Goal: Contribute content: Contribute content

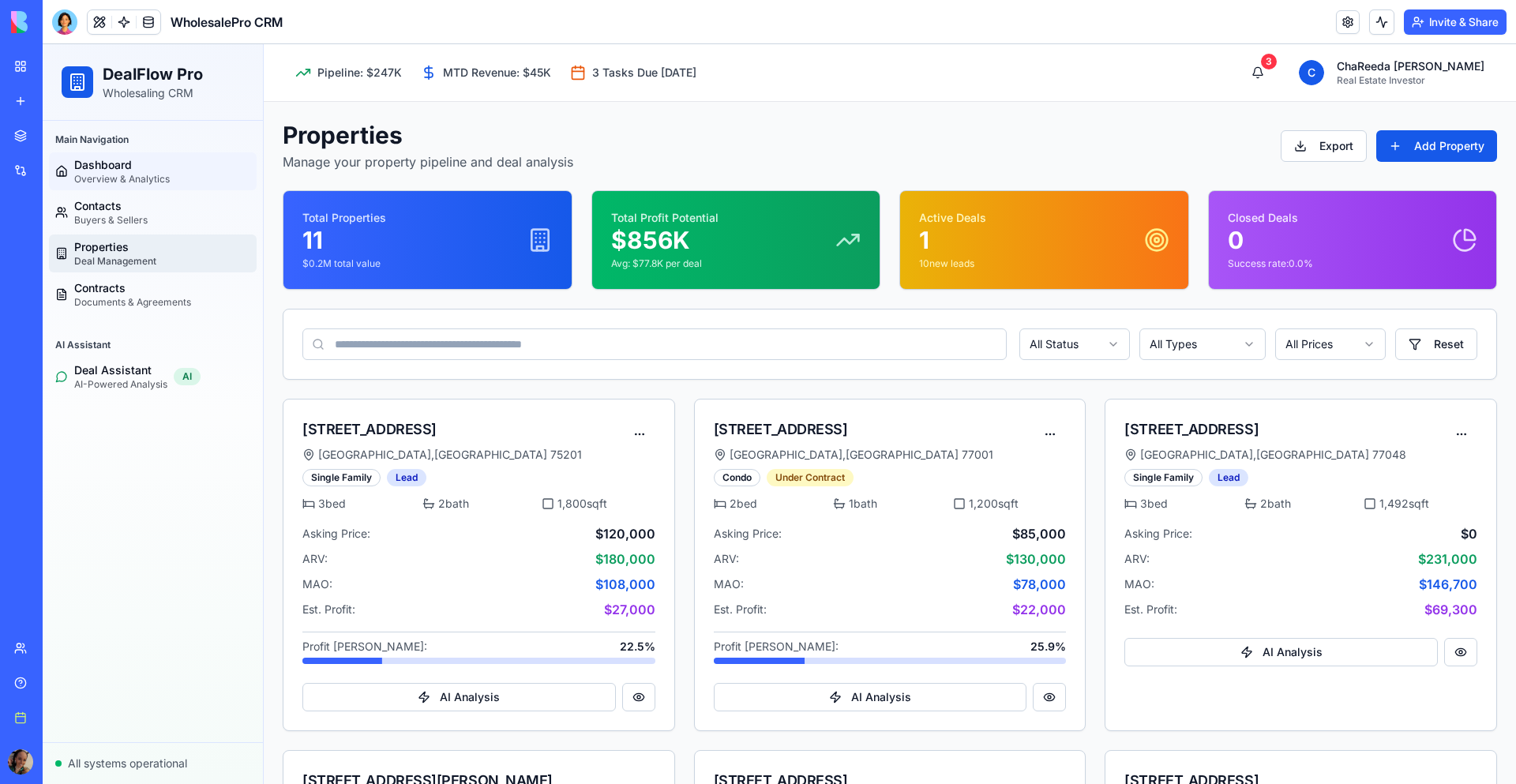
click at [103, 167] on span "Dashboard" at bounding box center [122, 165] width 95 height 16
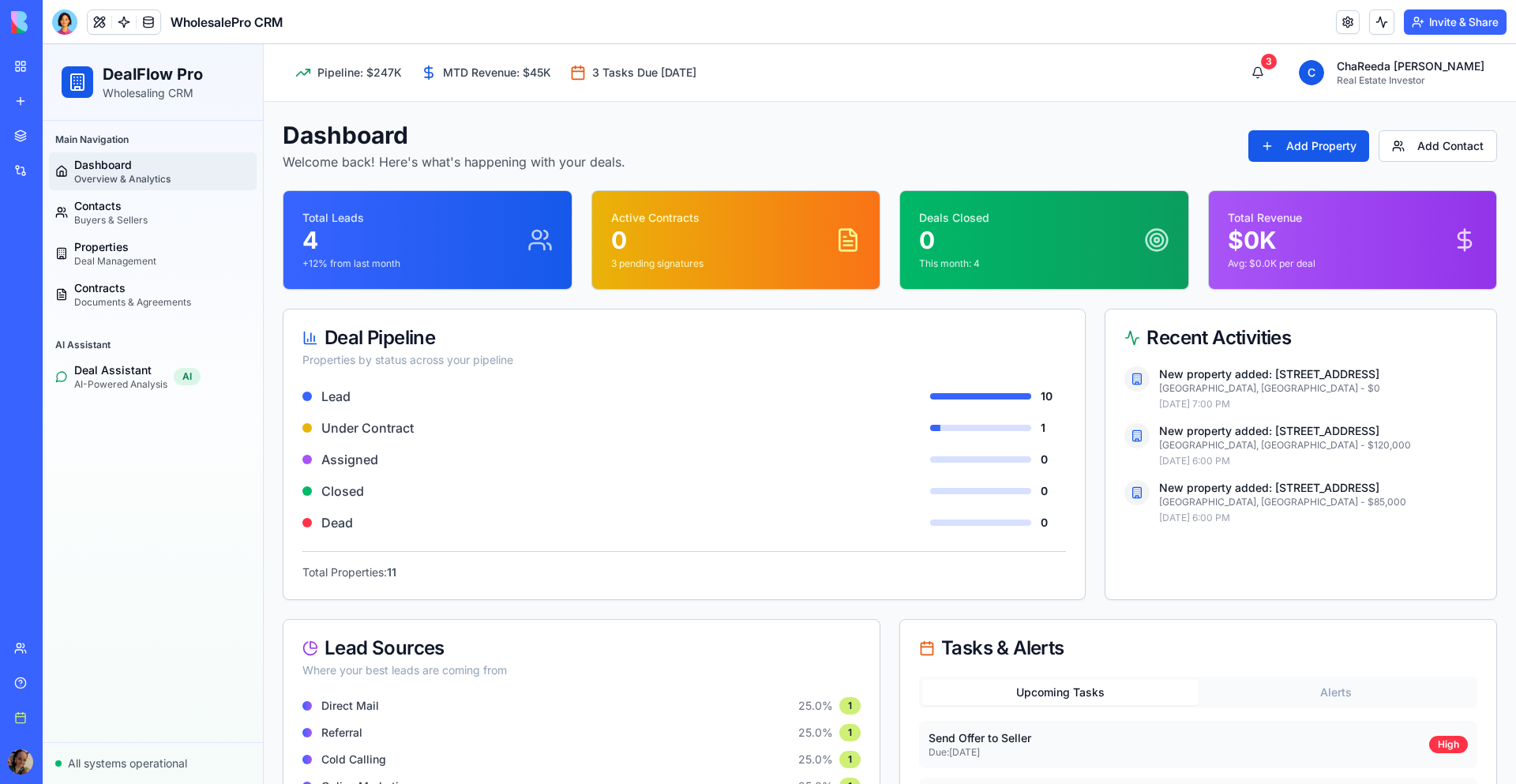
click at [58, 140] on div "Marketplace" at bounding box center [48, 136] width 20 height 16
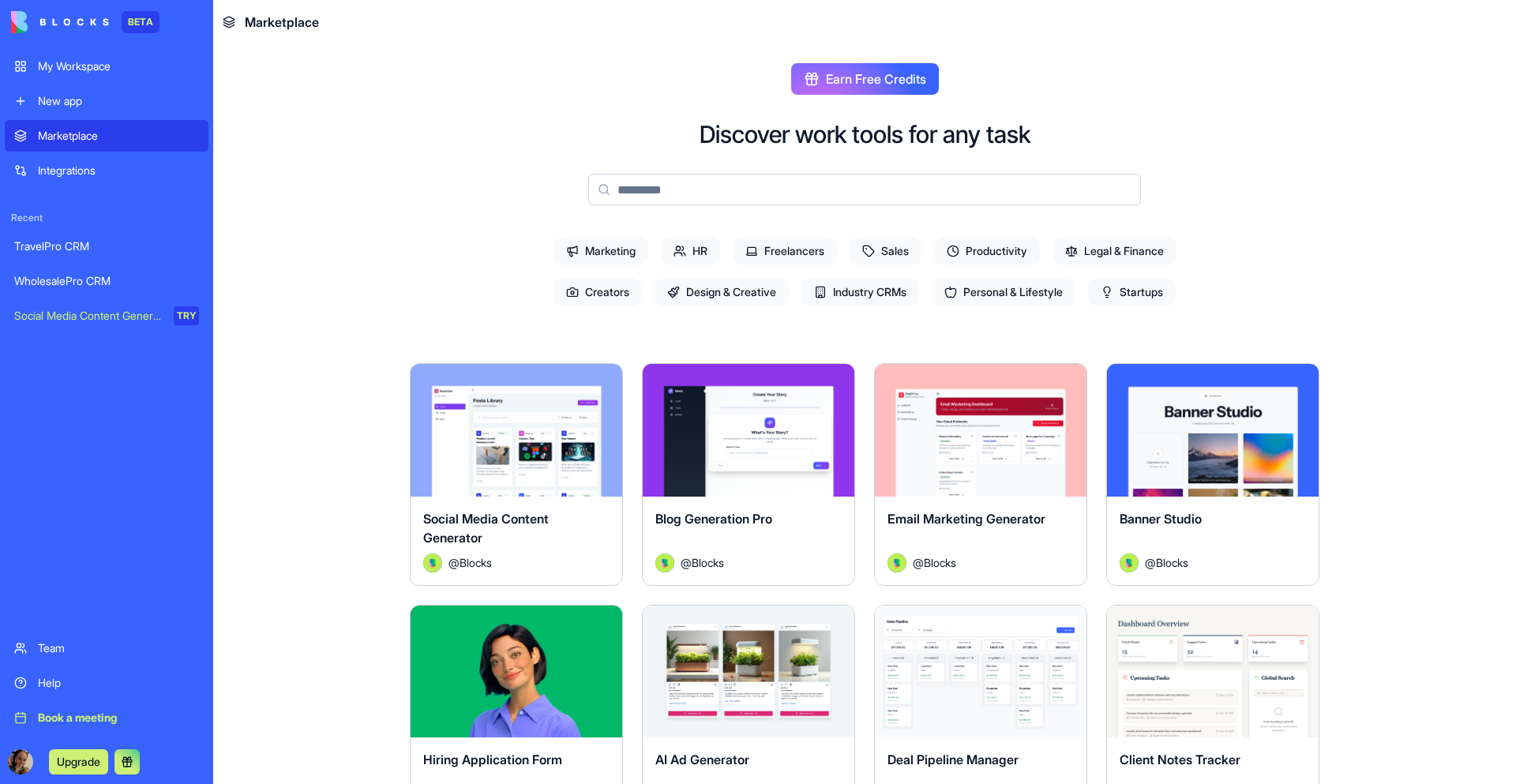
click at [963, 251] on span "Productivity" at bounding box center [987, 251] width 106 height 28
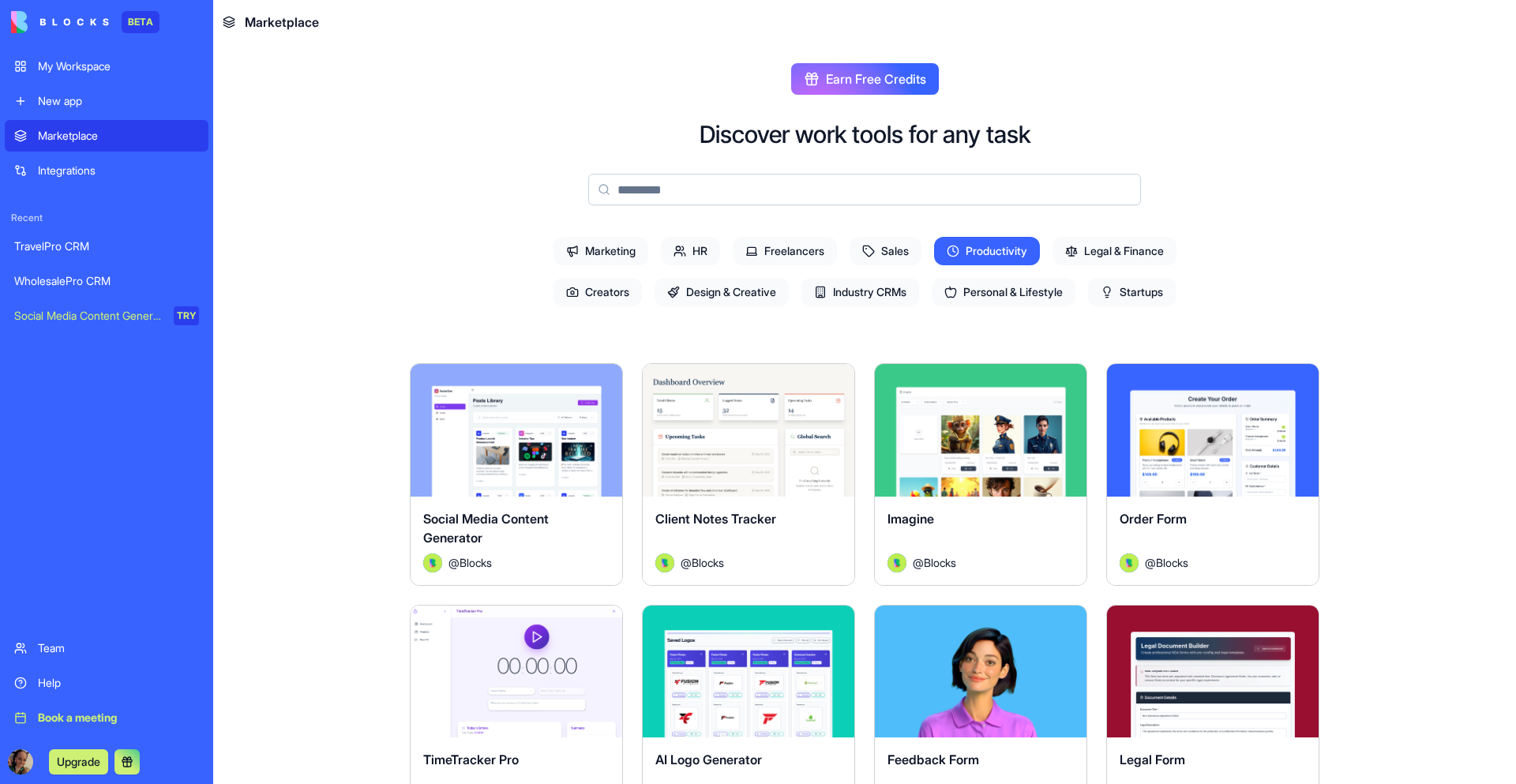
click at [733, 438] on button "Explore" at bounding box center [749, 430] width 118 height 32
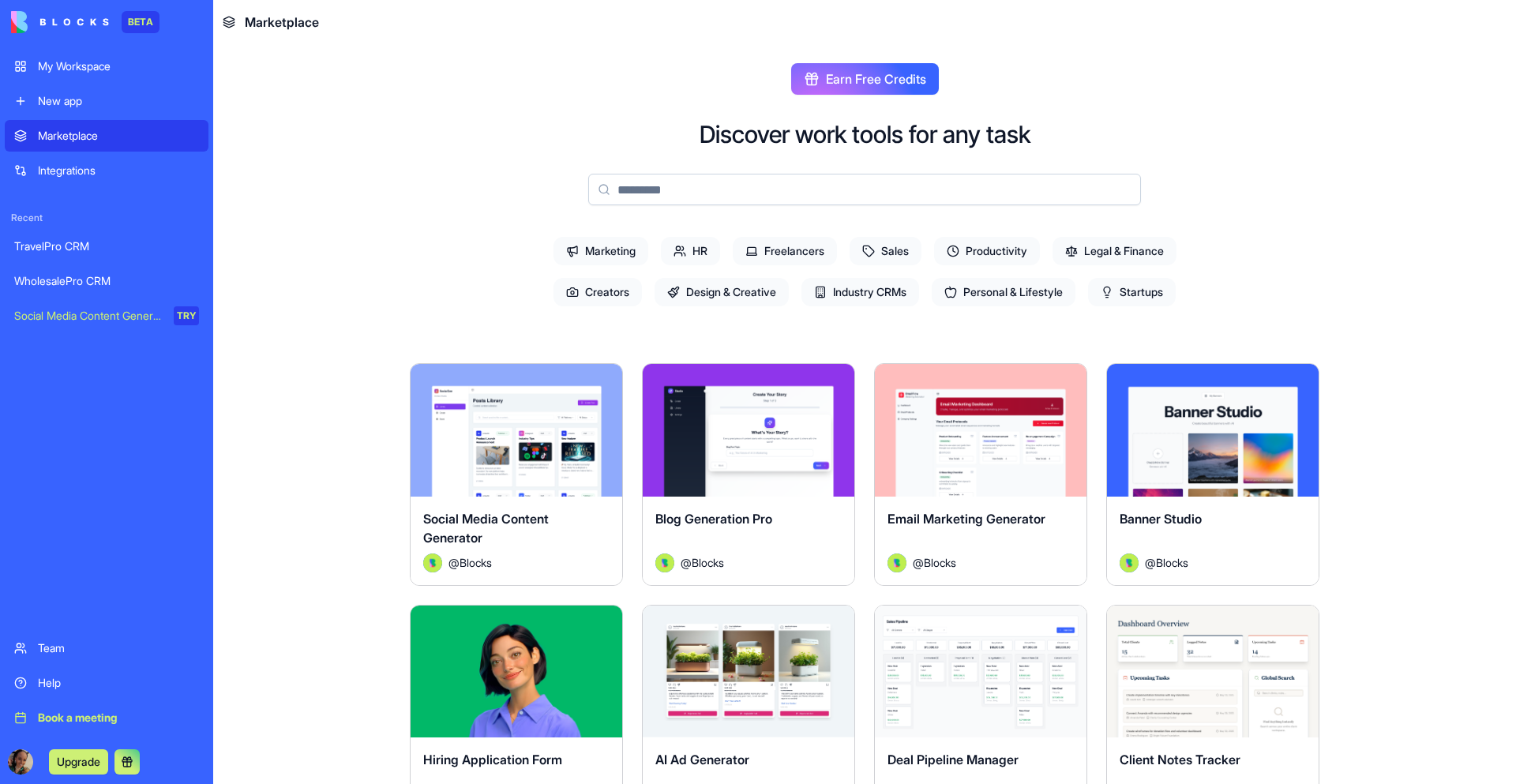
click at [976, 189] on input at bounding box center [864, 189] width 552 height 32
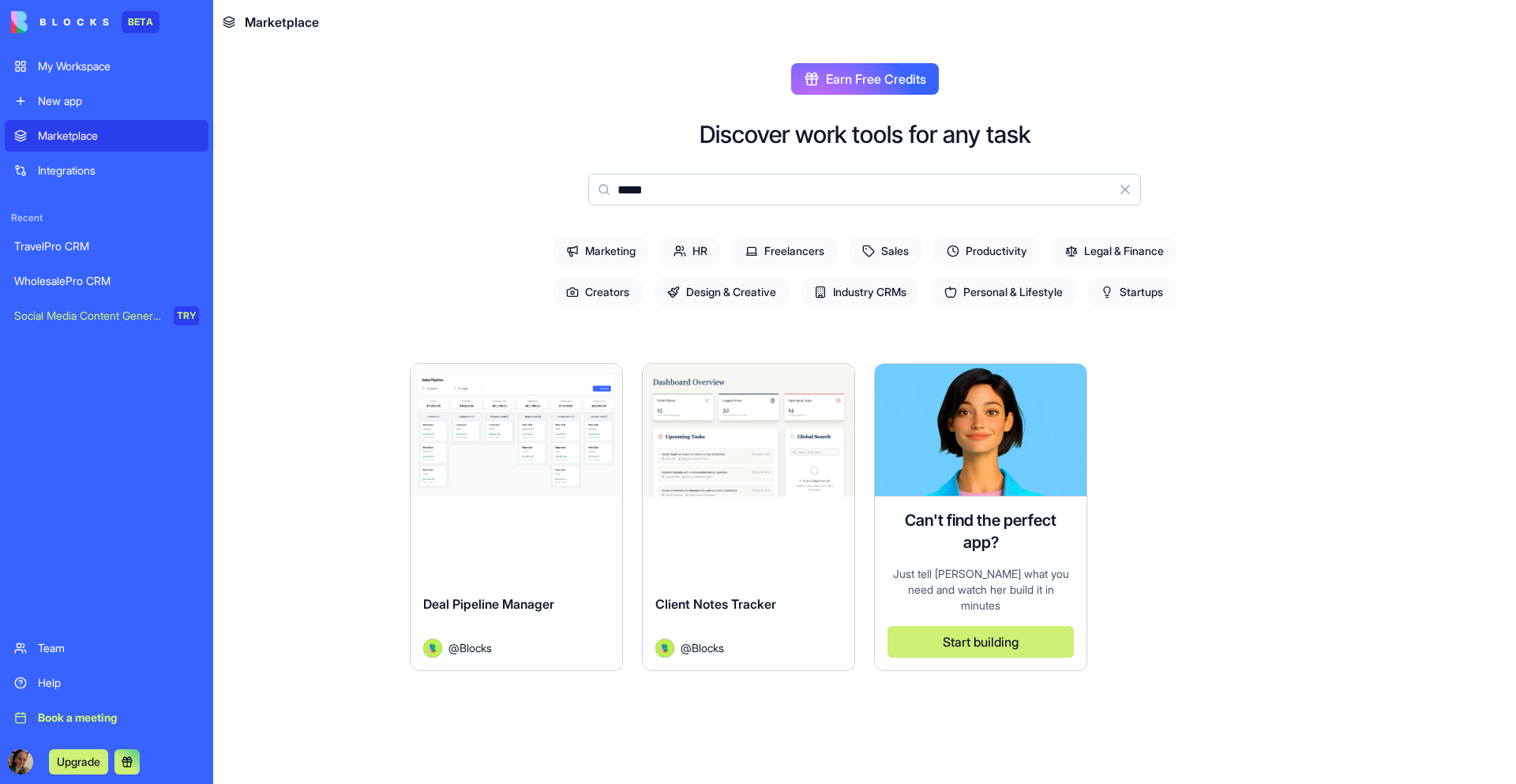
type input "*****"
click at [788, 439] on button "Explore" at bounding box center [749, 430] width 118 height 32
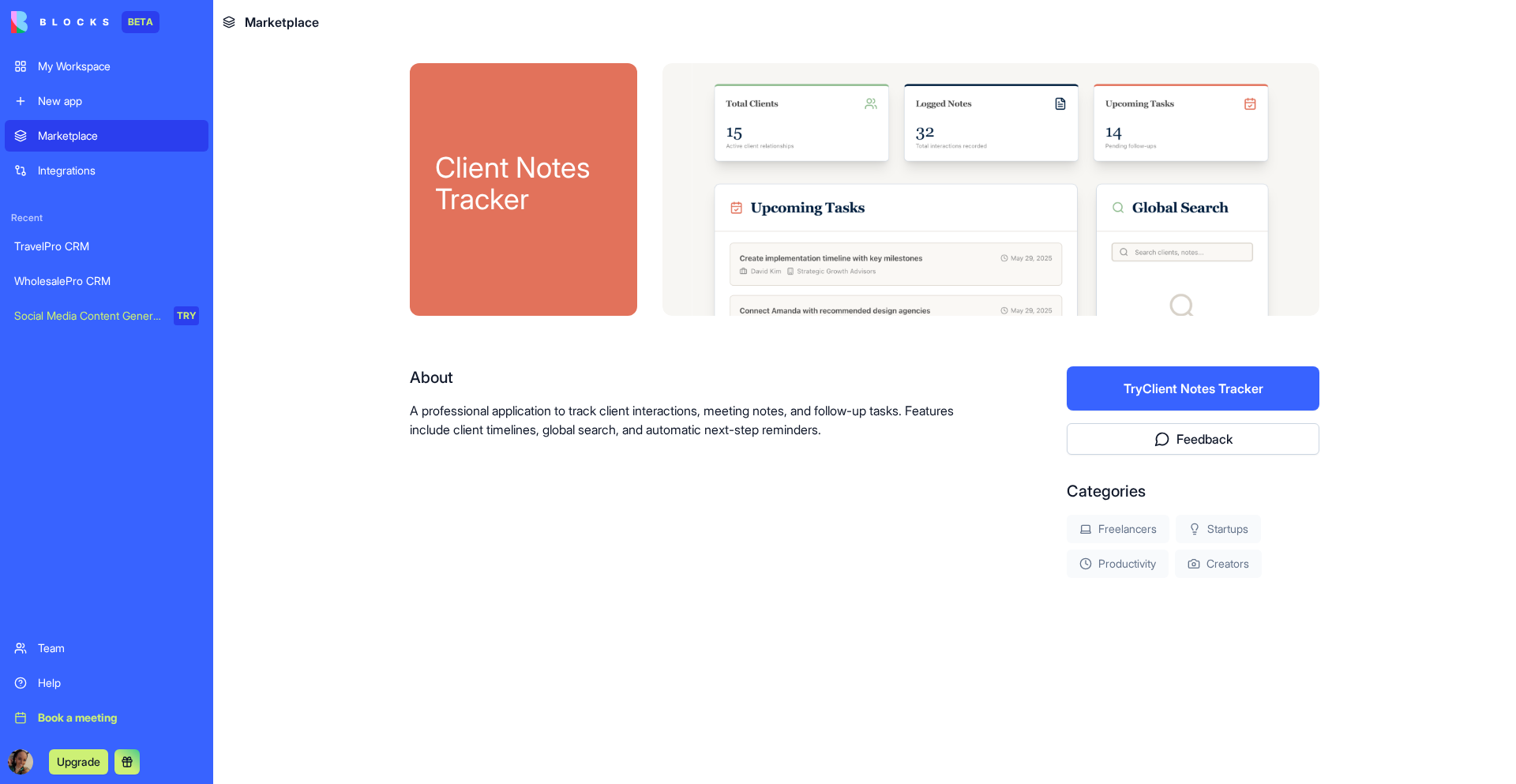
click at [1111, 395] on button "Try Client Notes Tracker" at bounding box center [1193, 388] width 253 height 44
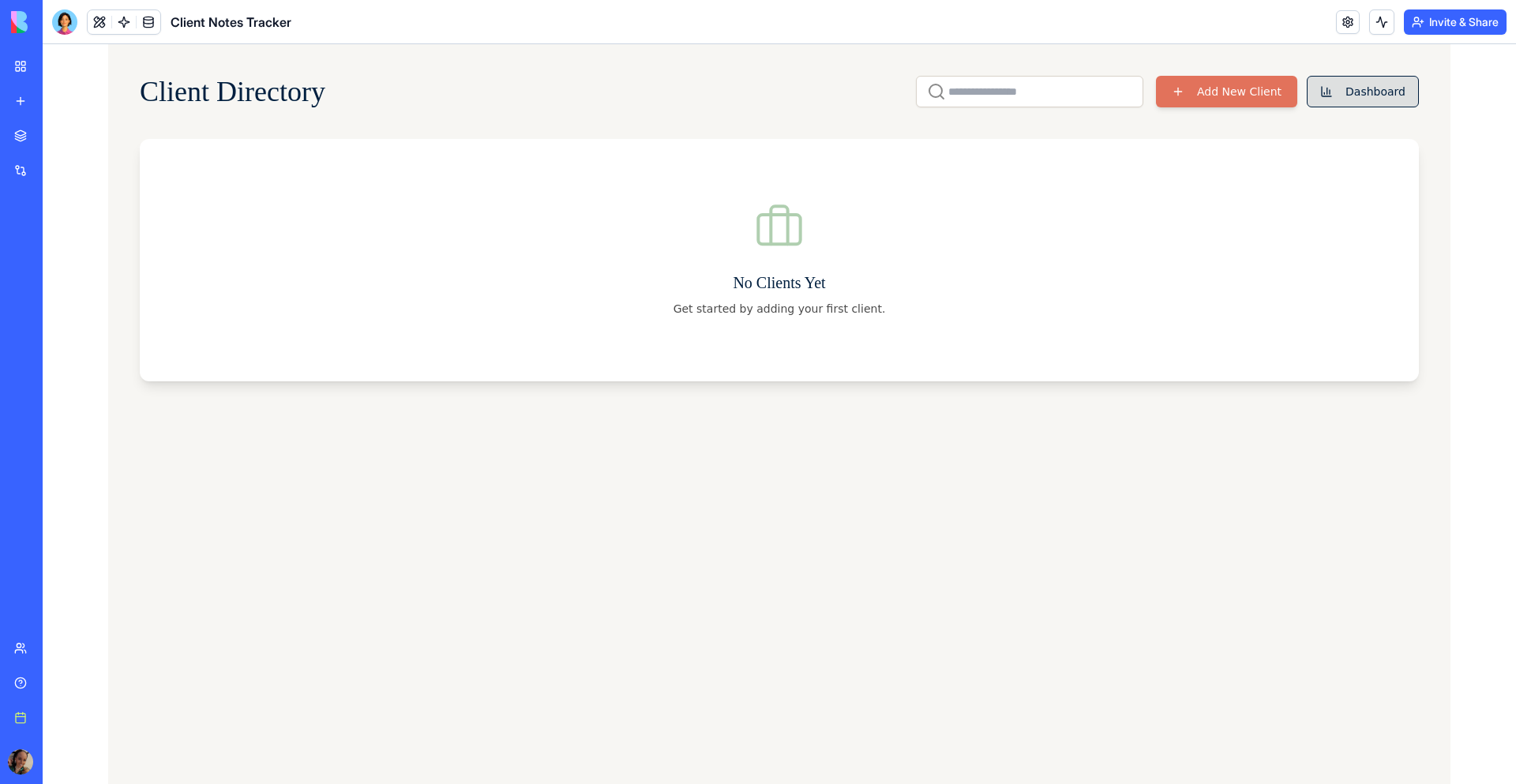
click at [1374, 94] on button "Dashboard" at bounding box center [1362, 92] width 112 height 32
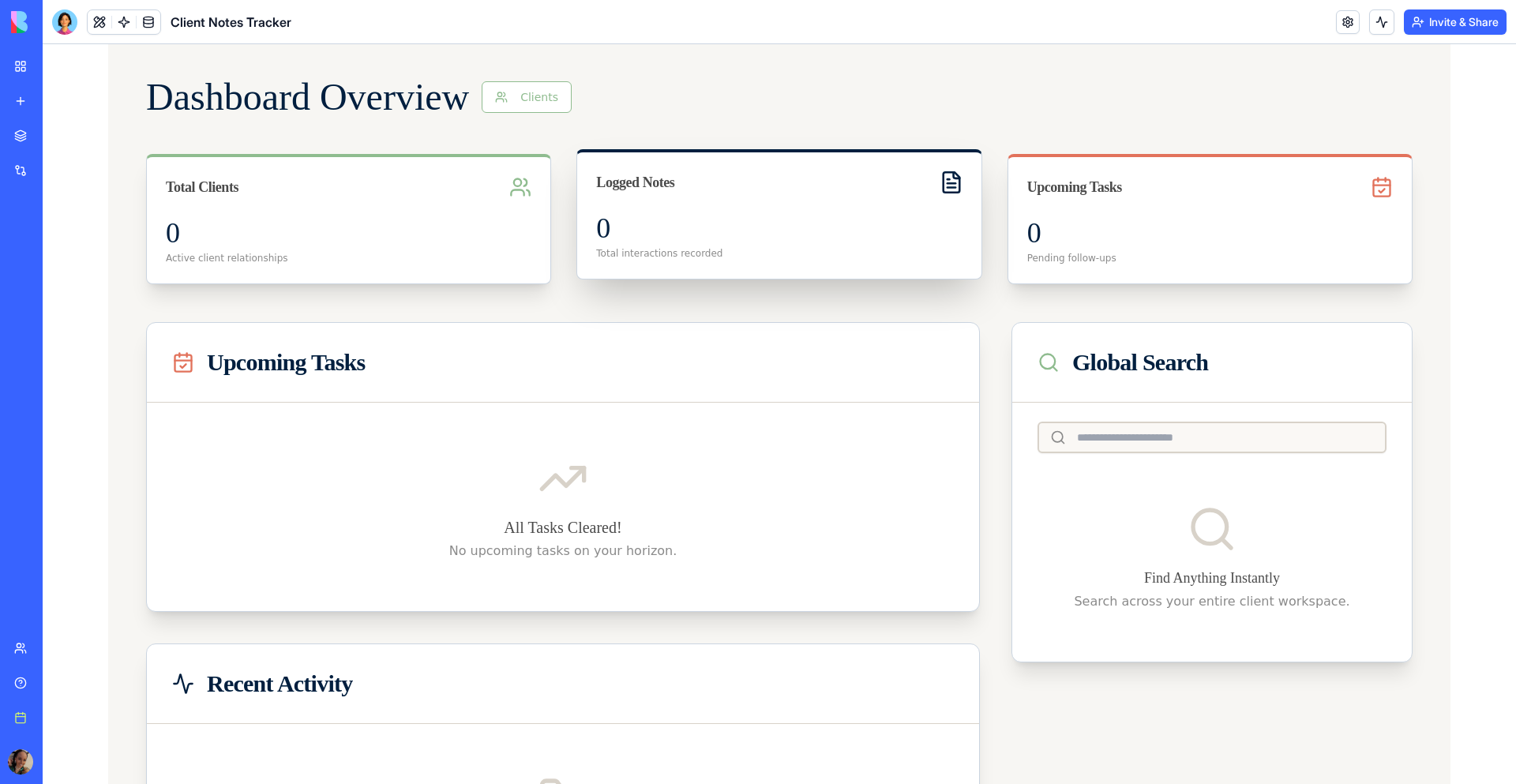
scroll to position [8, 0]
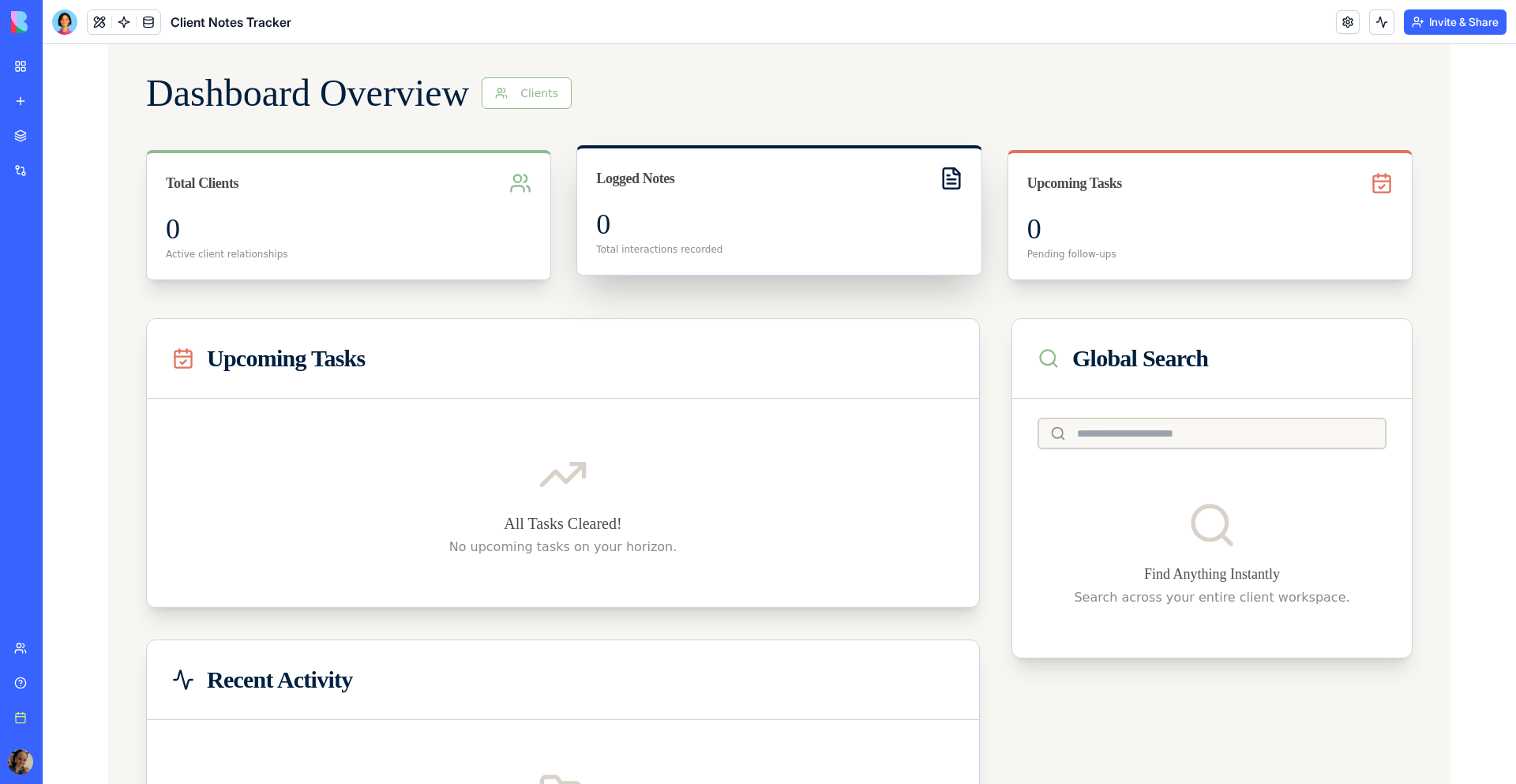
click at [795, 193] on div "Logged Notes" at bounding box center [779, 179] width 403 height 60
click at [941, 184] on icon at bounding box center [951, 179] width 25 height 25
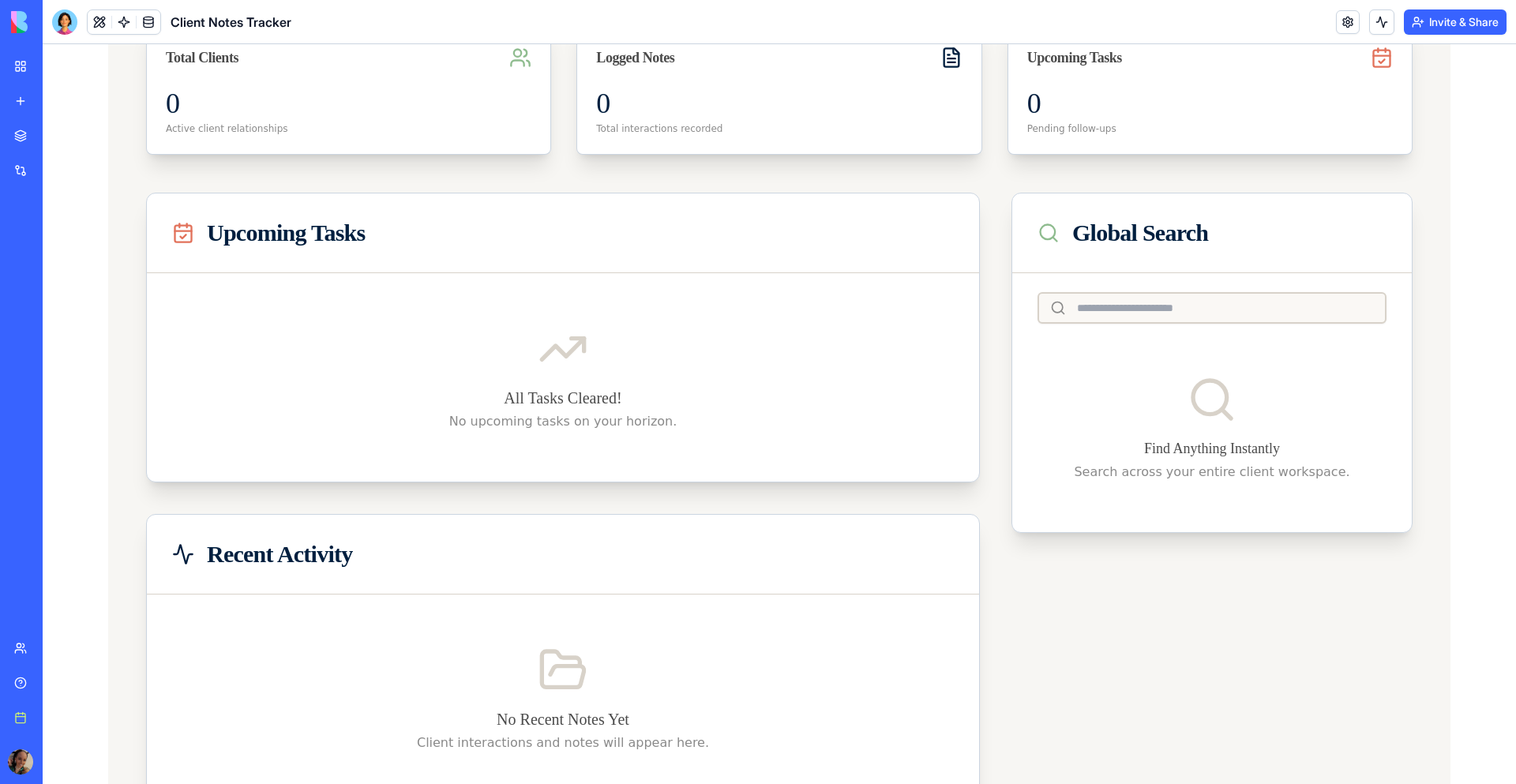
scroll to position [0, 0]
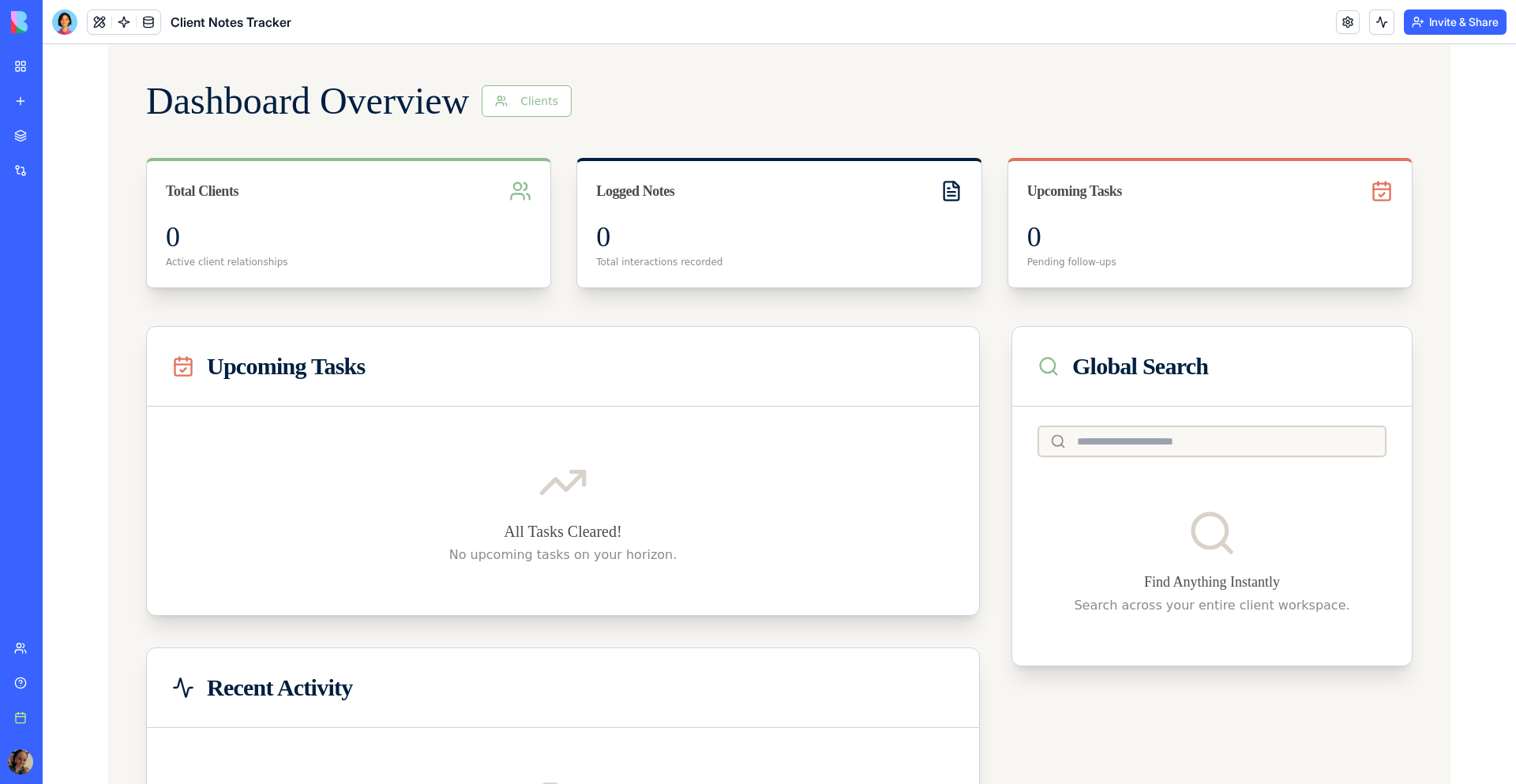
click at [559, 529] on p "All Tasks Cleared!" at bounding box center [563, 531] width 781 height 22
click at [572, 102] on button "Clients" at bounding box center [527, 101] width 90 height 32
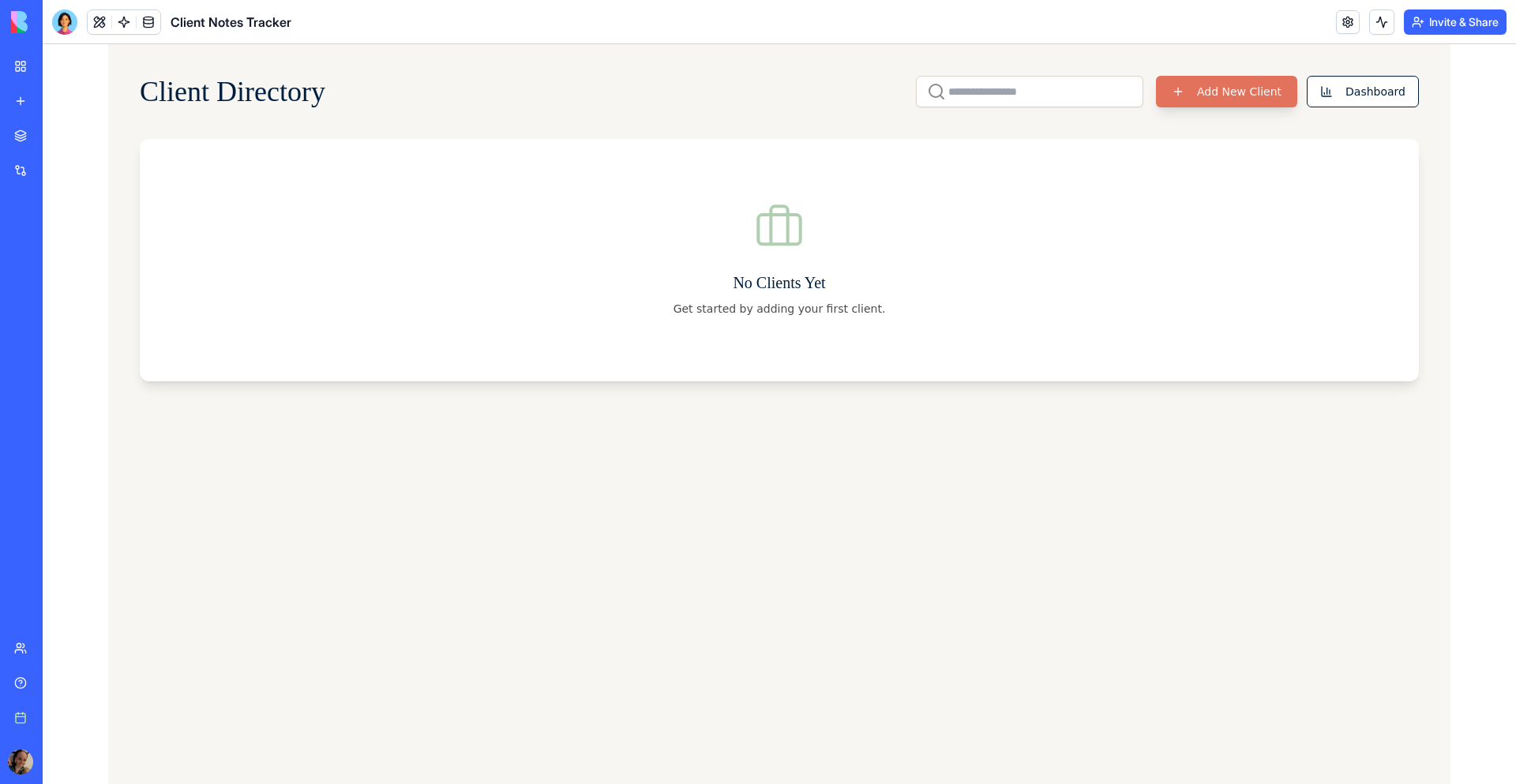
click at [1209, 93] on button "Add New Client" at bounding box center [1227, 92] width 141 height 32
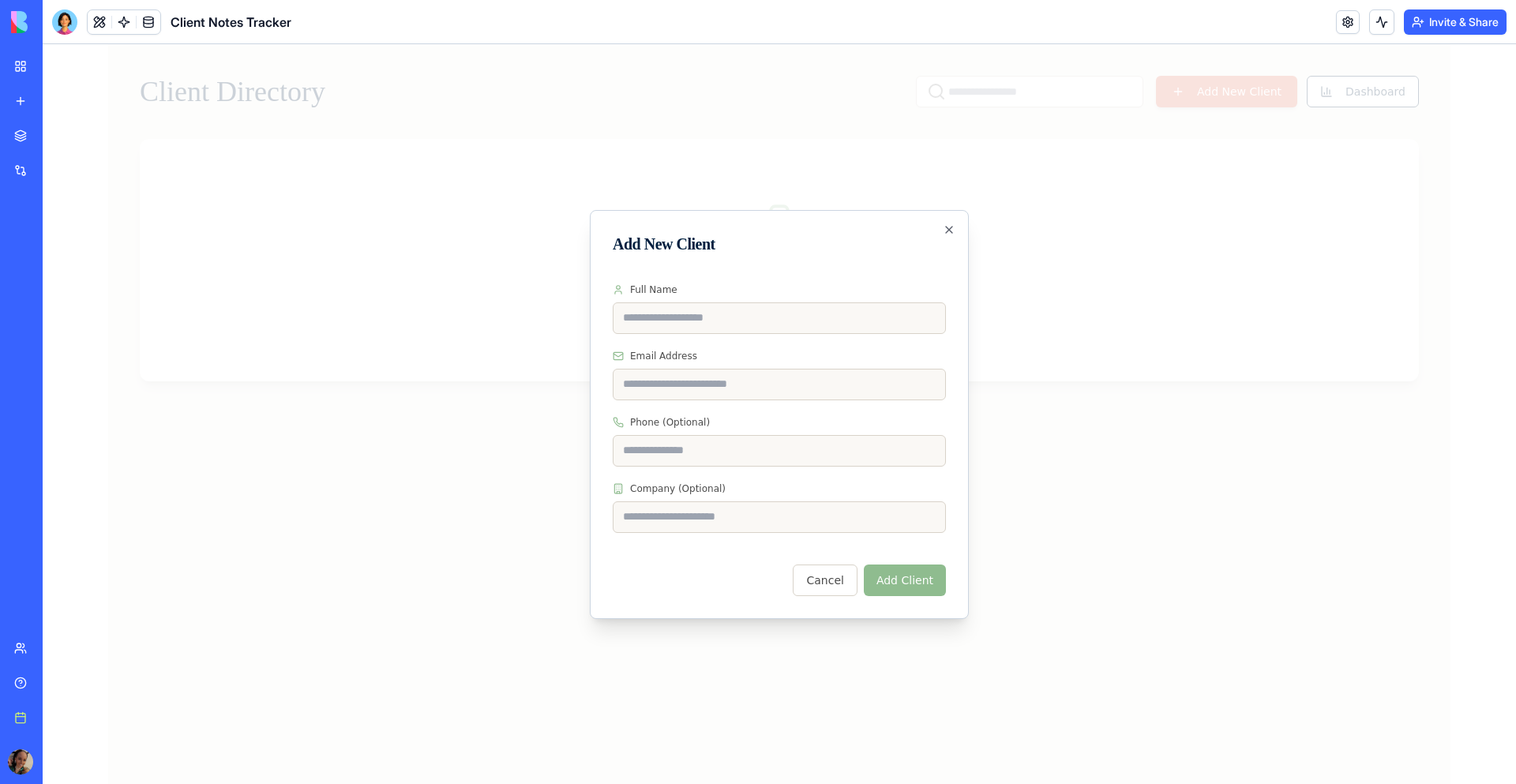
click at [833, 567] on button "Cancel" at bounding box center [825, 581] width 64 height 32
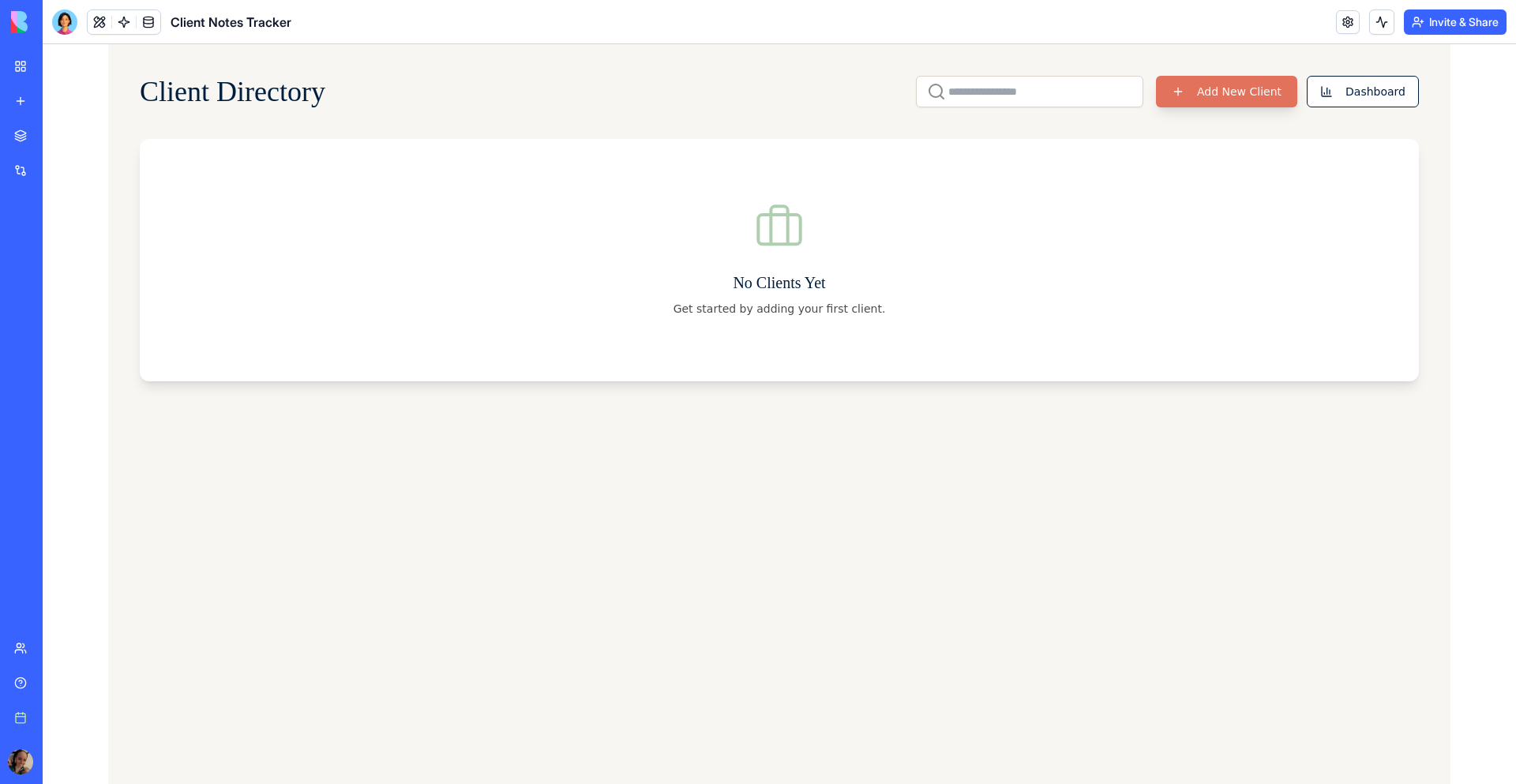
click at [1264, 91] on button "Add New Client" at bounding box center [1227, 92] width 141 height 32
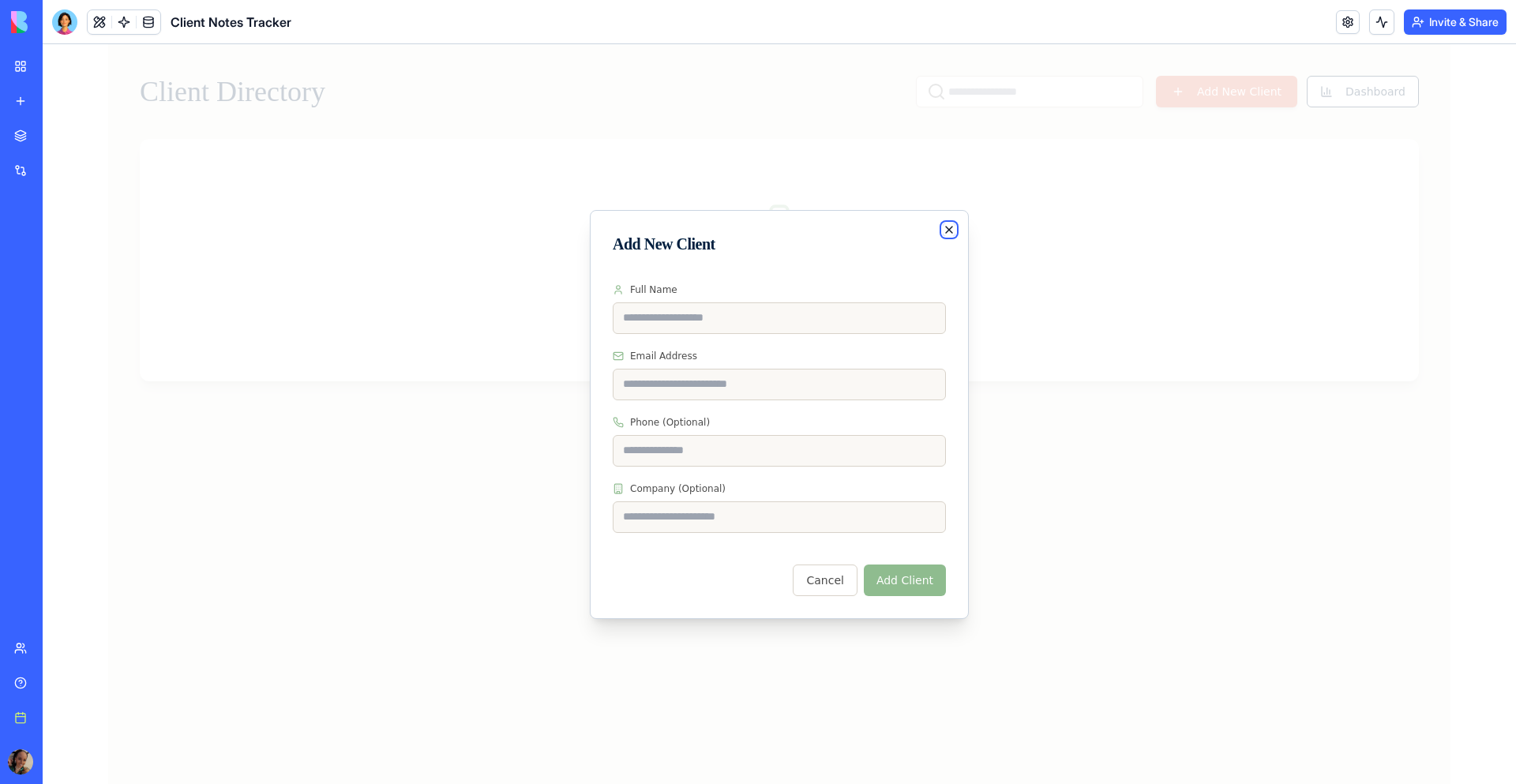
click at [944, 227] on icon "button" at bounding box center [948, 230] width 12 height 12
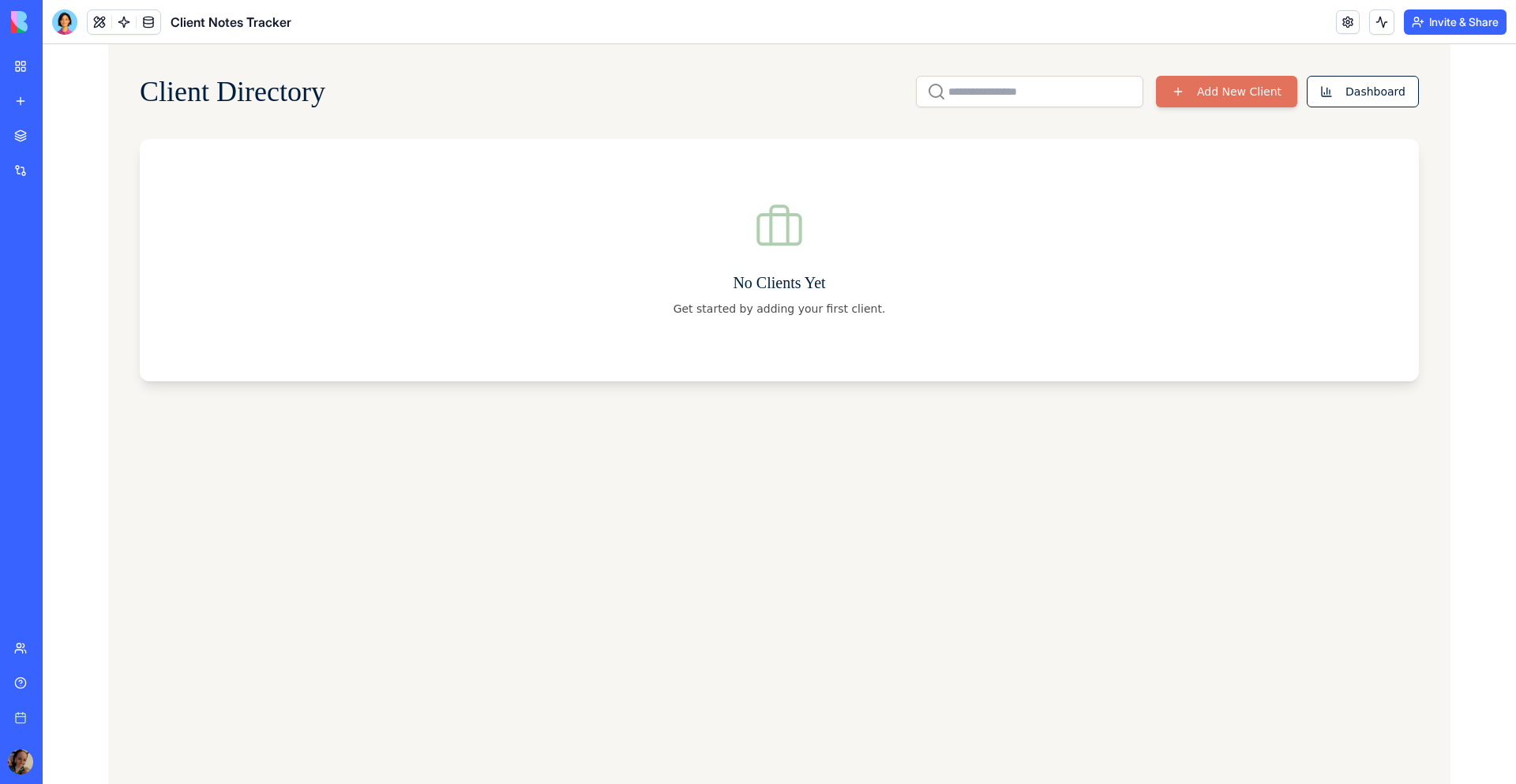
type textarea "**********"
click at [41, 323] on div "Client Notes Tracker" at bounding box center [36, 316] width 44 height 16
click at [58, 68] on div "My Workspace" at bounding box center [48, 66] width 20 height 16
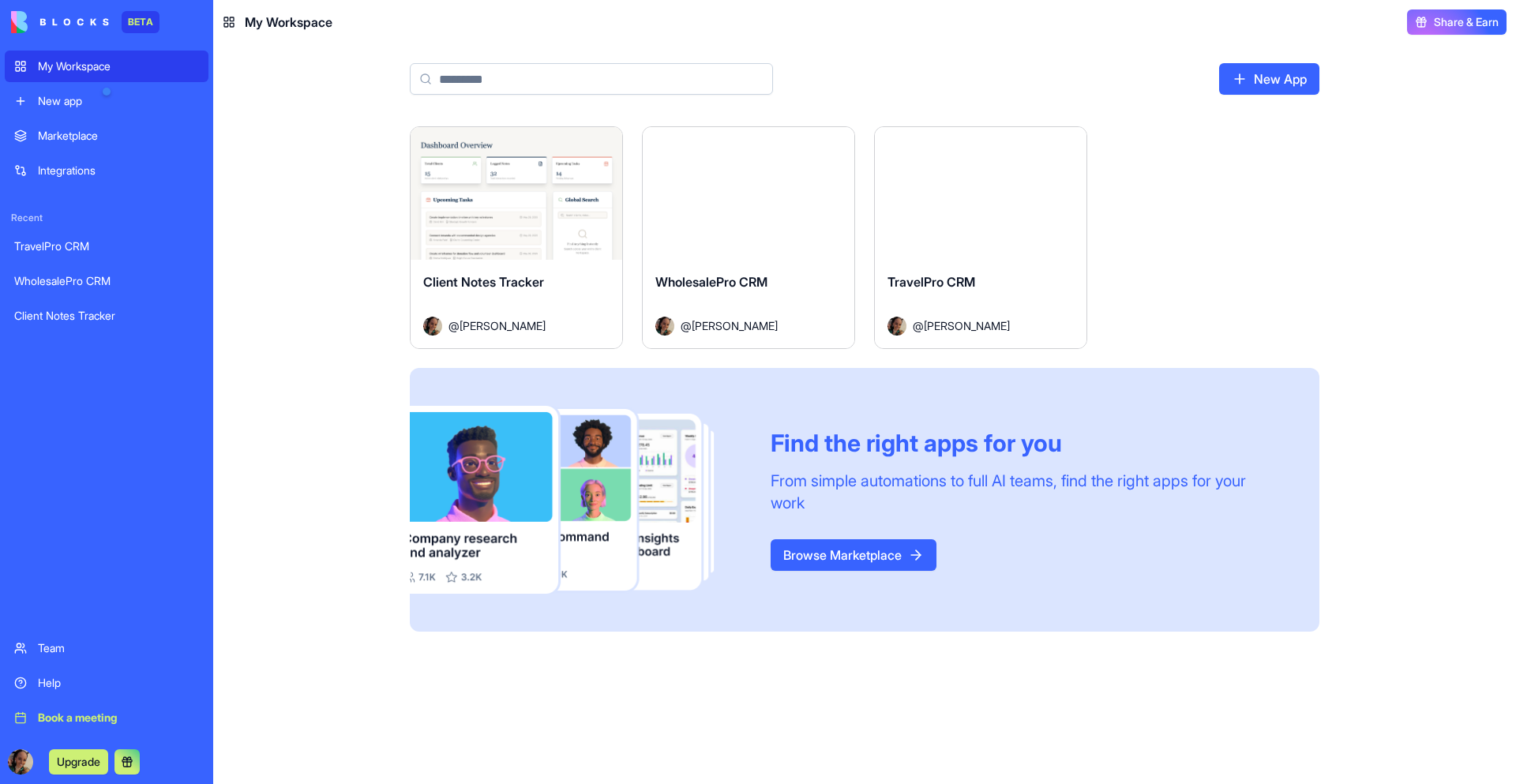
click at [598, 146] on html "BETA My Workspace New app Marketplace Integrations Recent TravelPro CRM Wholesa…" at bounding box center [758, 392] width 1516 height 784
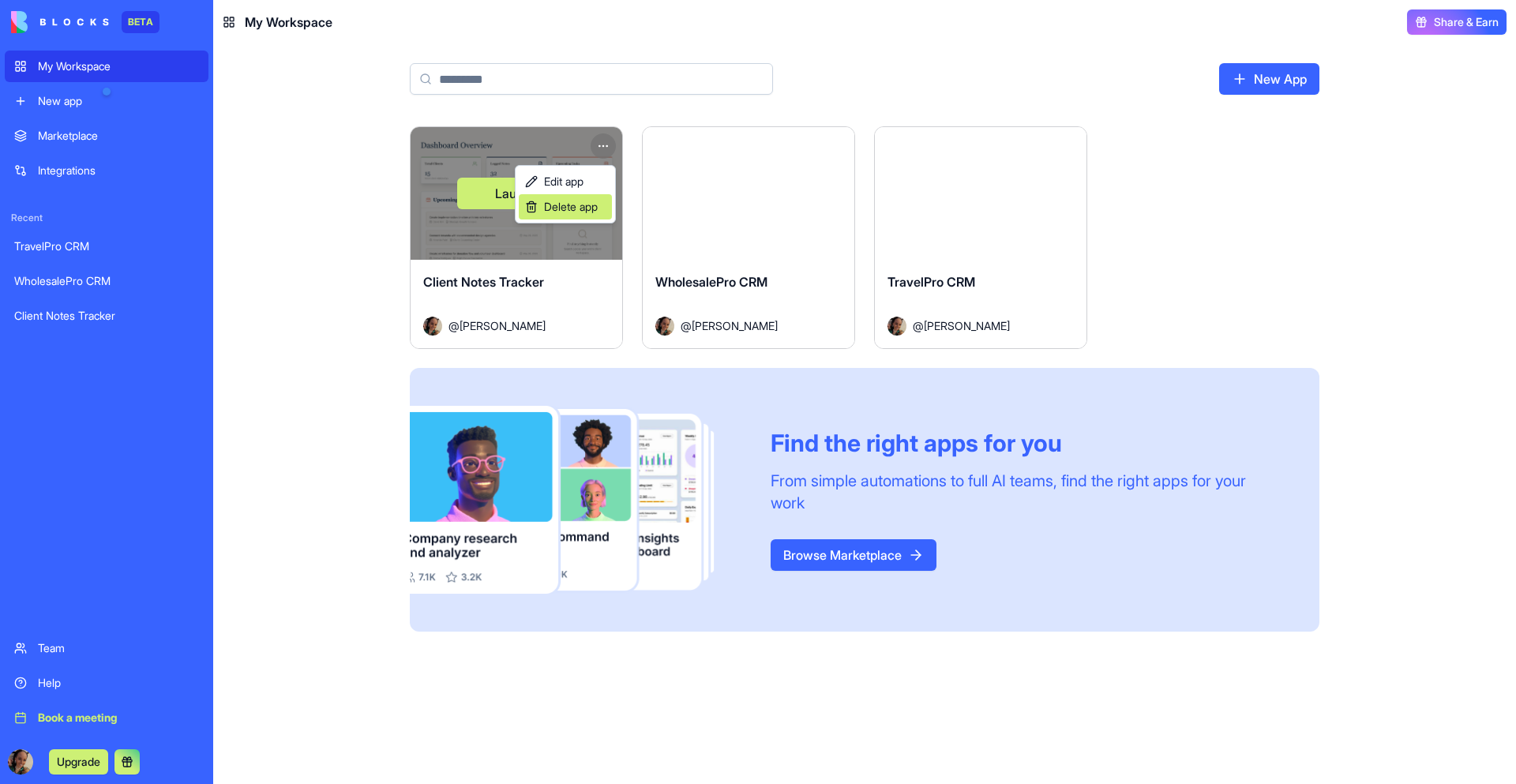
click at [559, 214] on span "Delete app" at bounding box center [570, 207] width 54 height 16
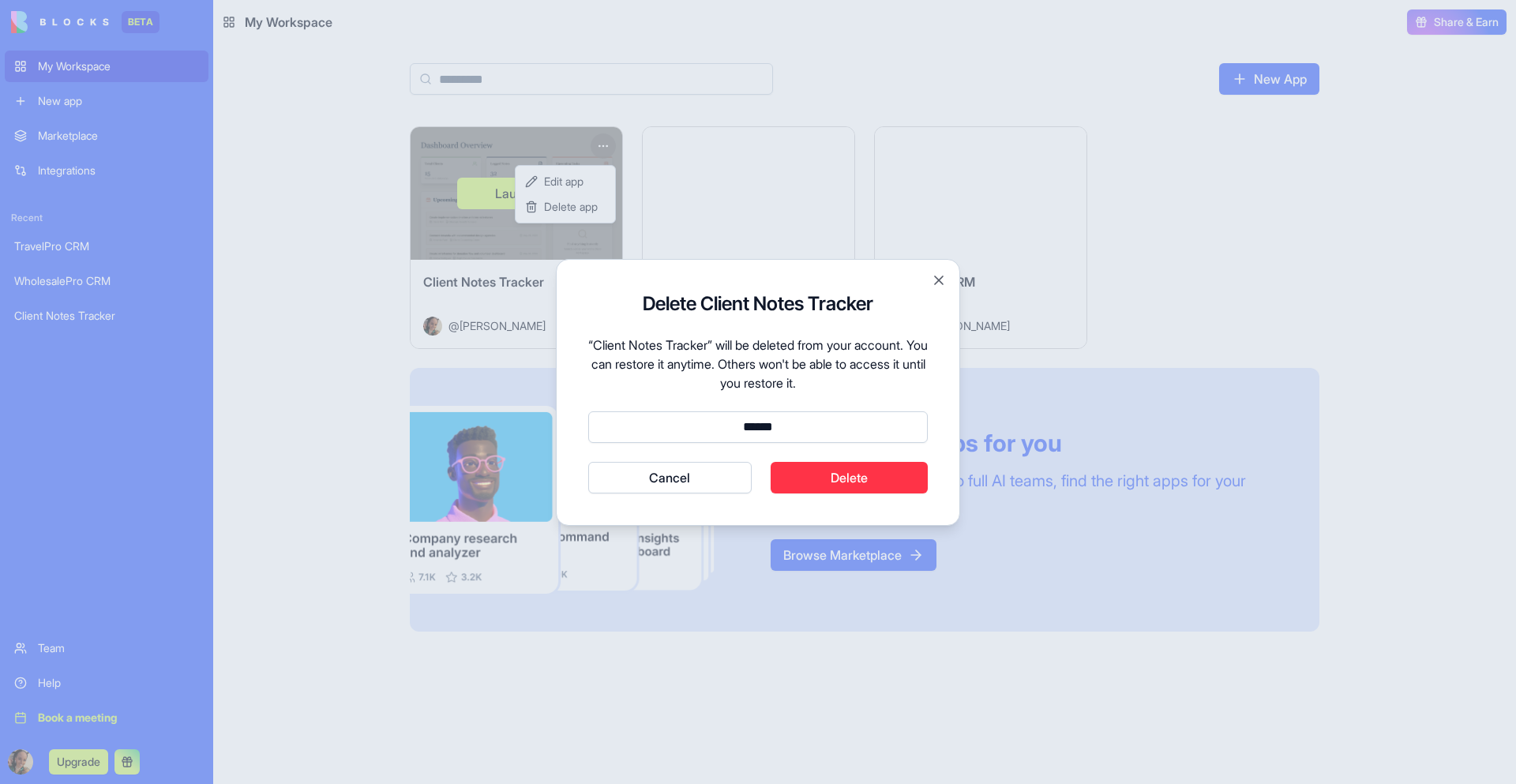
type input "******"
drag, startPoint x: 905, startPoint y: 461, endPoint x: 890, endPoint y: 484, distance: 27.5
click at [901, 472] on button "Delete" at bounding box center [849, 477] width 158 height 32
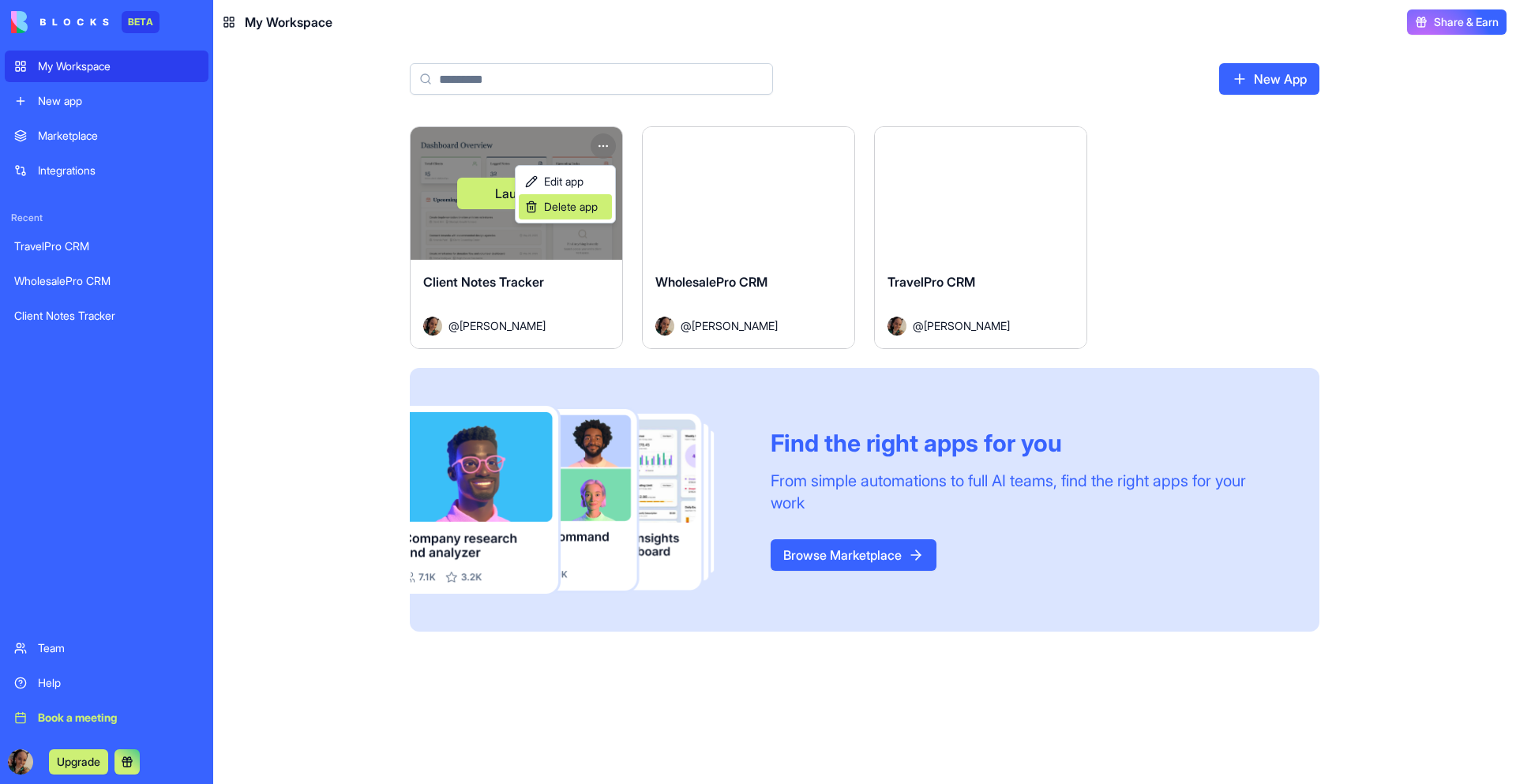
click at [589, 209] on span "Delete app" at bounding box center [570, 207] width 54 height 16
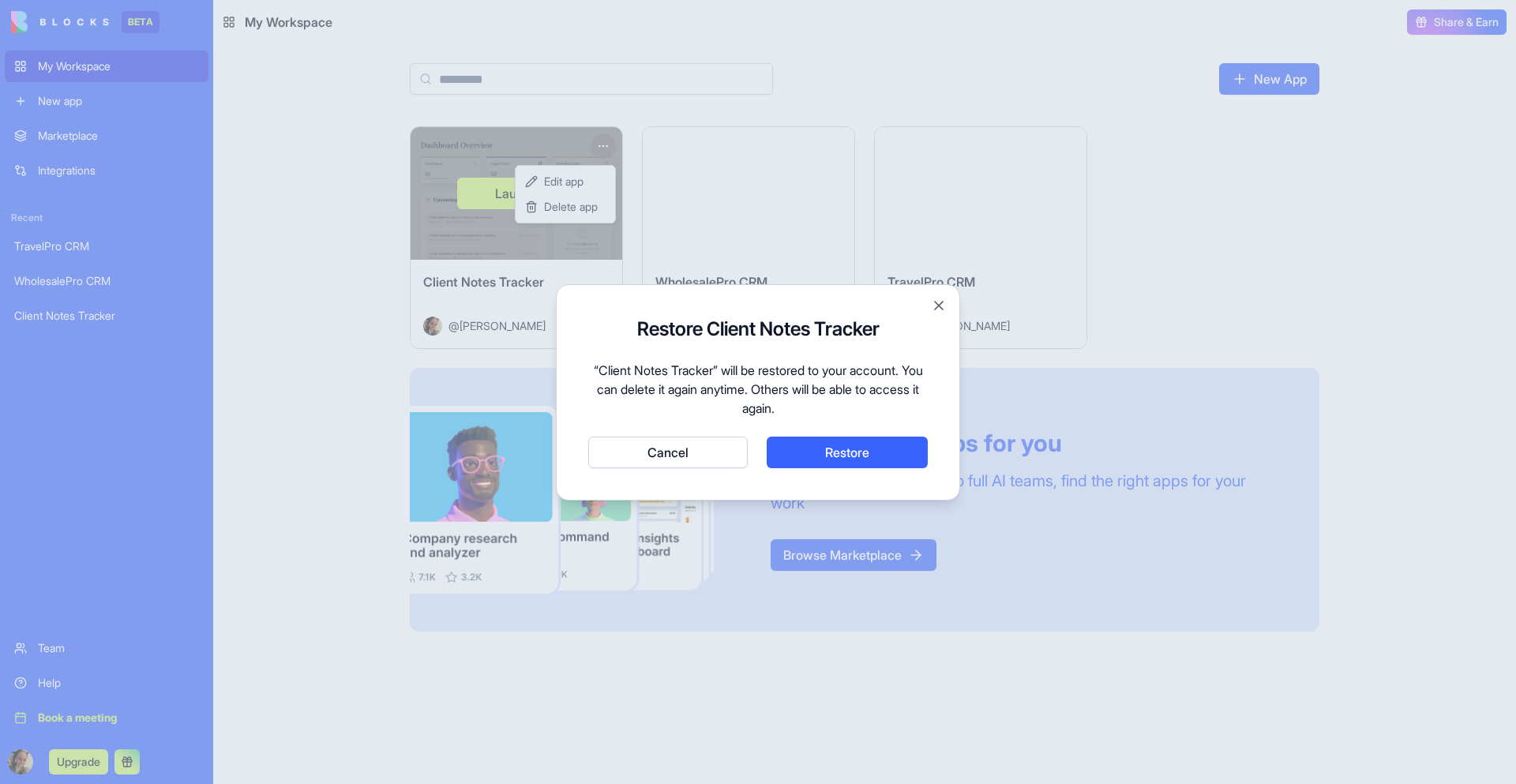
click at [857, 467] on button "Restore" at bounding box center [847, 453] width 161 height 32
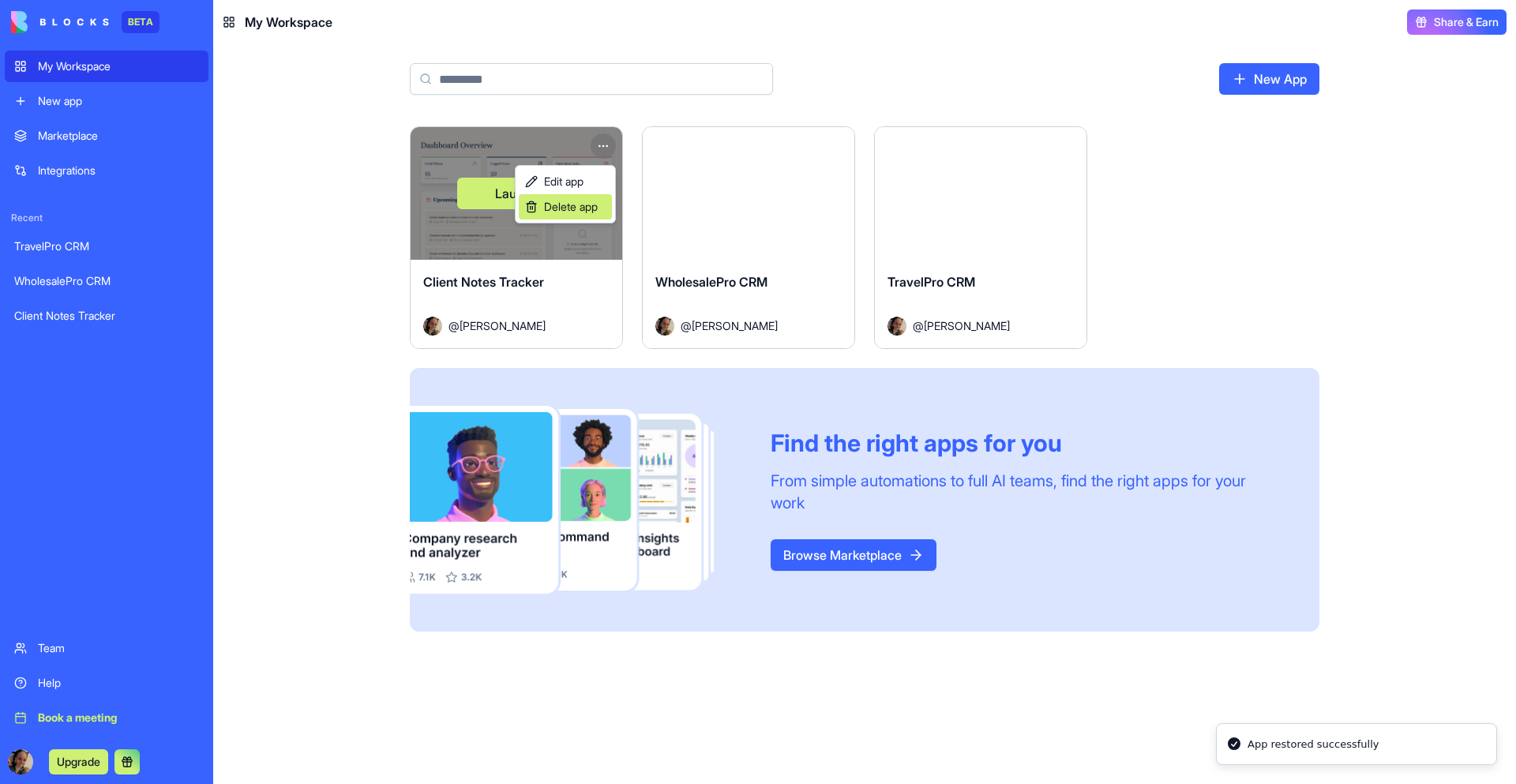
click at [583, 209] on span "Delete app" at bounding box center [570, 207] width 54 height 16
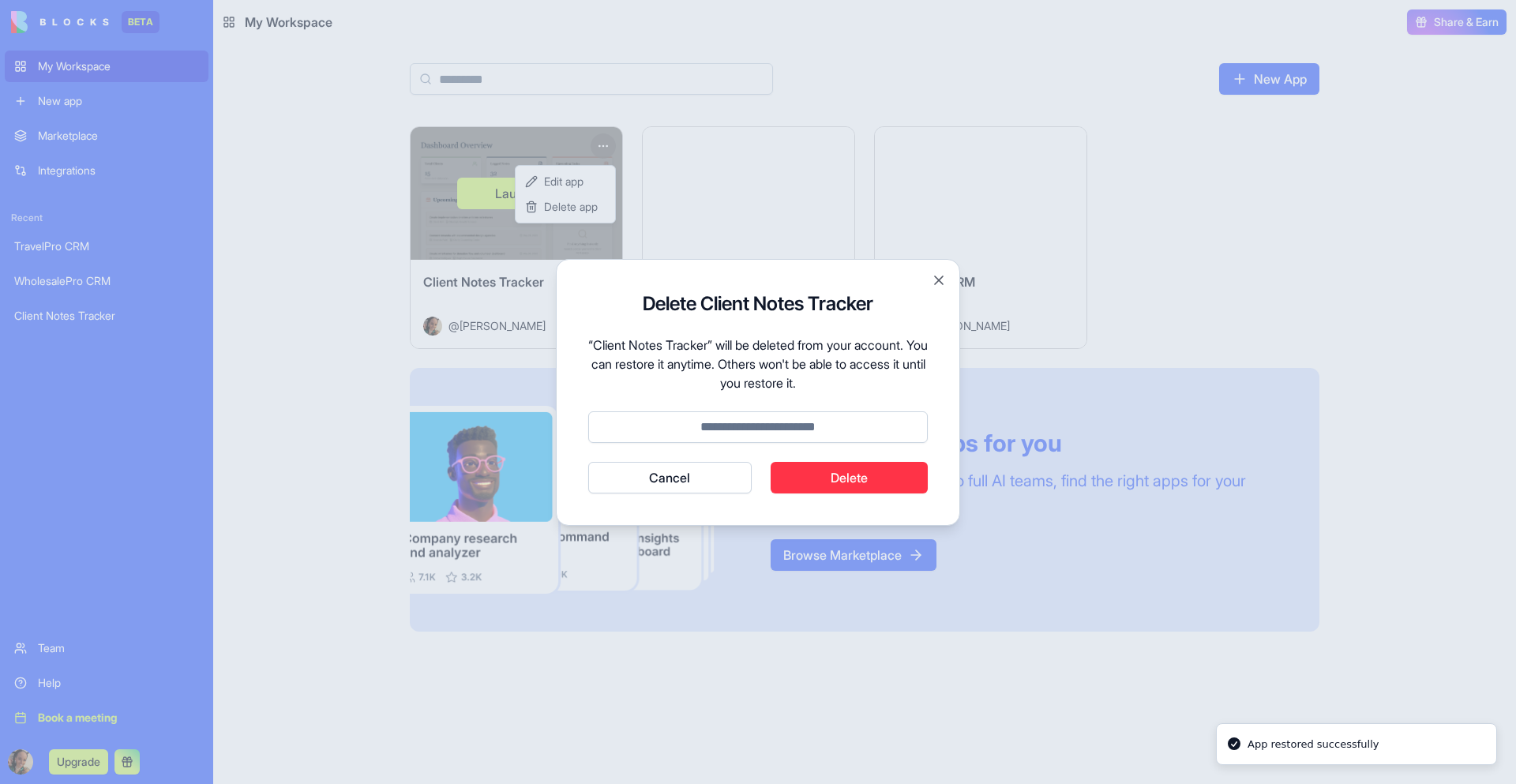
click at [798, 424] on input at bounding box center [758, 427] width 339 height 32
type input "******"
click at [902, 491] on button "Delete" at bounding box center [849, 477] width 158 height 32
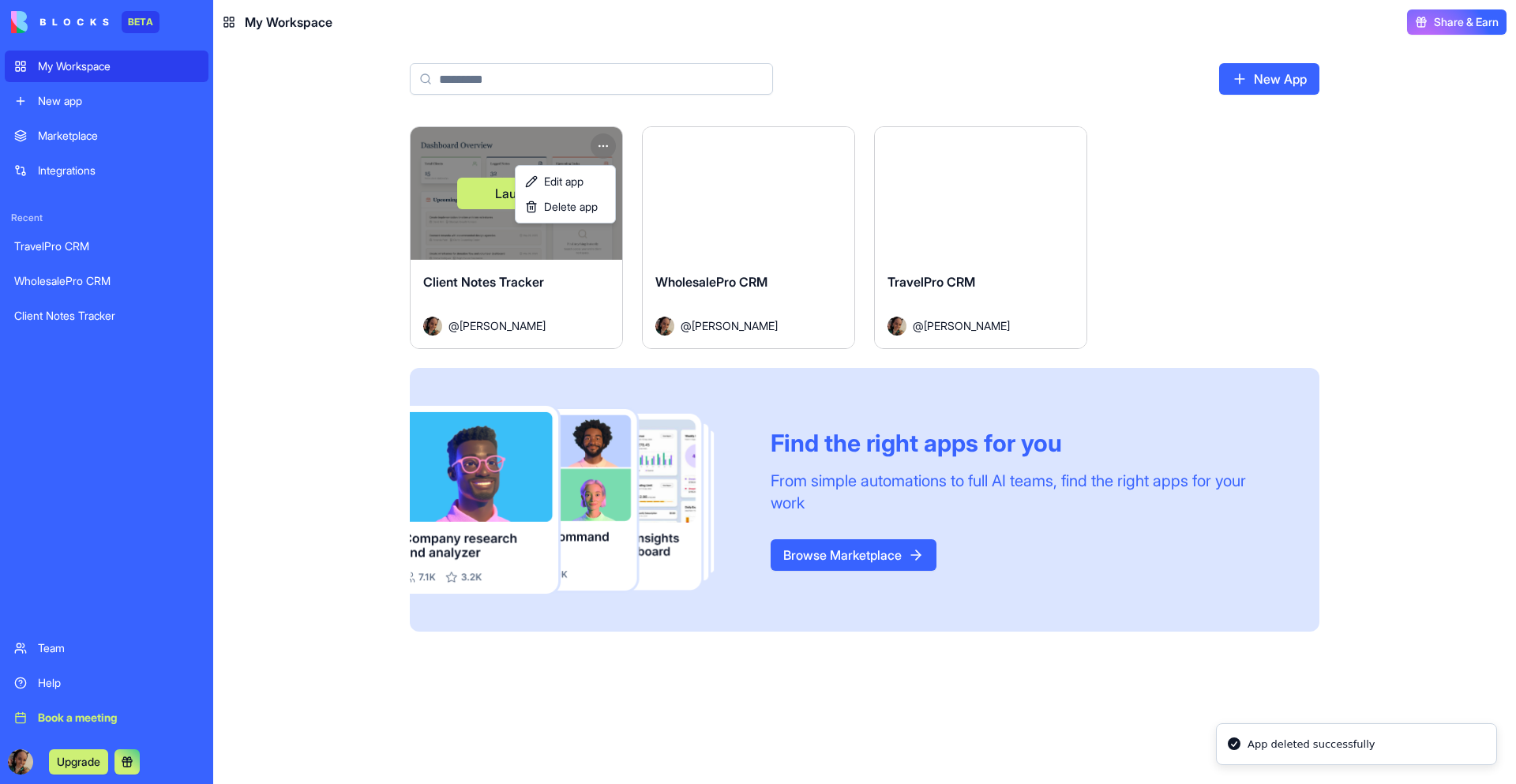
click at [1321, 183] on html "BETA My Workspace New app Marketplace Integrations Recent TravelPro CRM Wholesa…" at bounding box center [758, 392] width 1516 height 784
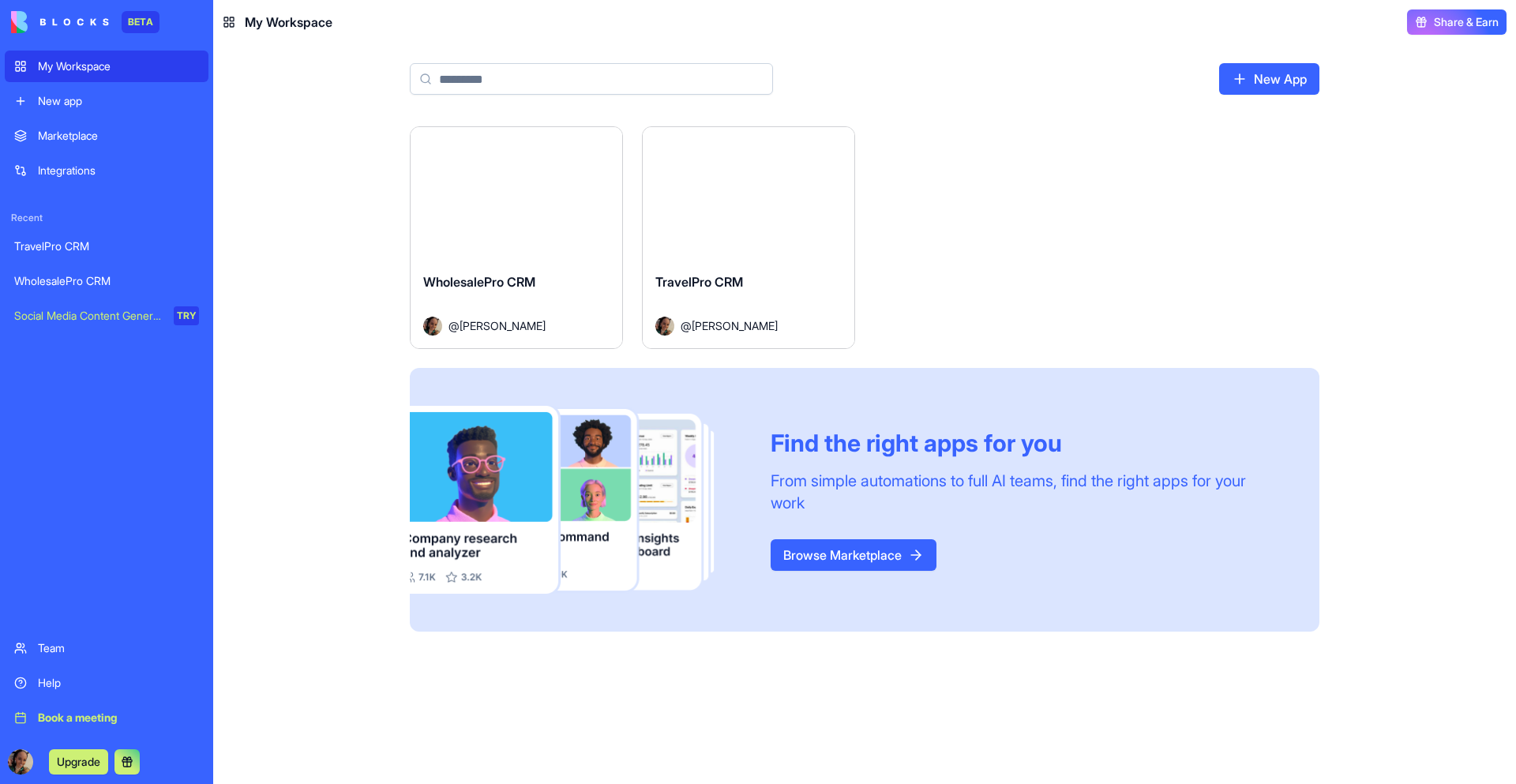
click at [78, 273] on div "WholesalePro CRM" at bounding box center [106, 281] width 185 height 16
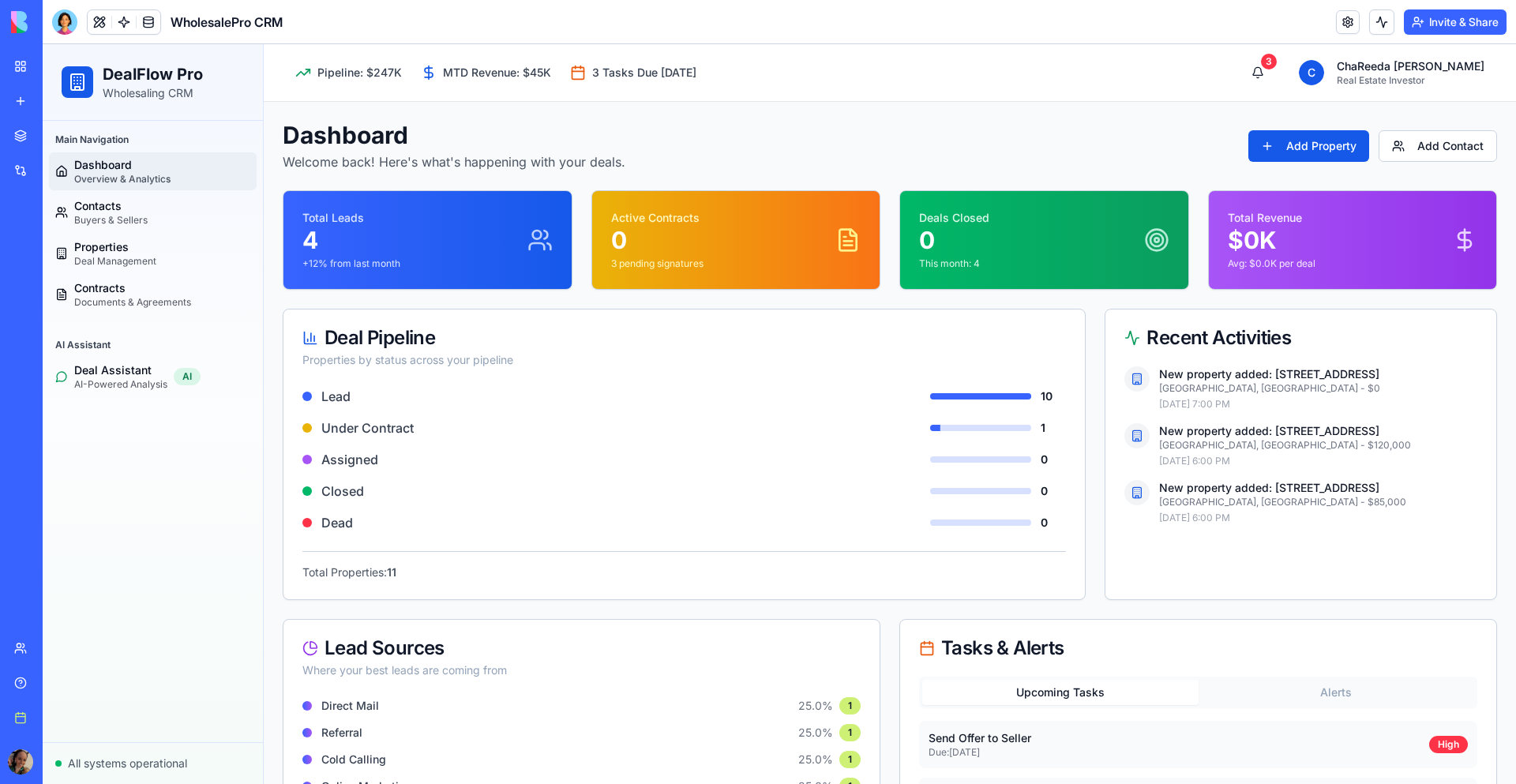
click at [58, 167] on div "Integrations" at bounding box center [48, 171] width 20 height 16
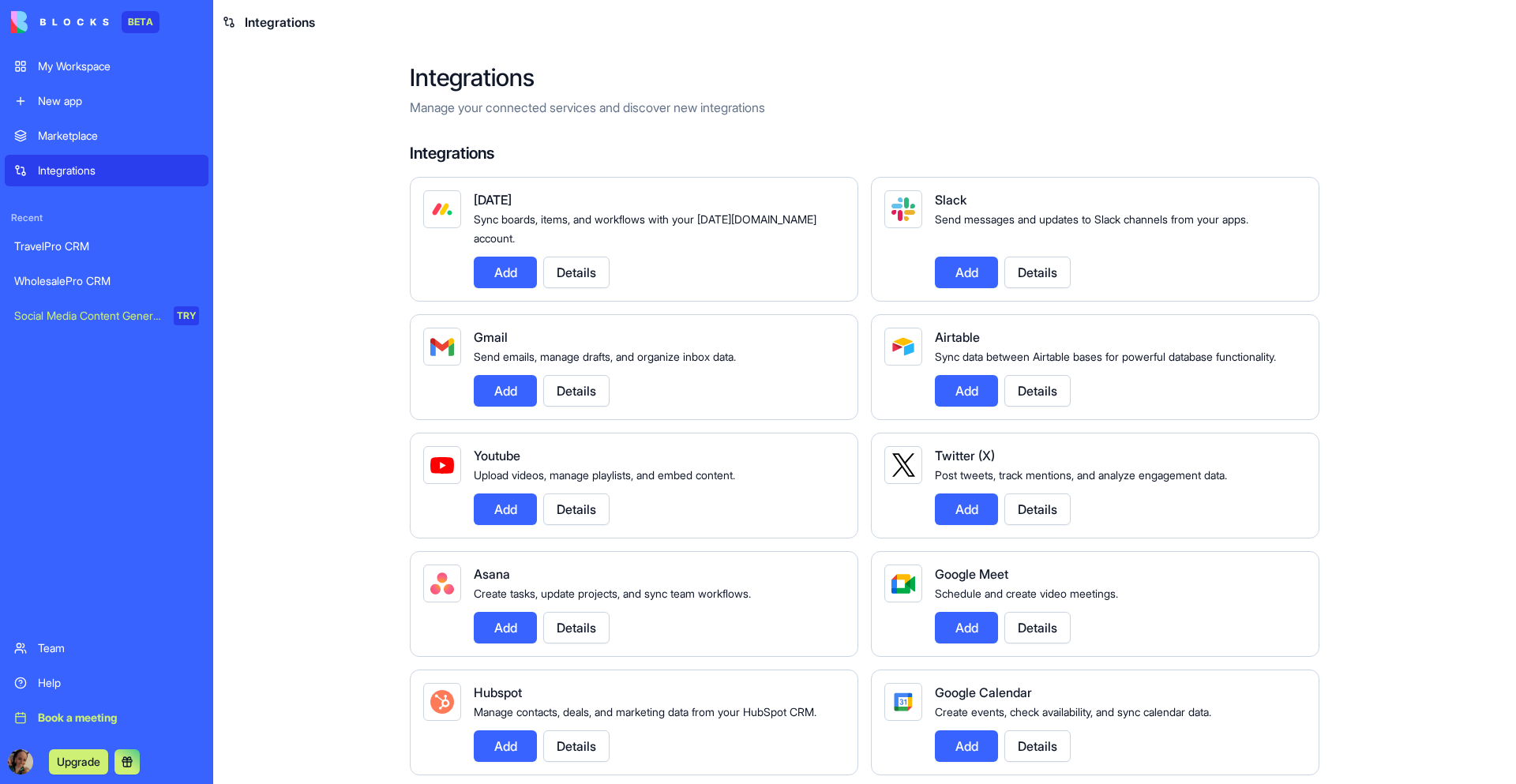
click at [134, 65] on div "My Workspace" at bounding box center [118, 66] width 161 height 16
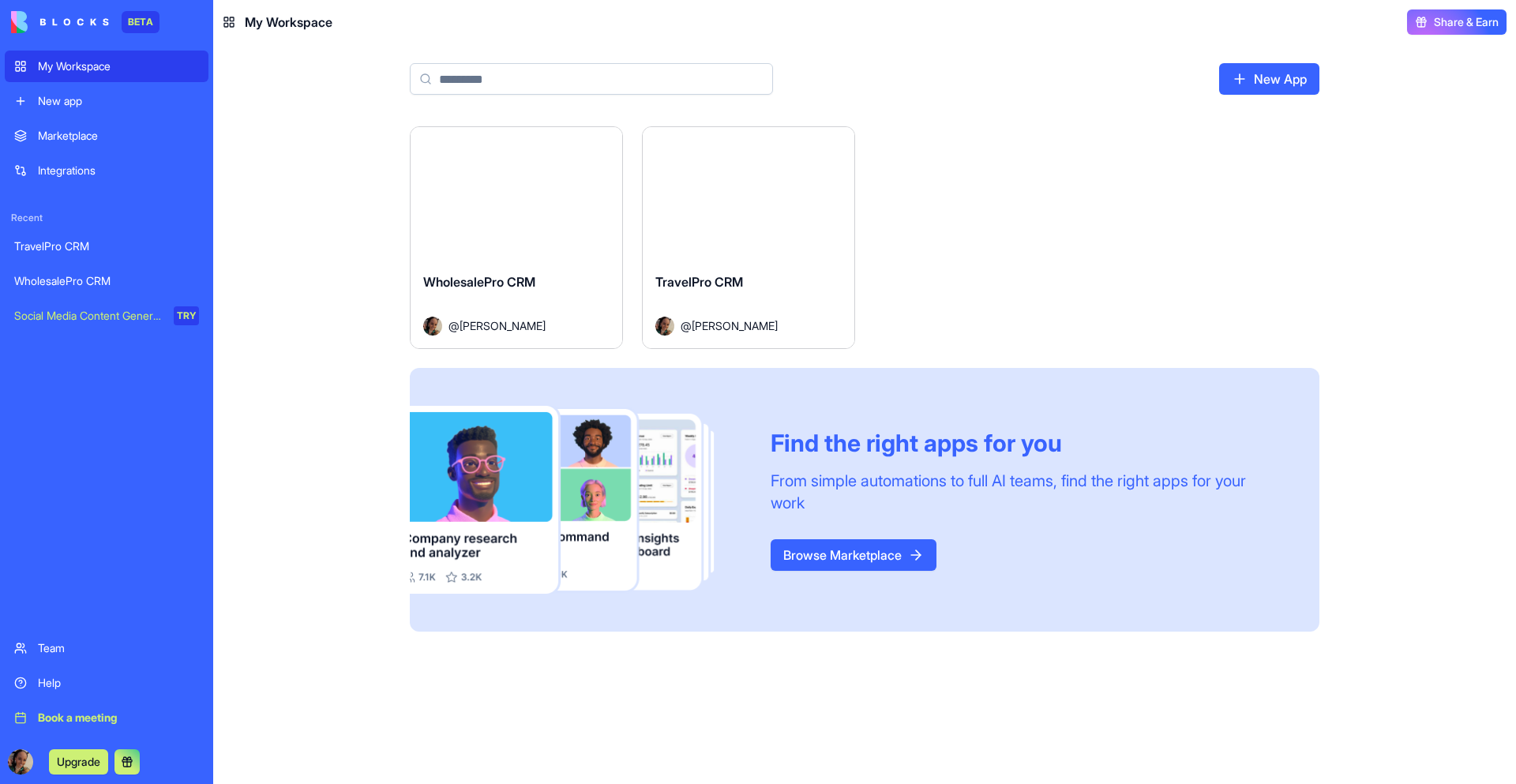
click at [538, 192] on button "Launch" at bounding box center [516, 194] width 118 height 32
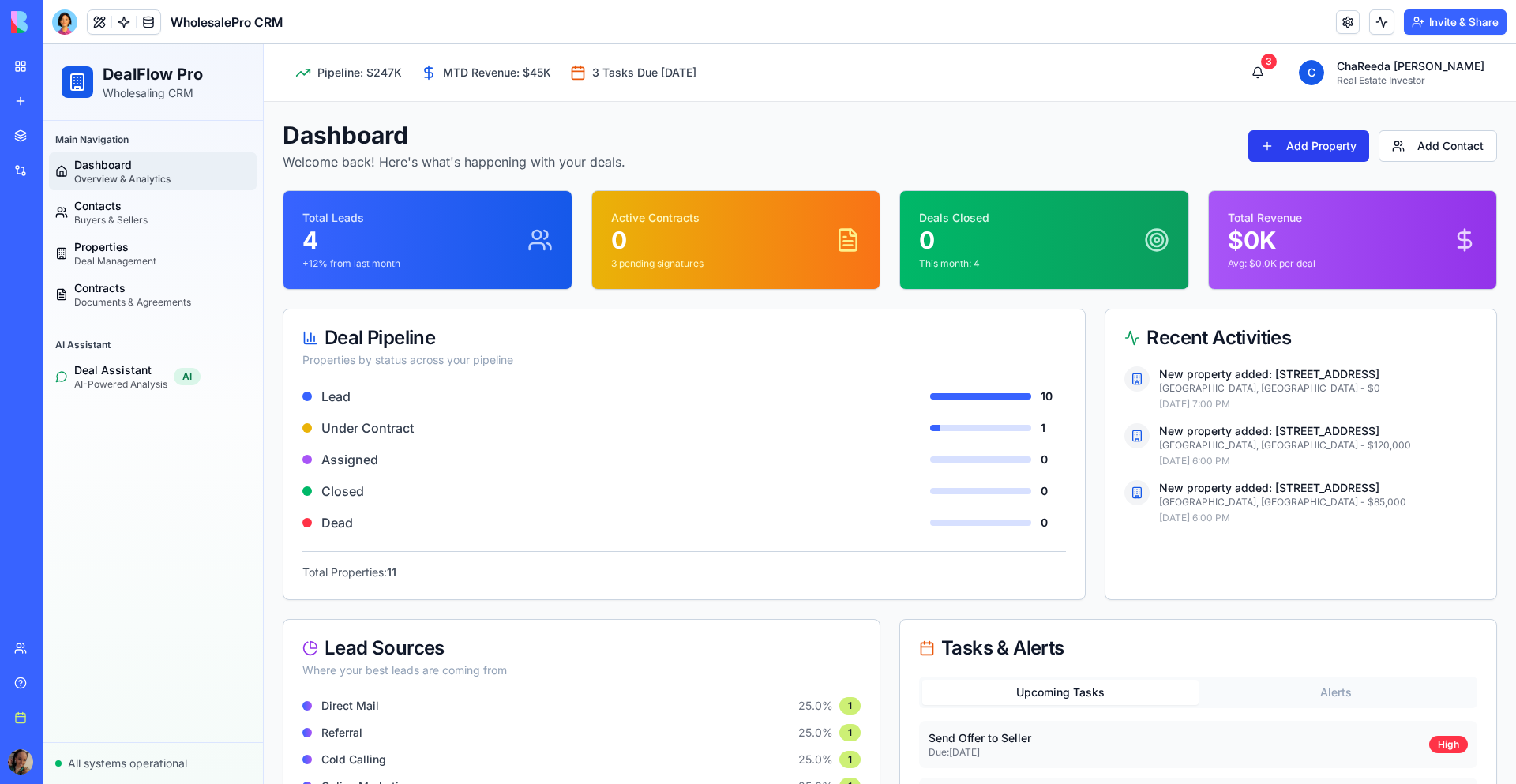
click at [1272, 146] on button "Add Property" at bounding box center [1308, 146] width 121 height 32
click at [1346, 19] on link at bounding box center [1347, 22] width 24 height 24
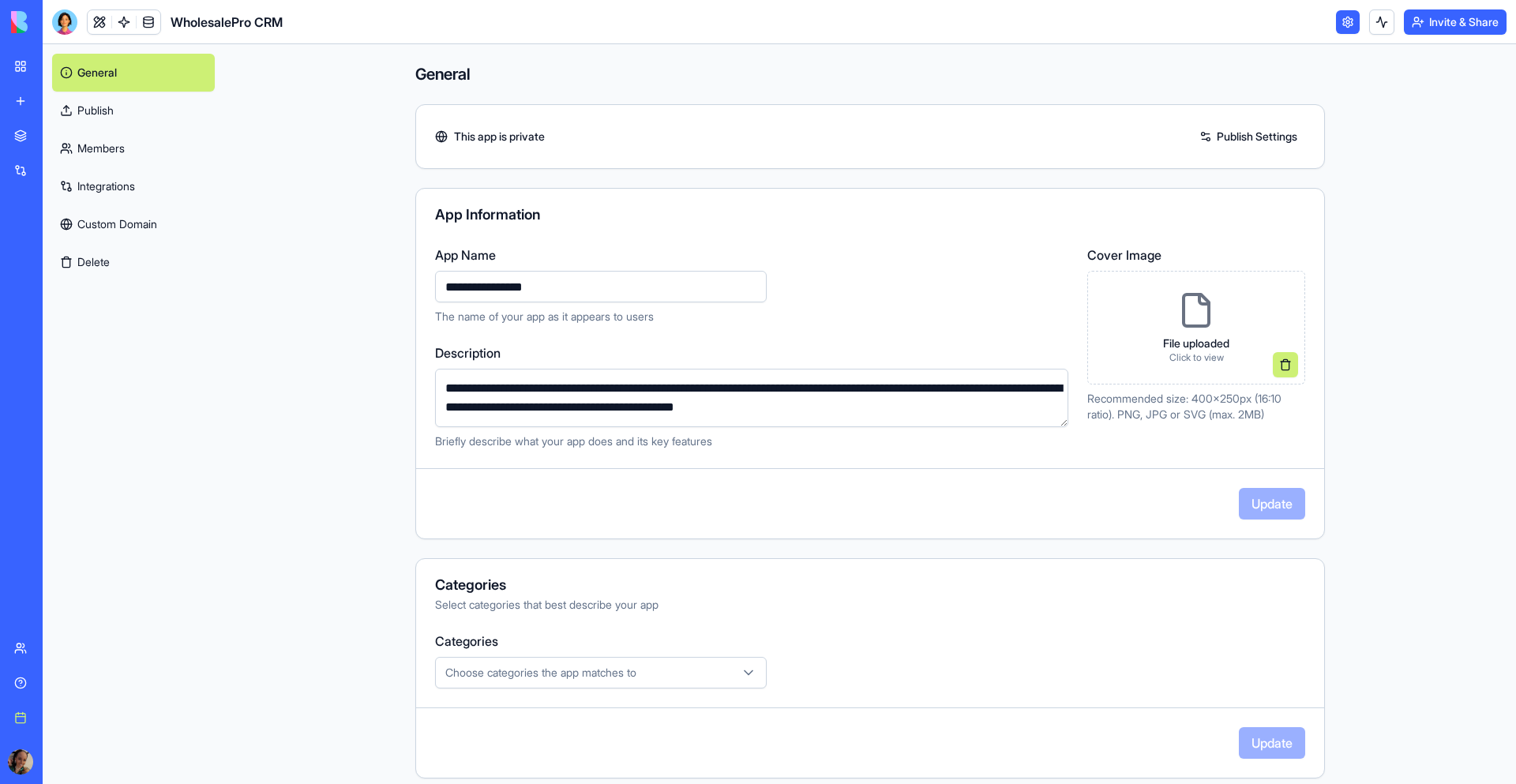
click at [21, 67] on link "My Workspace" at bounding box center [35, 66] width 63 height 32
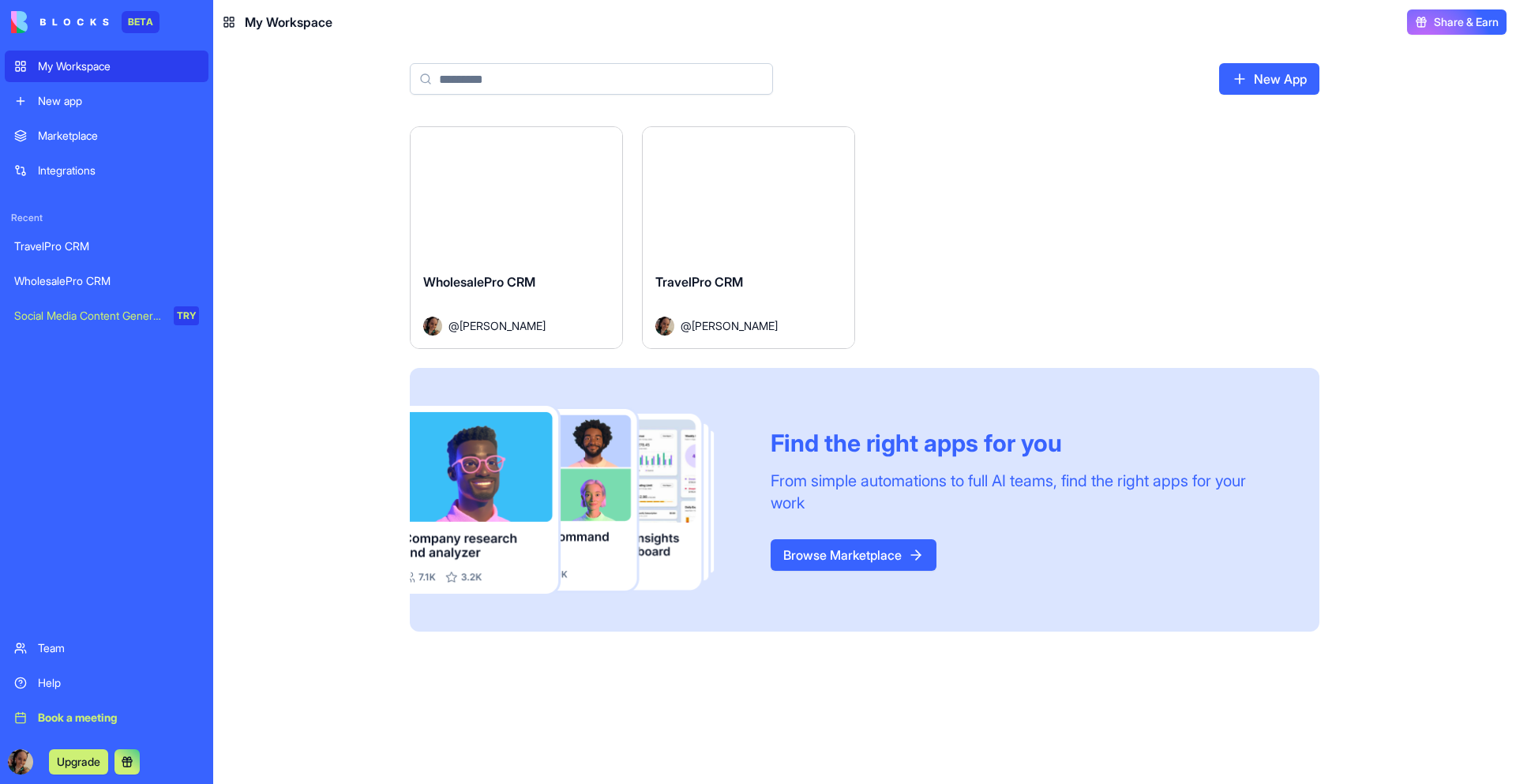
click at [519, 188] on button "Launch" at bounding box center [516, 194] width 118 height 32
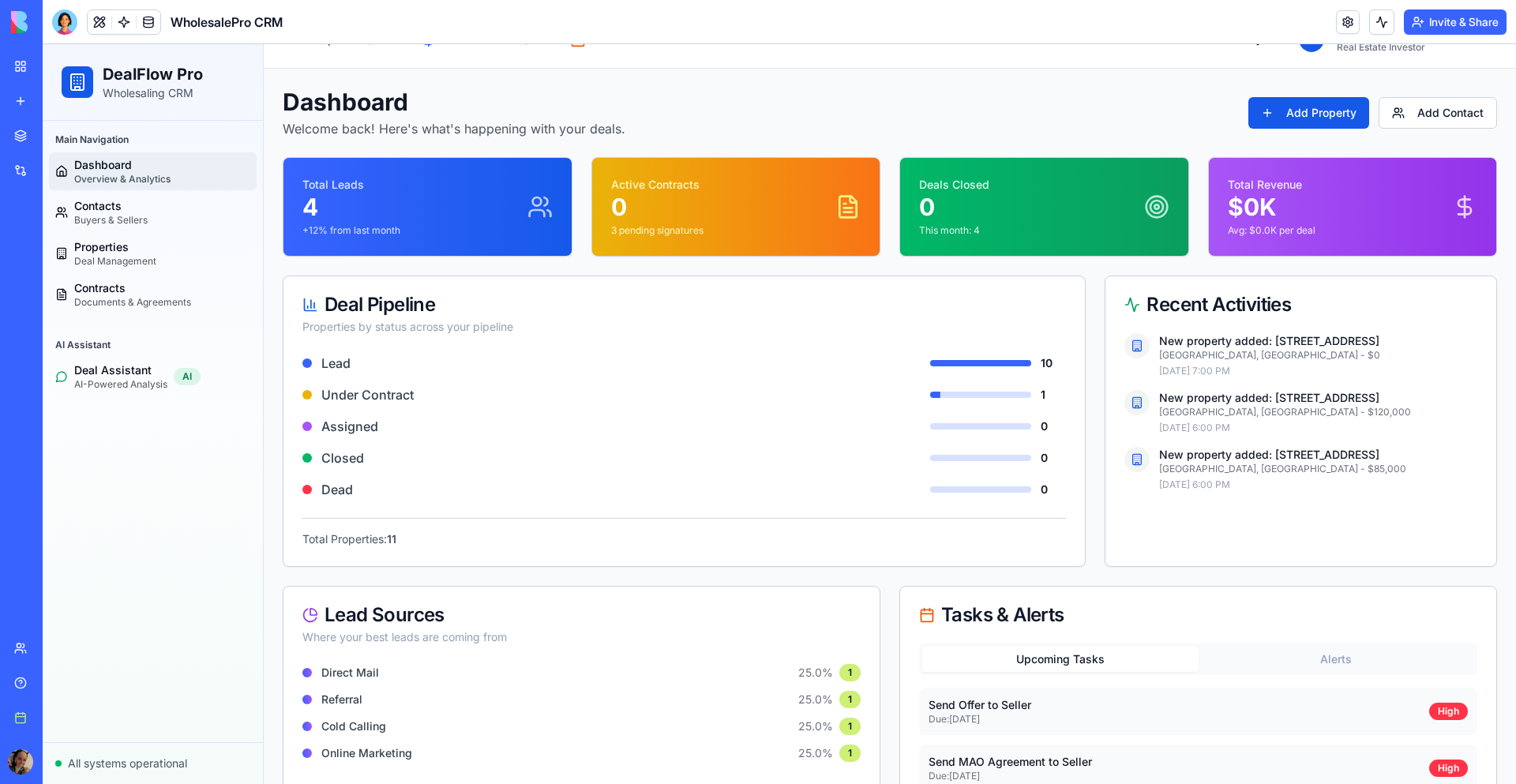
scroll to position [250, 0]
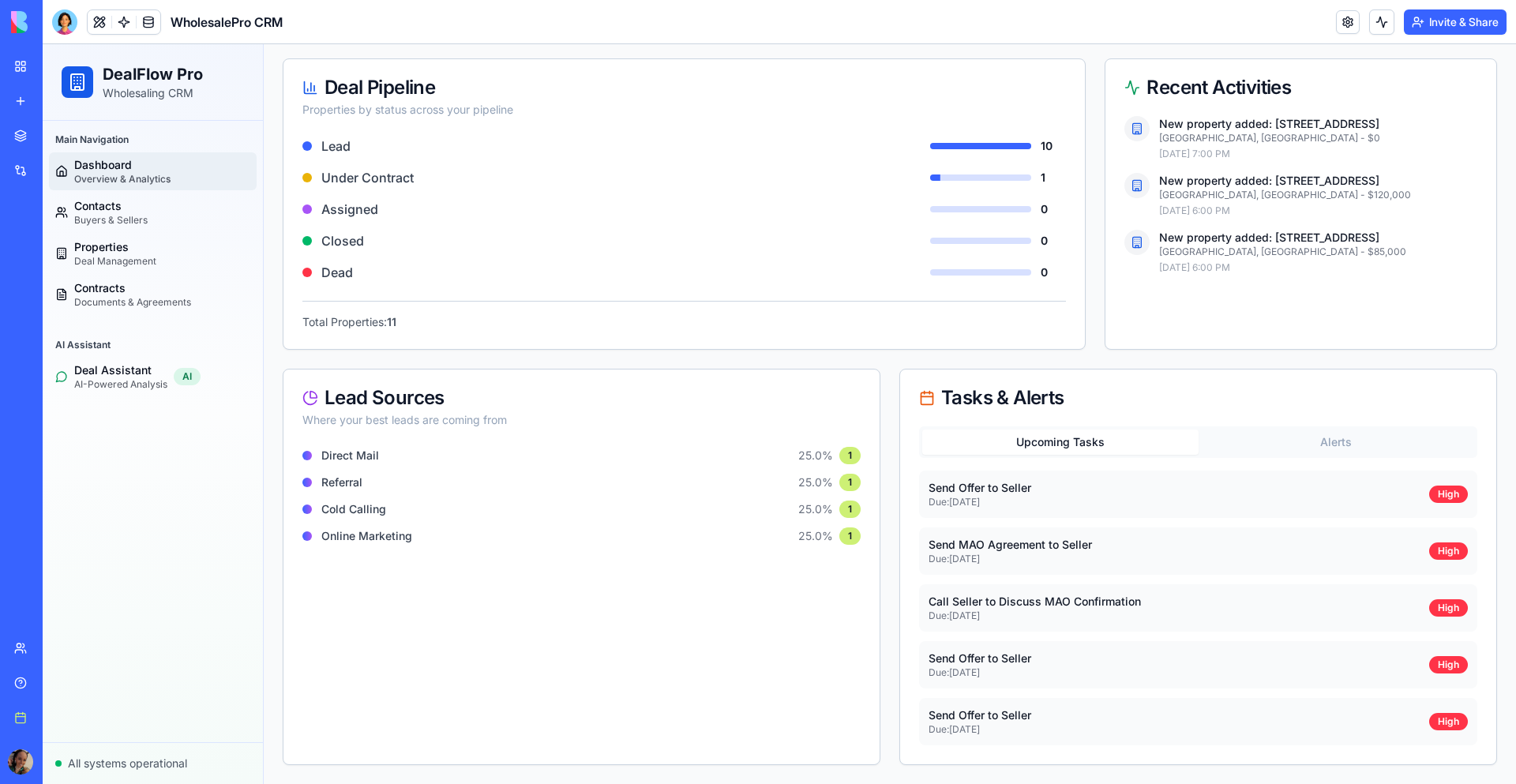
click at [1332, 434] on div "Dashboard Welcome back! Here's what's happening with your deals. Add Property A…" at bounding box center [890, 318] width 1215 height 894
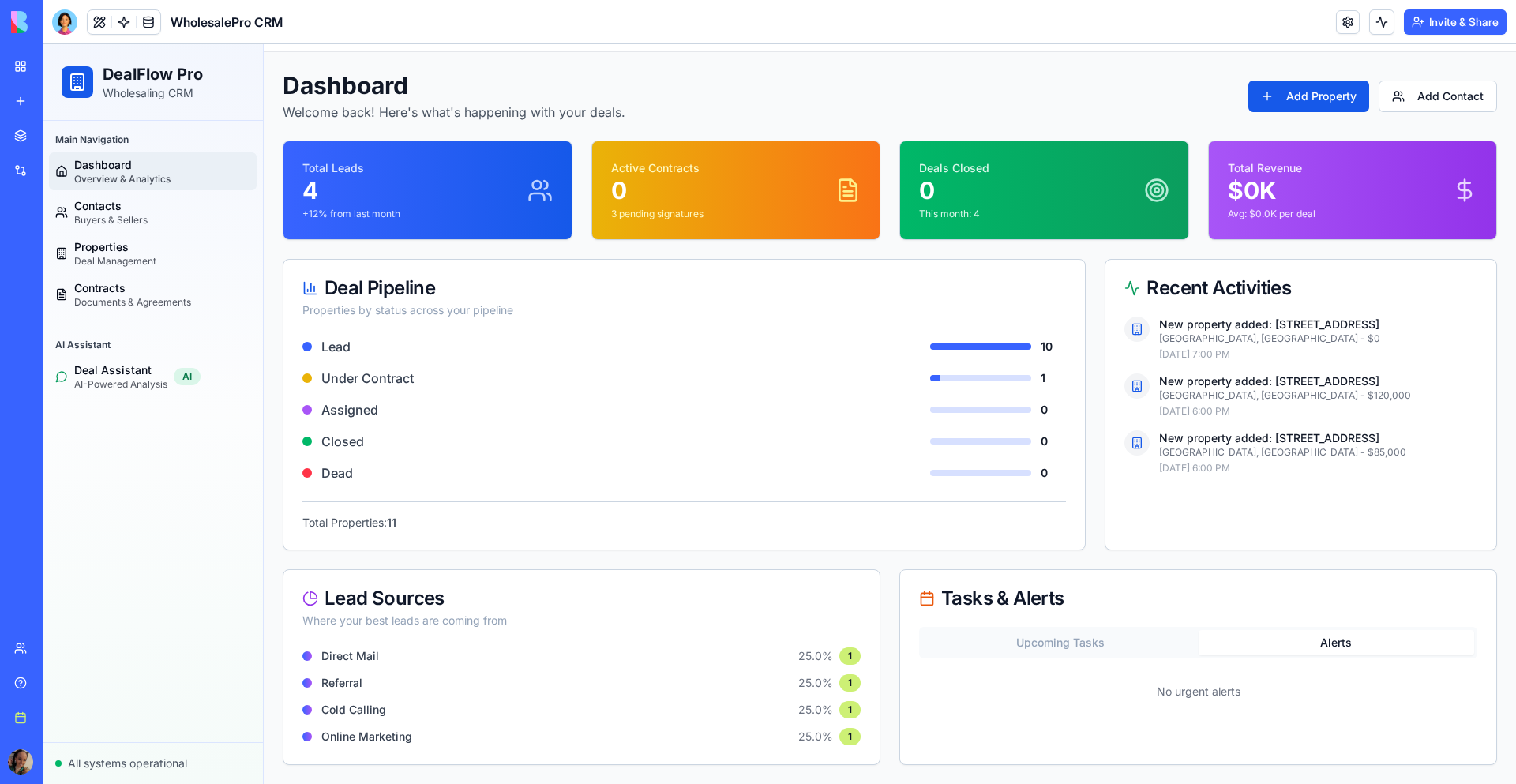
scroll to position [49, 0]
click at [1039, 644] on button "Upcoming Tasks" at bounding box center [1060, 643] width 277 height 26
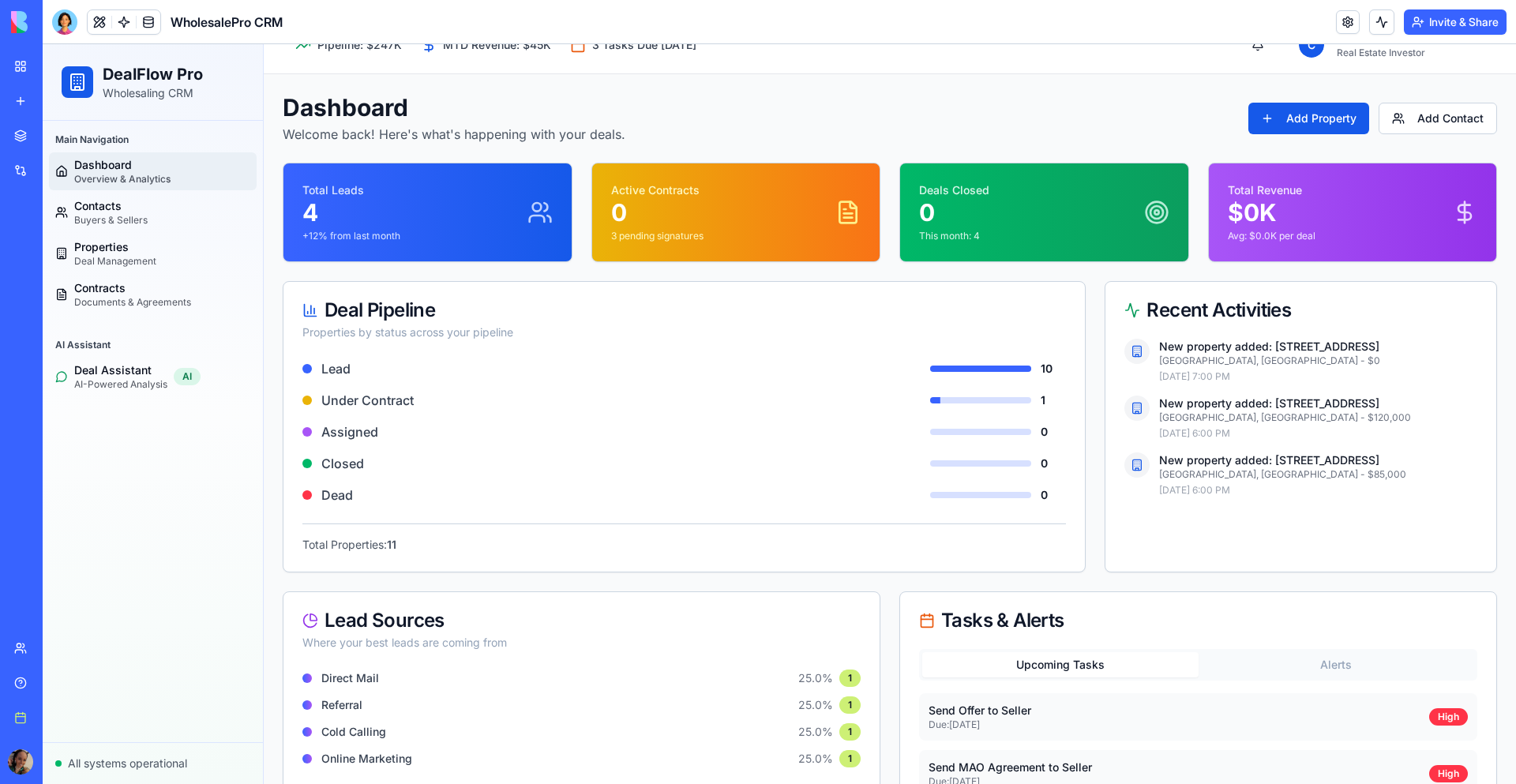
scroll to position [0, 0]
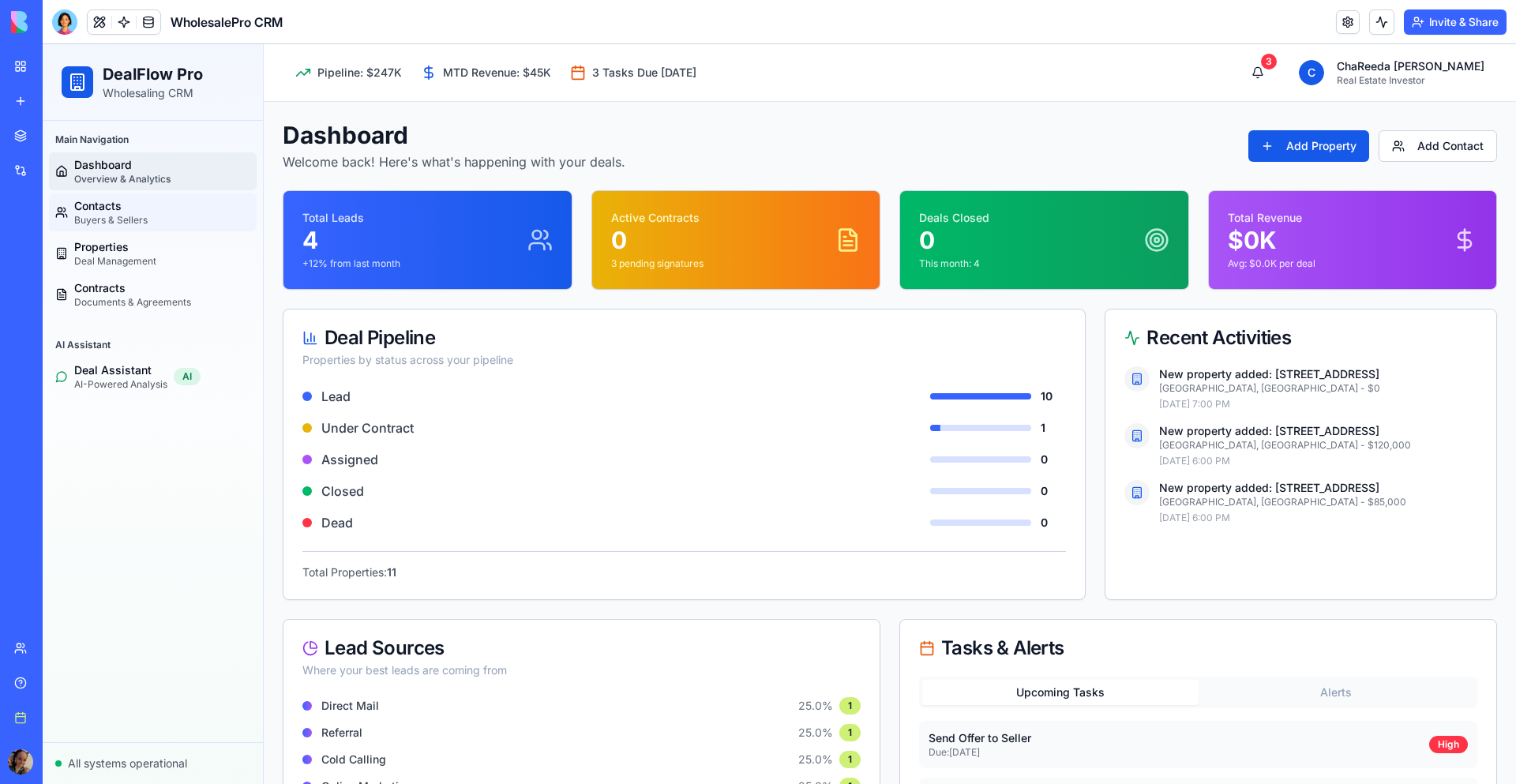
click at [132, 210] on span "Contacts" at bounding box center [110, 206] width 73 height 16
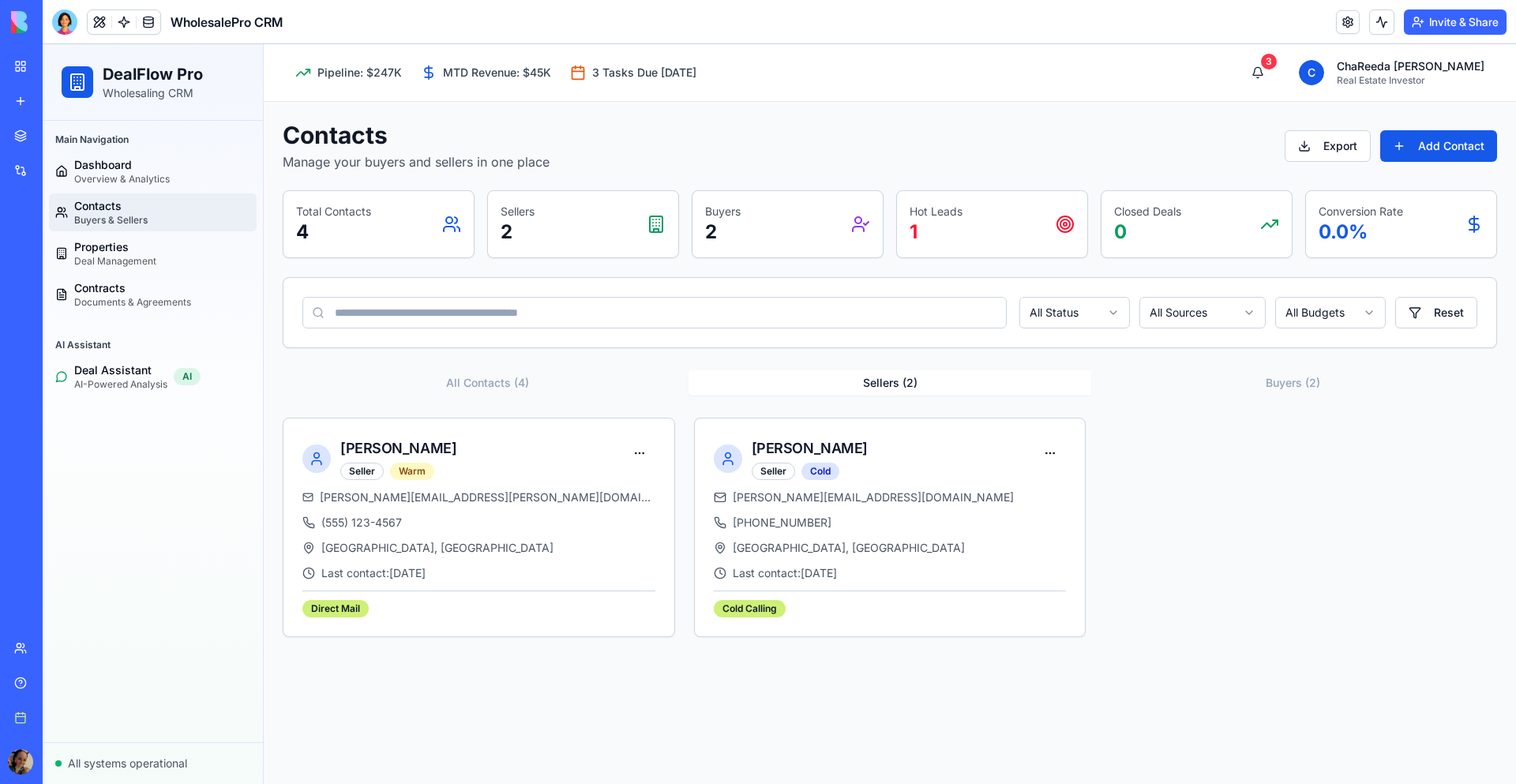
click at [896, 384] on button "Sellers ( 2 )" at bounding box center [889, 383] width 402 height 26
click at [56, 100] on div "New app" at bounding box center [48, 101] width 20 height 16
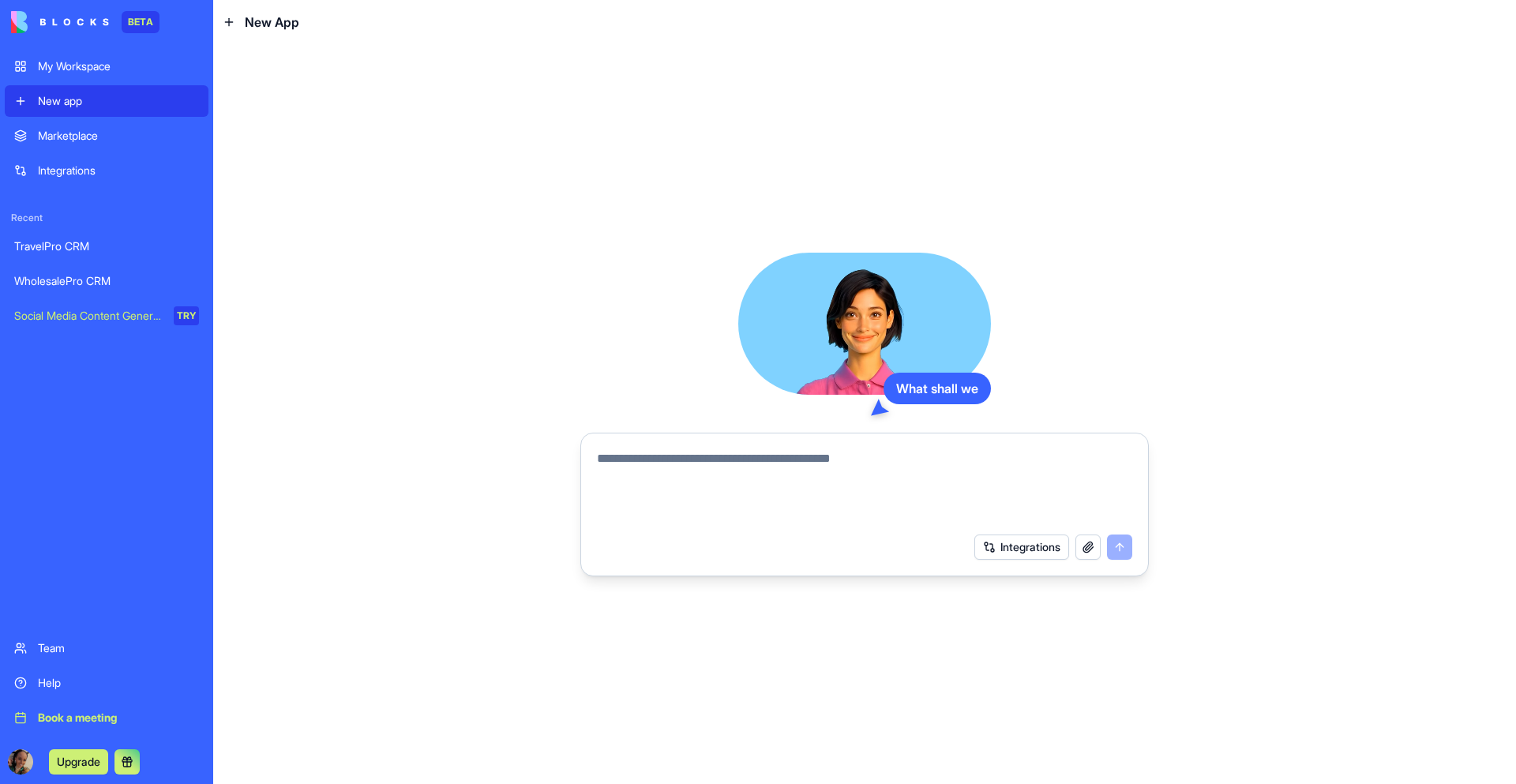
click at [712, 457] on textarea at bounding box center [865, 487] width 536 height 76
click at [717, 464] on textarea at bounding box center [865, 487] width 536 height 76
type textarea "*"
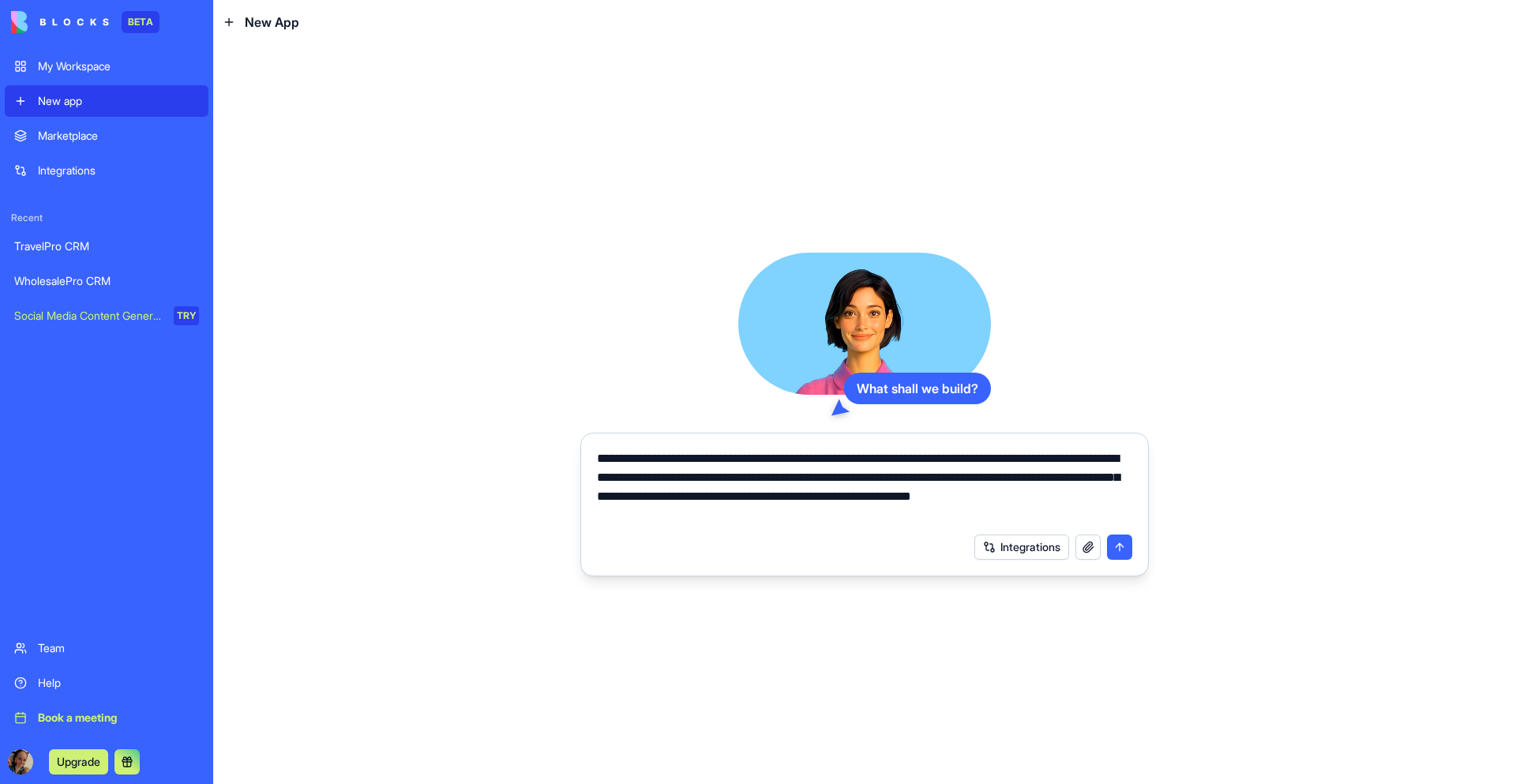
click at [750, 466] on textarea "**********" at bounding box center [865, 487] width 536 height 76
click at [750, 463] on textarea "**********" at bounding box center [865, 487] width 536 height 76
paste textarea "**********"
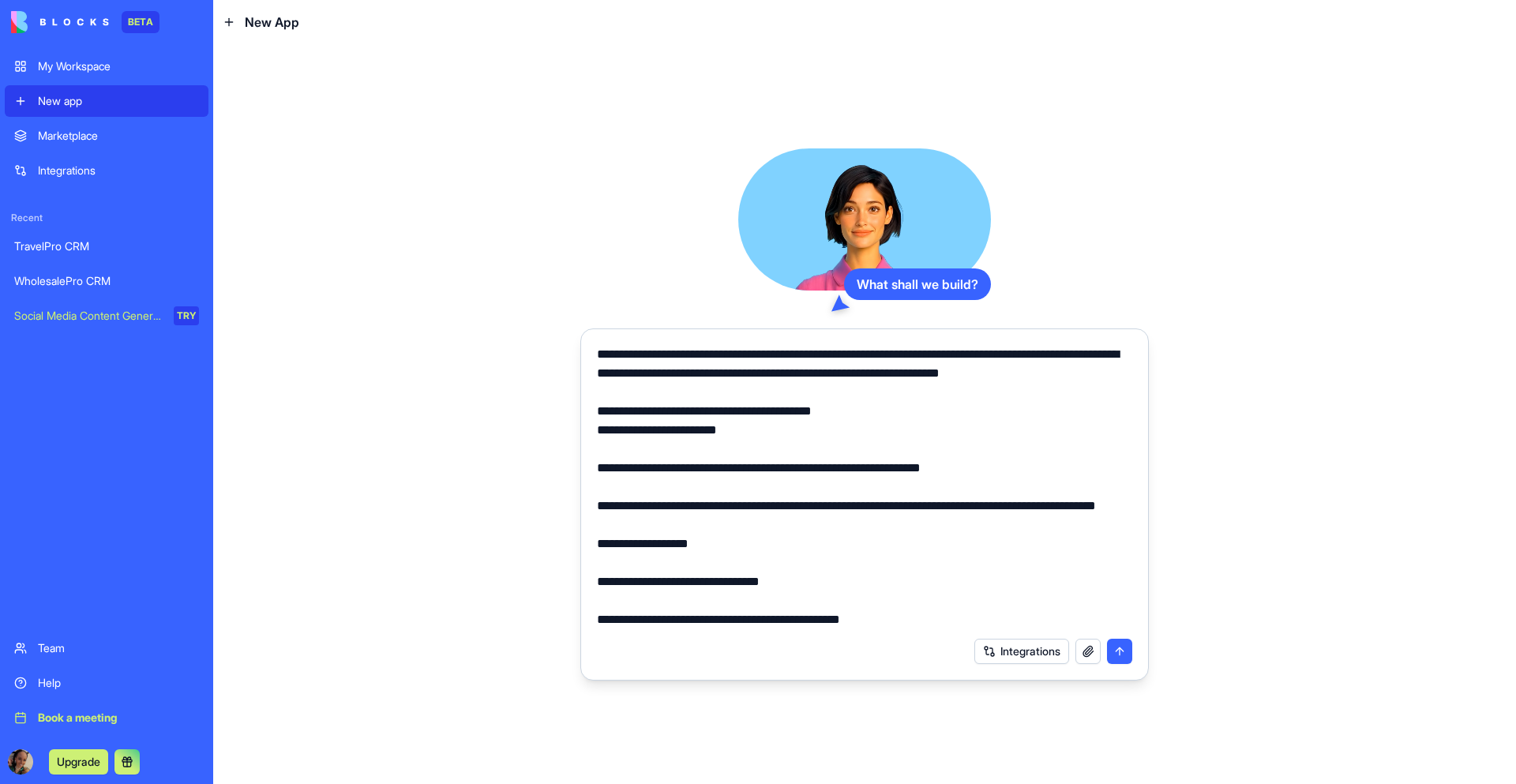
click at [595, 351] on div at bounding box center [864, 483] width 554 height 293
click at [600, 356] on textarea at bounding box center [865, 487] width 536 height 285
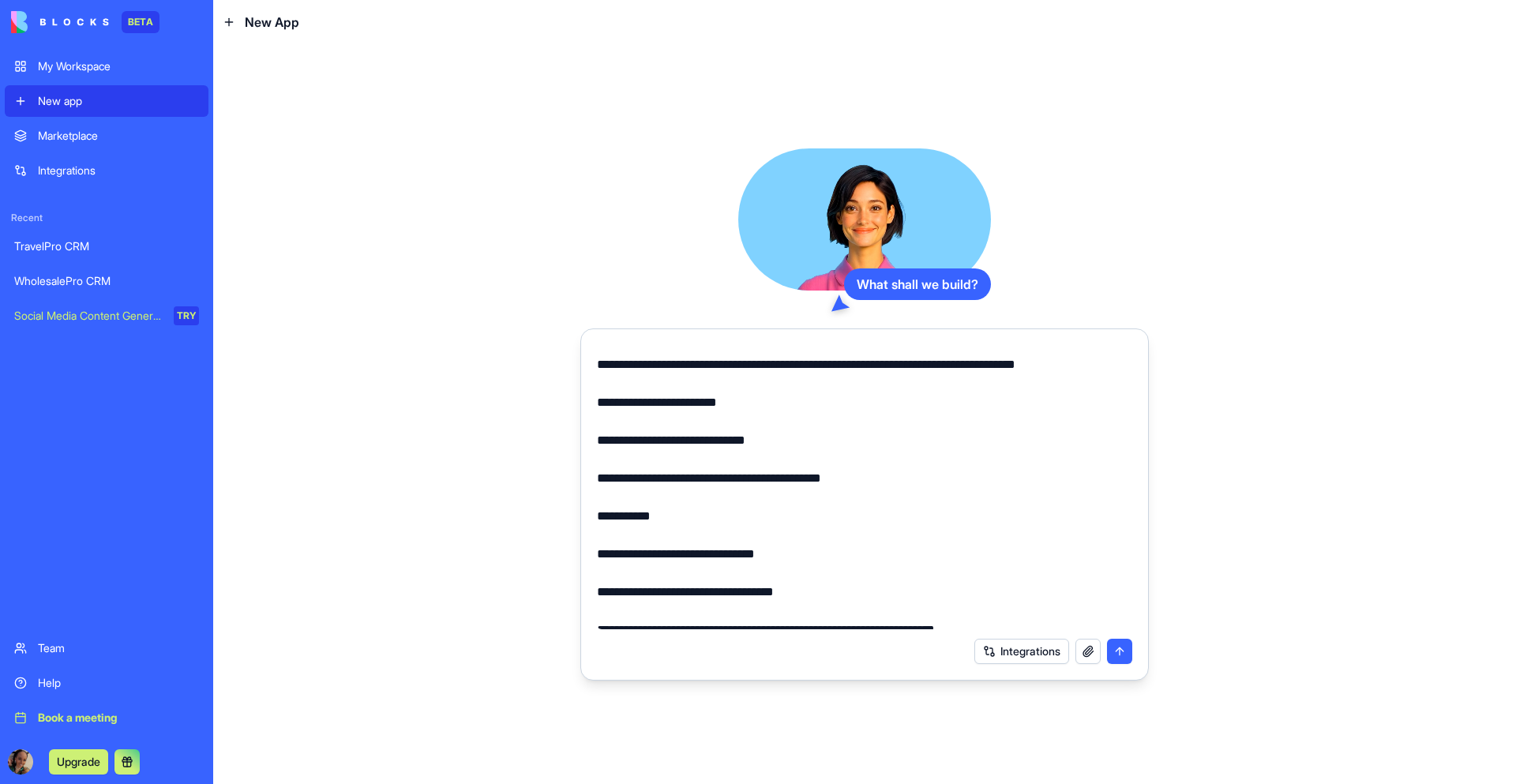
scroll to position [412, 0]
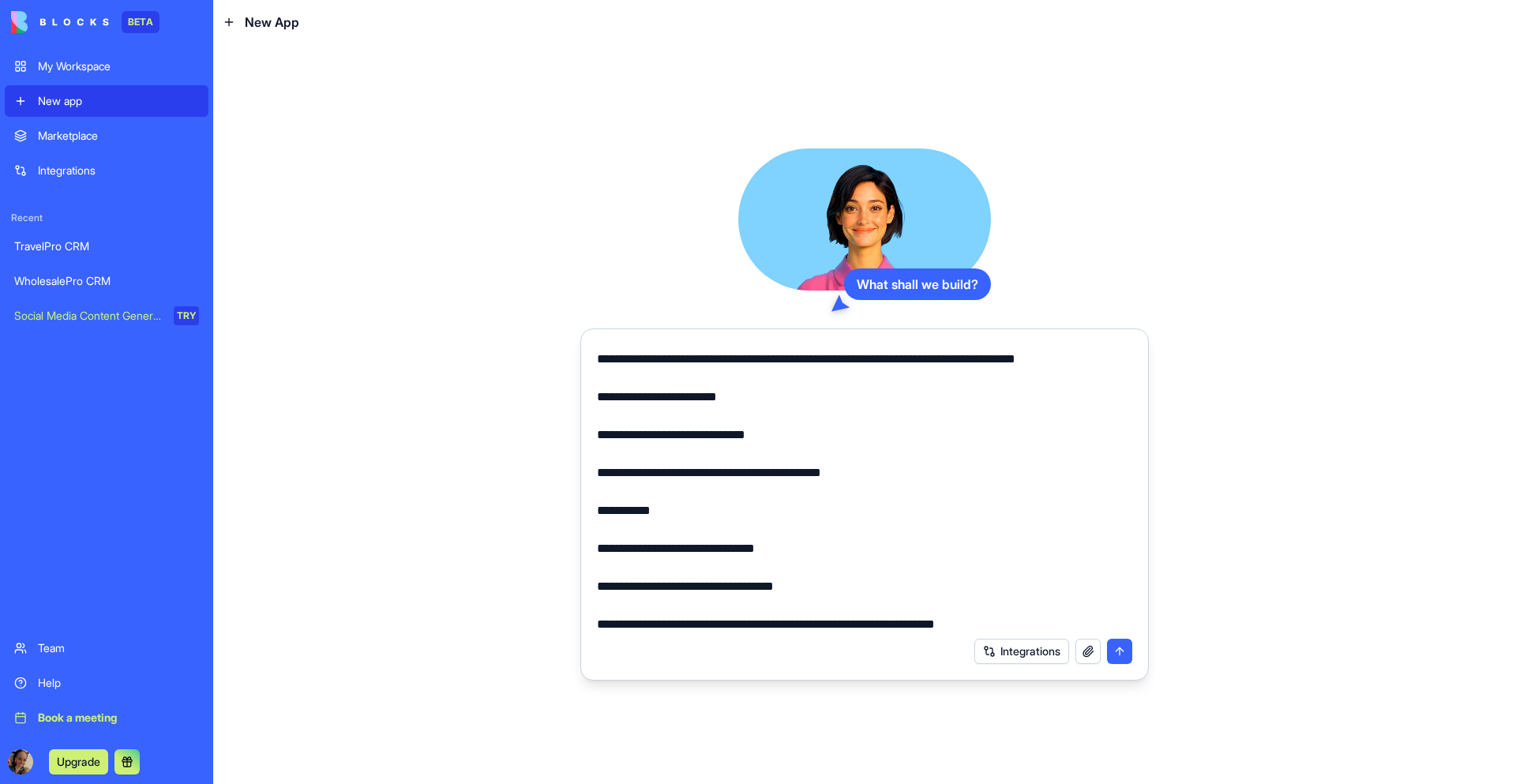
click at [705, 551] on textarea at bounding box center [865, 487] width 536 height 285
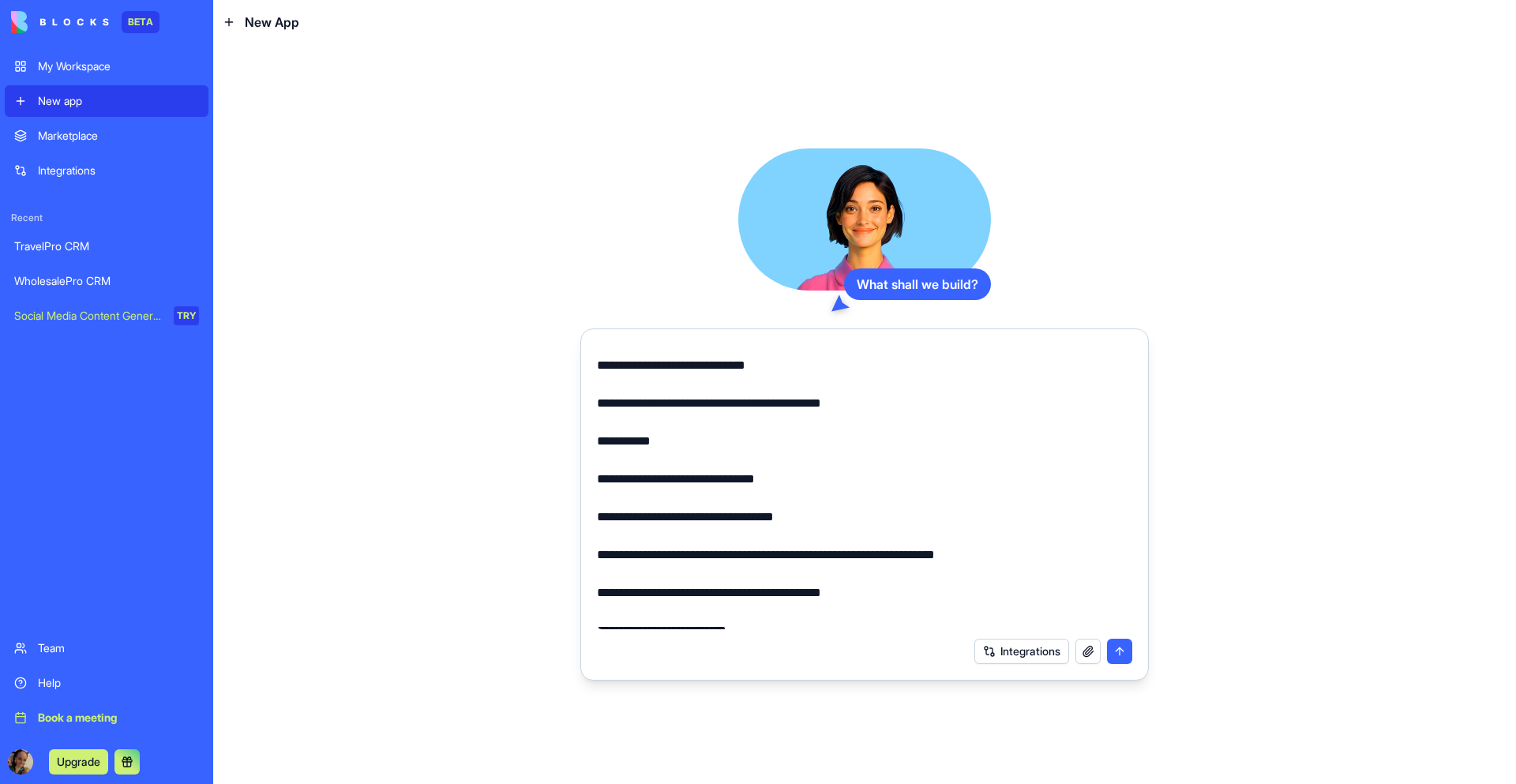
scroll to position [499, 0]
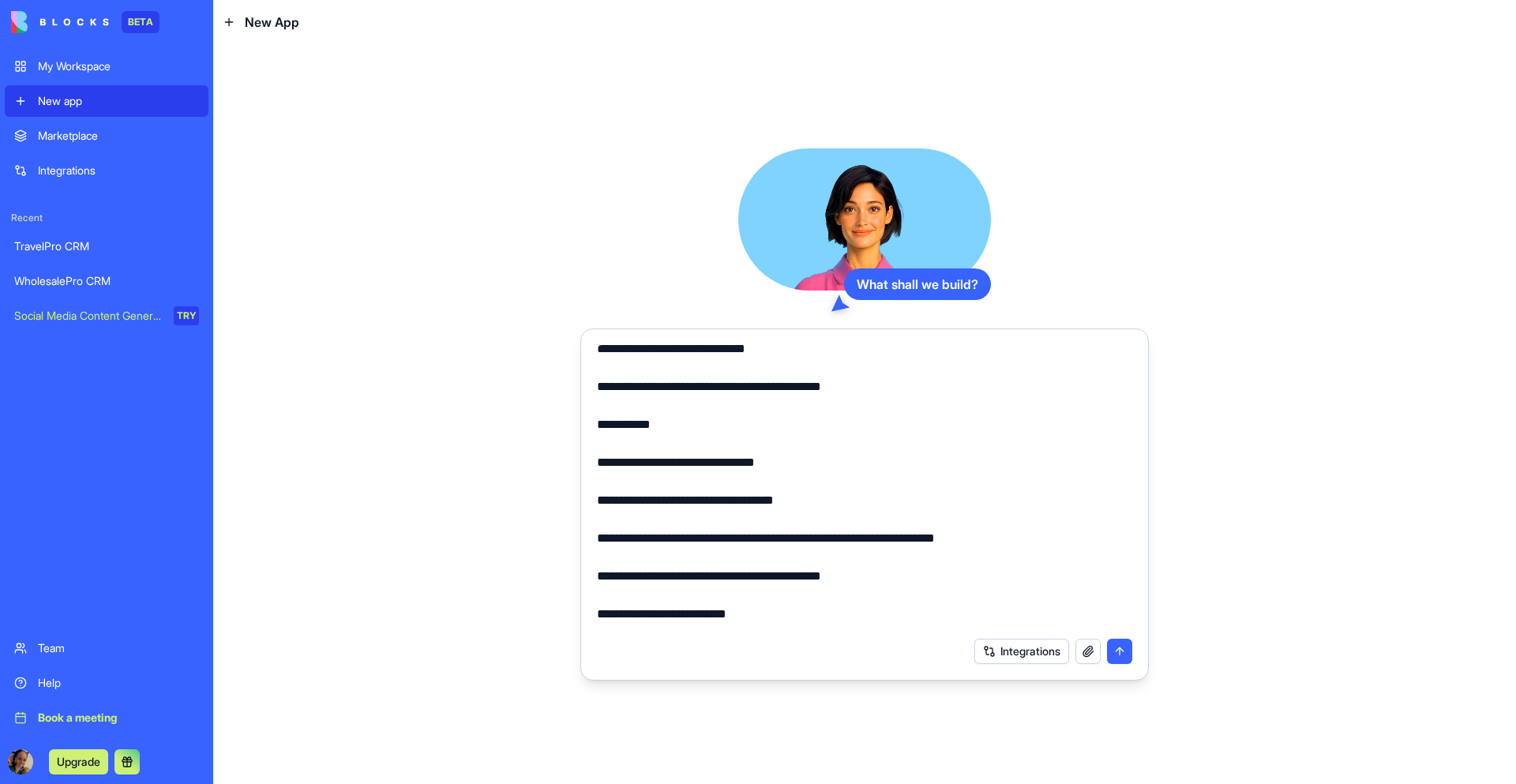
click at [809, 499] on textarea at bounding box center [865, 487] width 536 height 285
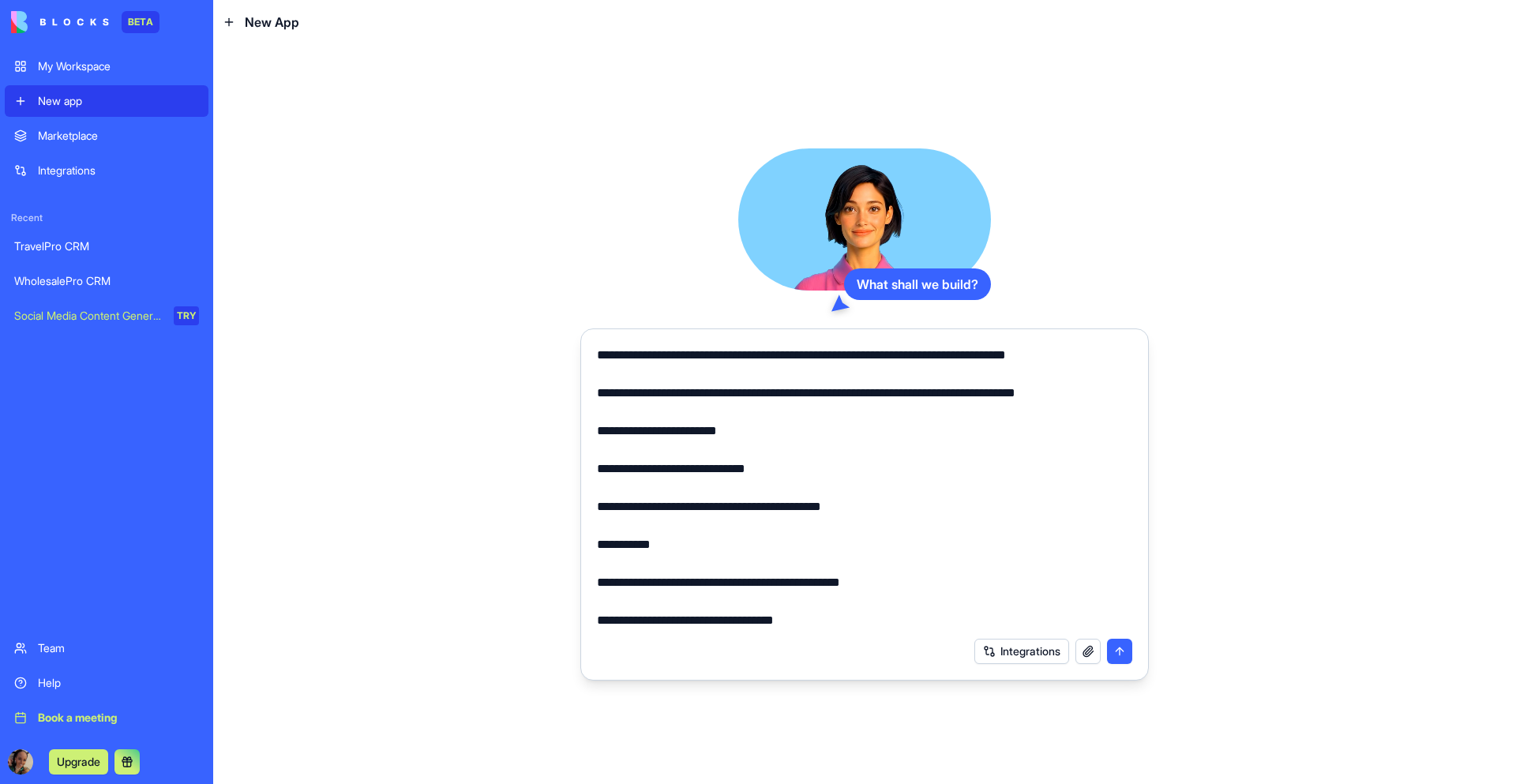
scroll to position [378, 0]
type textarea "**********"
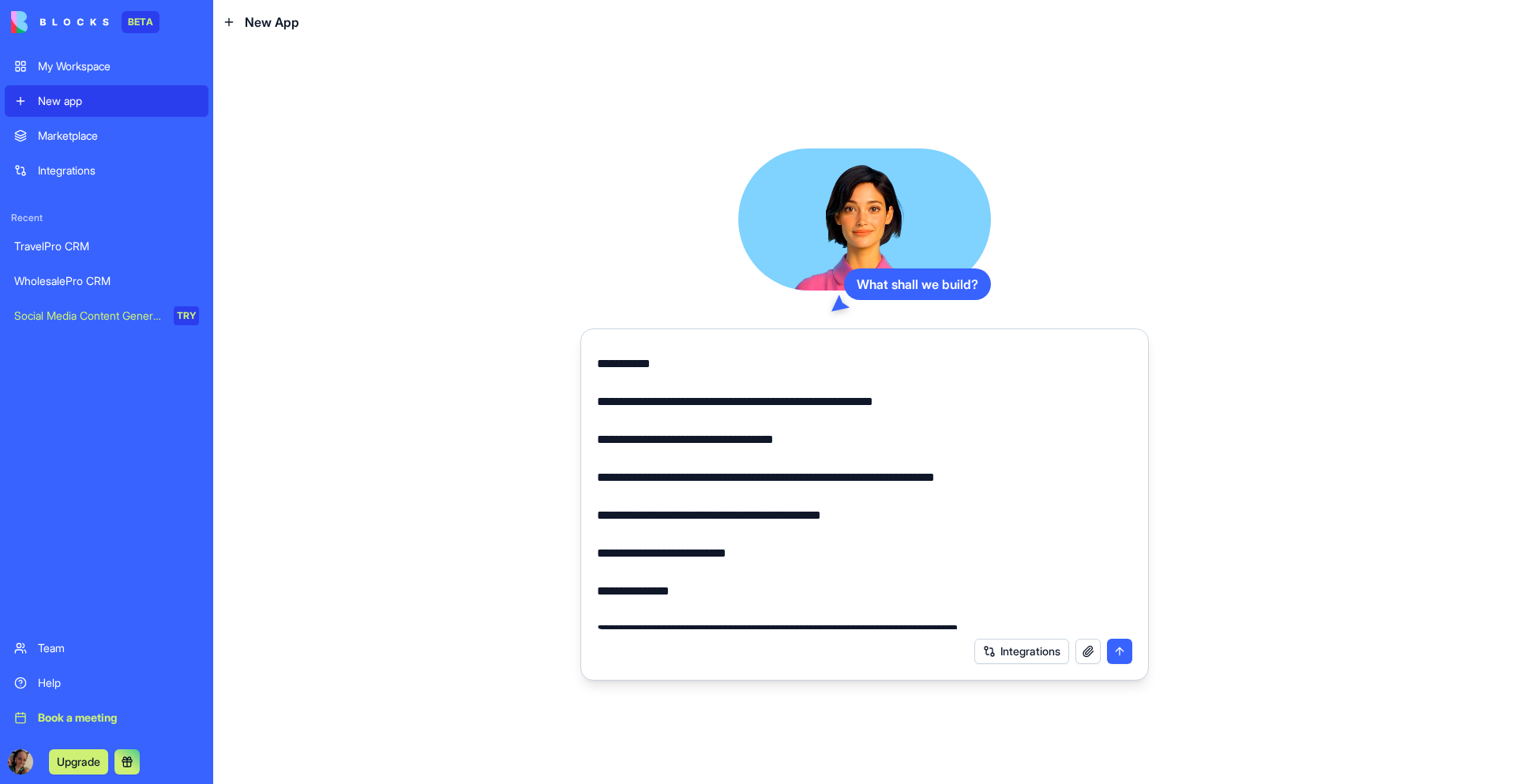
scroll to position [567, 0]
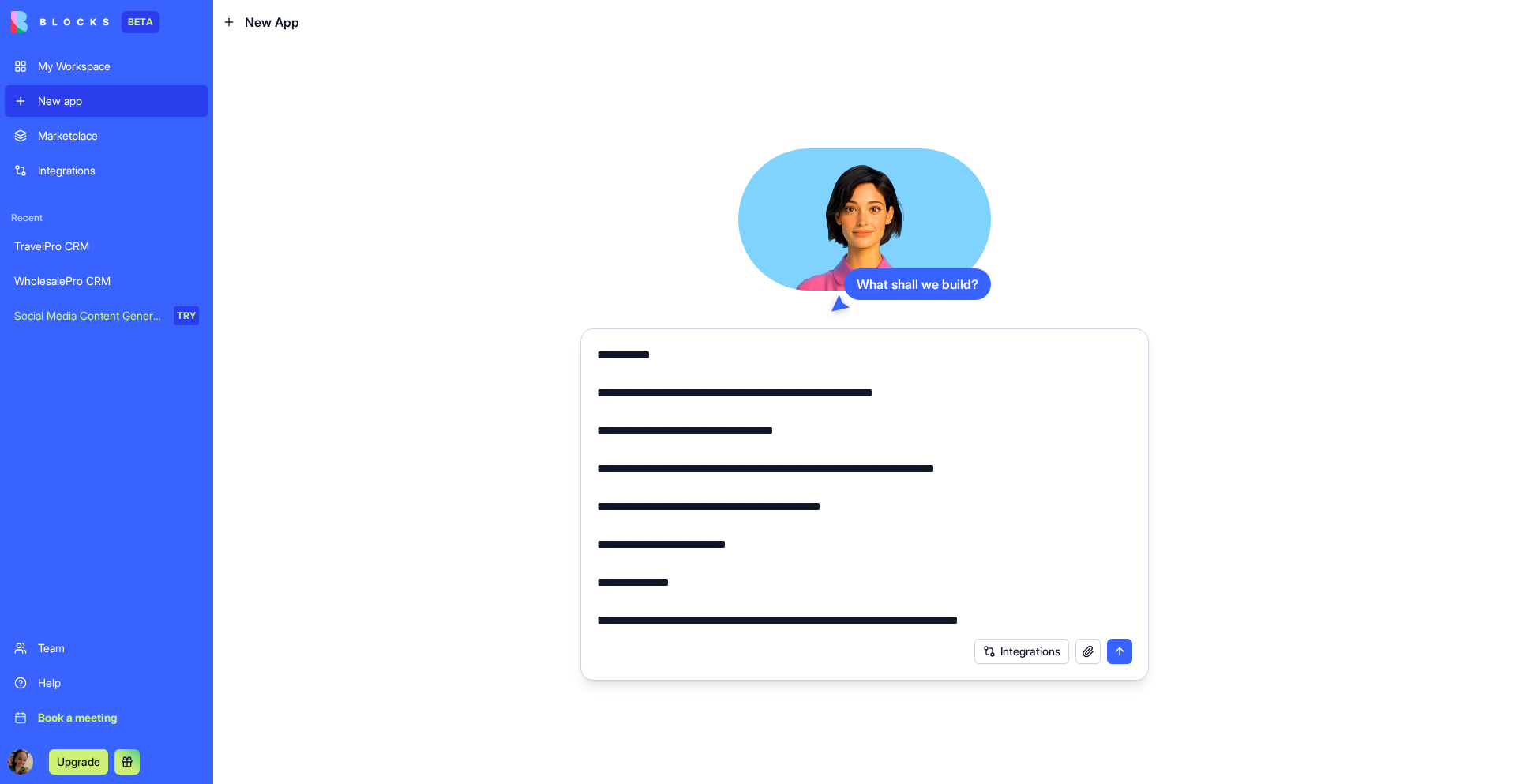
click at [841, 469] on textarea at bounding box center [865, 487] width 536 height 285
click at [779, 510] on textarea at bounding box center [865, 487] width 536 height 285
type textarea "*******"
drag, startPoint x: 780, startPoint y: 510, endPoint x: 1032, endPoint y: 504, distance: 252.1
click at [1032, 504] on textarea at bounding box center [865, 487] width 536 height 285
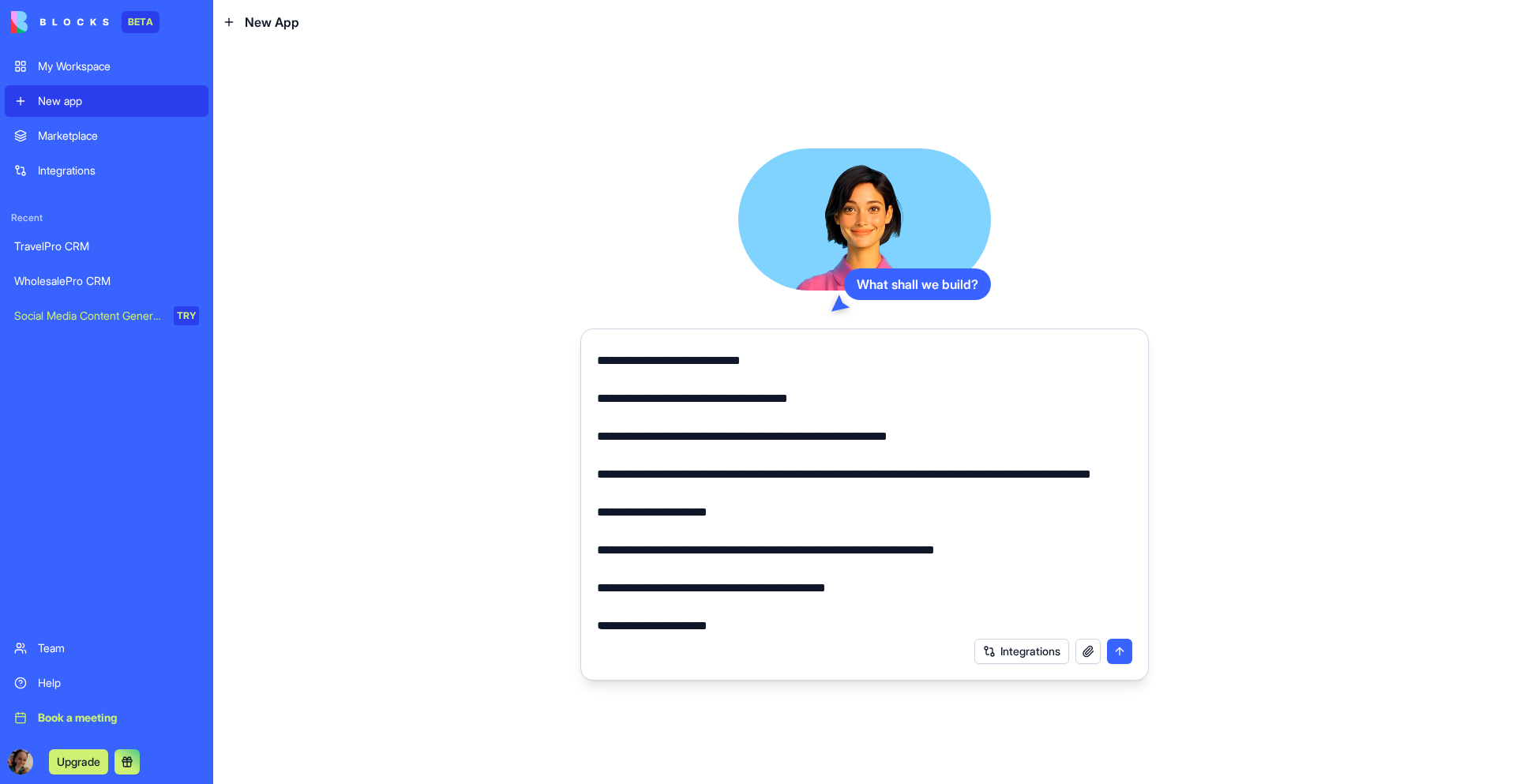
scroll to position [942, 0]
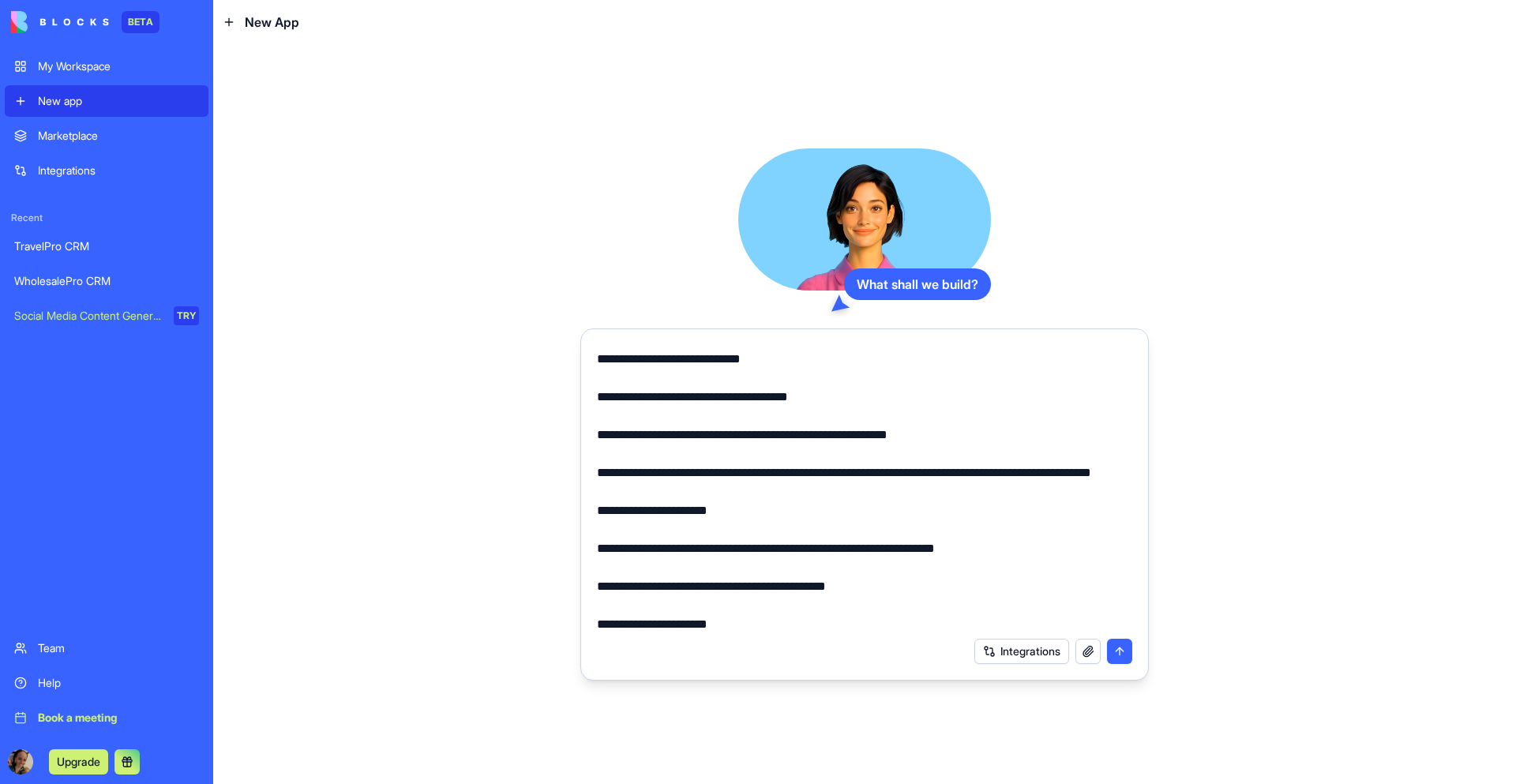
click at [845, 457] on textarea at bounding box center [865, 487] width 536 height 285
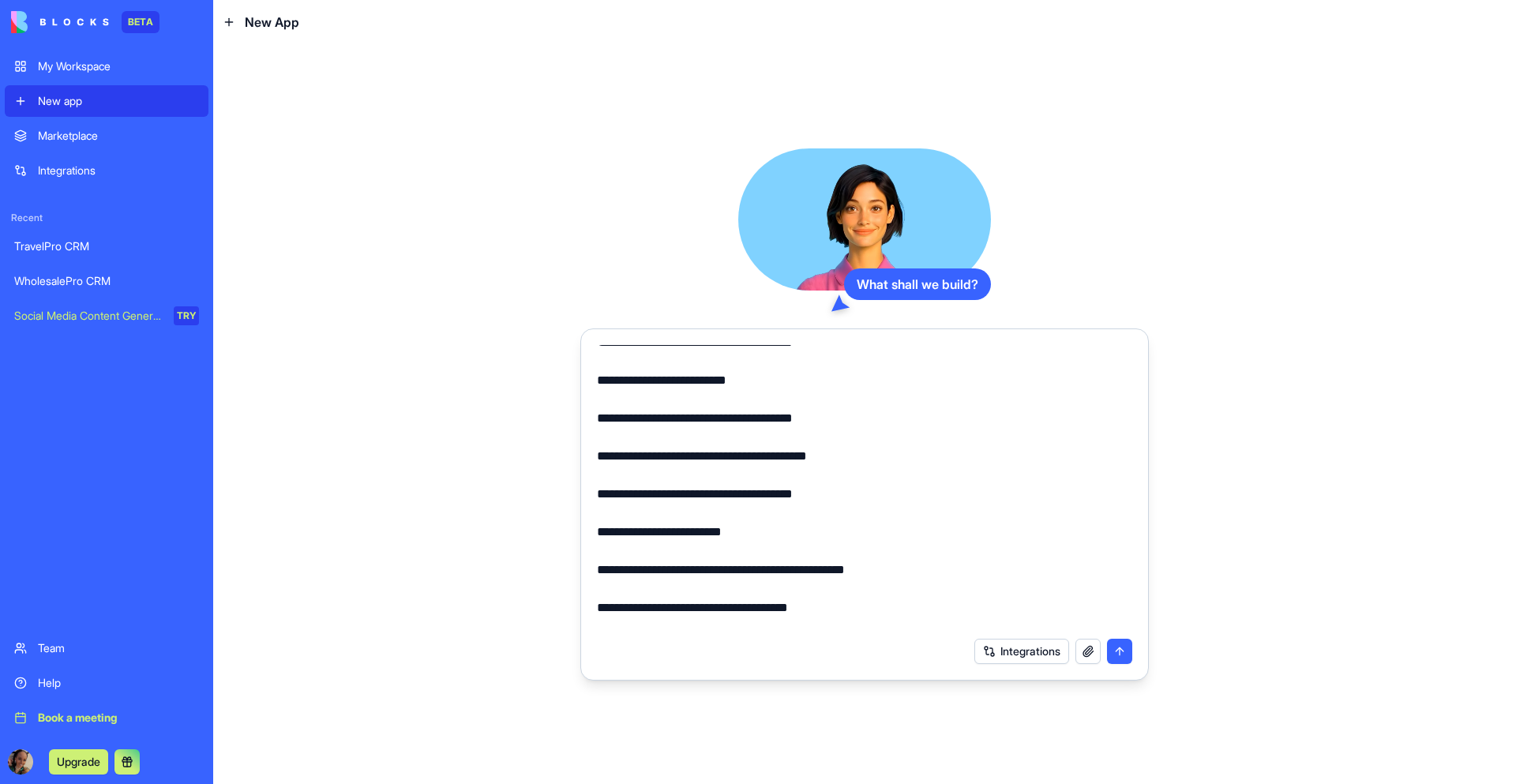
scroll to position [1263, 0]
click at [598, 495] on textarea at bounding box center [865, 487] width 536 height 285
drag, startPoint x: 598, startPoint y: 495, endPoint x: 832, endPoint y: 492, distance: 234.0
click at [832, 492] on textarea at bounding box center [865, 487] width 536 height 285
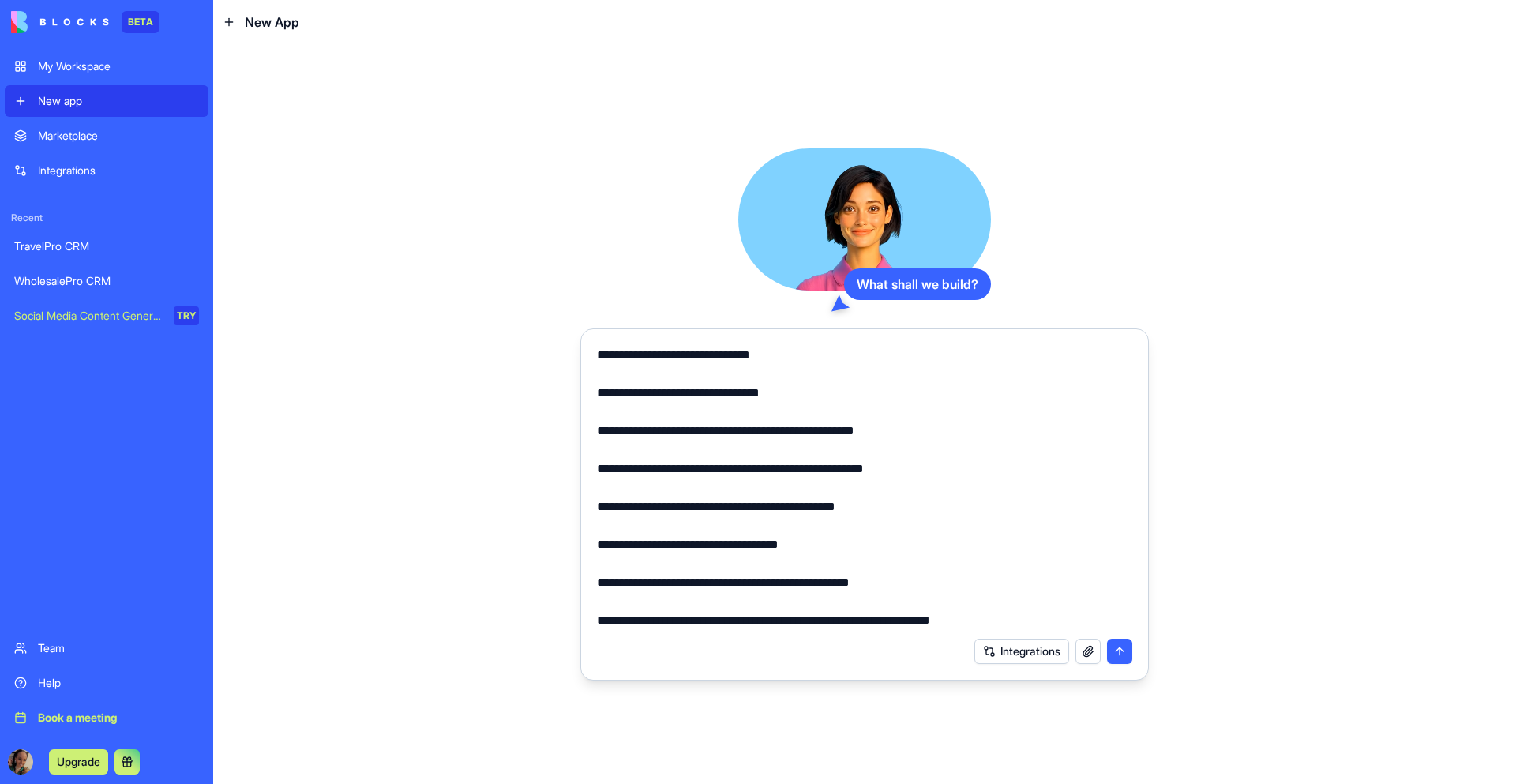
scroll to position [1631, 0]
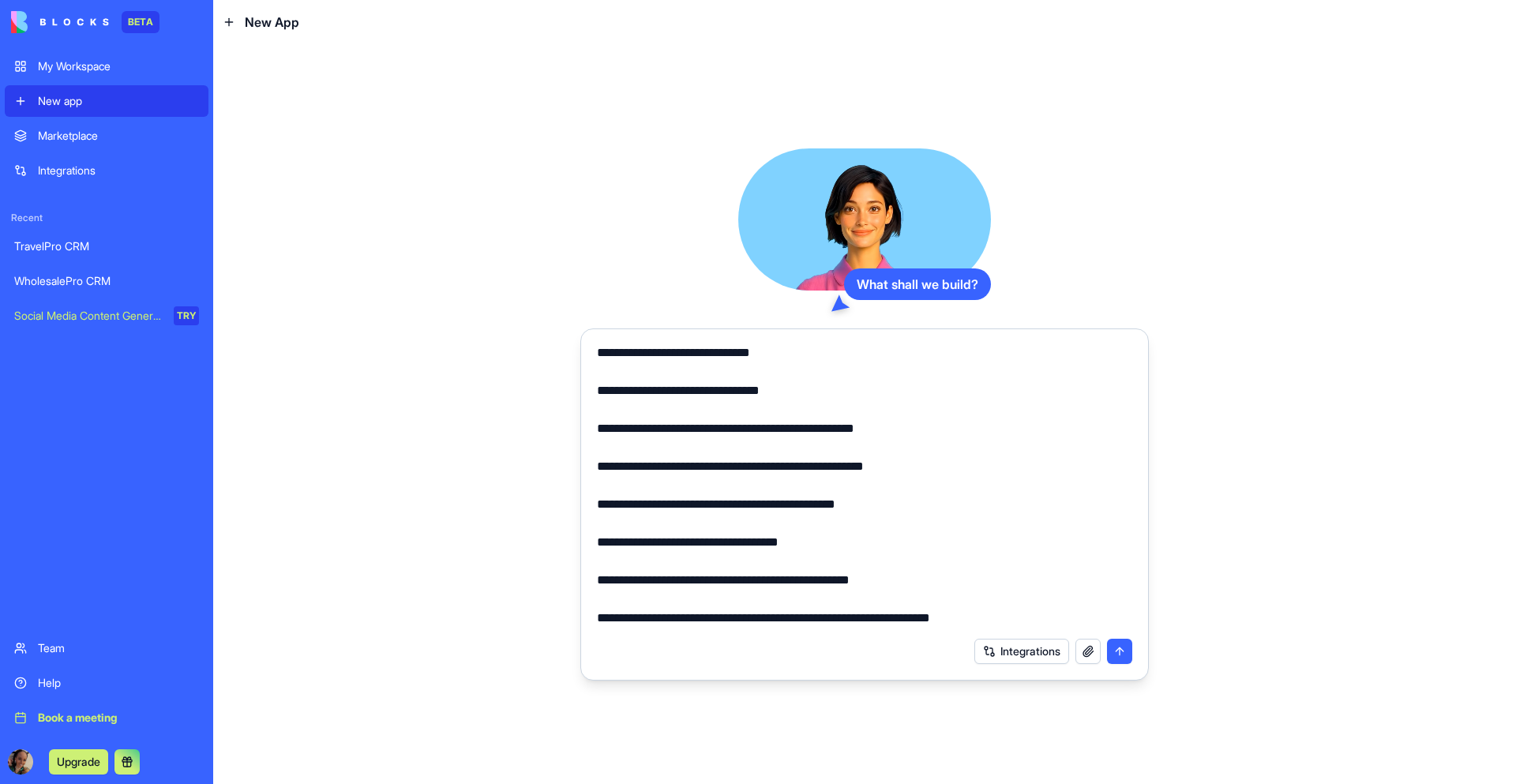
click at [597, 393] on textarea at bounding box center [865, 487] width 536 height 285
click at [598, 392] on textarea at bounding box center [865, 487] width 536 height 285
drag, startPoint x: 598, startPoint y: 392, endPoint x: 735, endPoint y: 390, distance: 137.0
click at [735, 390] on textarea at bounding box center [865, 487] width 536 height 285
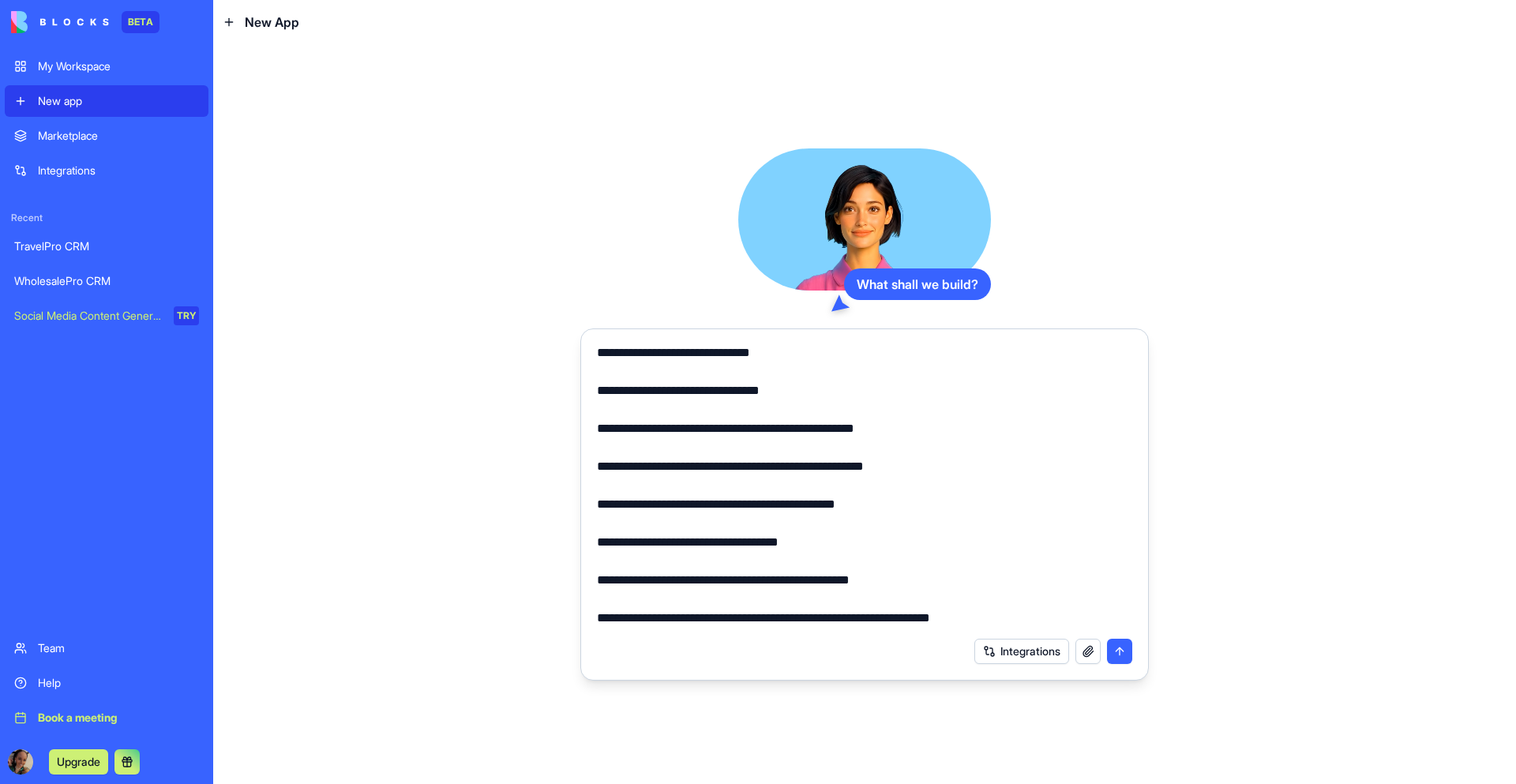
click at [735, 390] on textarea at bounding box center [865, 487] width 536 height 285
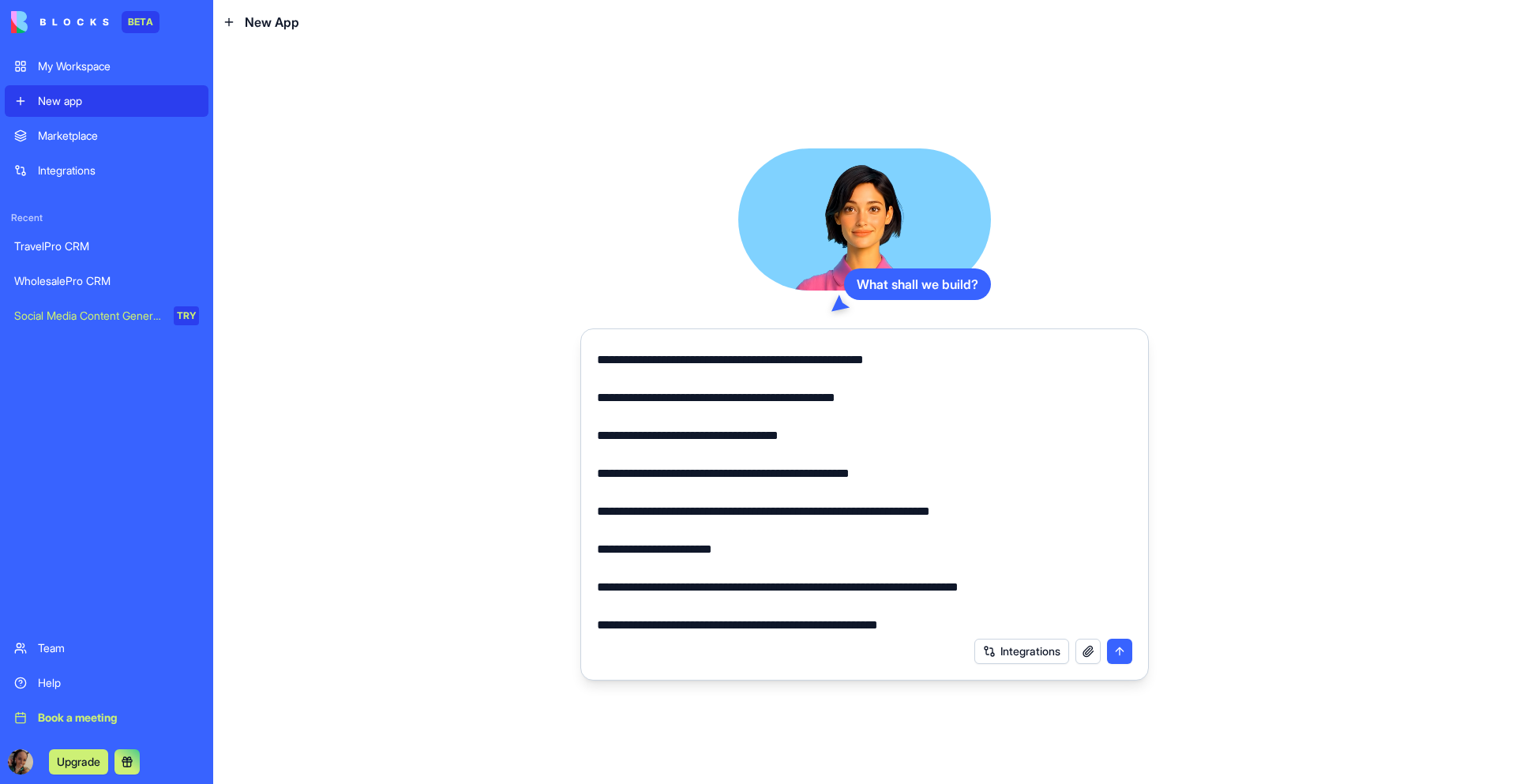
scroll to position [1747, 0]
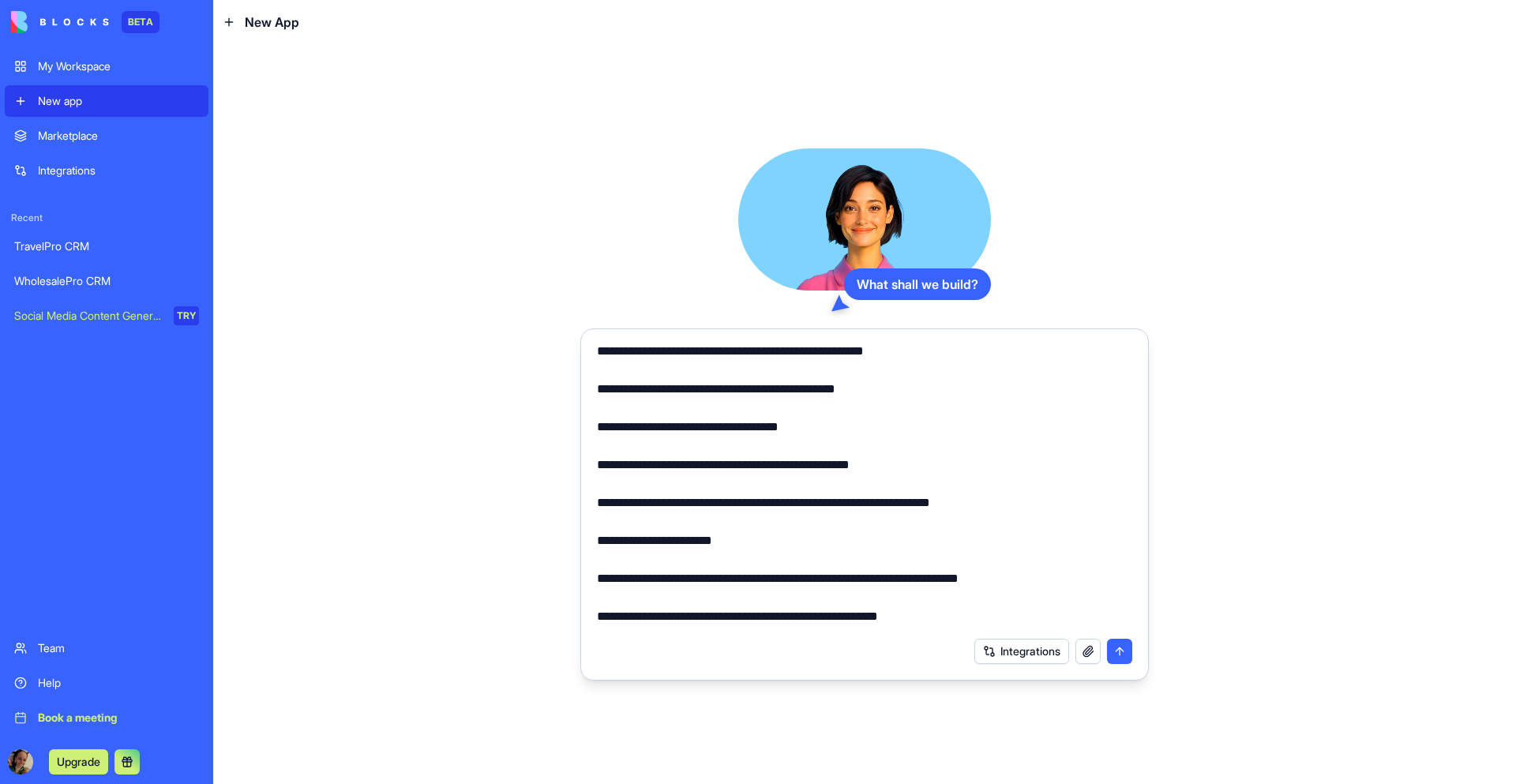
click at [838, 501] on textarea at bounding box center [865, 487] width 536 height 285
drag, startPoint x: 838, startPoint y: 501, endPoint x: 631, endPoint y: 511, distance: 207.2
click at [631, 511] on textarea at bounding box center [865, 487] width 536 height 285
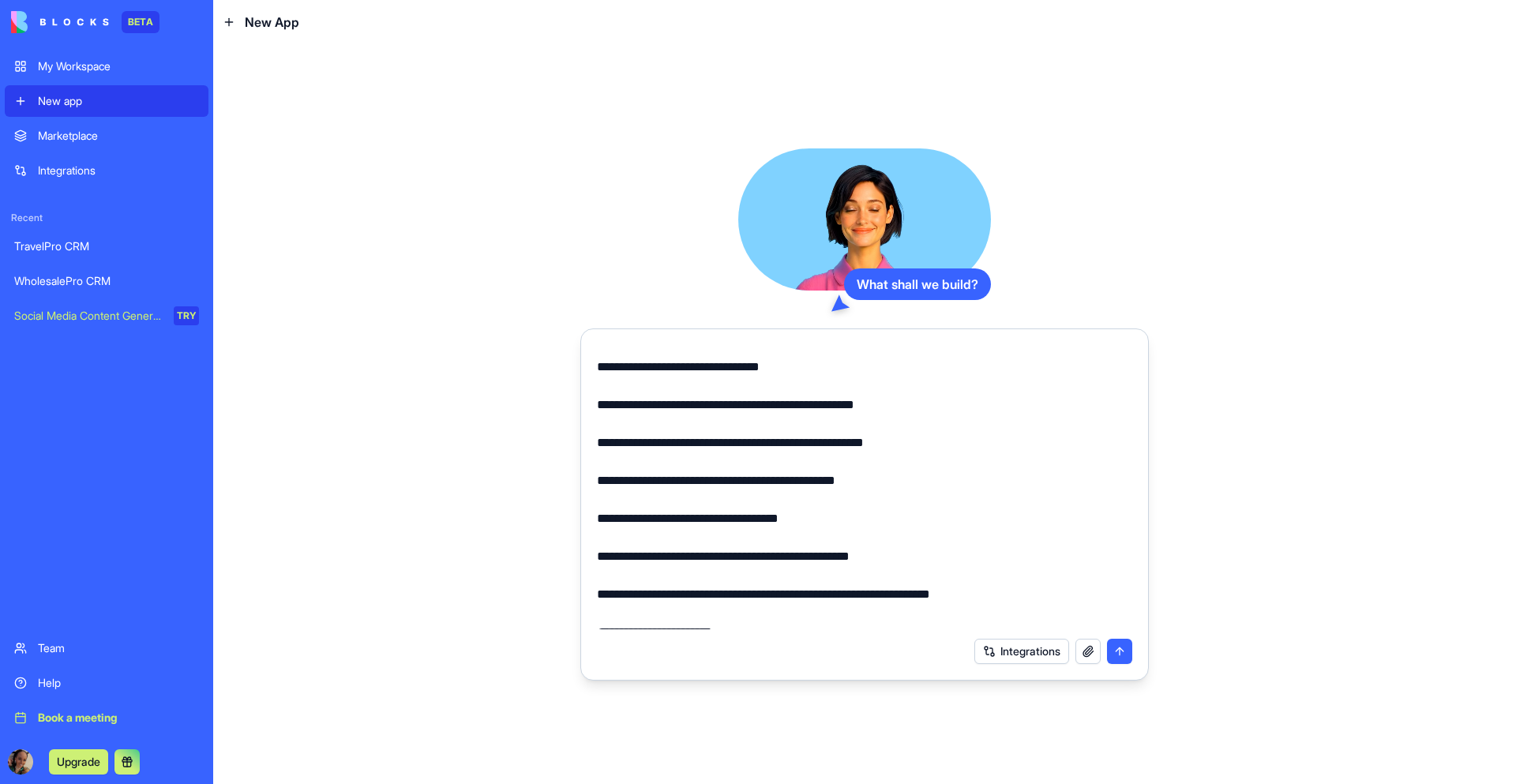
scroll to position [1650, 0]
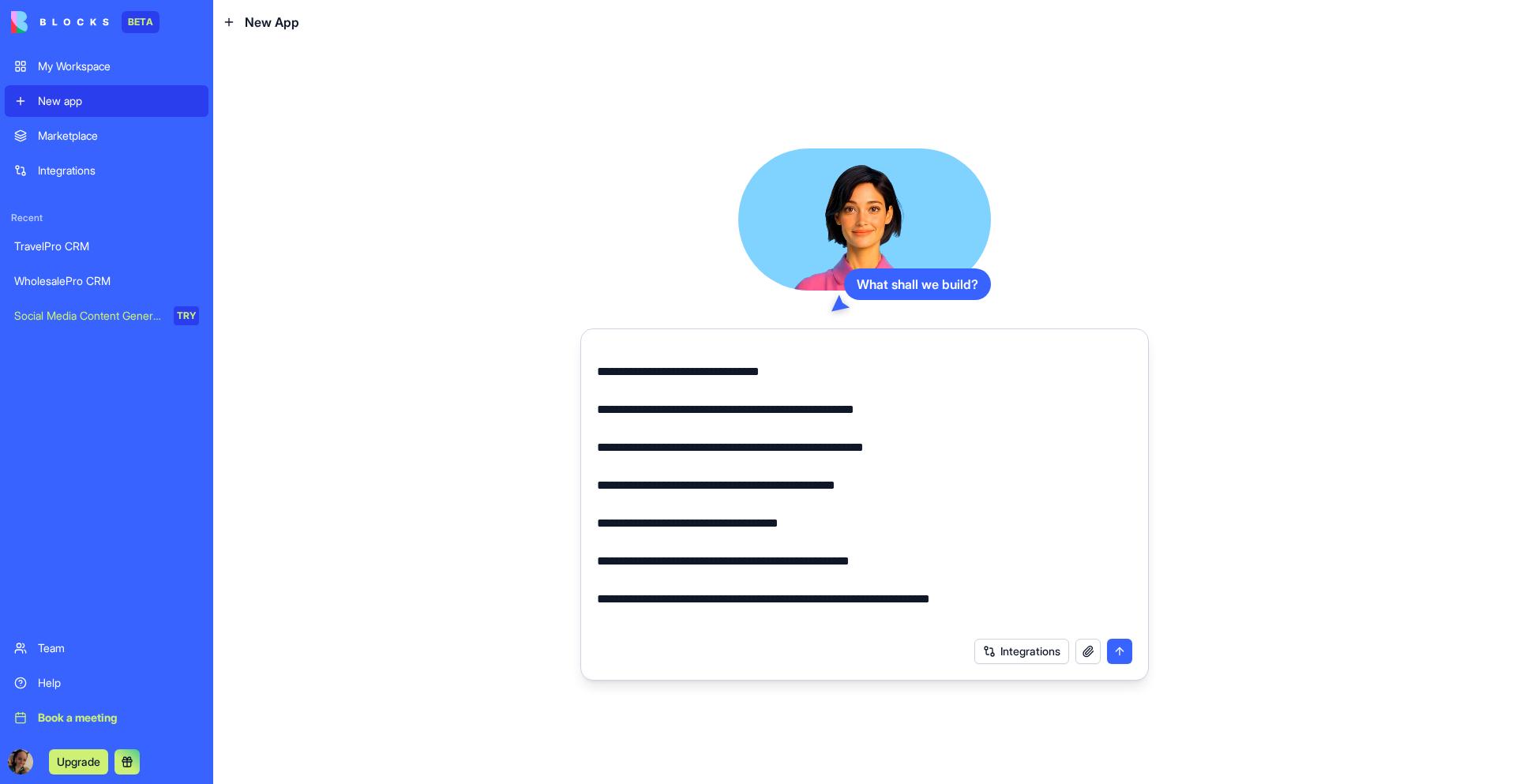
click at [694, 374] on textarea at bounding box center [865, 487] width 536 height 285
click at [697, 370] on textarea at bounding box center [865, 487] width 536 height 285
drag, startPoint x: 744, startPoint y: 369, endPoint x: 617, endPoint y: 369, distance: 127.0
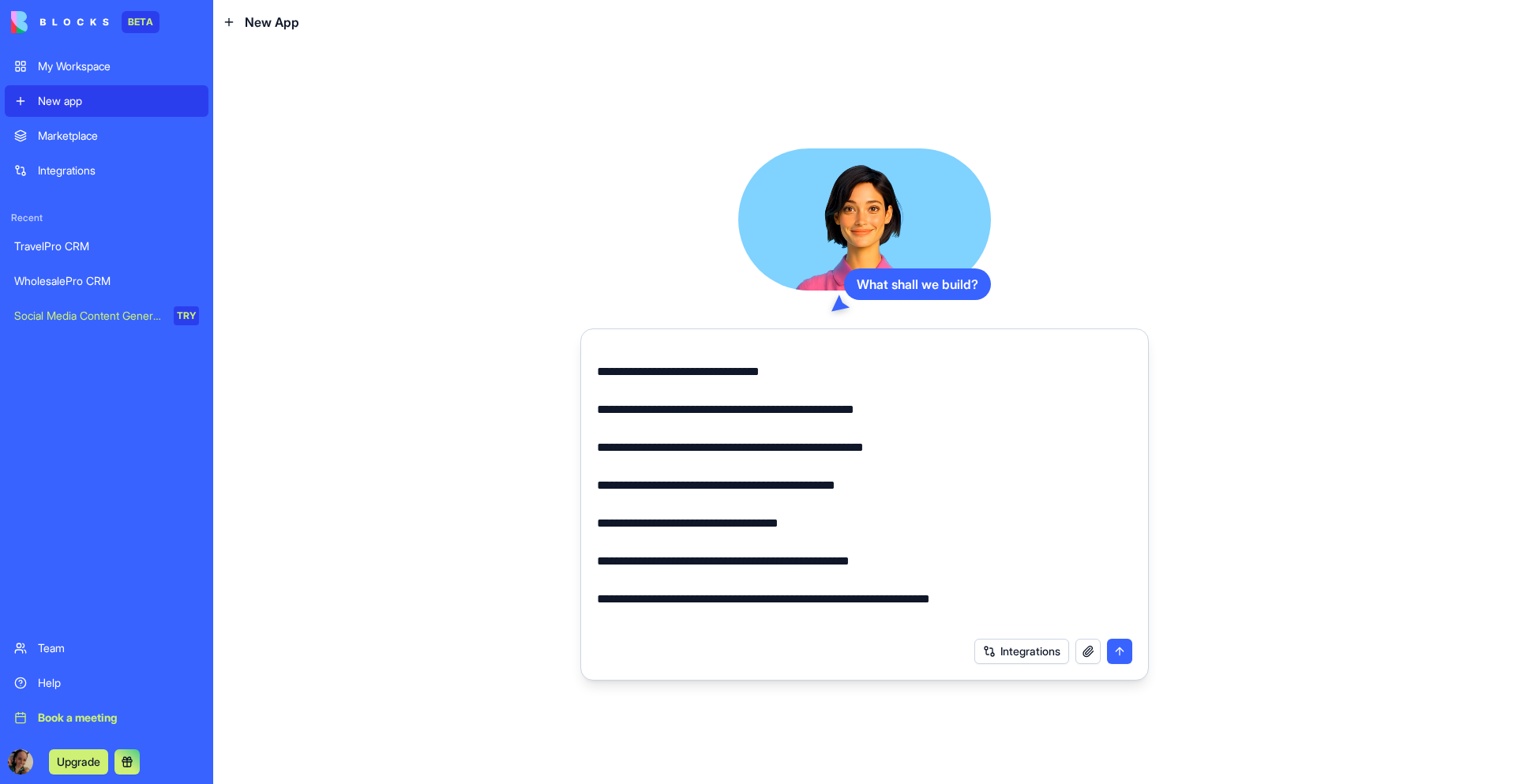
click at [617, 369] on textarea at bounding box center [865, 487] width 536 height 285
paste textarea "**********"
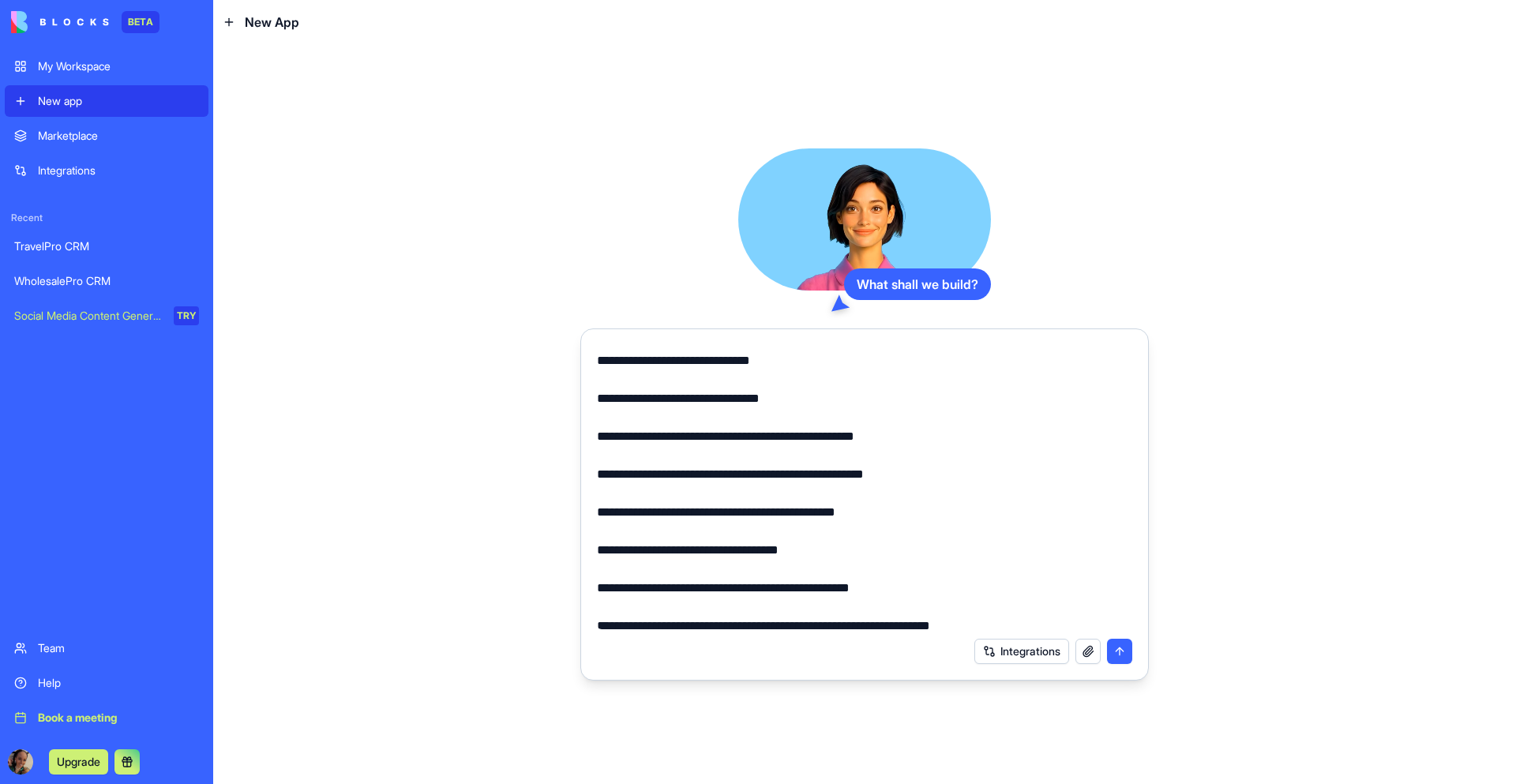
scroll to position [1656, 0]
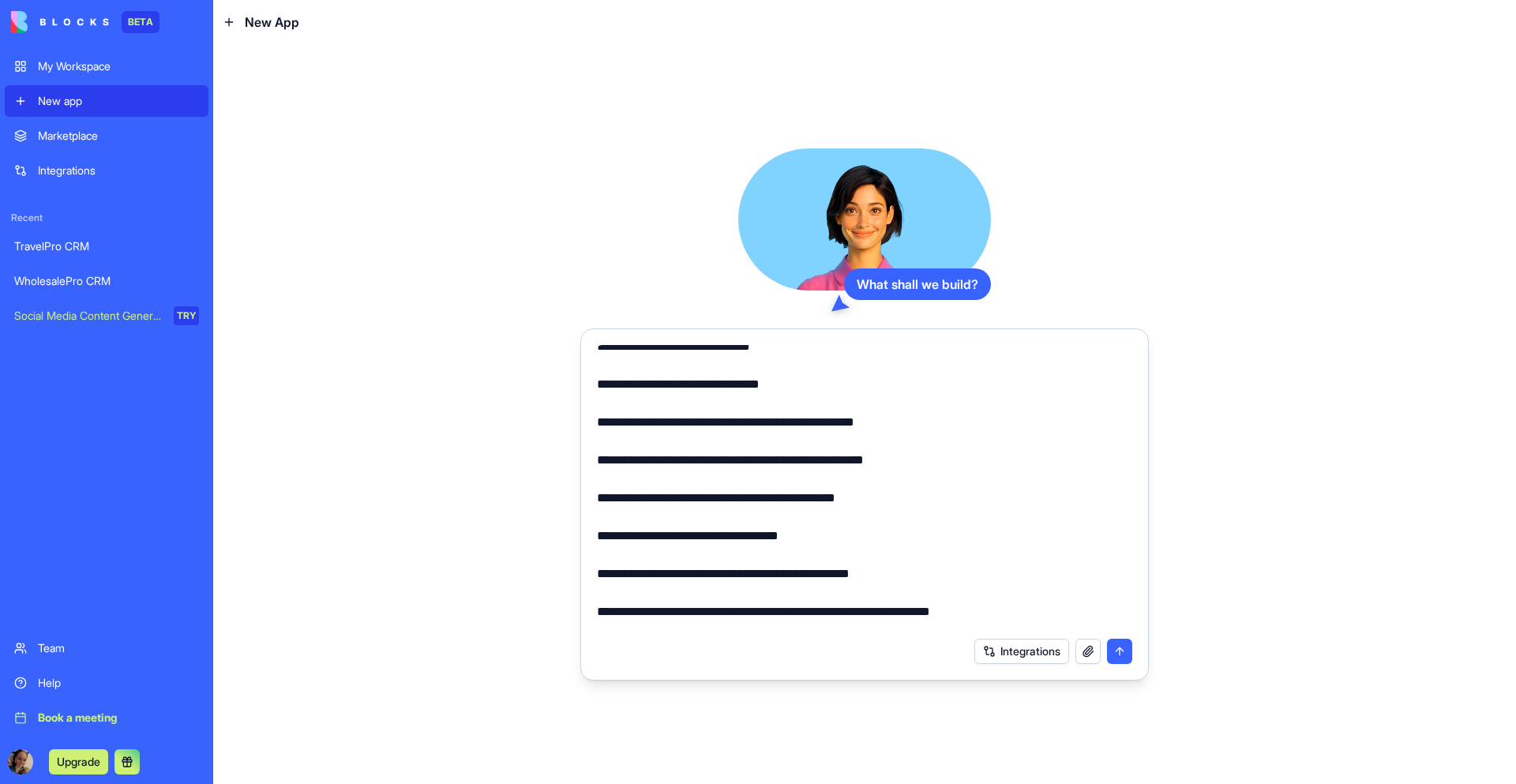
click at [597, 426] on textarea at bounding box center [865, 487] width 536 height 285
drag, startPoint x: 597, startPoint y: 426, endPoint x: 928, endPoint y: 567, distance: 359.8
click at [928, 567] on textarea at bounding box center [865, 487] width 536 height 285
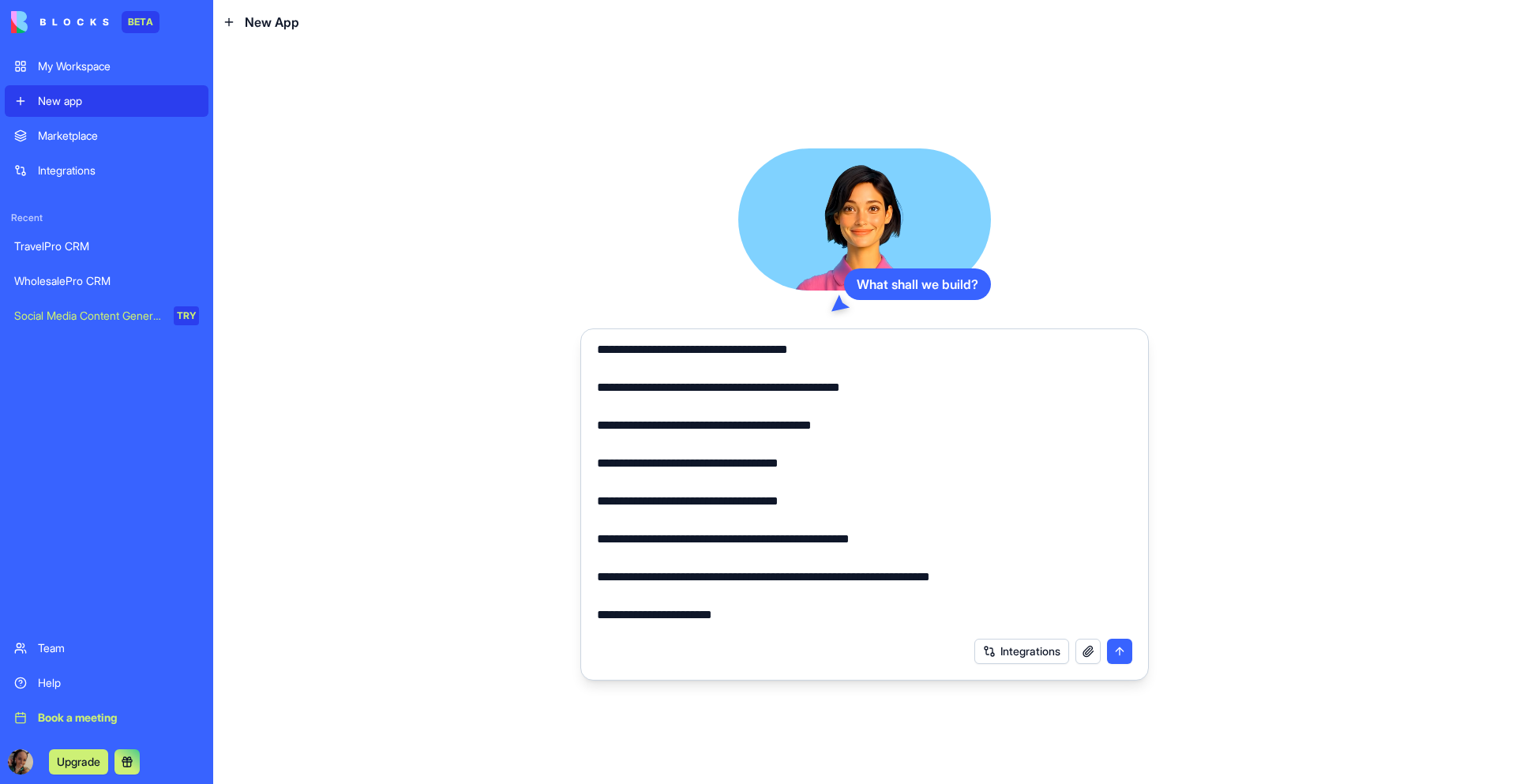
scroll to position [1511, 0]
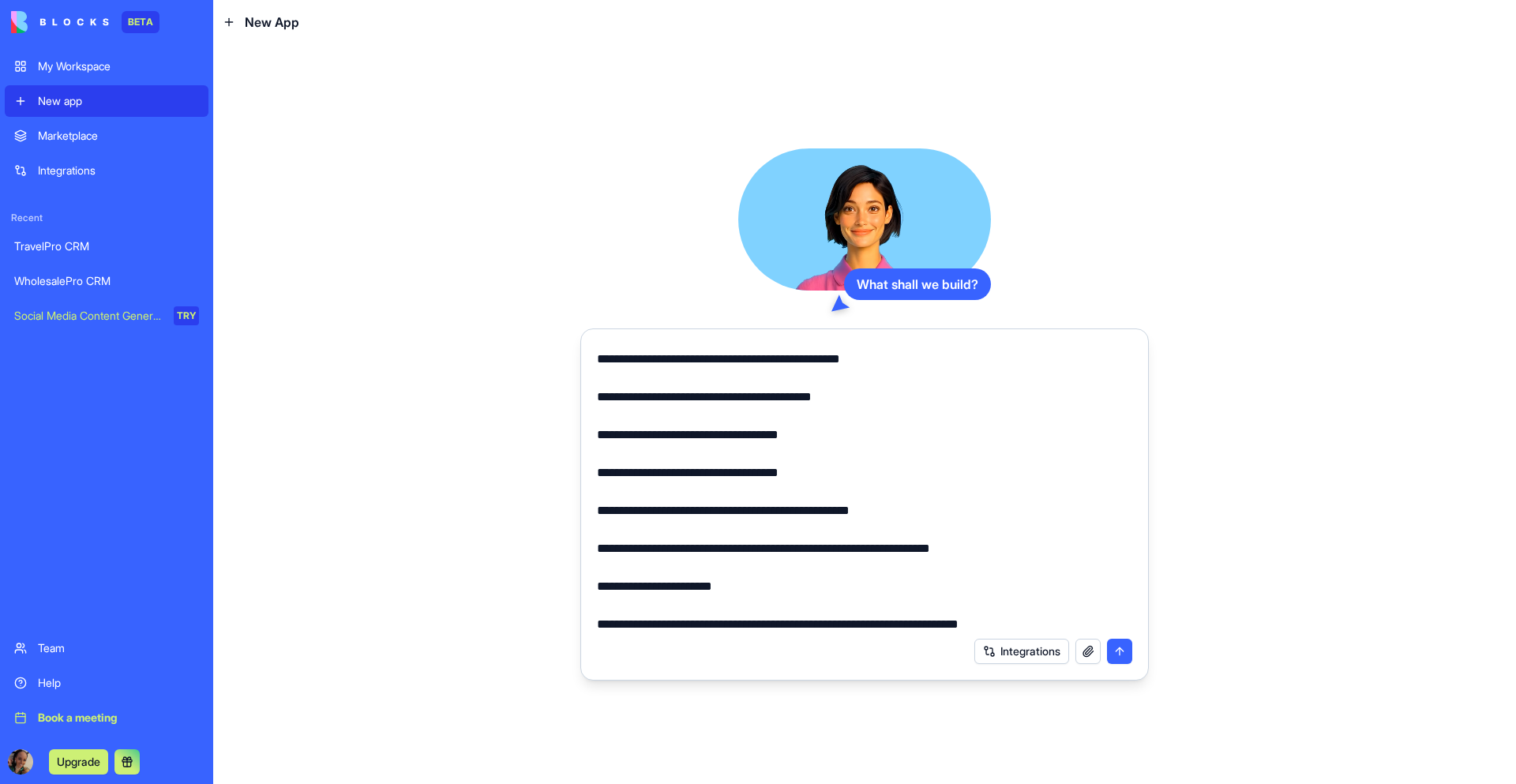
drag, startPoint x: 844, startPoint y: 551, endPoint x: 620, endPoint y: 552, distance: 224.0
click at [620, 552] on textarea at bounding box center [865, 487] width 536 height 285
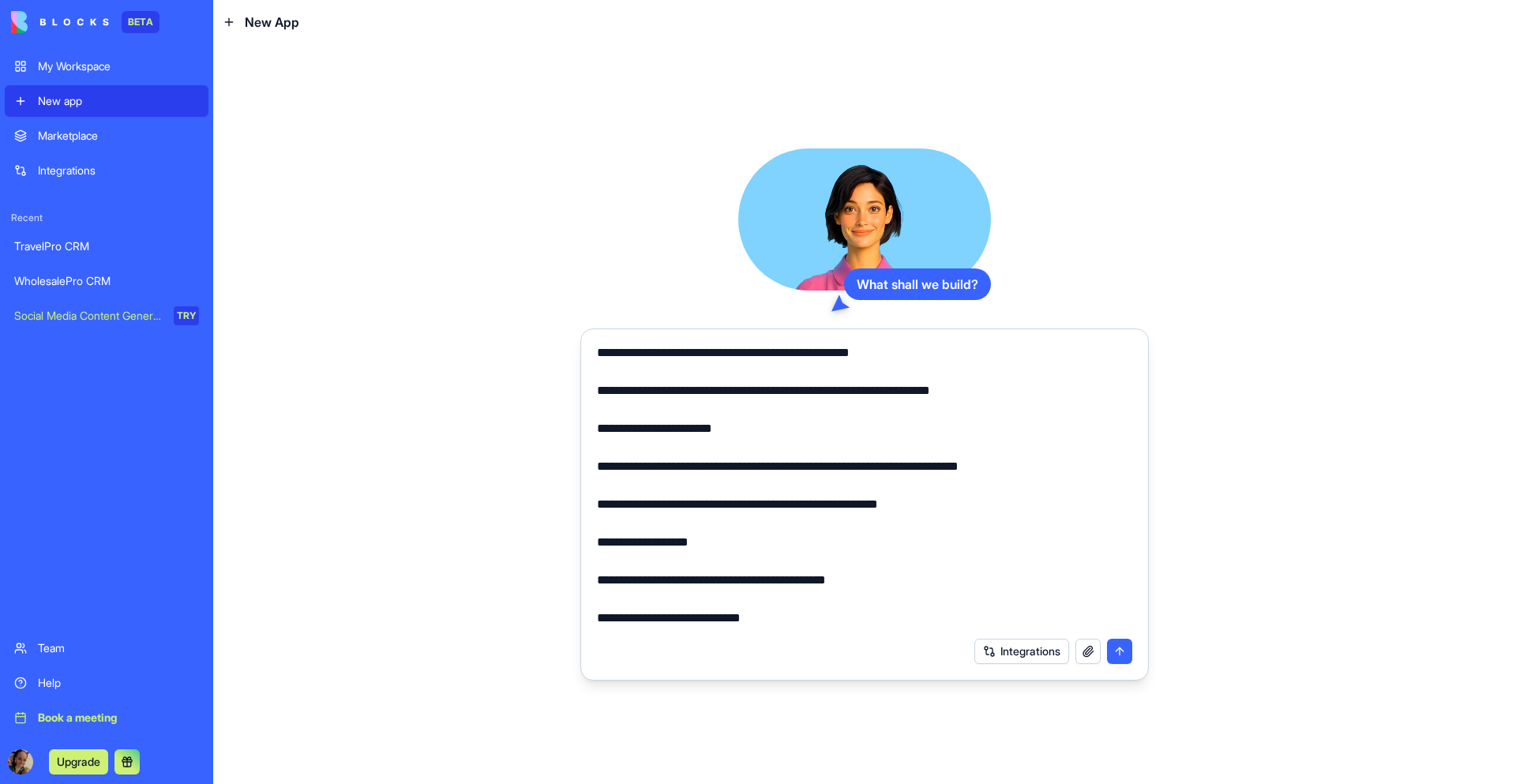
scroll to position [1663, 0]
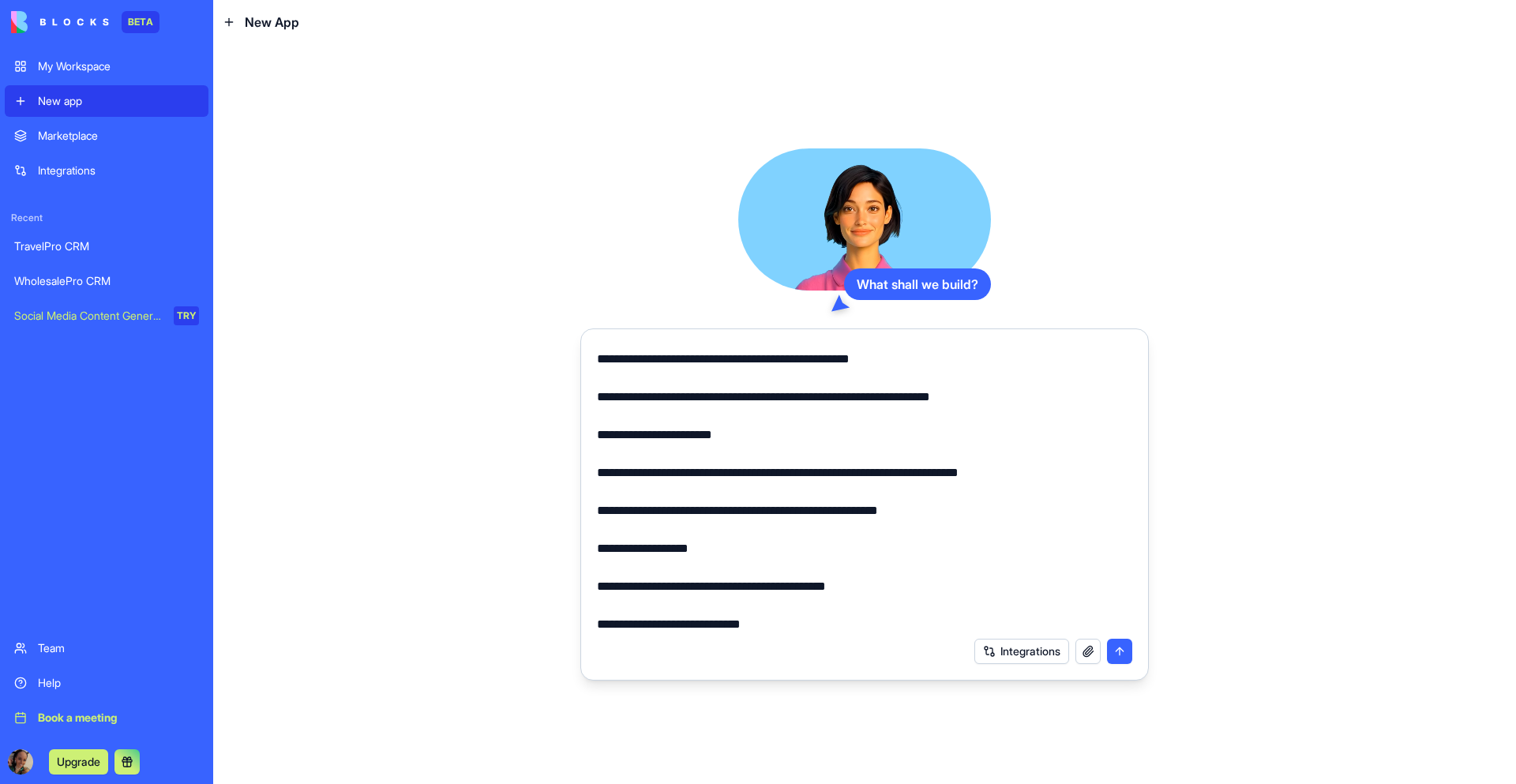
click at [609, 402] on textarea at bounding box center [865, 487] width 536 height 285
click at [606, 400] on textarea at bounding box center [865, 487] width 536 height 285
click at [602, 396] on textarea at bounding box center [865, 487] width 536 height 285
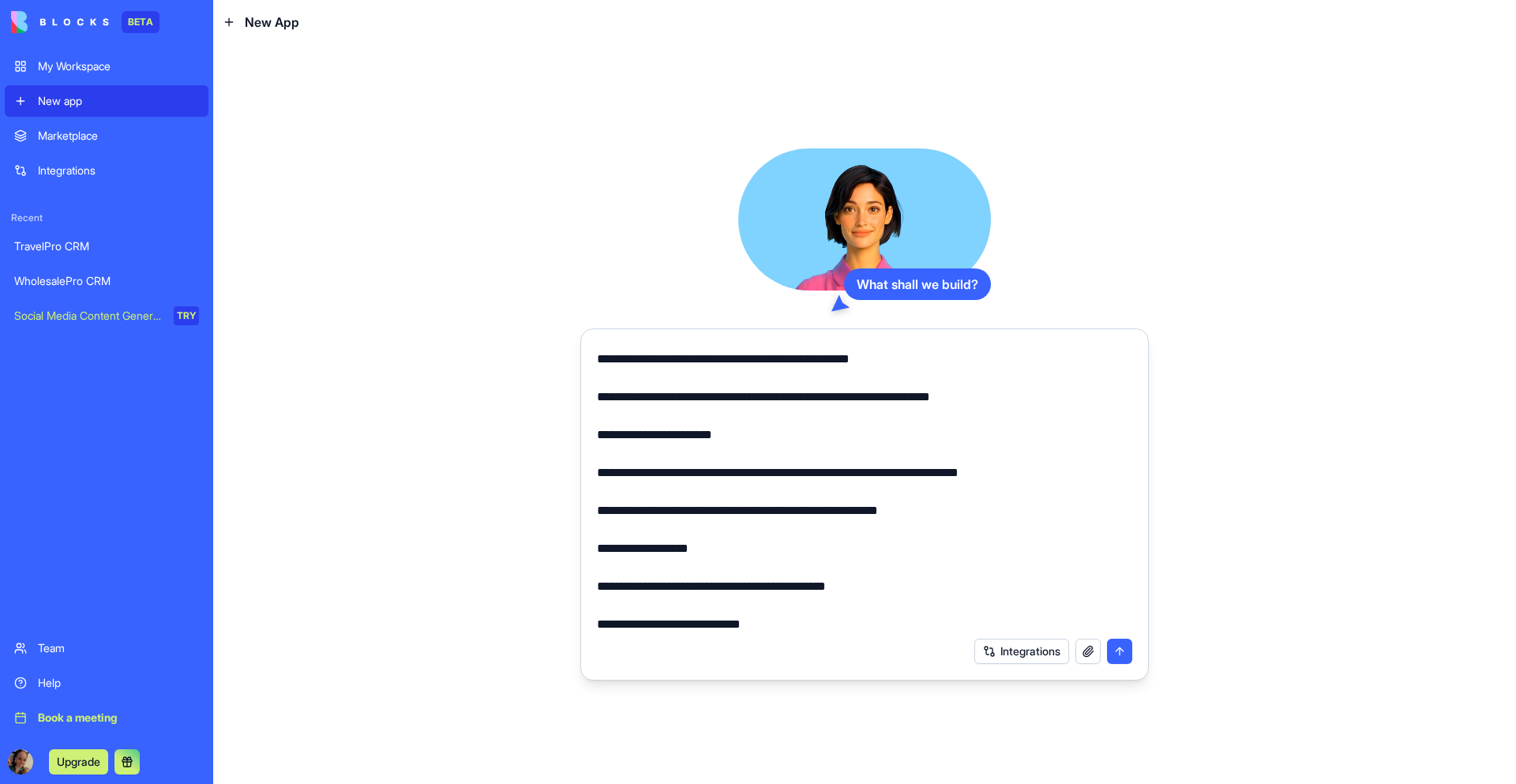
click at [605, 399] on textarea at bounding box center [865, 487] width 536 height 285
drag, startPoint x: 596, startPoint y: 406, endPoint x: 617, endPoint y: 405, distance: 21.0
click at [617, 405] on textarea at bounding box center [865, 487] width 536 height 285
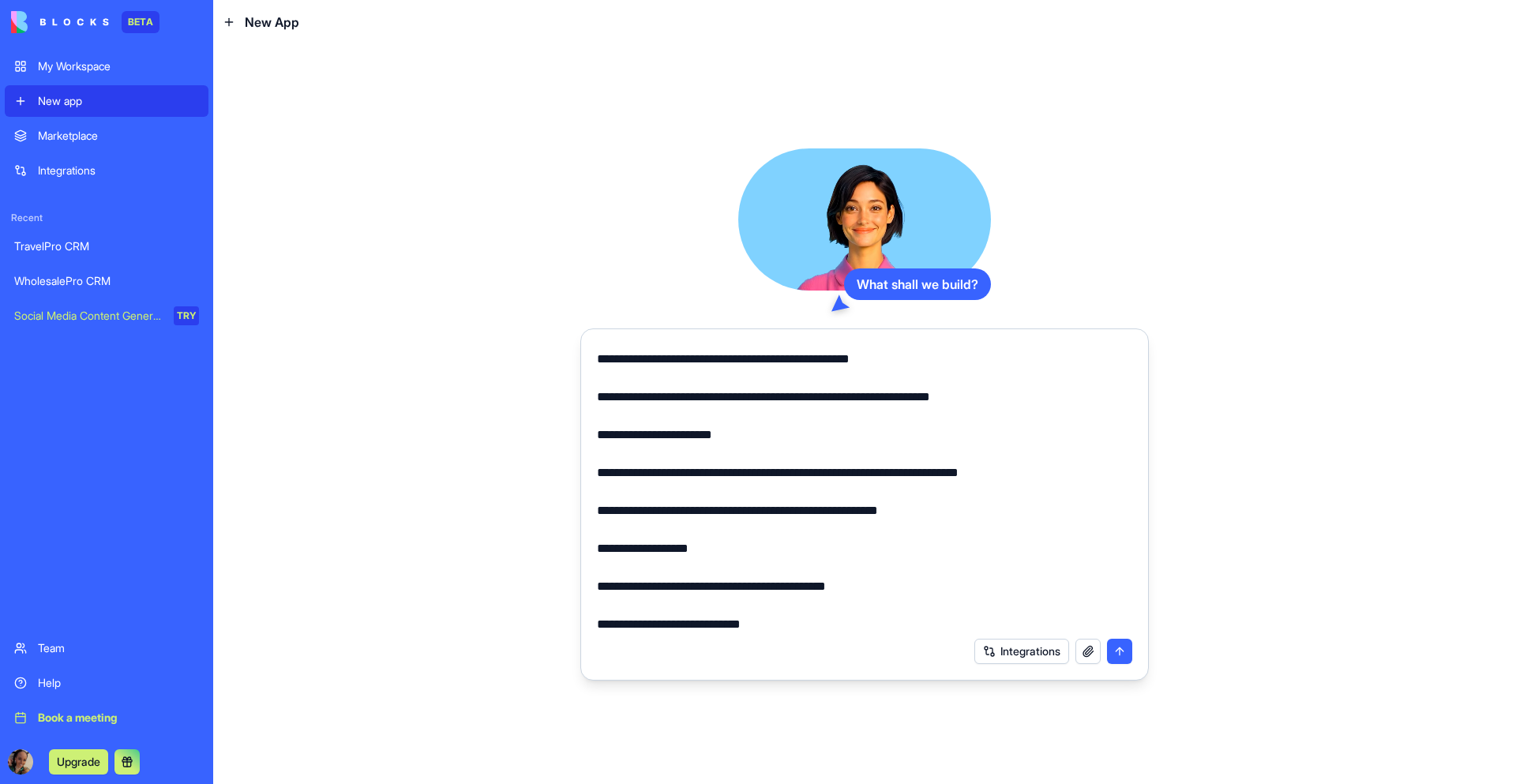
drag, startPoint x: 620, startPoint y: 400, endPoint x: 591, endPoint y: 395, distance: 29.4
click at [591, 395] on div at bounding box center [864, 483] width 554 height 293
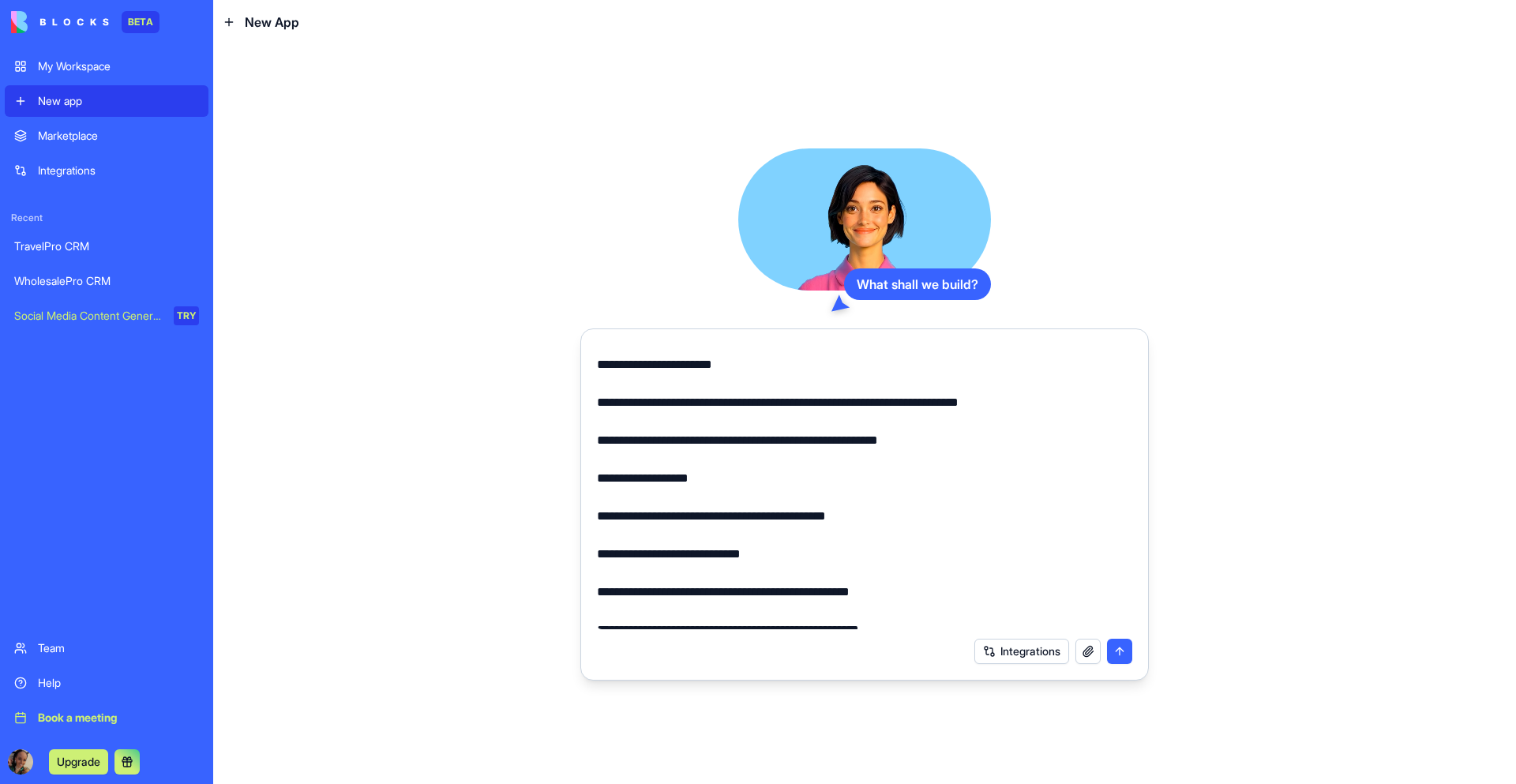
scroll to position [1740, 0]
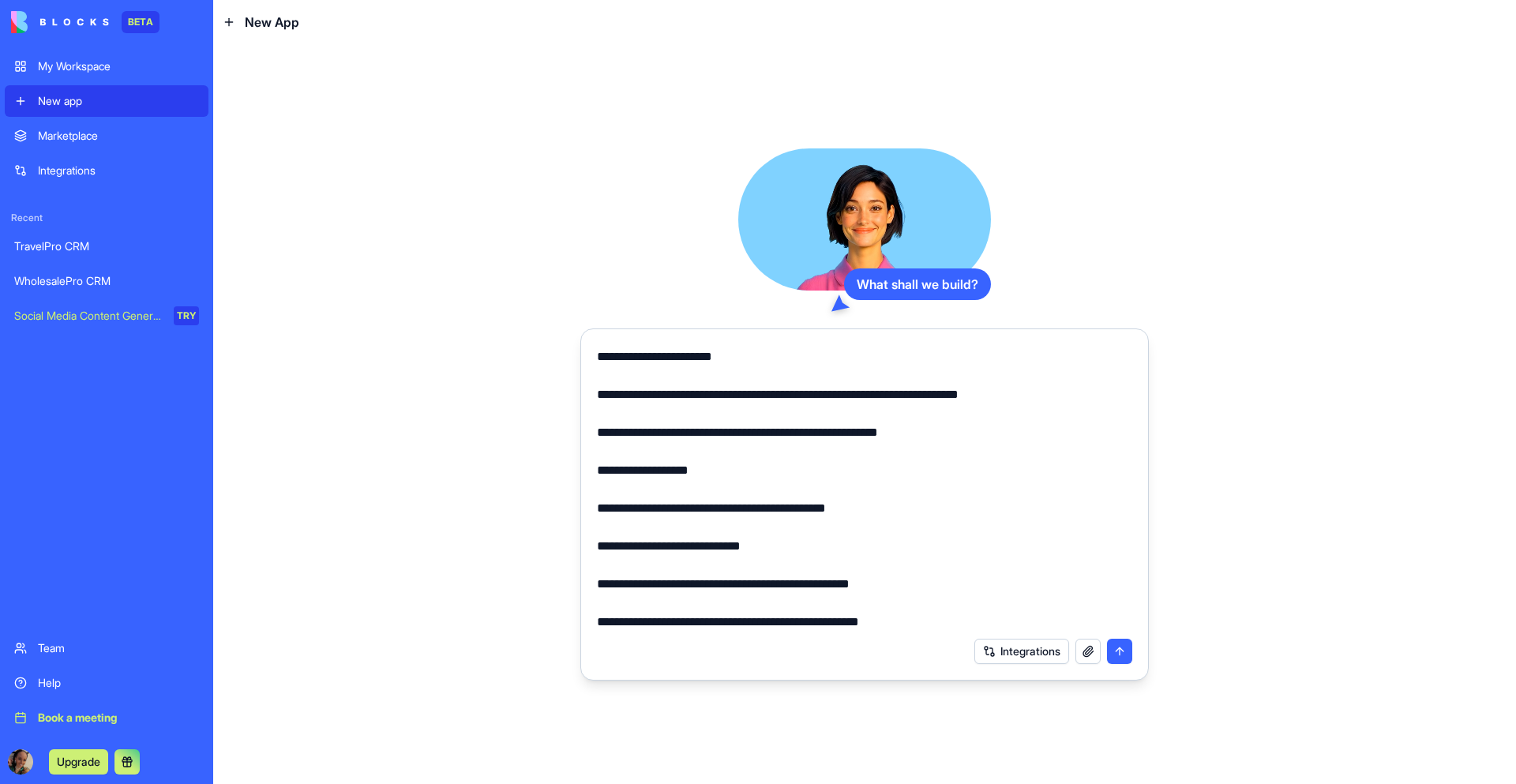
click at [609, 546] on textarea at bounding box center [865, 487] width 536 height 285
click at [604, 548] on textarea at bounding box center [865, 487] width 536 height 285
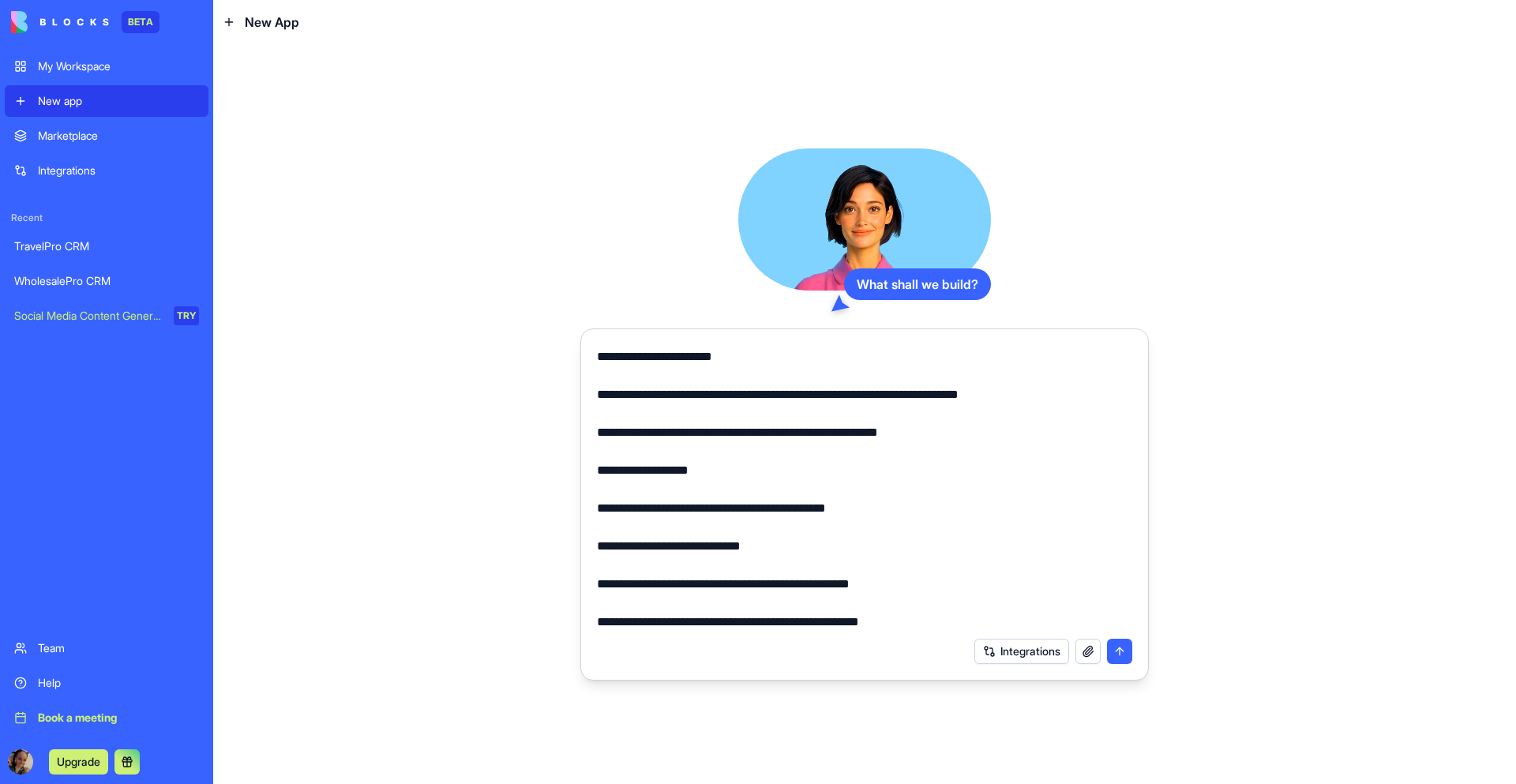
paste textarea "*"
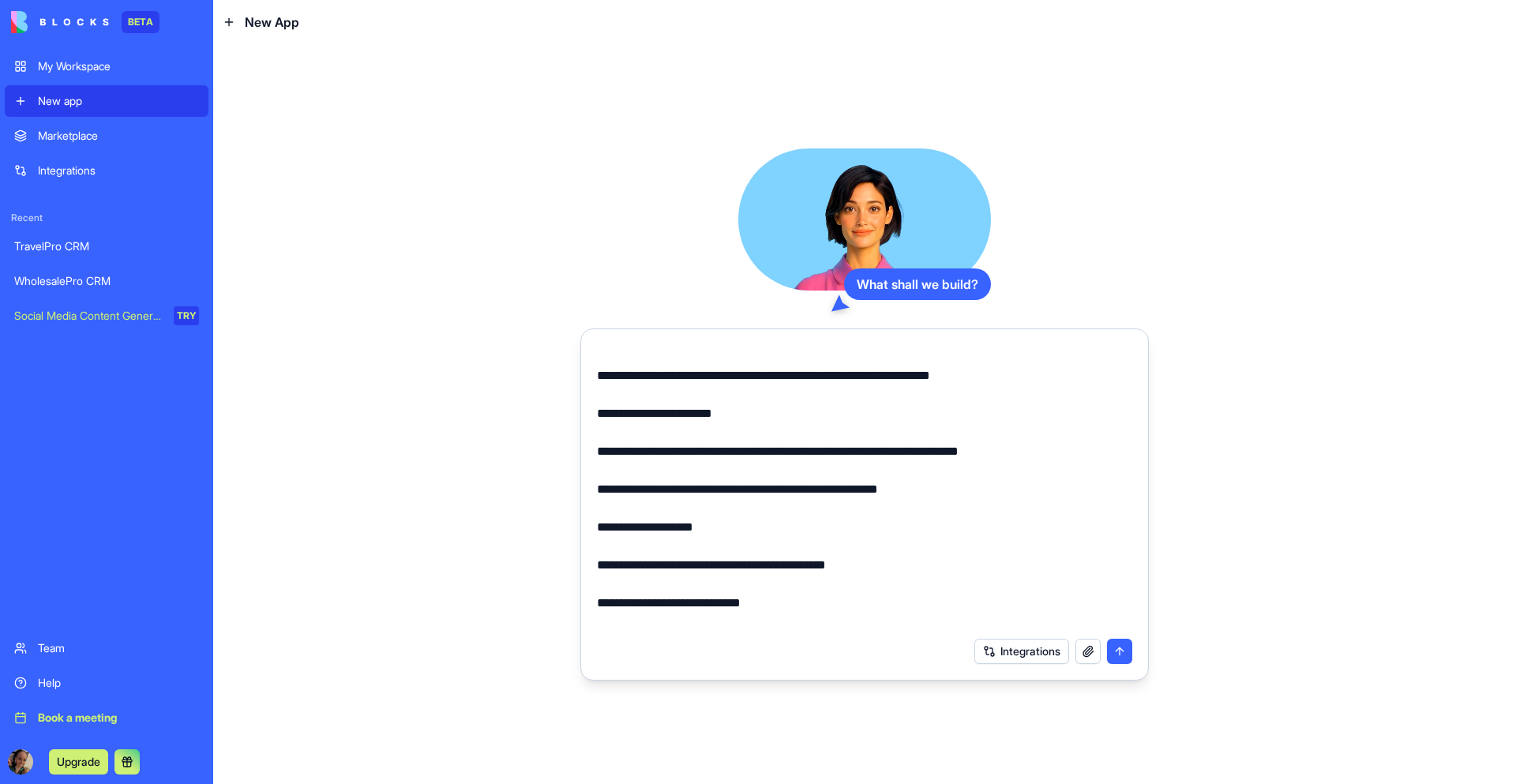
scroll to position [1657, 0]
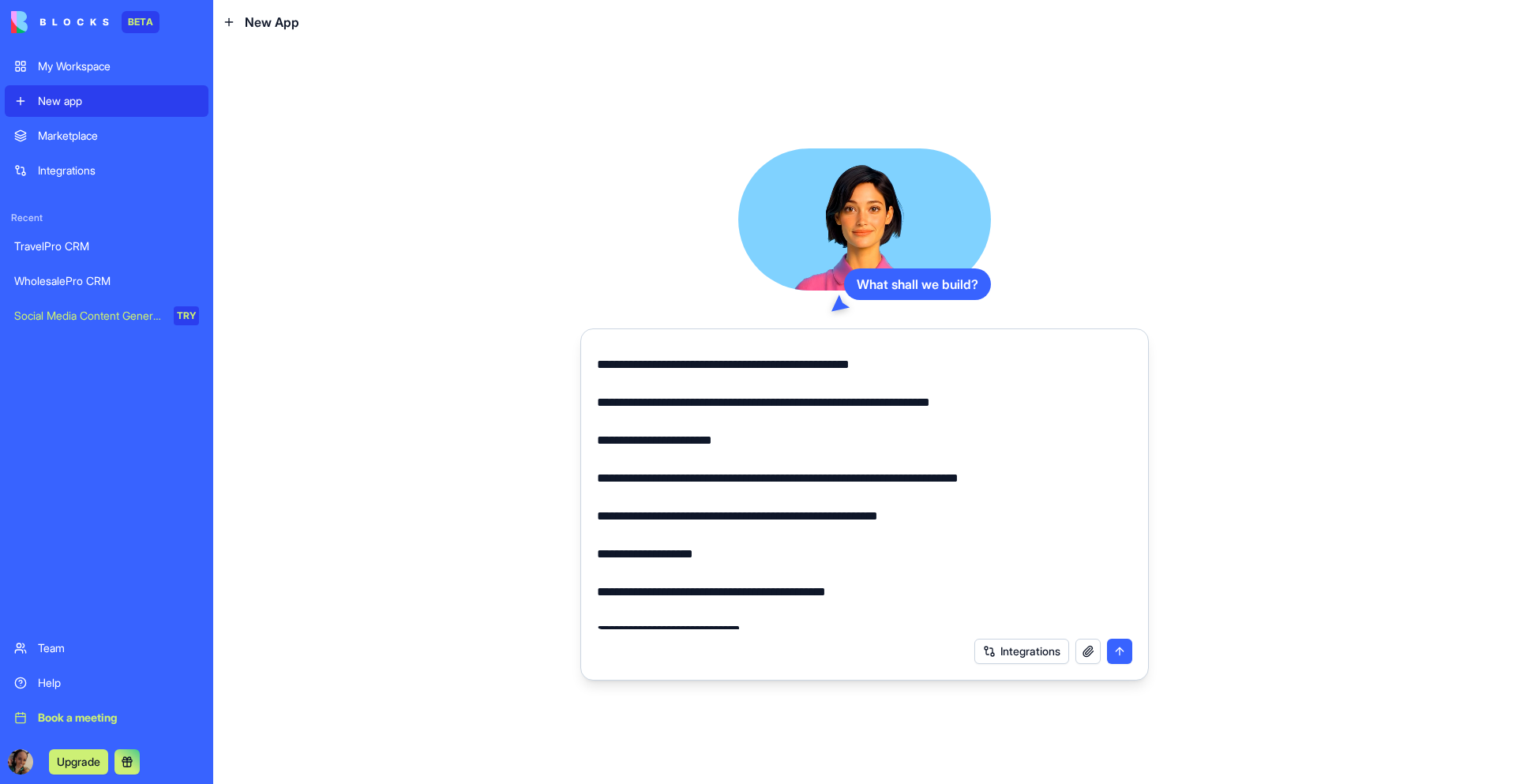
click at [657, 411] on textarea at bounding box center [865, 487] width 536 height 285
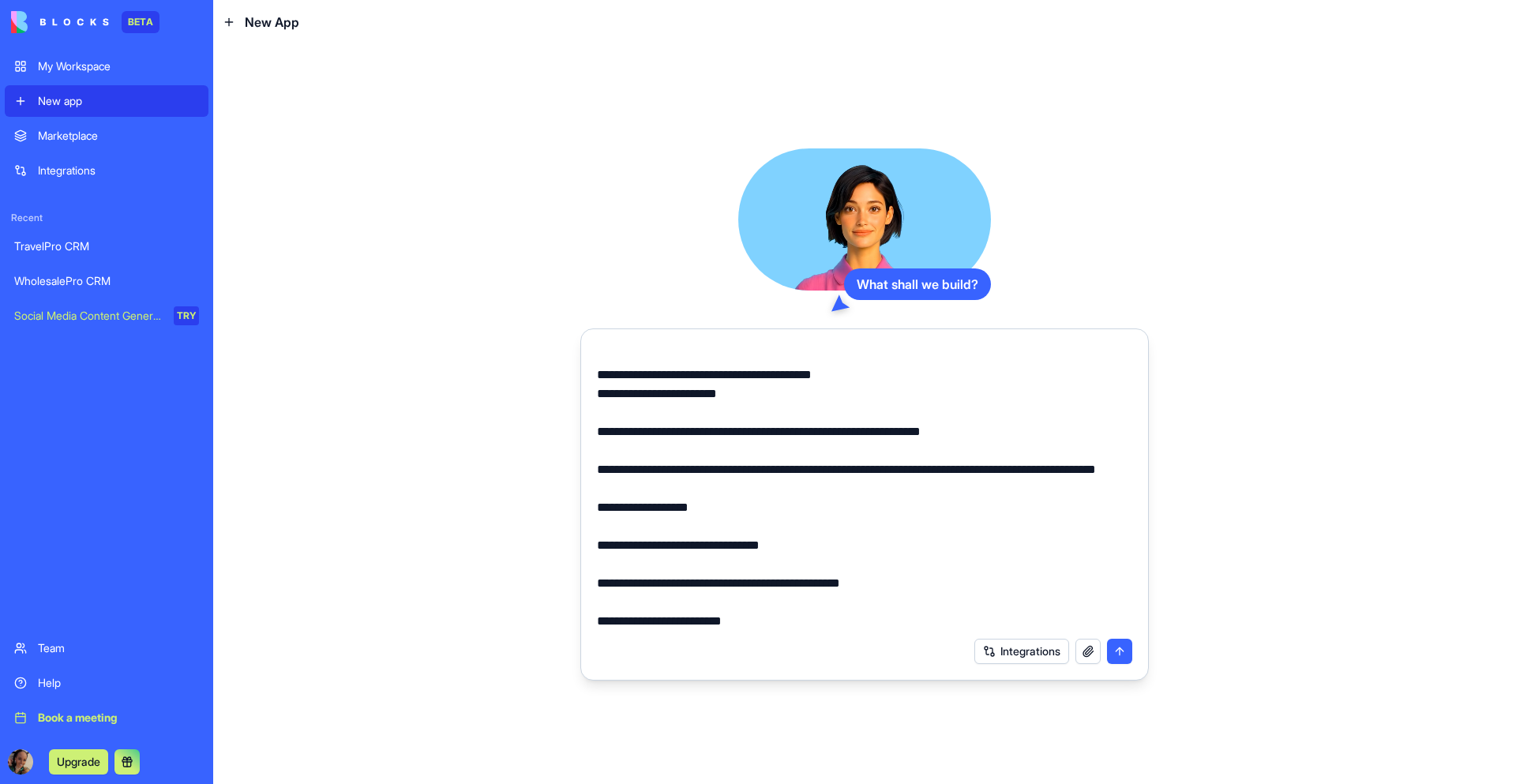
scroll to position [0, 0]
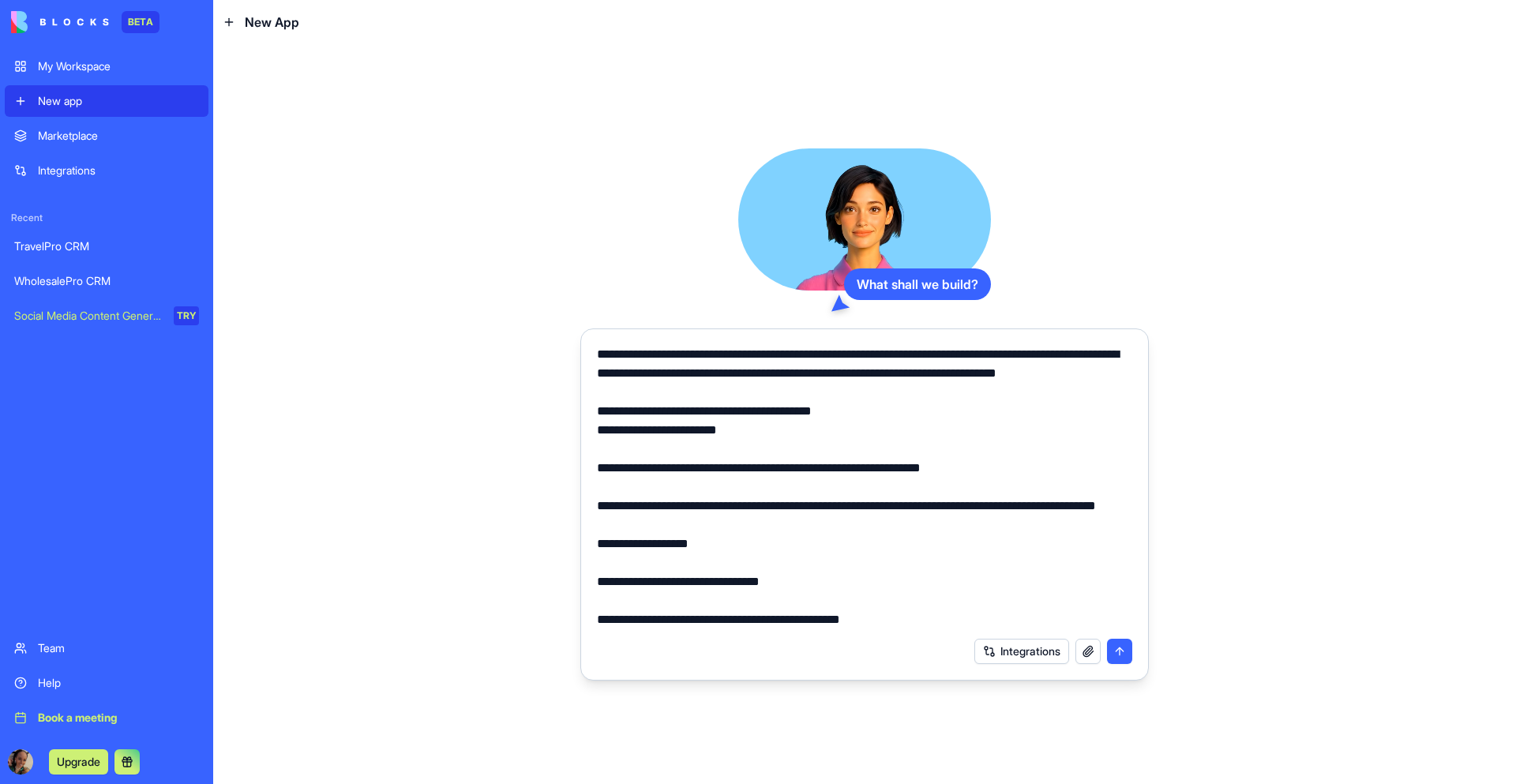
click at [614, 453] on textarea at bounding box center [865, 487] width 536 height 285
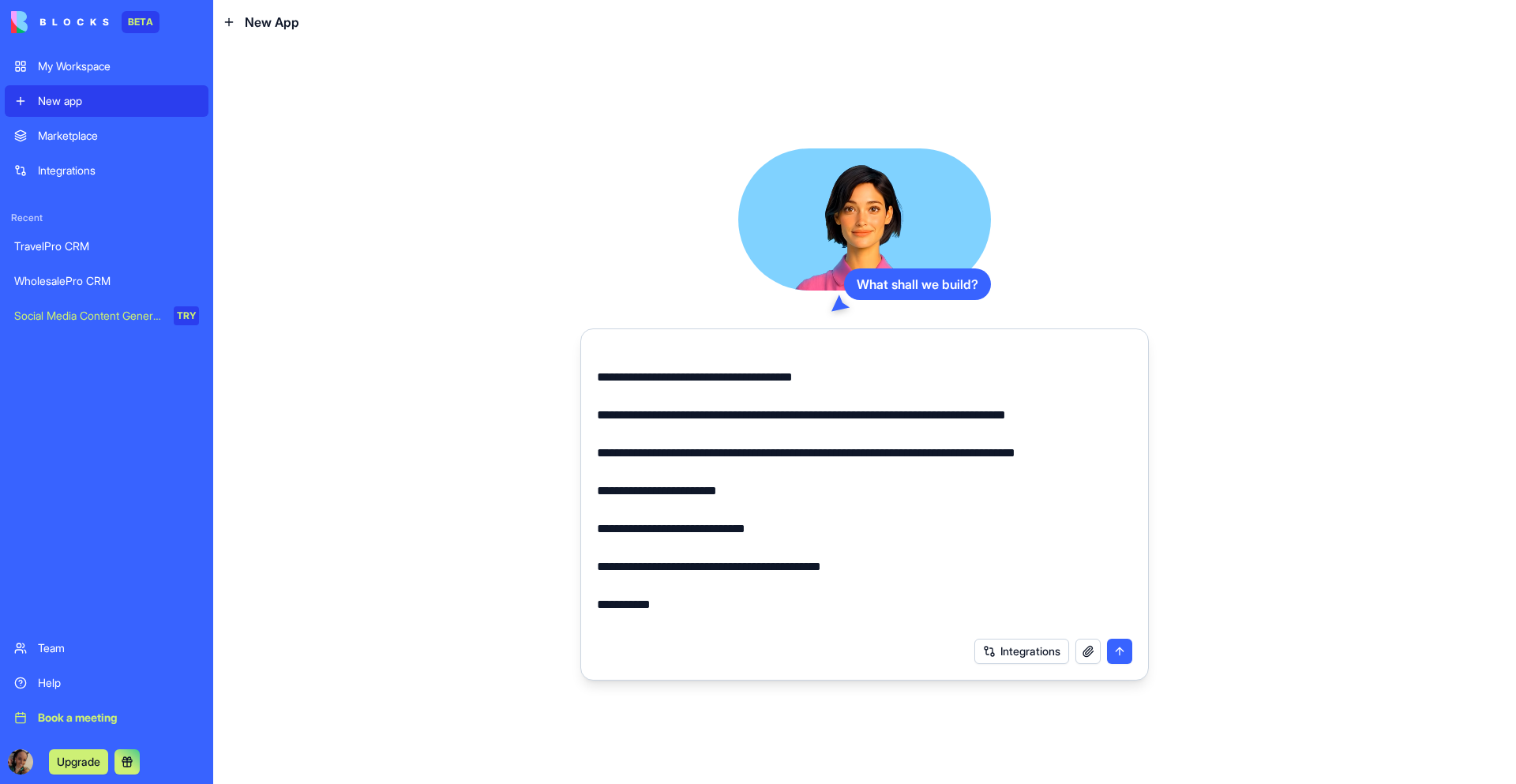
scroll to position [320, 0]
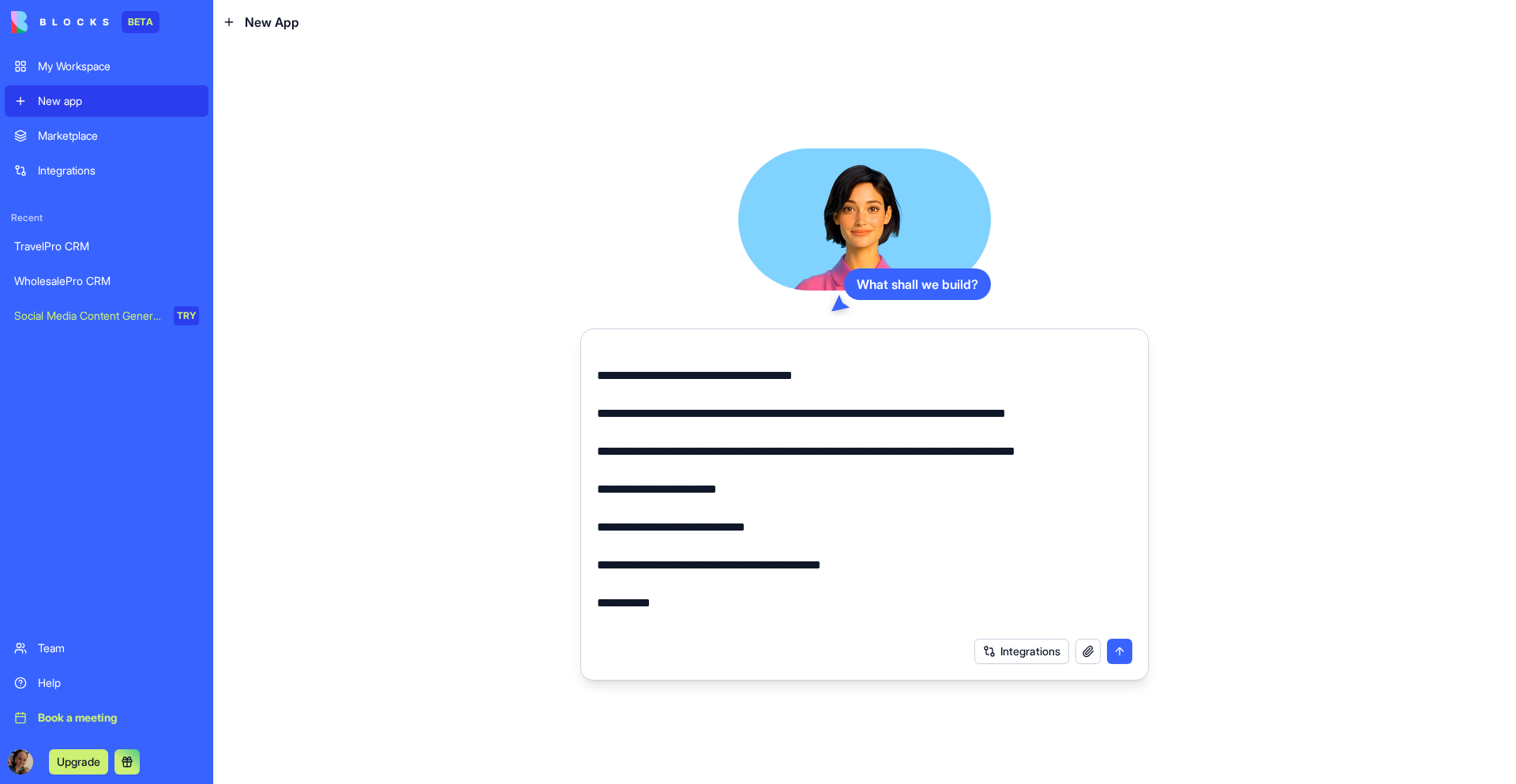
click at [619, 528] on textarea at bounding box center [865, 487] width 536 height 285
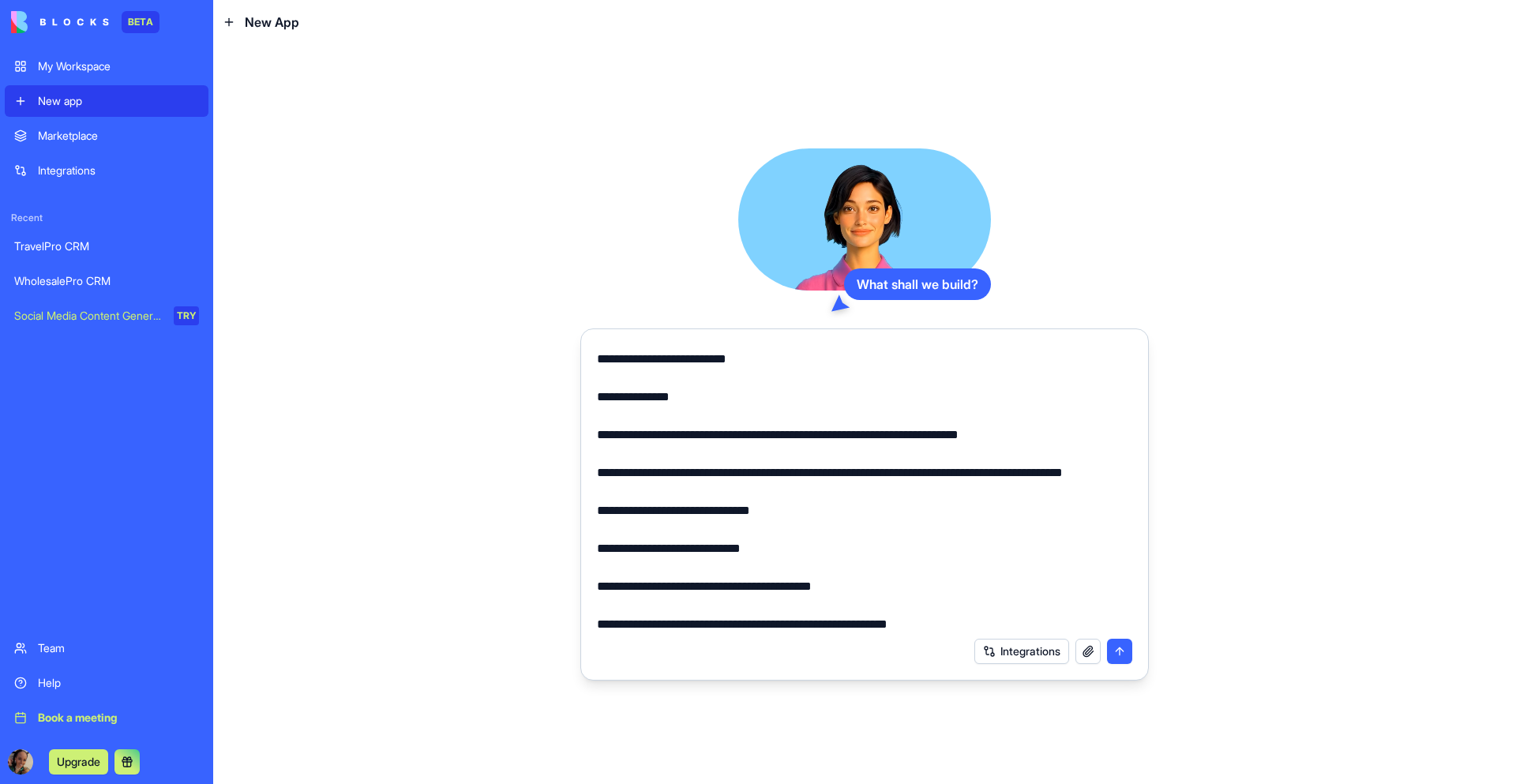
scroll to position [754, 0]
click at [615, 574] on textarea at bounding box center [865, 487] width 536 height 285
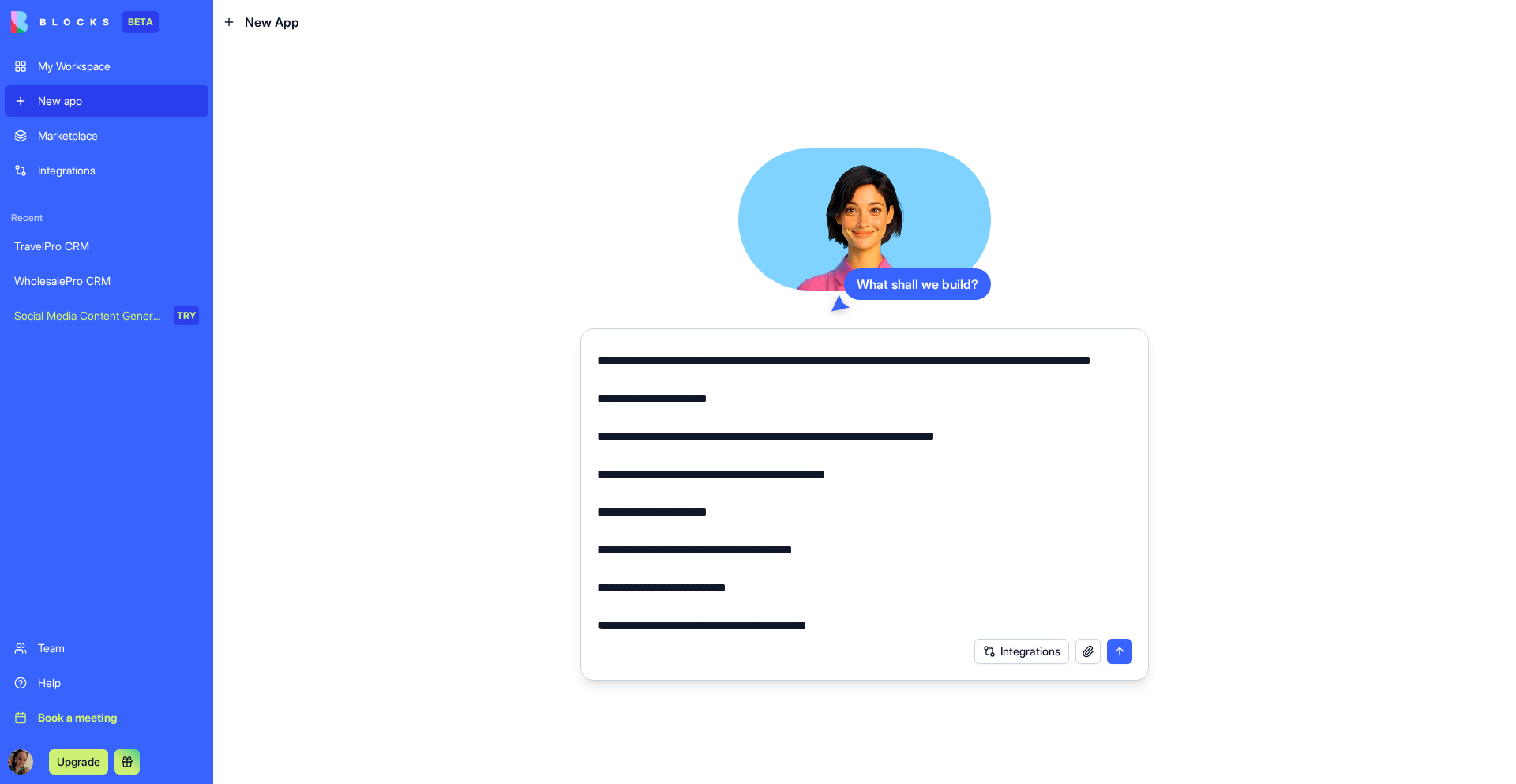
scroll to position [1062, 0]
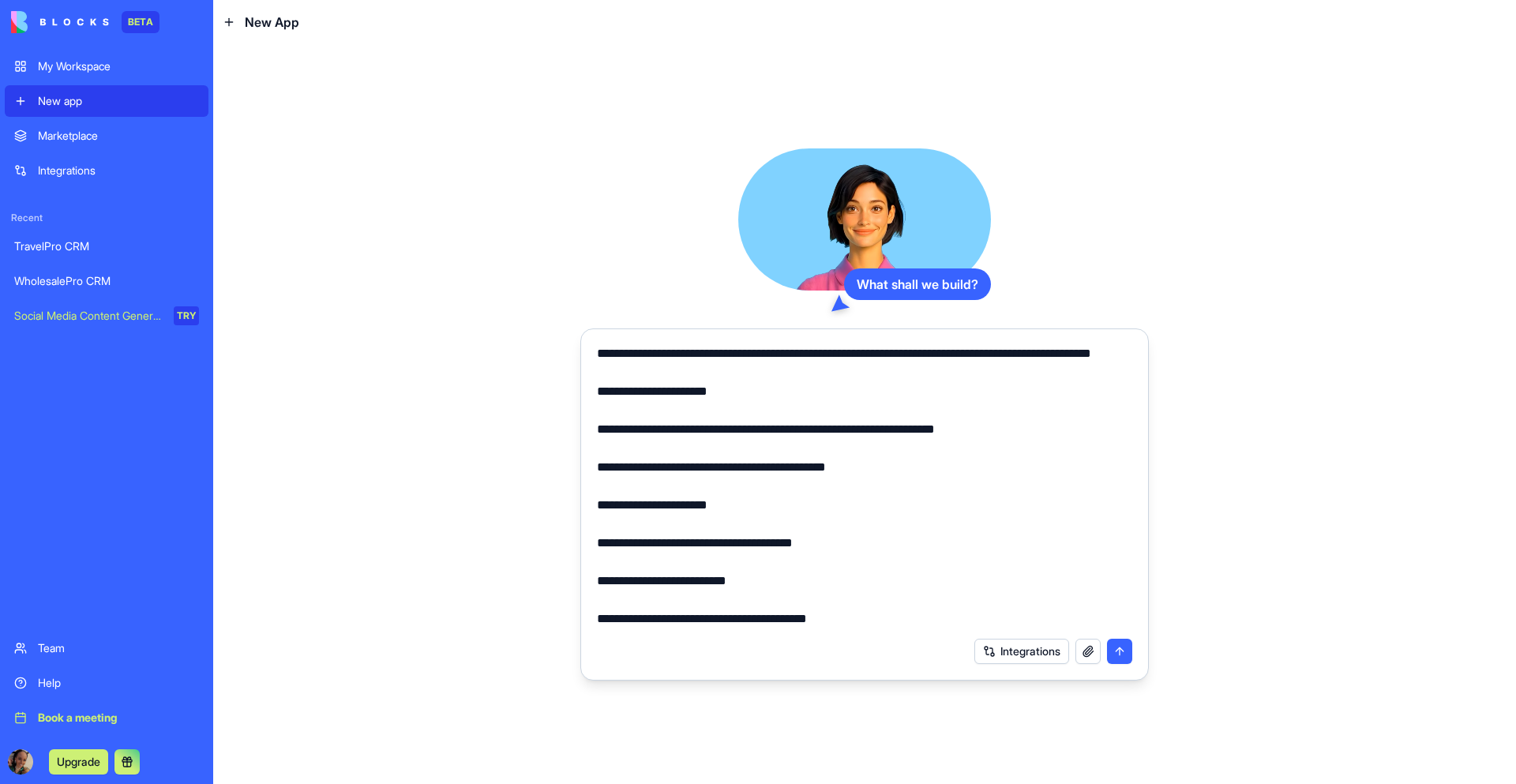
click at [621, 583] on textarea at bounding box center [865, 487] width 536 height 285
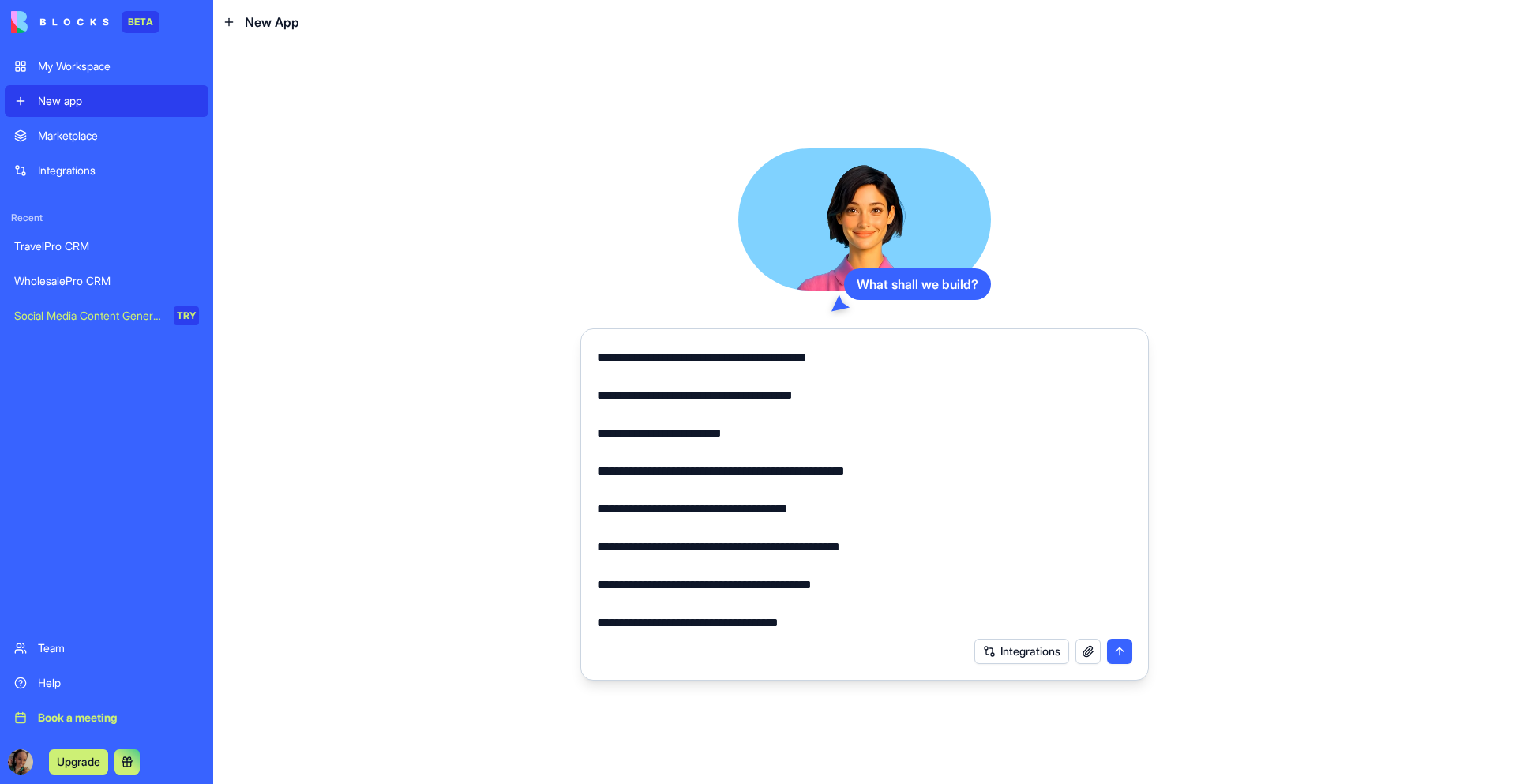
scroll to position [1324, 0]
click at [618, 514] on textarea at bounding box center [865, 487] width 536 height 285
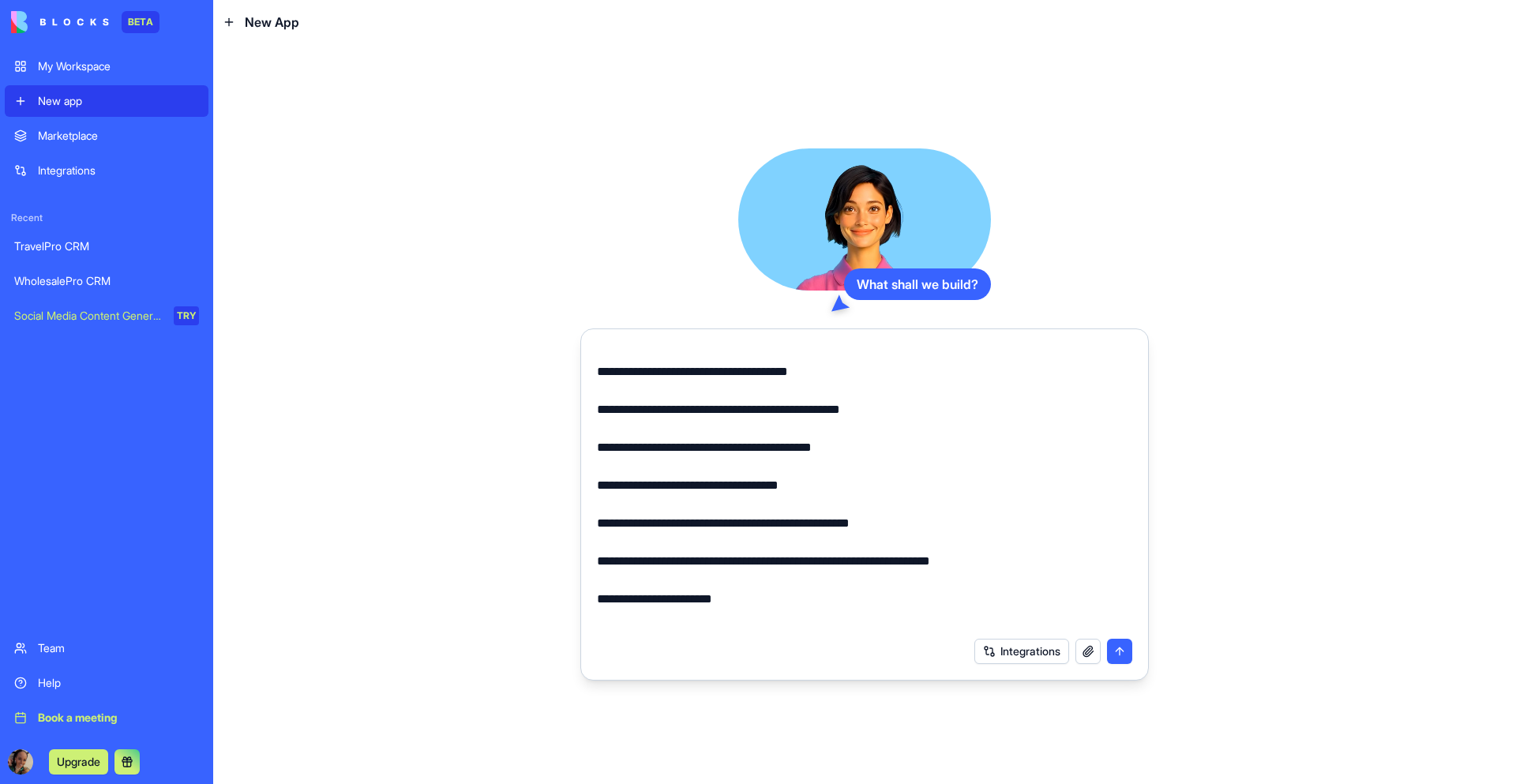
scroll to position [1490, 0]
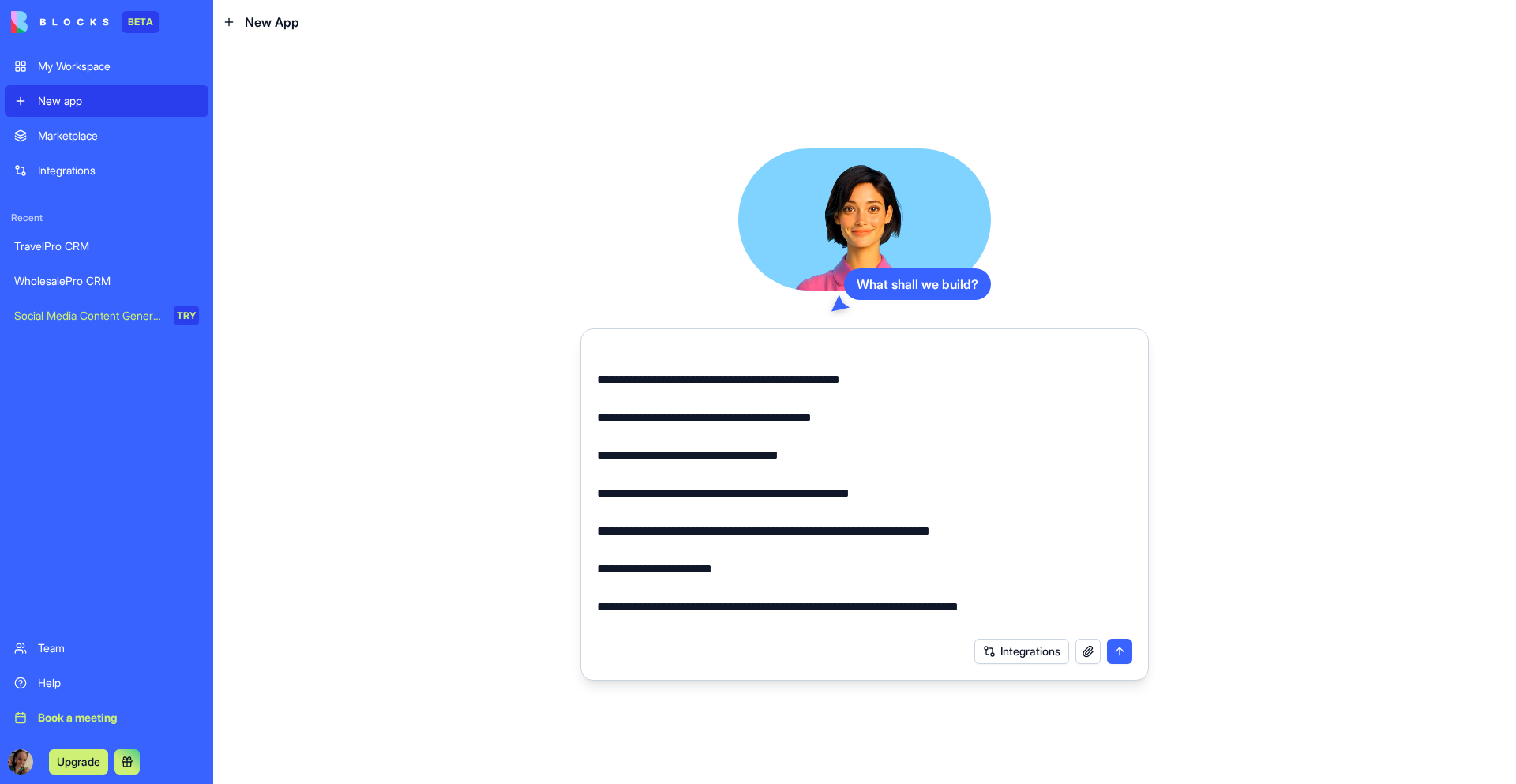
click at [617, 532] on textarea at bounding box center [865, 487] width 536 height 285
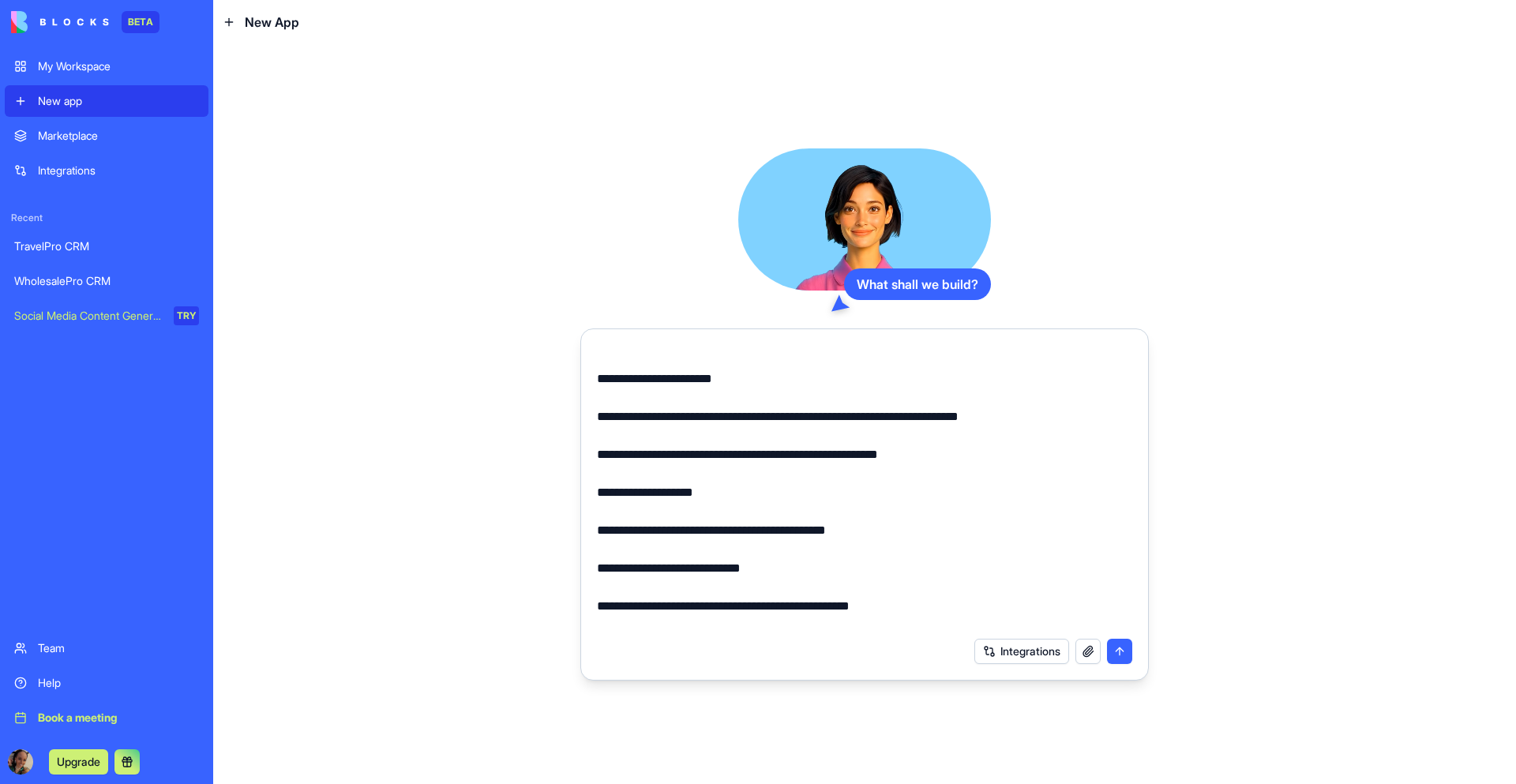
scroll to position [1687, 0]
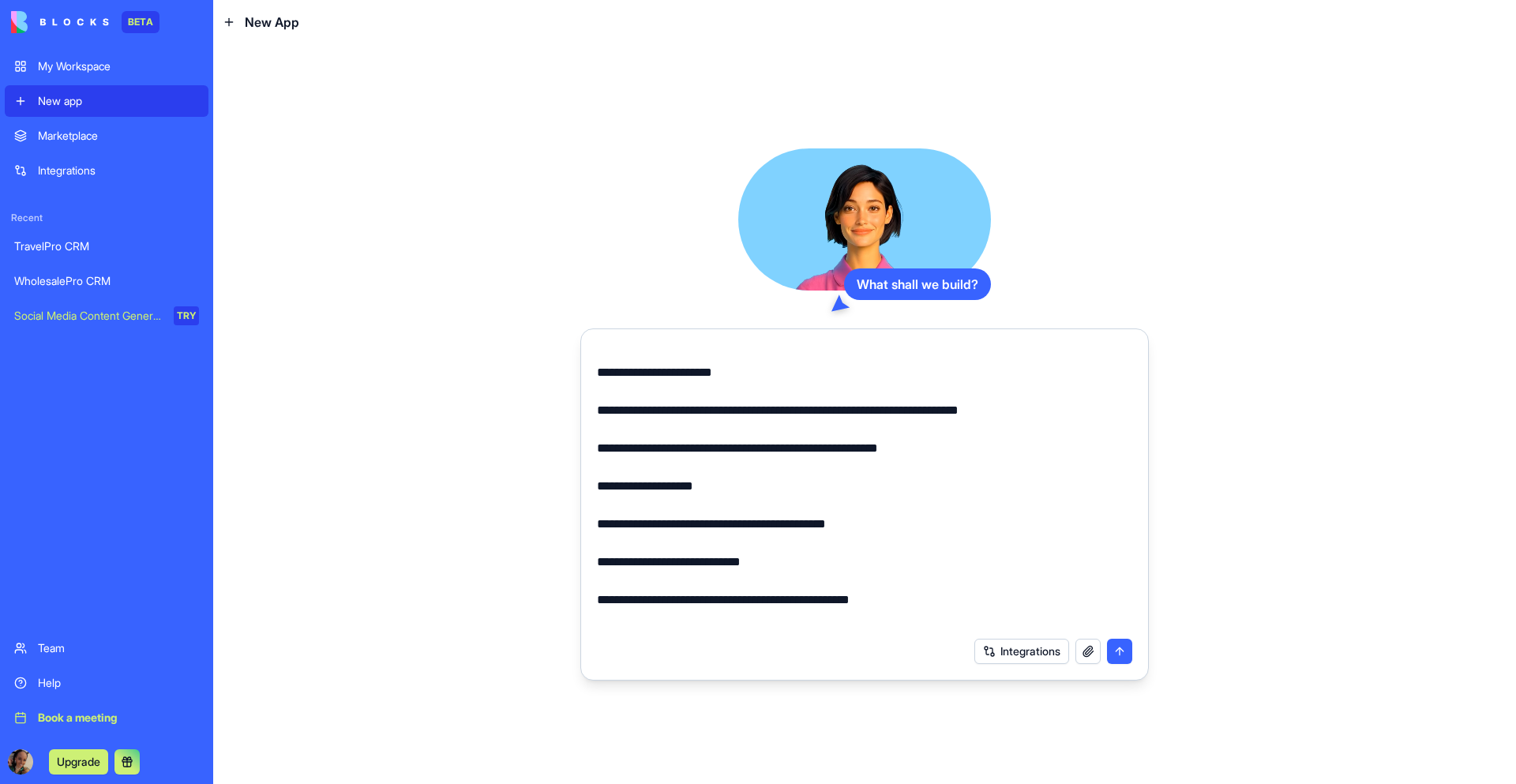
click at [619, 564] on textarea at bounding box center [865, 487] width 536 height 285
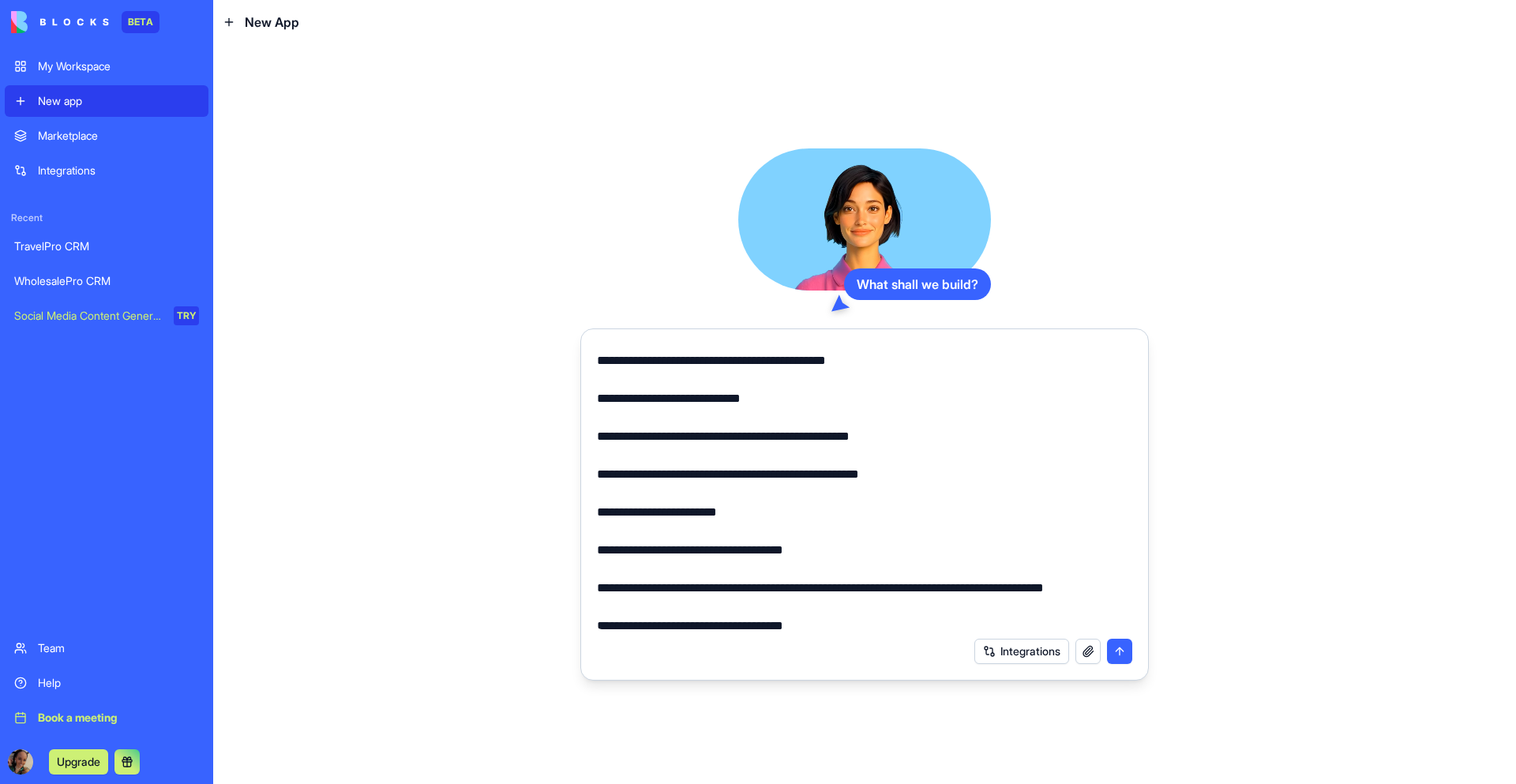
scroll to position [1866, 0]
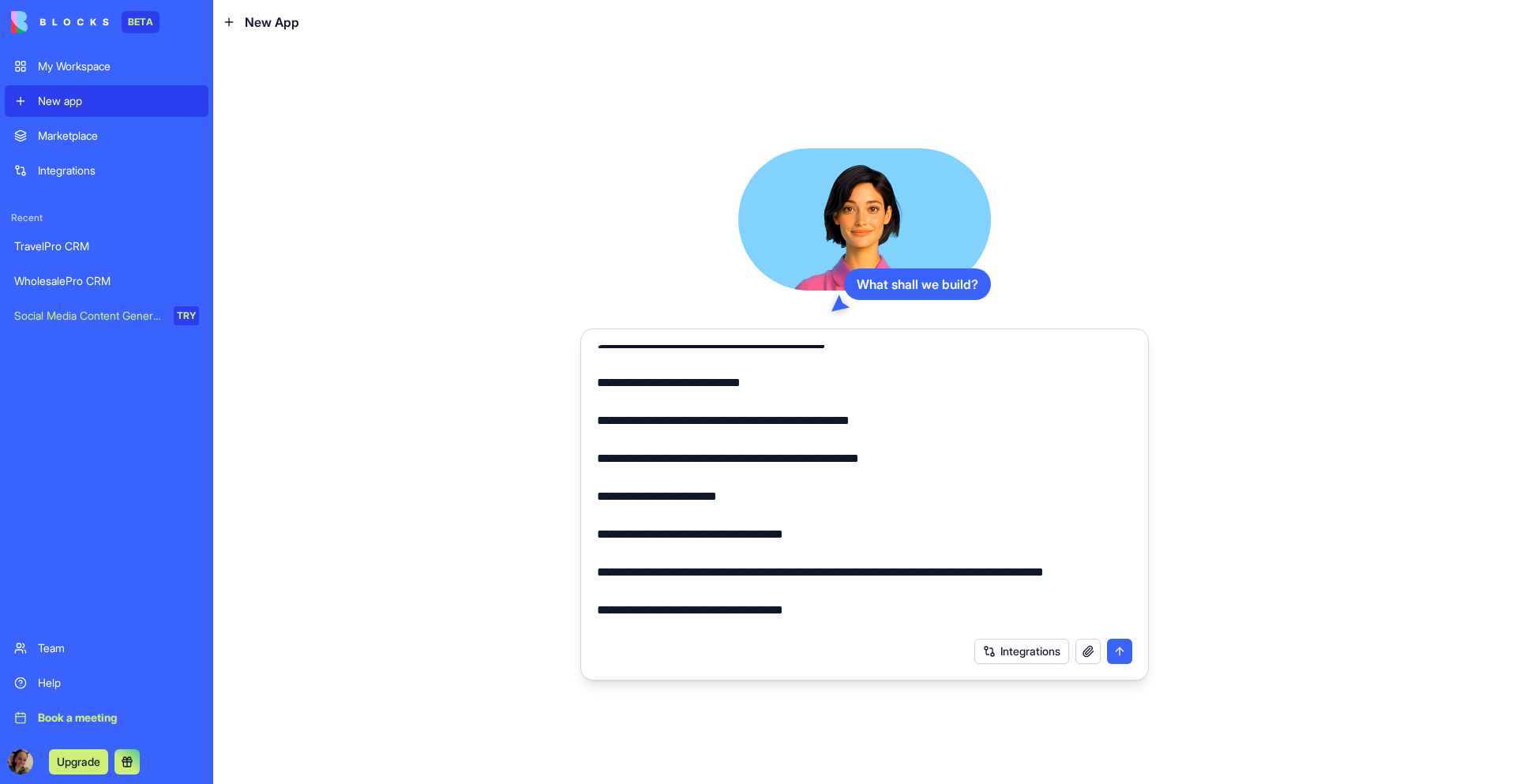
click at [617, 576] on textarea at bounding box center [865, 487] width 536 height 285
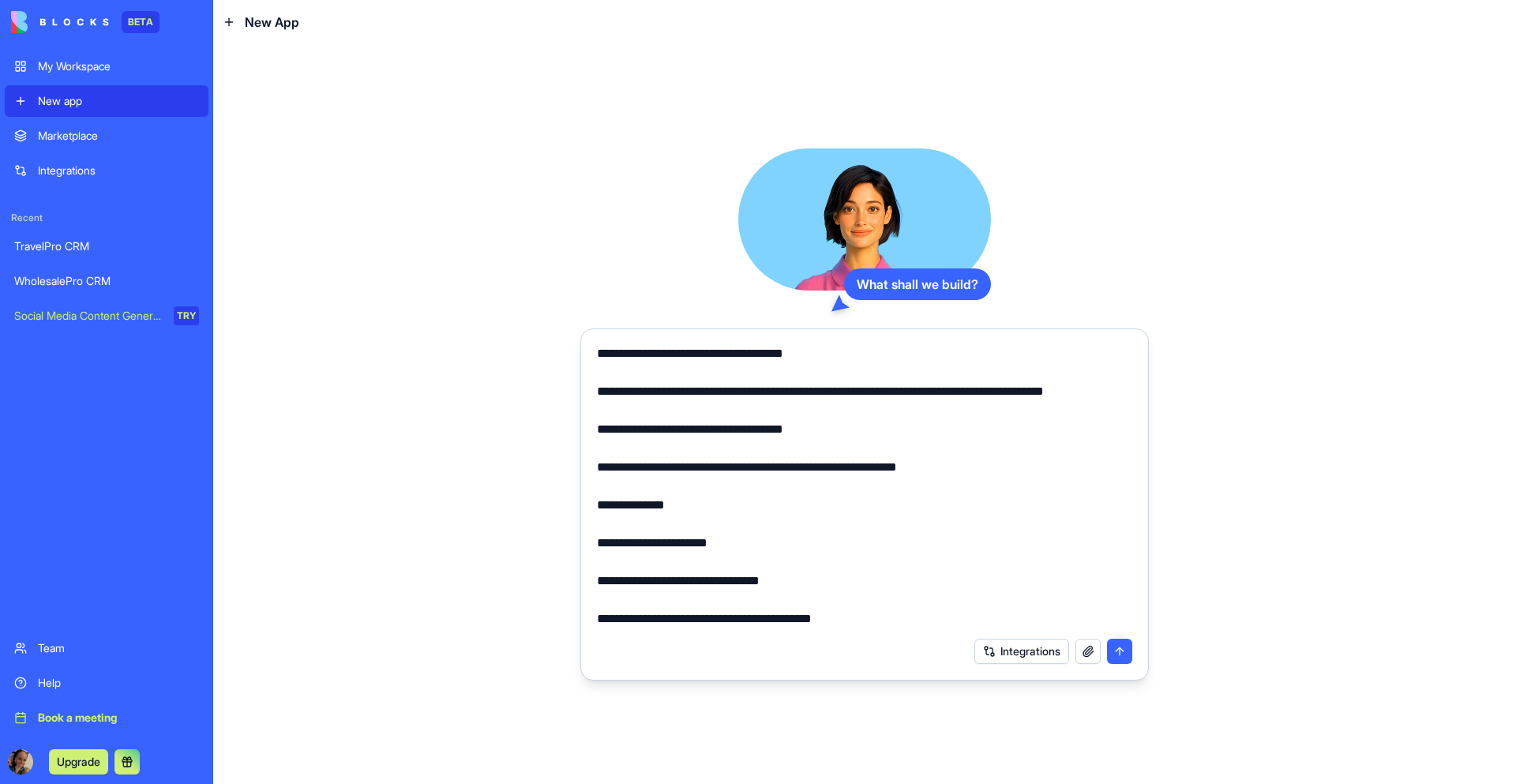
scroll to position [2048, 0]
click at [621, 583] on textarea at bounding box center [865, 487] width 536 height 285
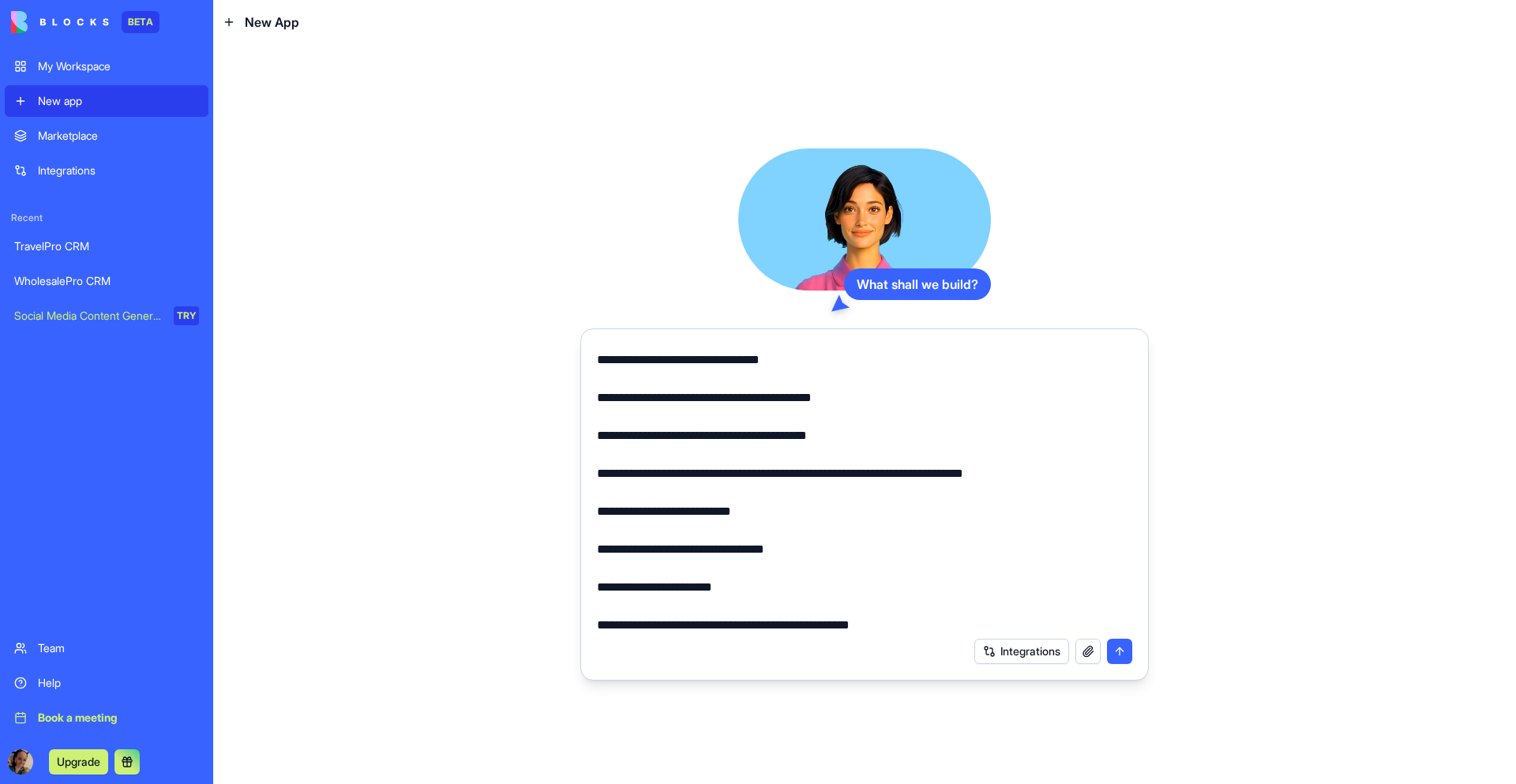
scroll to position [2280, 0]
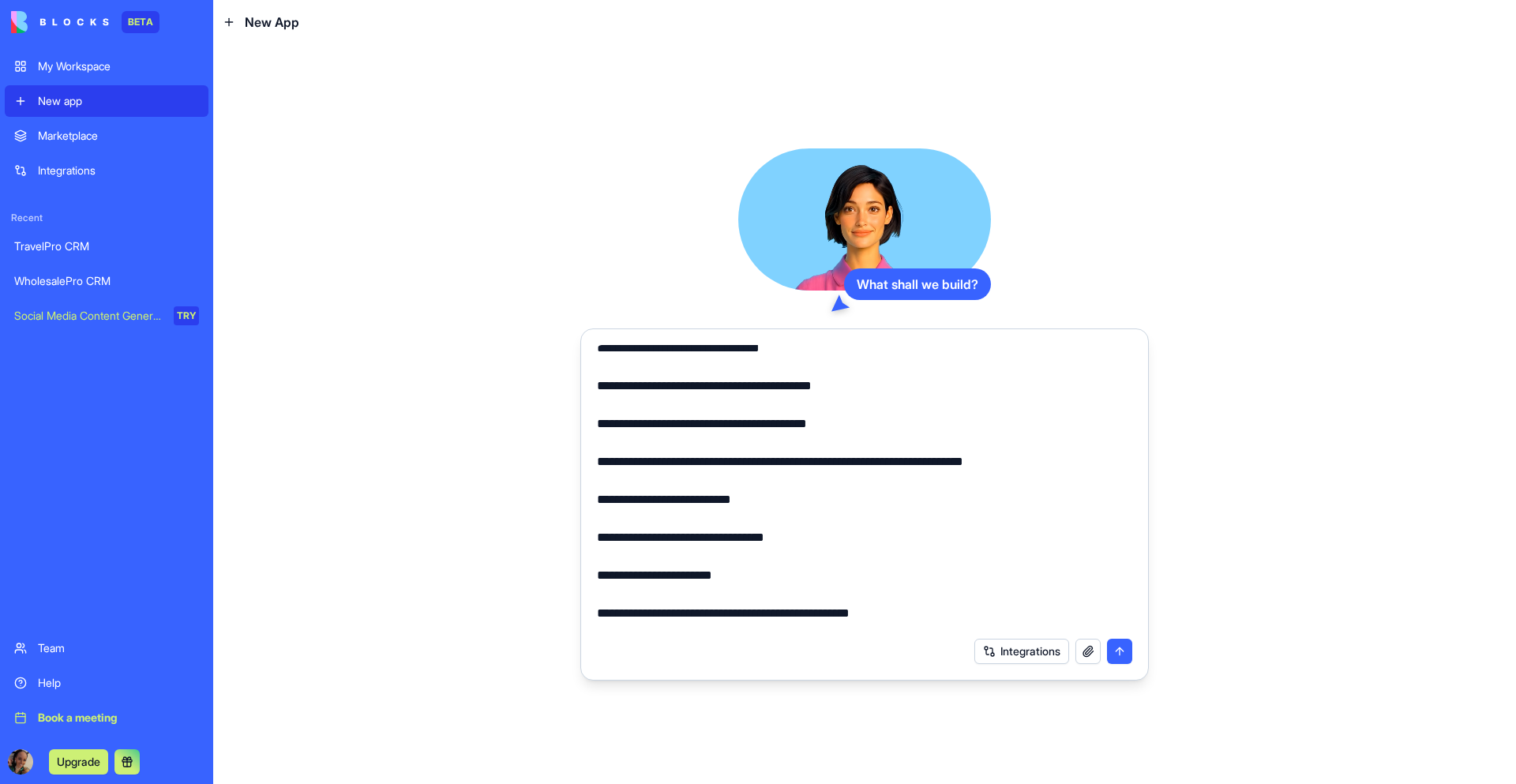
click at [629, 583] on textarea at bounding box center [865, 487] width 536 height 285
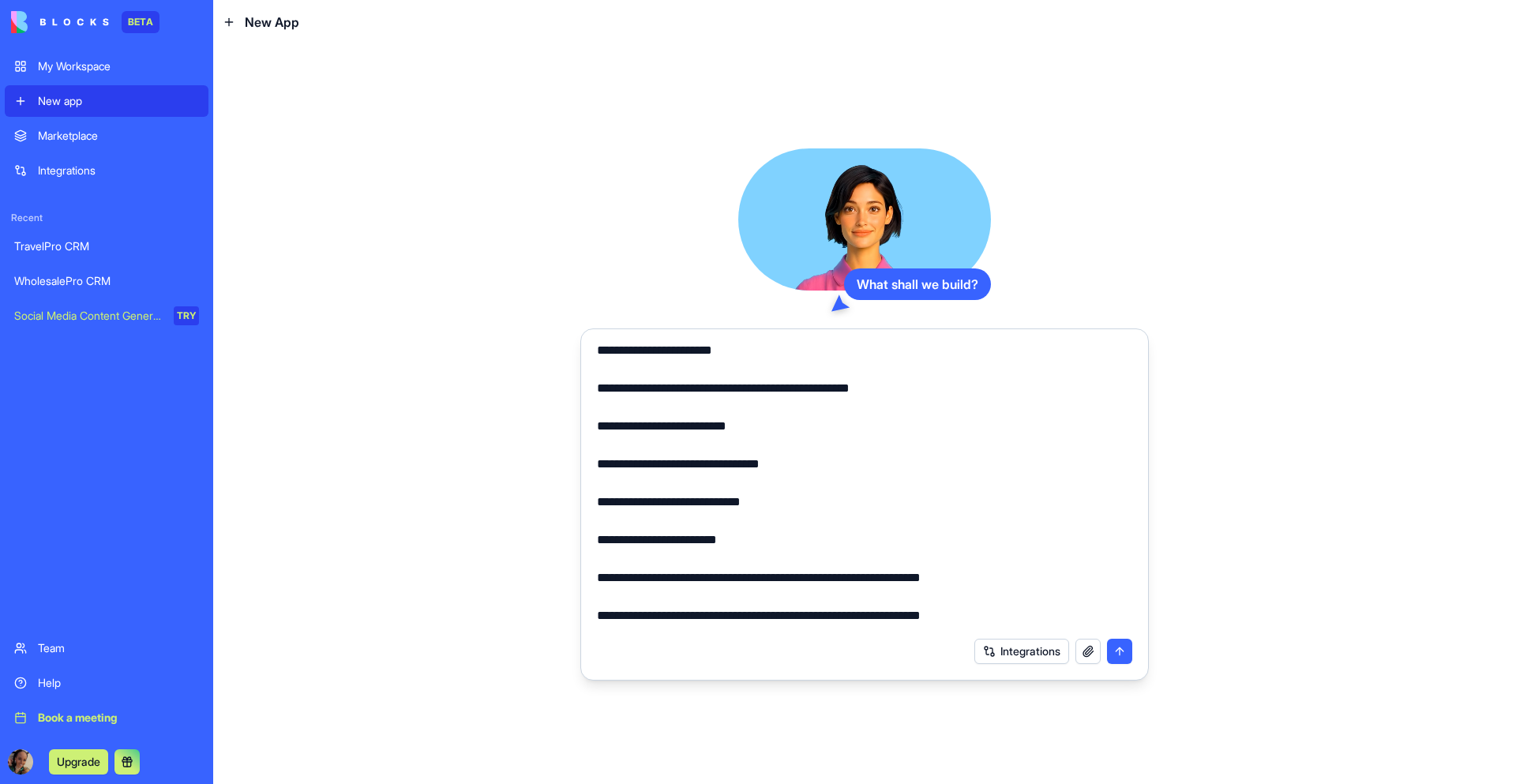
scroll to position [2516, 0]
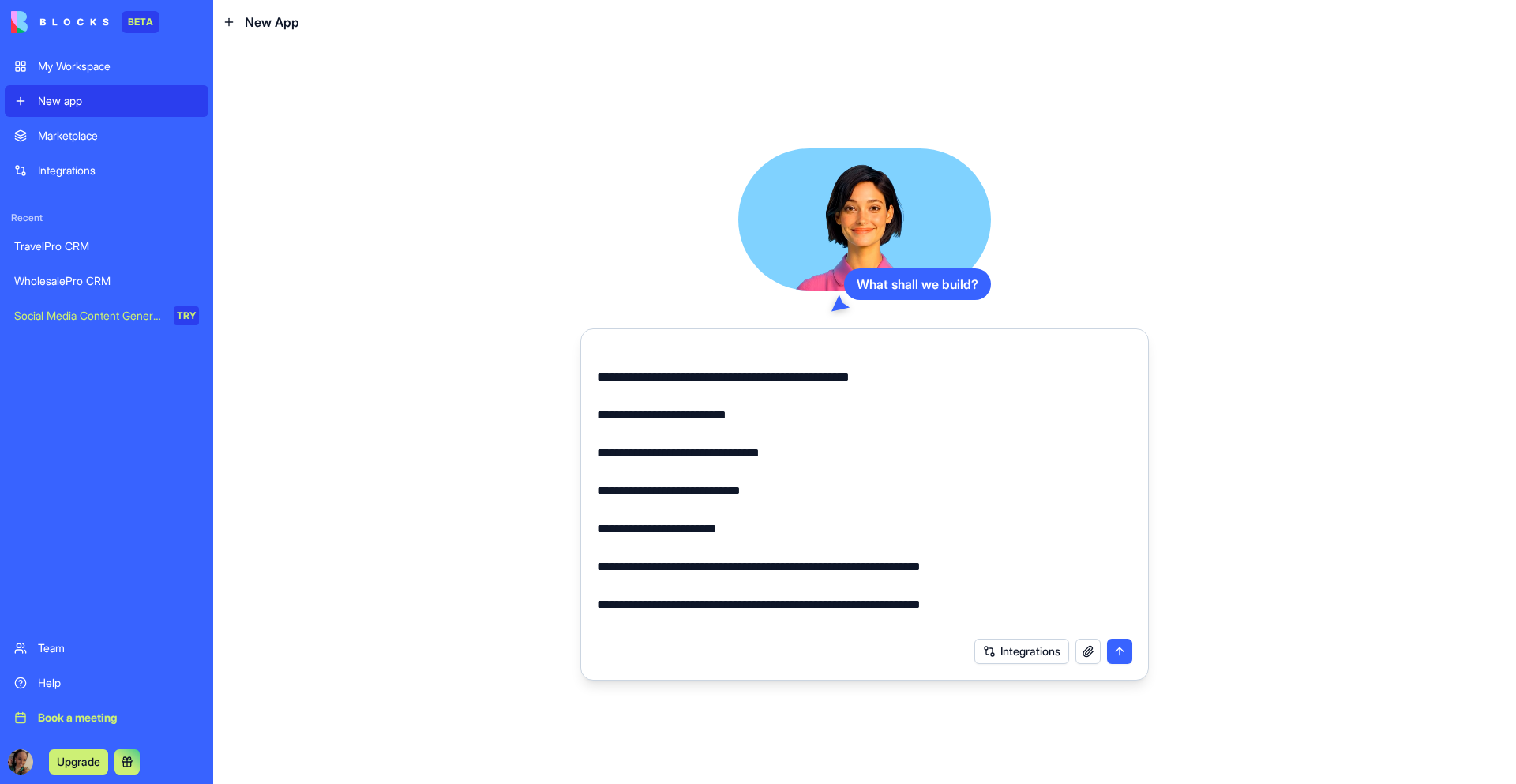
click at [633, 568] on textarea at bounding box center [865, 487] width 536 height 285
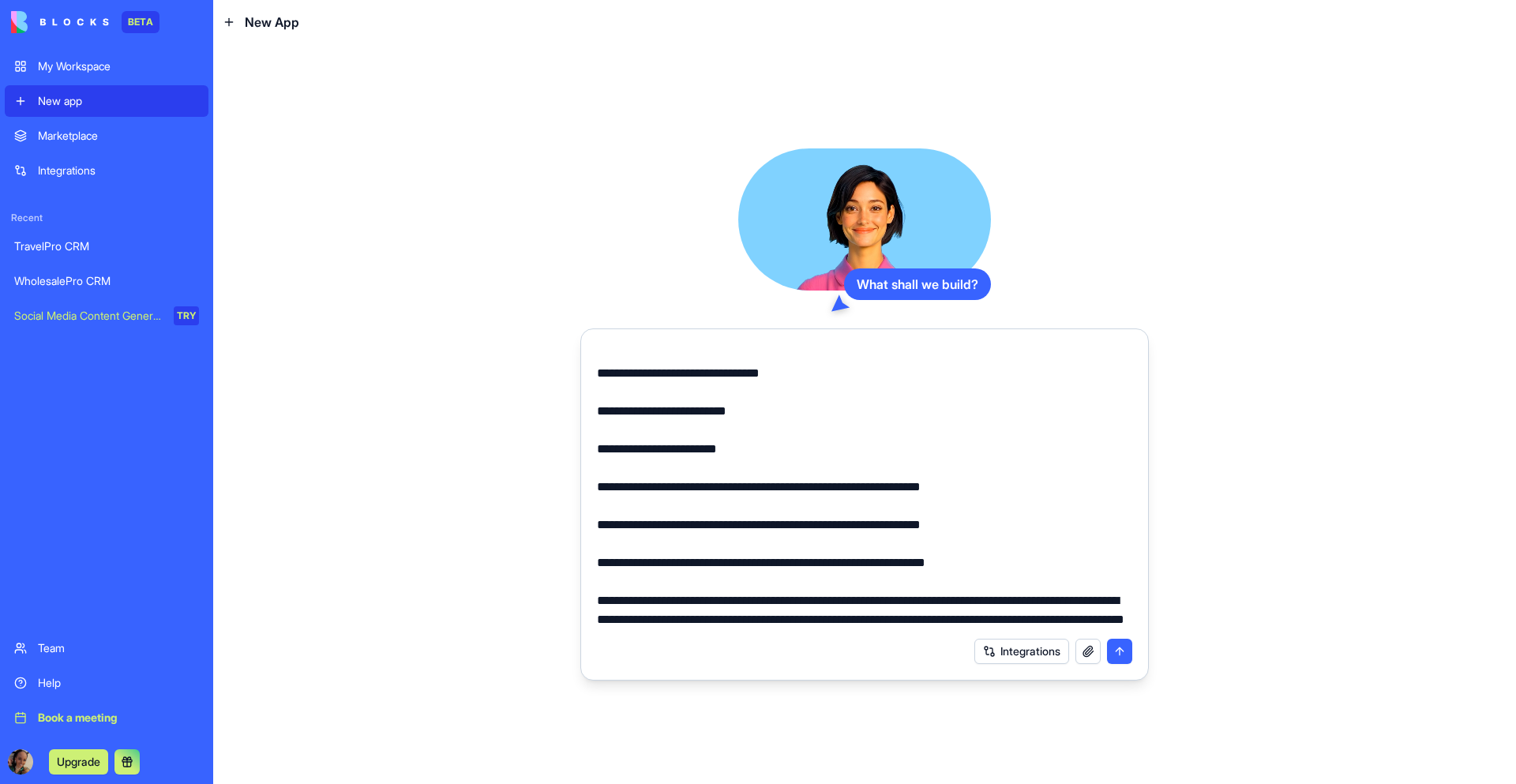
scroll to position [2691, 0]
click at [698, 621] on textarea at bounding box center [865, 487] width 536 height 285
click at [746, 619] on textarea at bounding box center [865, 487] width 536 height 285
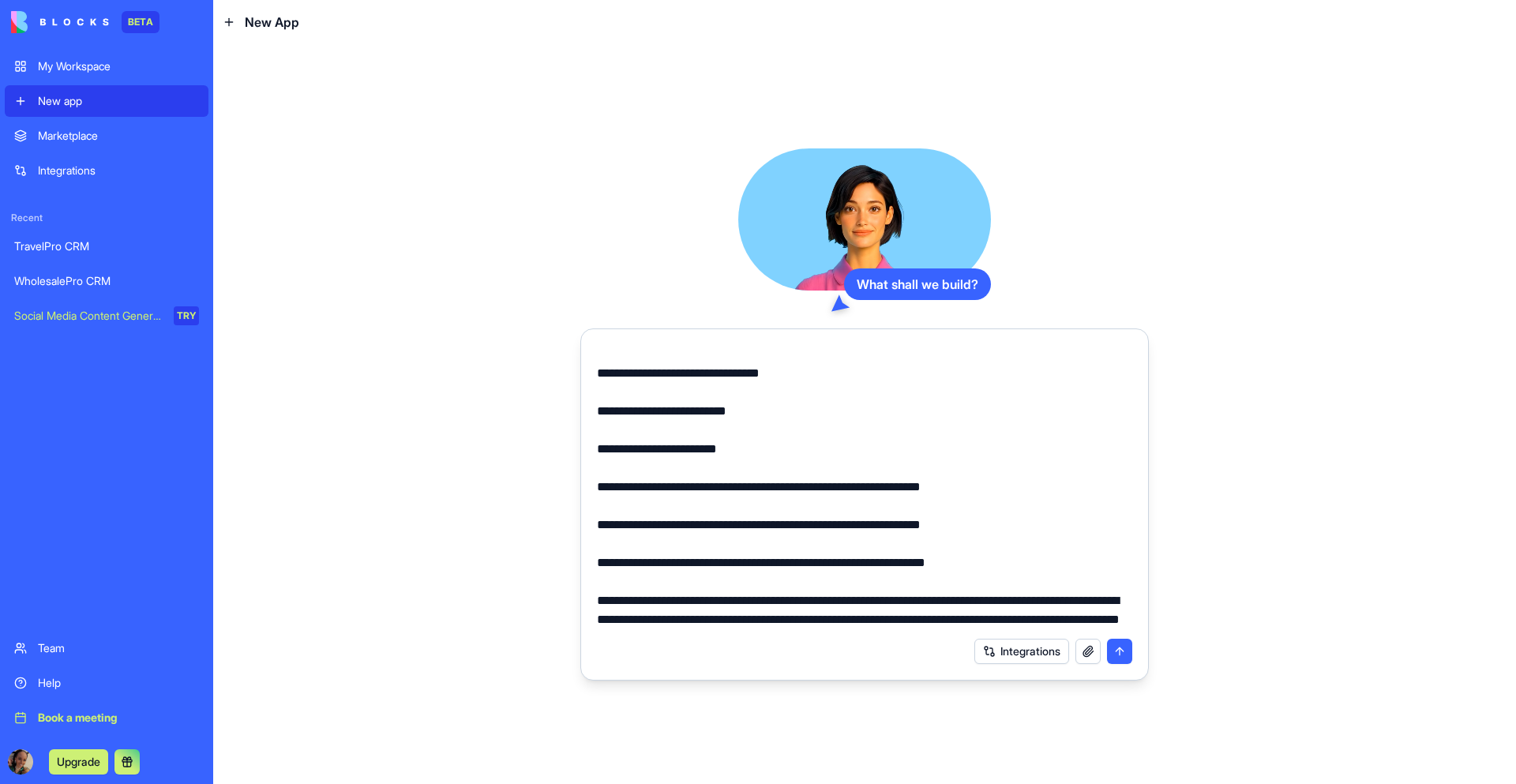
click at [746, 620] on textarea at bounding box center [865, 487] width 536 height 285
click at [880, 621] on textarea at bounding box center [865, 487] width 536 height 285
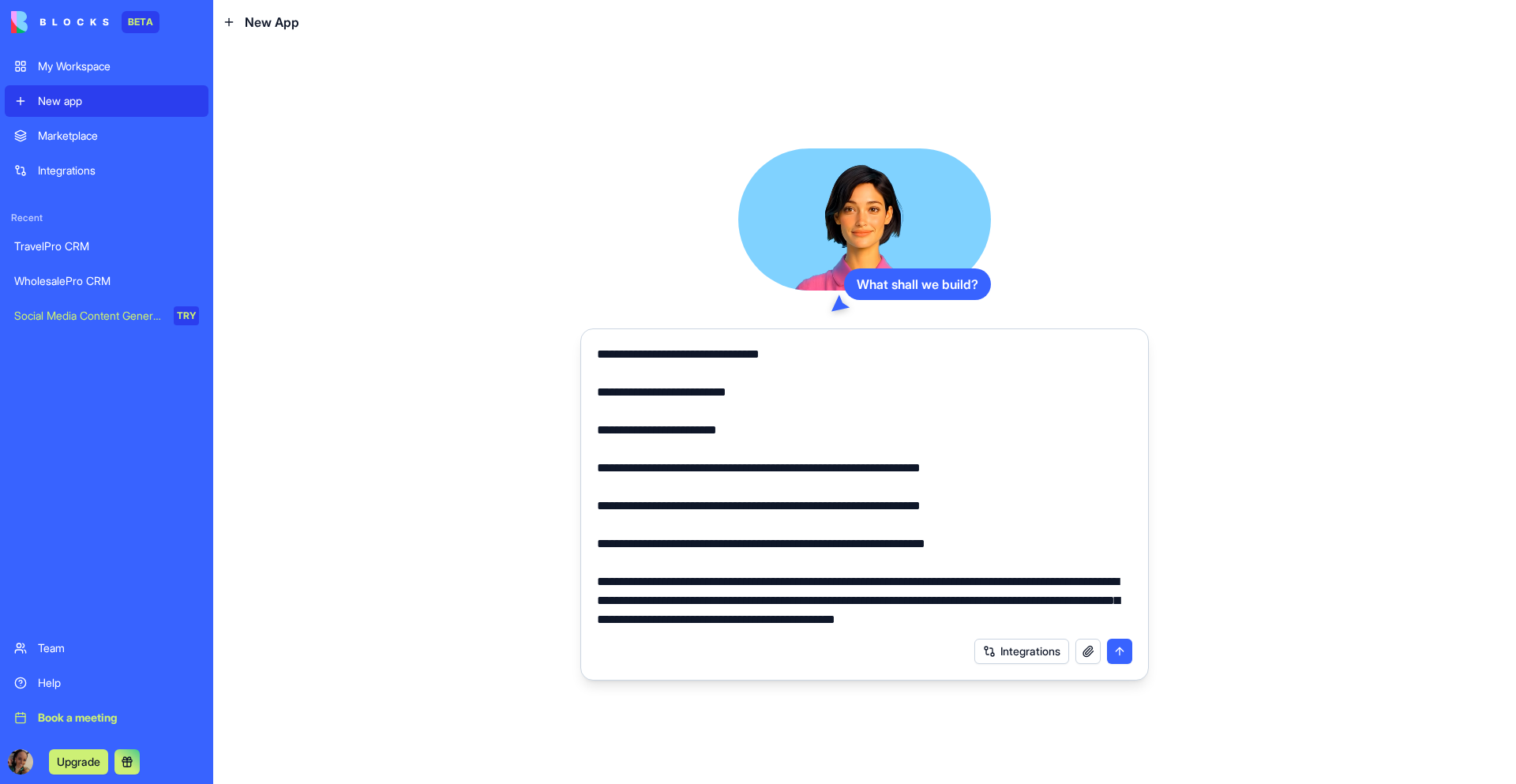
scroll to position [2708, 0]
type textarea "**********"
click at [1120, 652] on button "submit" at bounding box center [1119, 651] width 26 height 26
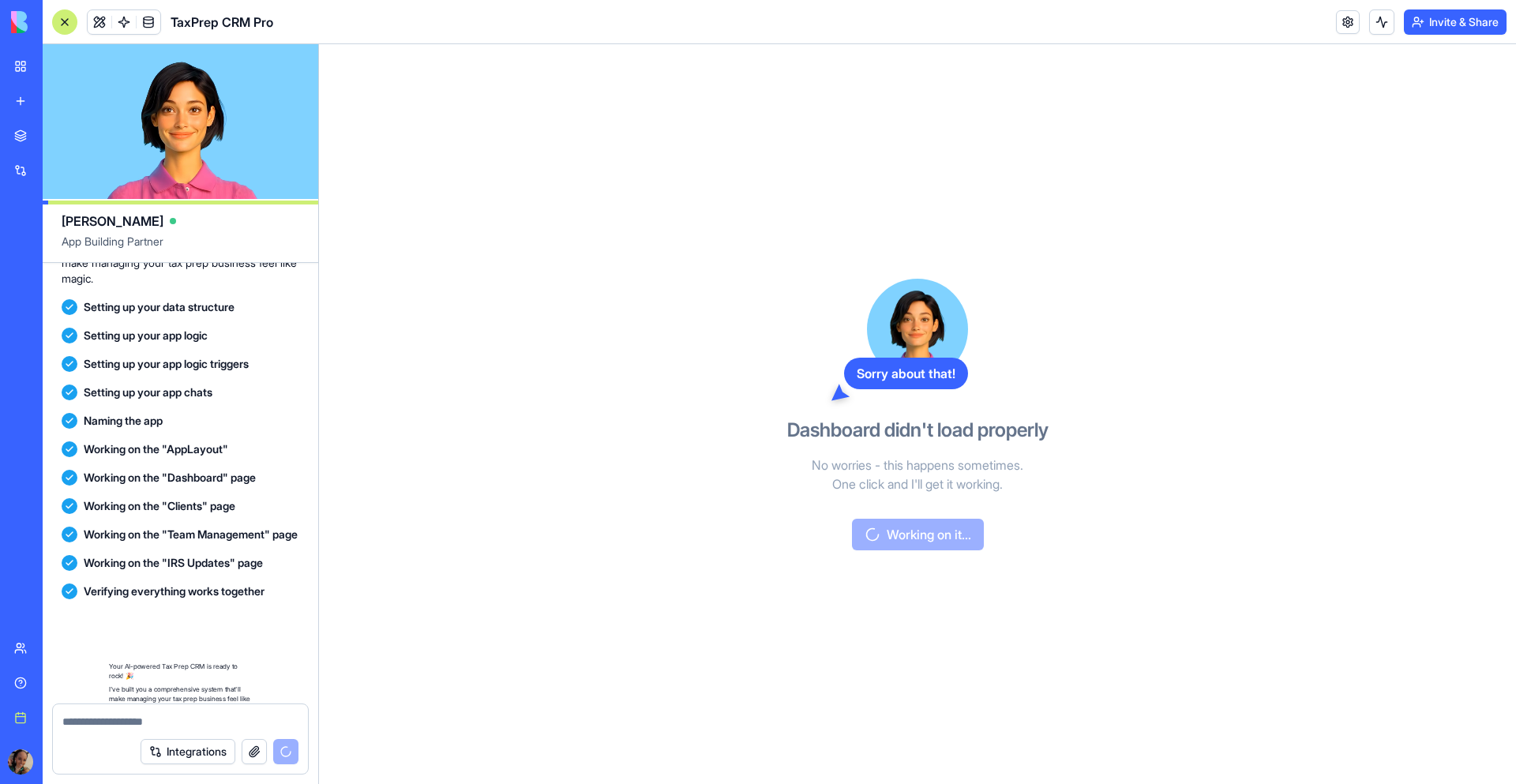
scroll to position [1956, 0]
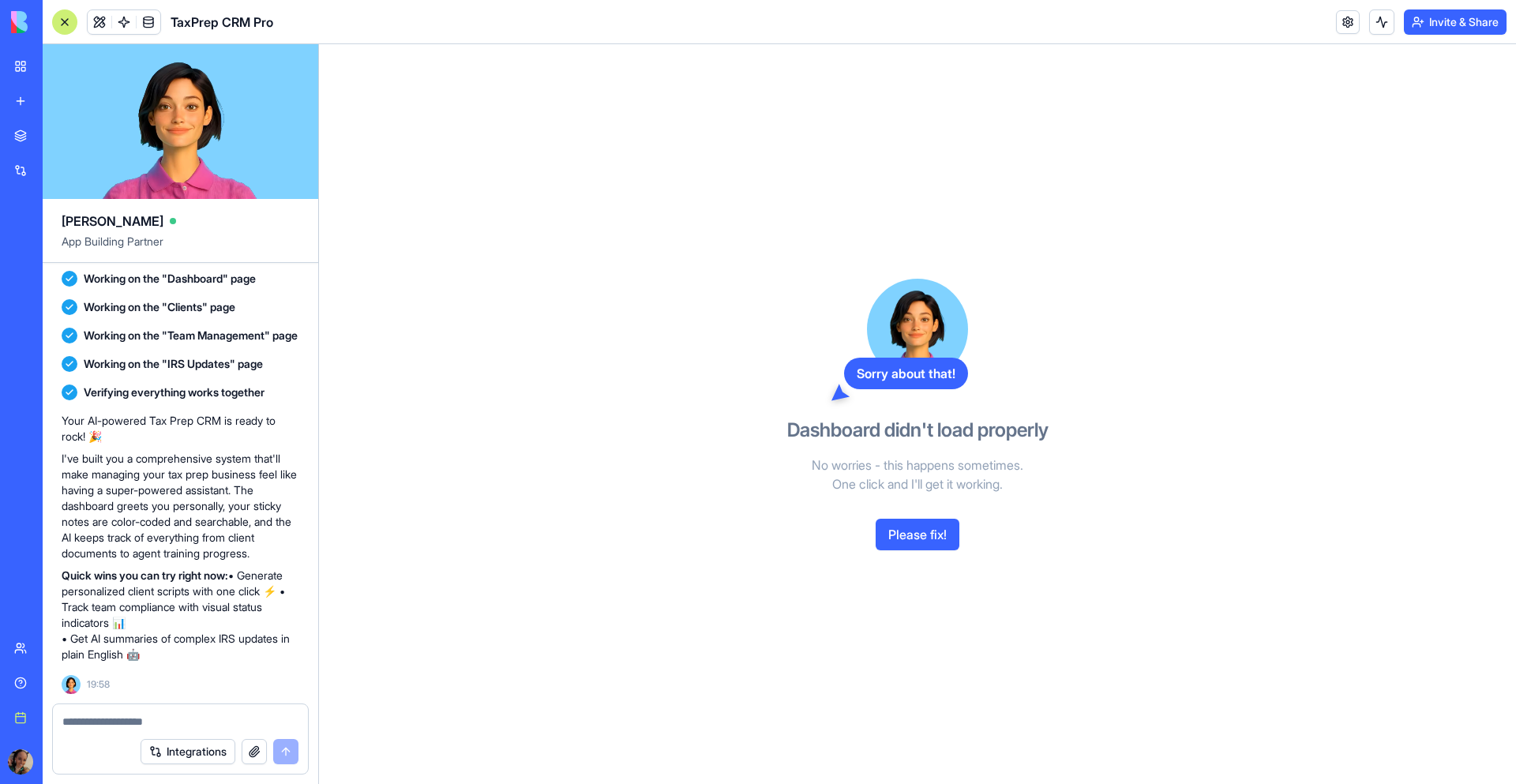
click at [925, 532] on button "Please fix!" at bounding box center [917, 535] width 84 height 32
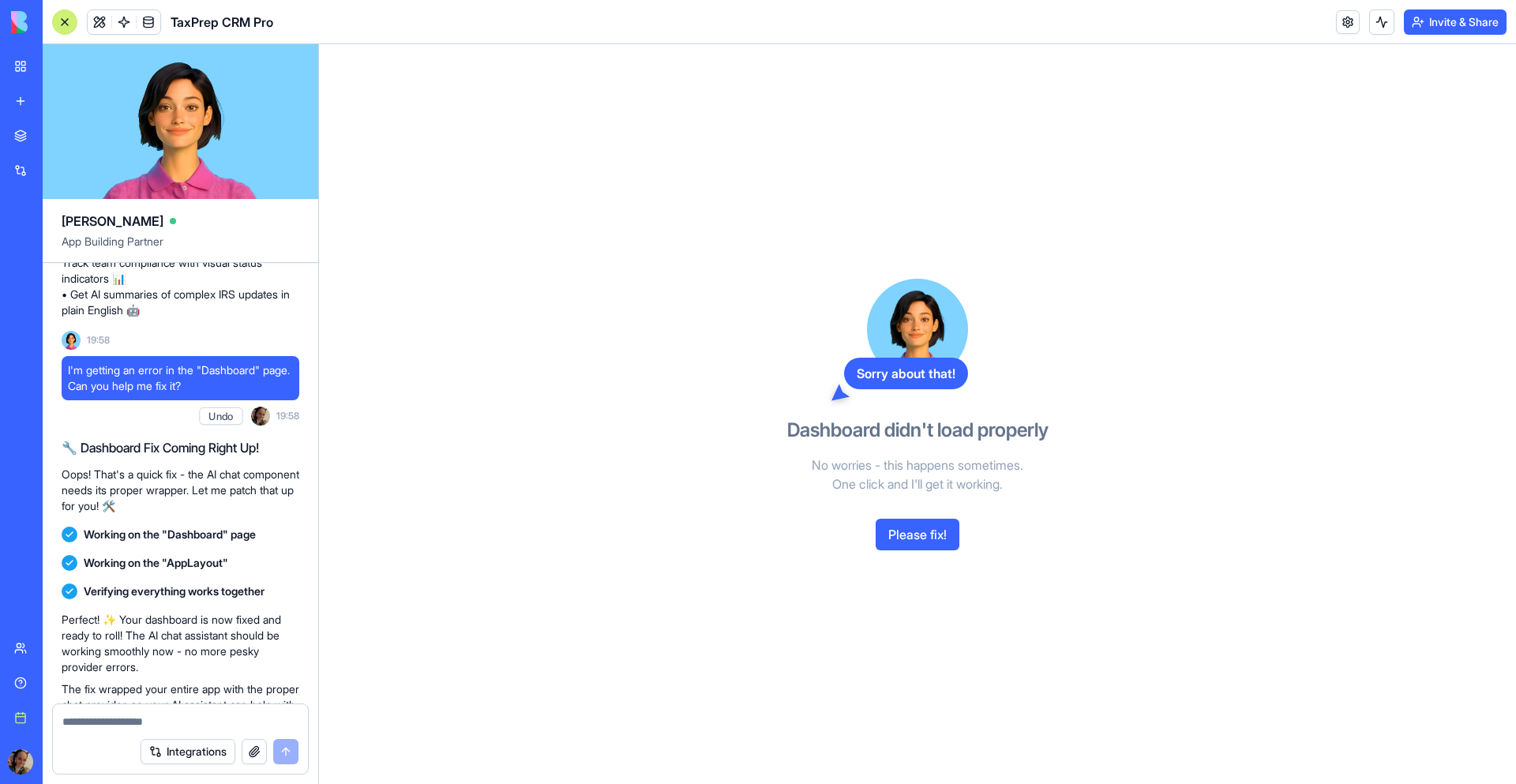
scroll to position [2398, 0]
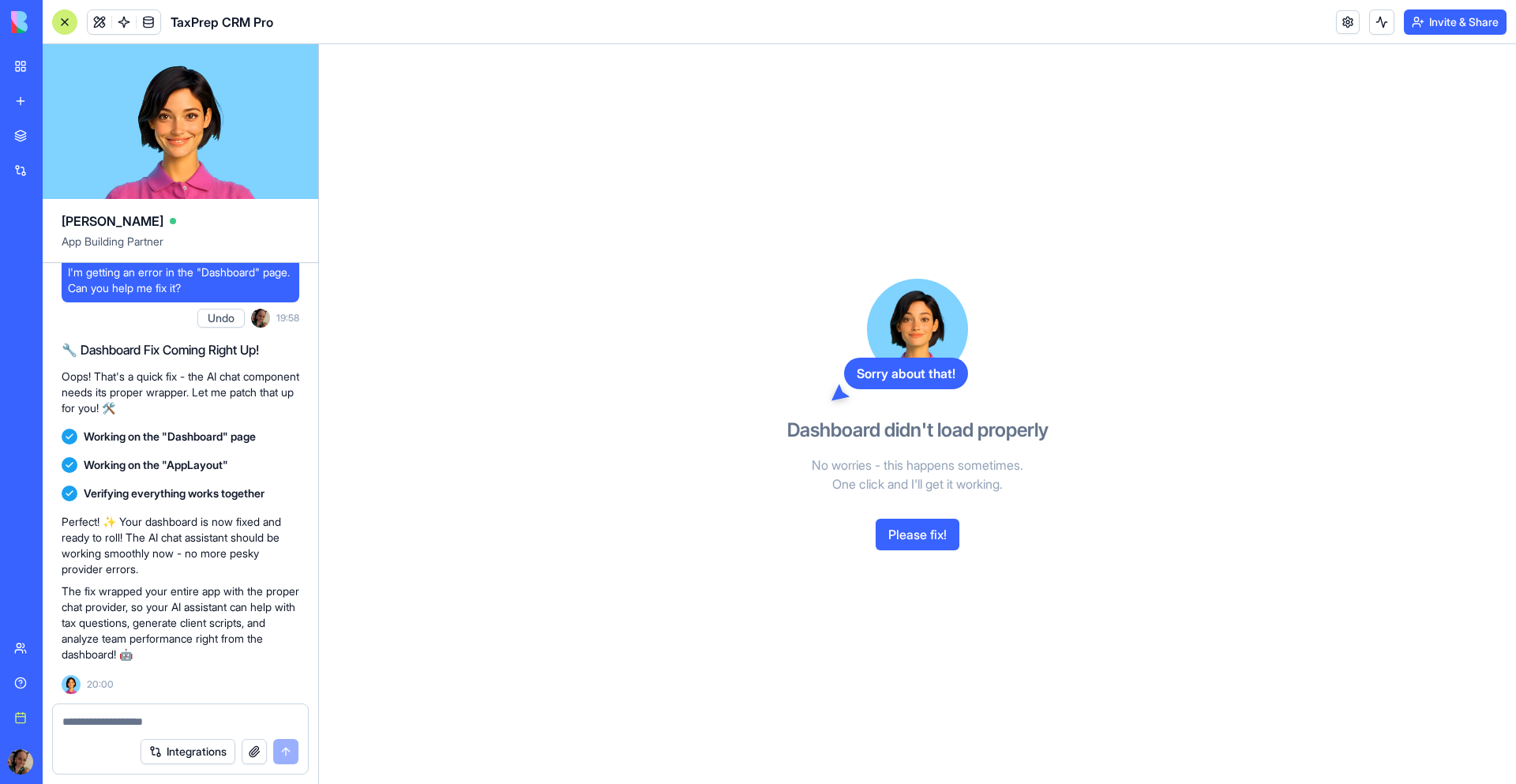
click at [58, 70] on div "My Workspace" at bounding box center [48, 66] width 20 height 16
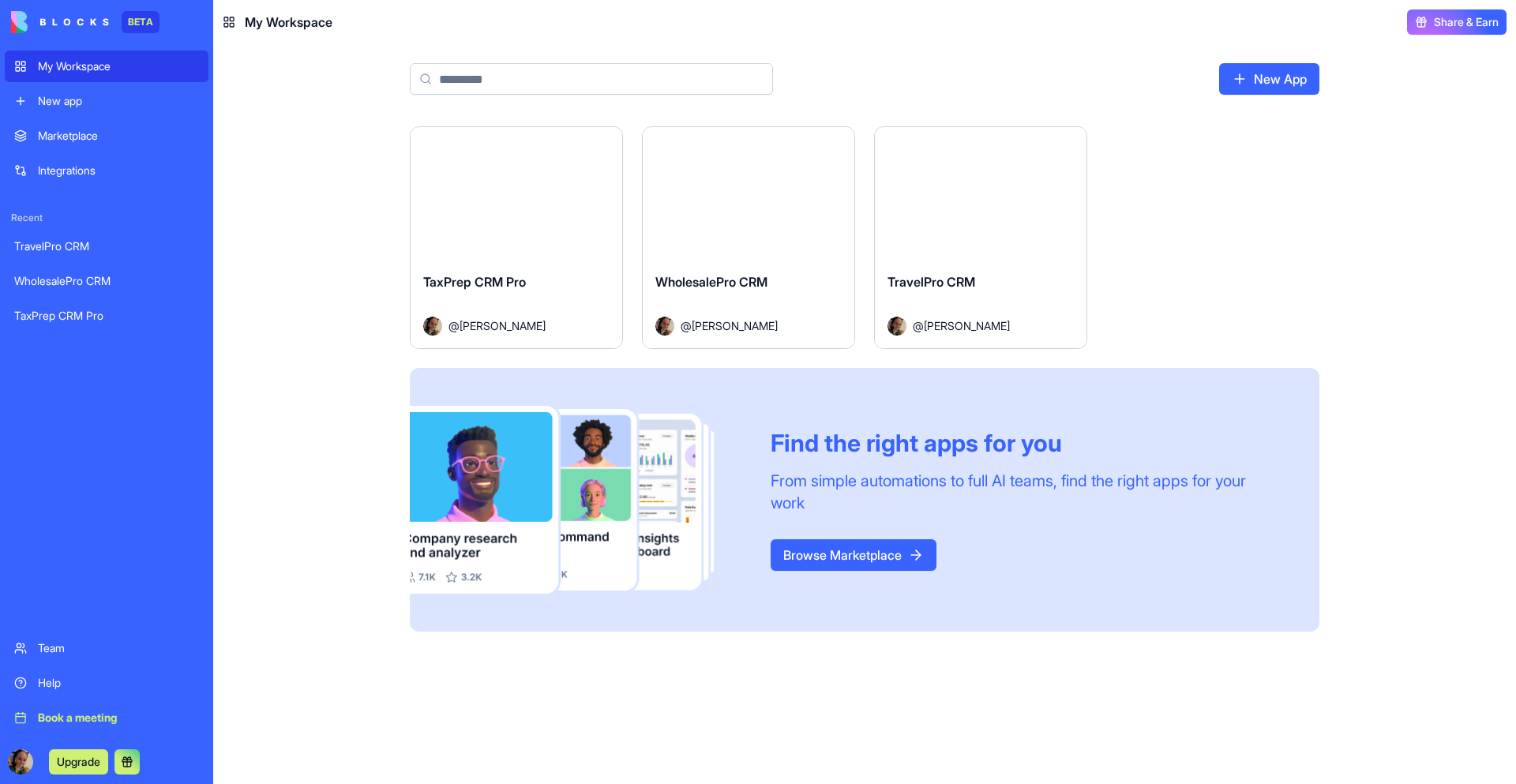
click at [522, 195] on button "Launch" at bounding box center [516, 194] width 118 height 32
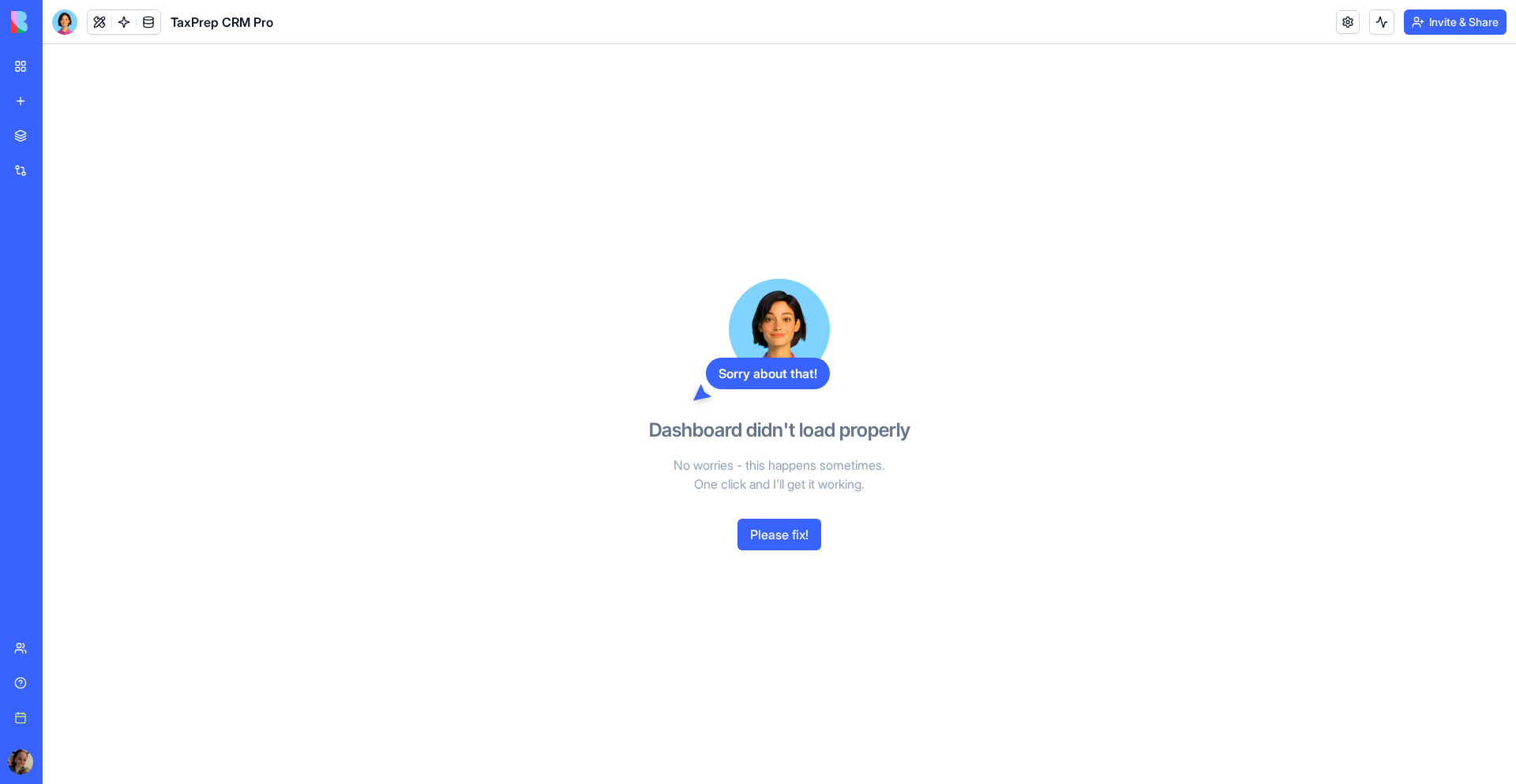
click at [791, 521] on button "Please fix!" at bounding box center [779, 535] width 84 height 32
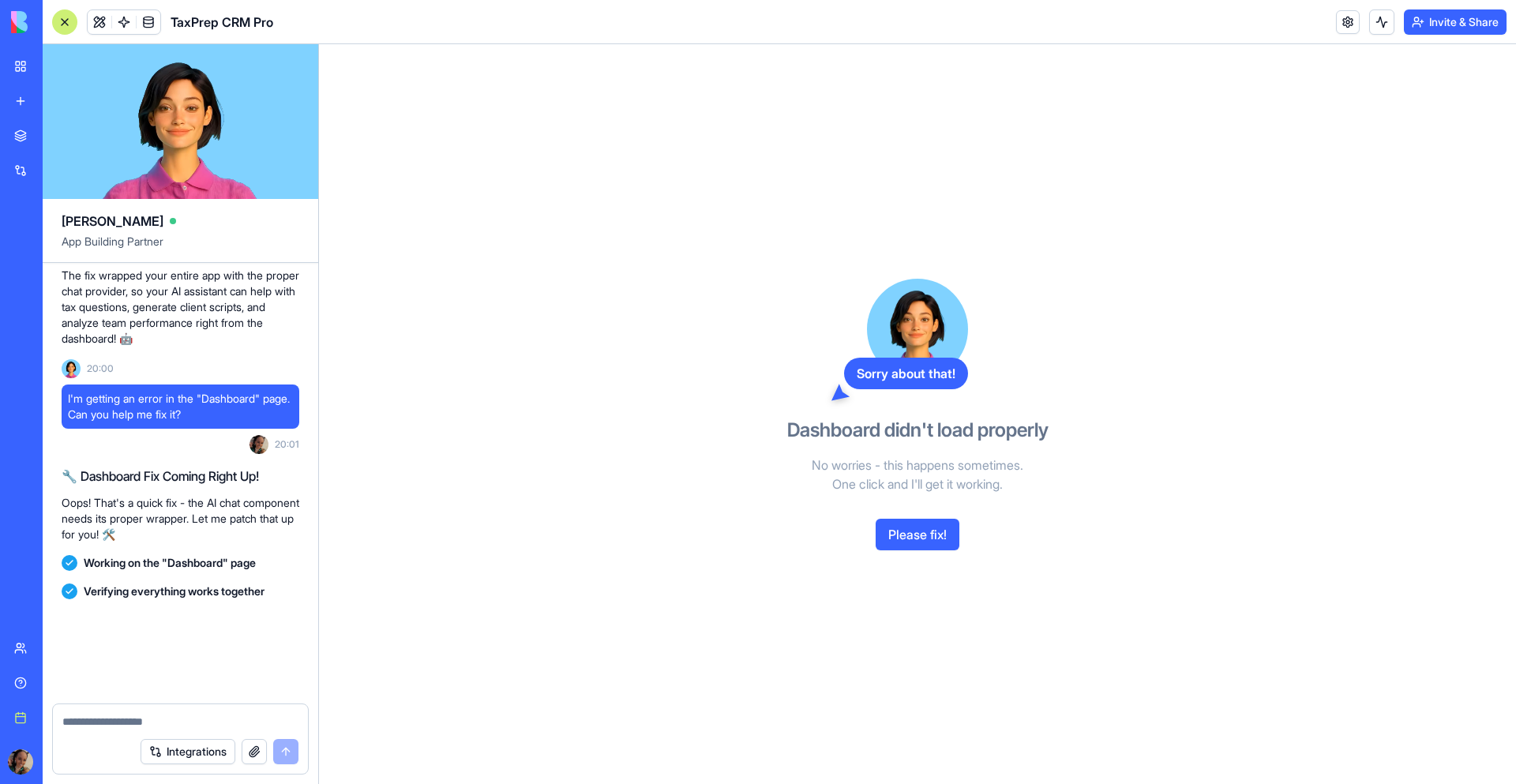
scroll to position [2812, 0]
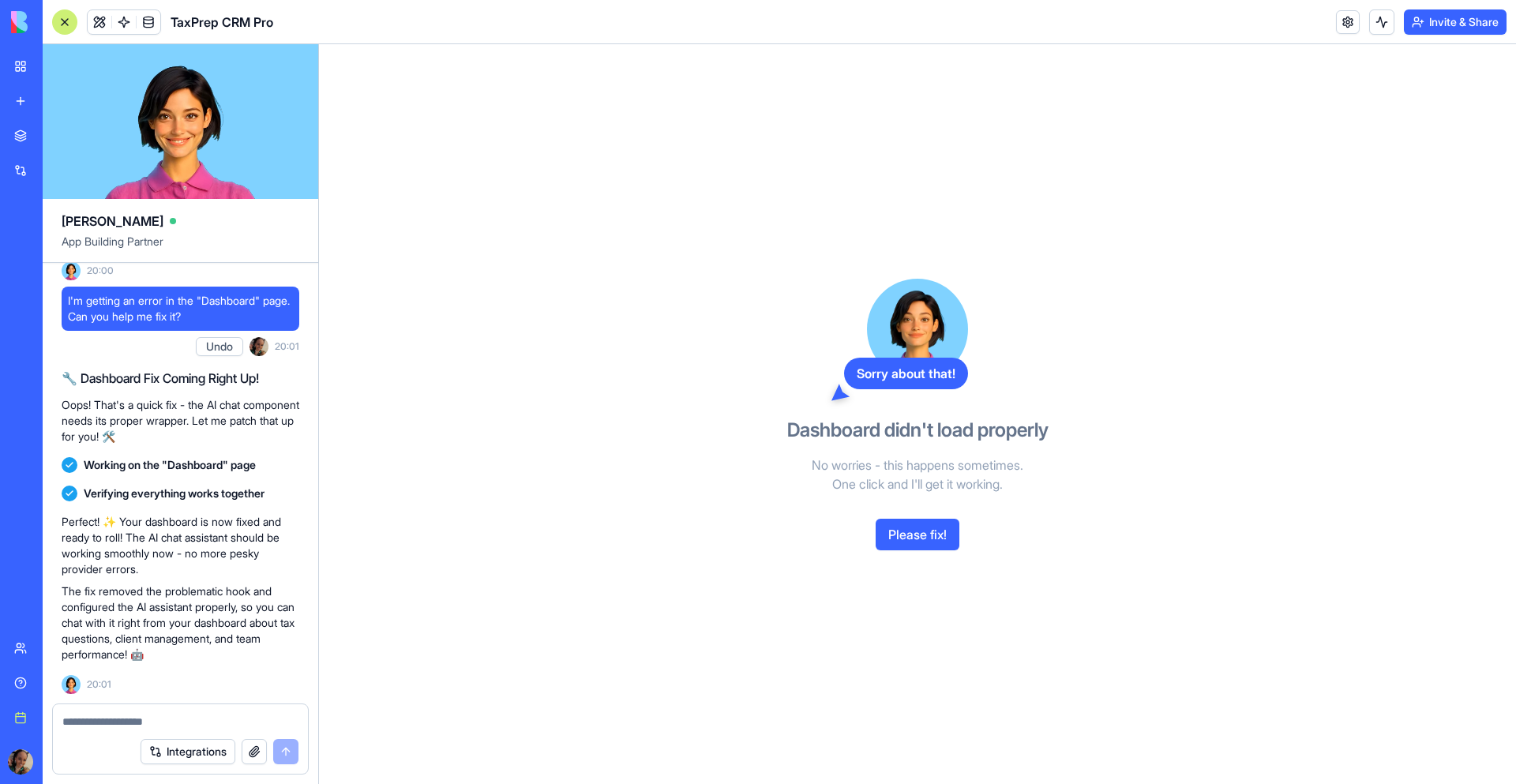
click at [58, 320] on div "TaxPrep CRM Pro" at bounding box center [36, 316] width 44 height 16
click at [68, 56] on link "My Workspace" at bounding box center [35, 66] width 63 height 32
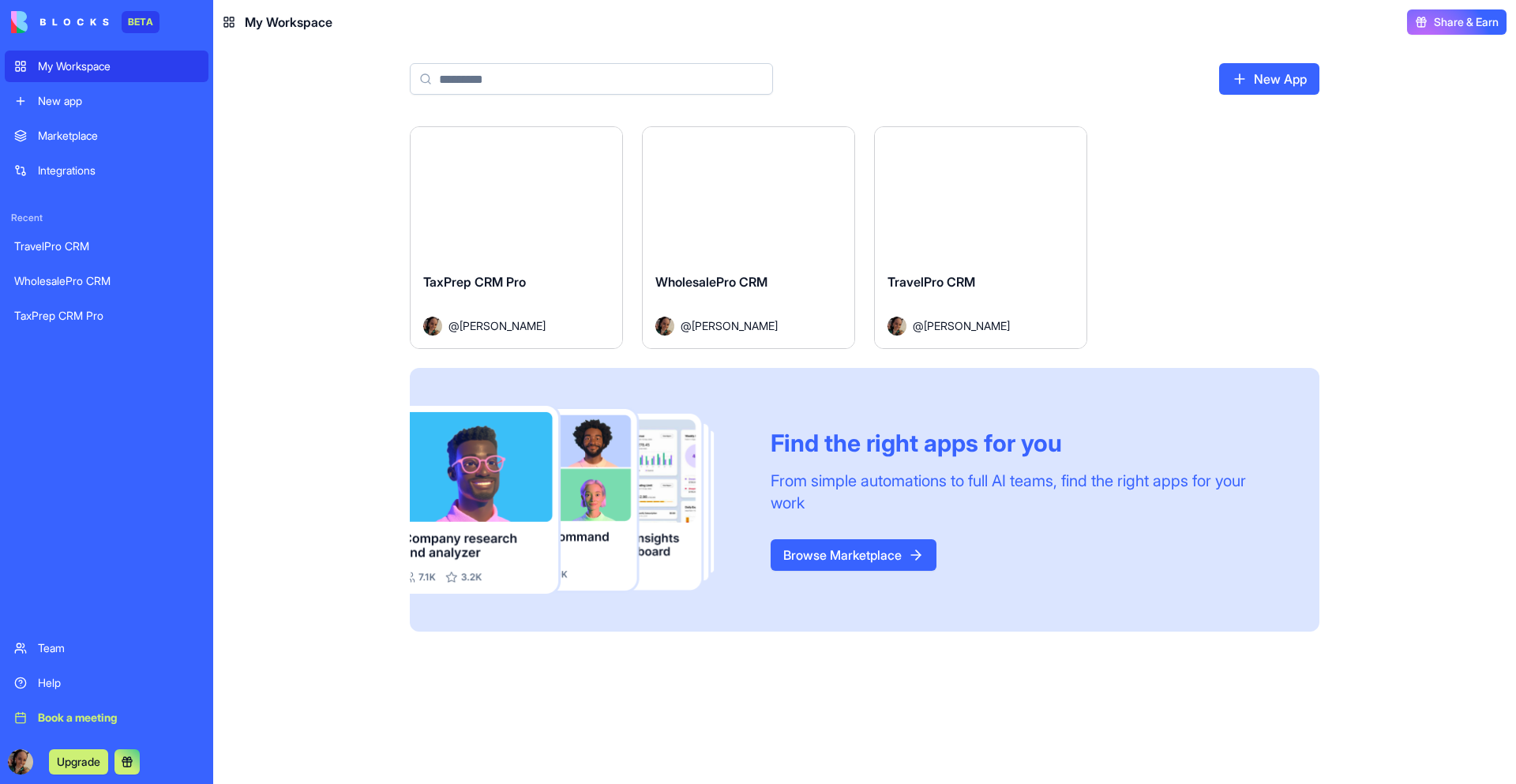
click at [537, 203] on button "Launch" at bounding box center [516, 194] width 118 height 32
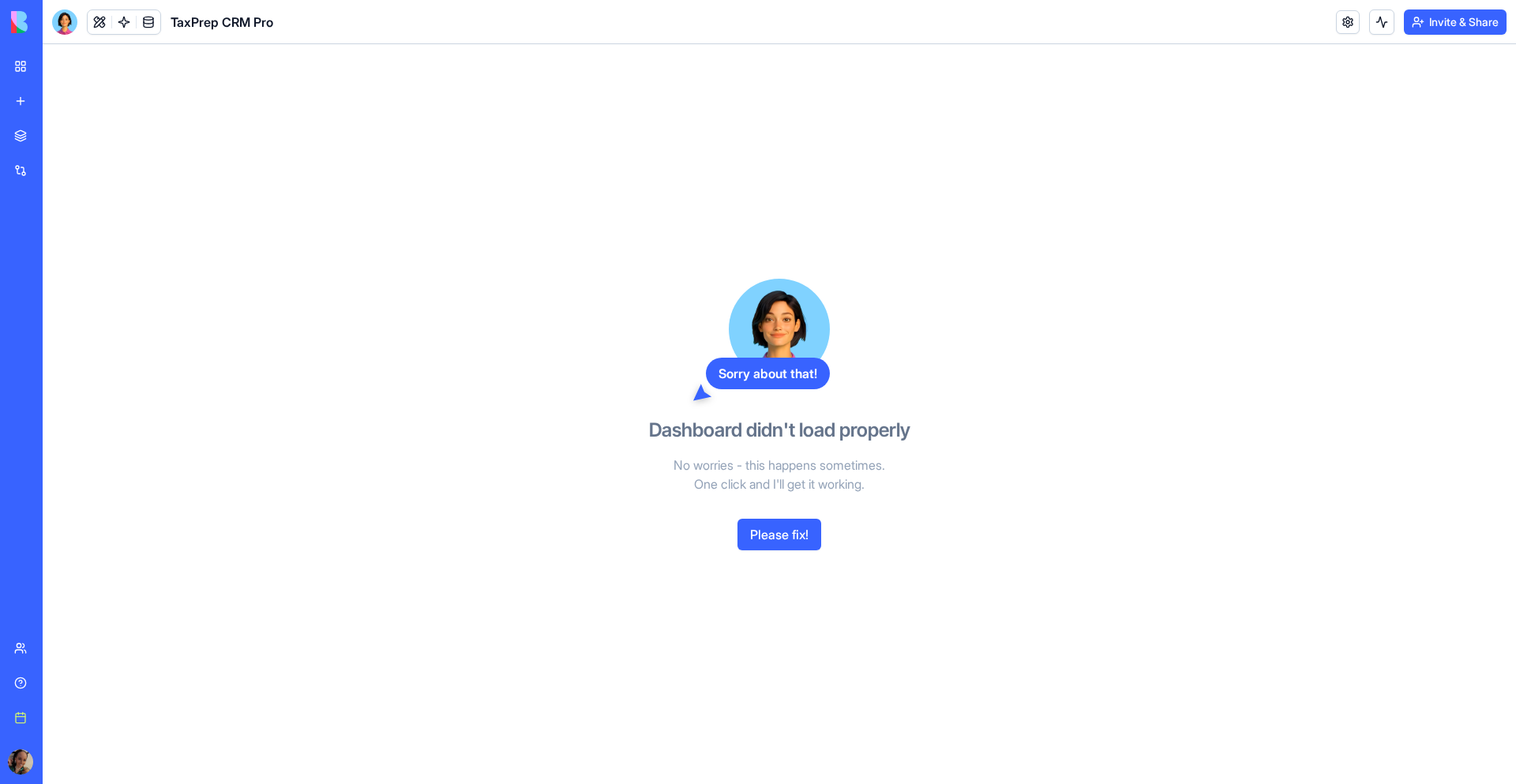
click at [58, 71] on div "My Workspace" at bounding box center [48, 66] width 20 height 16
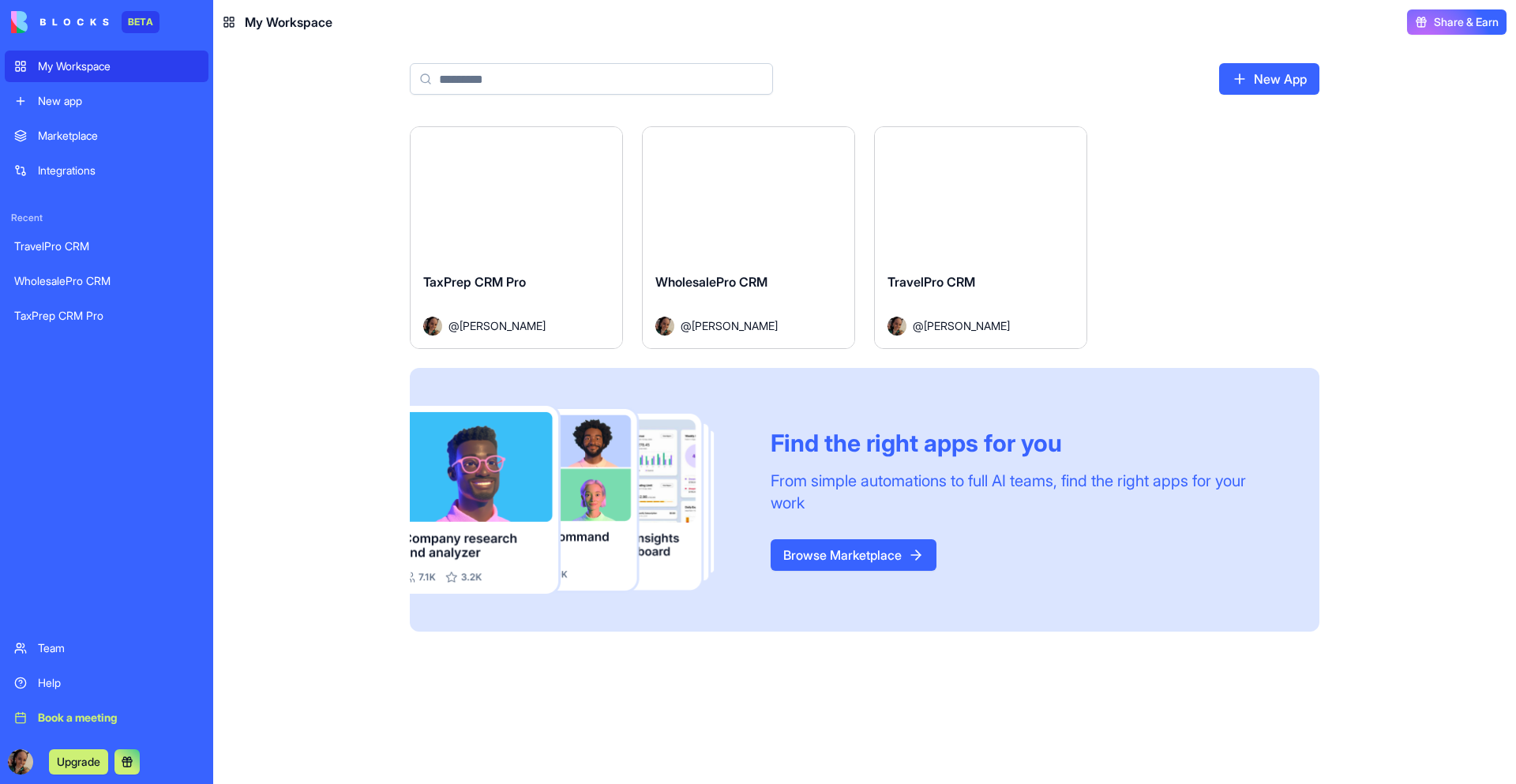
click at [613, 144] on html "BETA My Workspace New app Marketplace Integrations Recent TravelPro CRM Wholesa…" at bounding box center [758, 392] width 1516 height 784
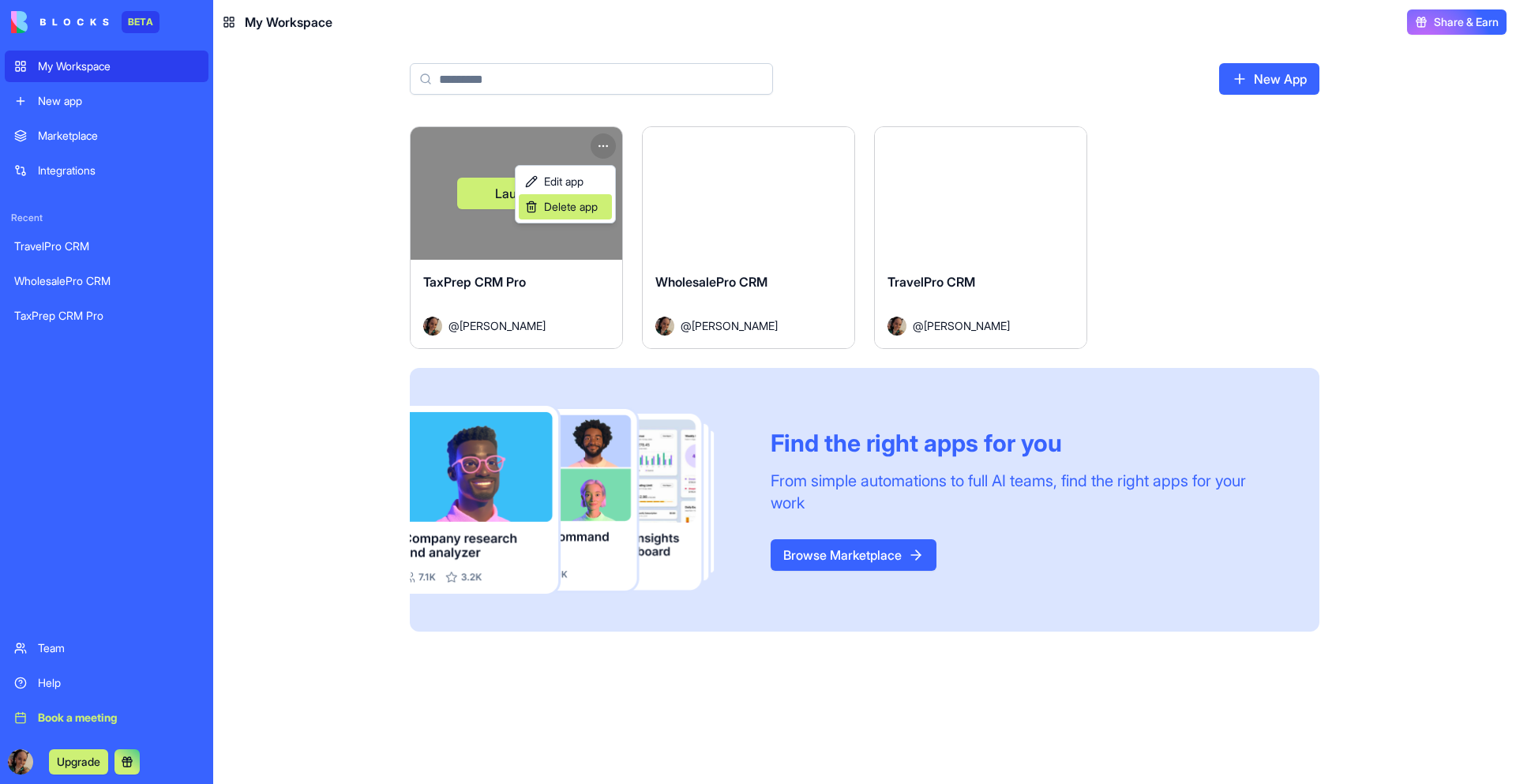
click at [570, 210] on span "Delete app" at bounding box center [570, 207] width 54 height 16
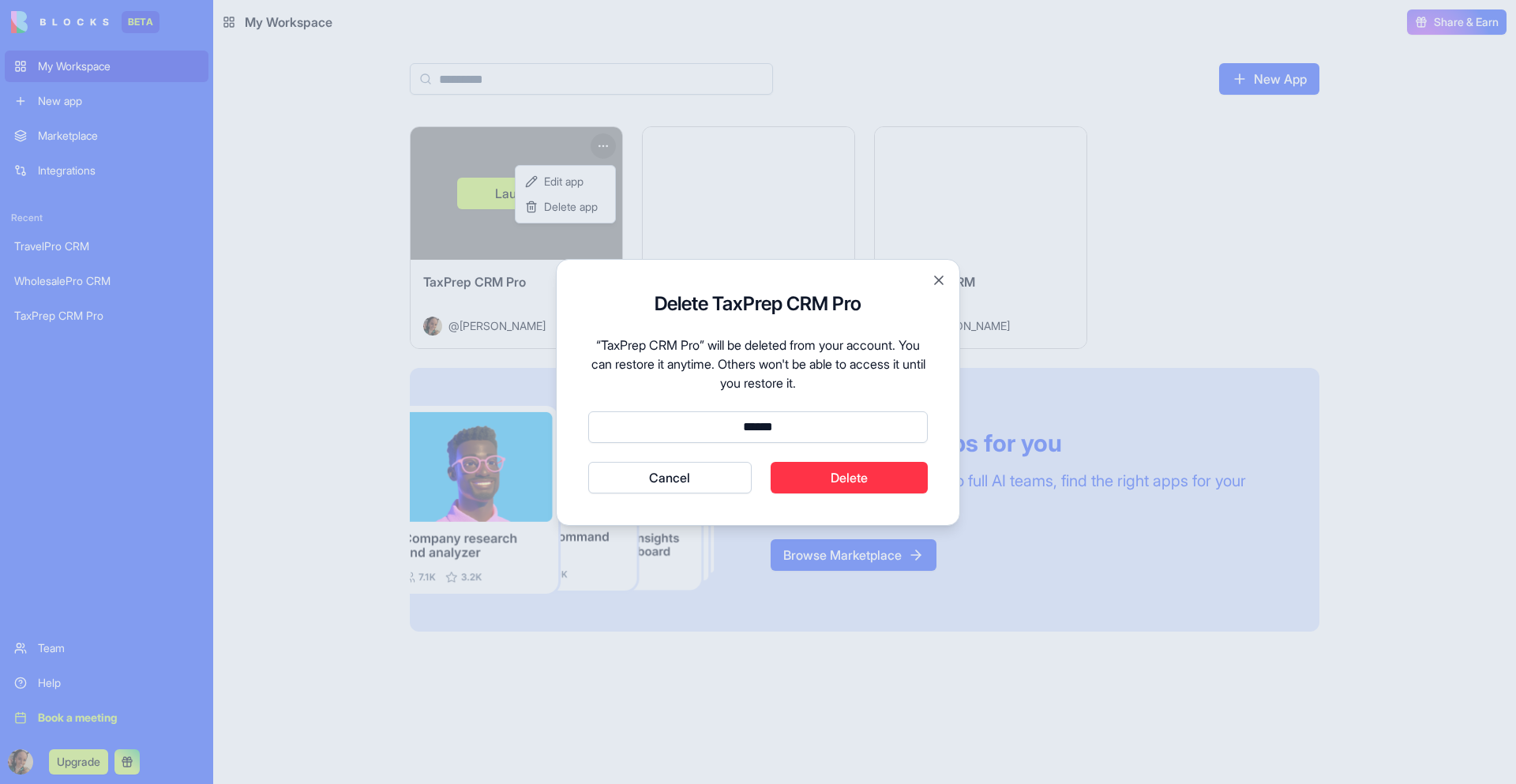
type input "******"
click at [588, 461] on button "Cancel" at bounding box center [669, 477] width 164 height 32
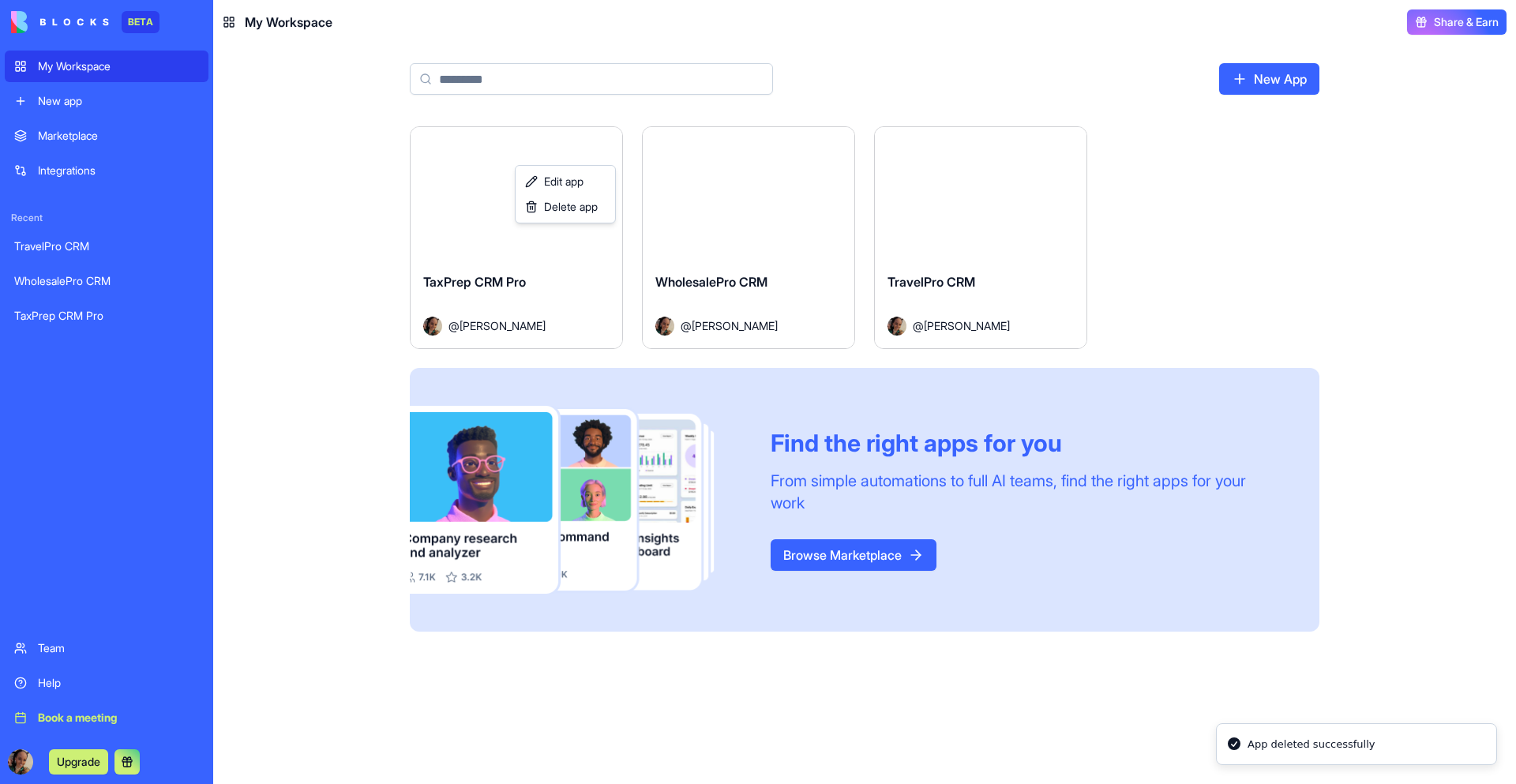
click at [1262, 71] on html "BETA My Workspace New app Marketplace Integrations Recent TravelPro CRM Wholesa…" at bounding box center [758, 392] width 1516 height 784
click at [1267, 81] on link "New App" at bounding box center [1268, 79] width 100 height 32
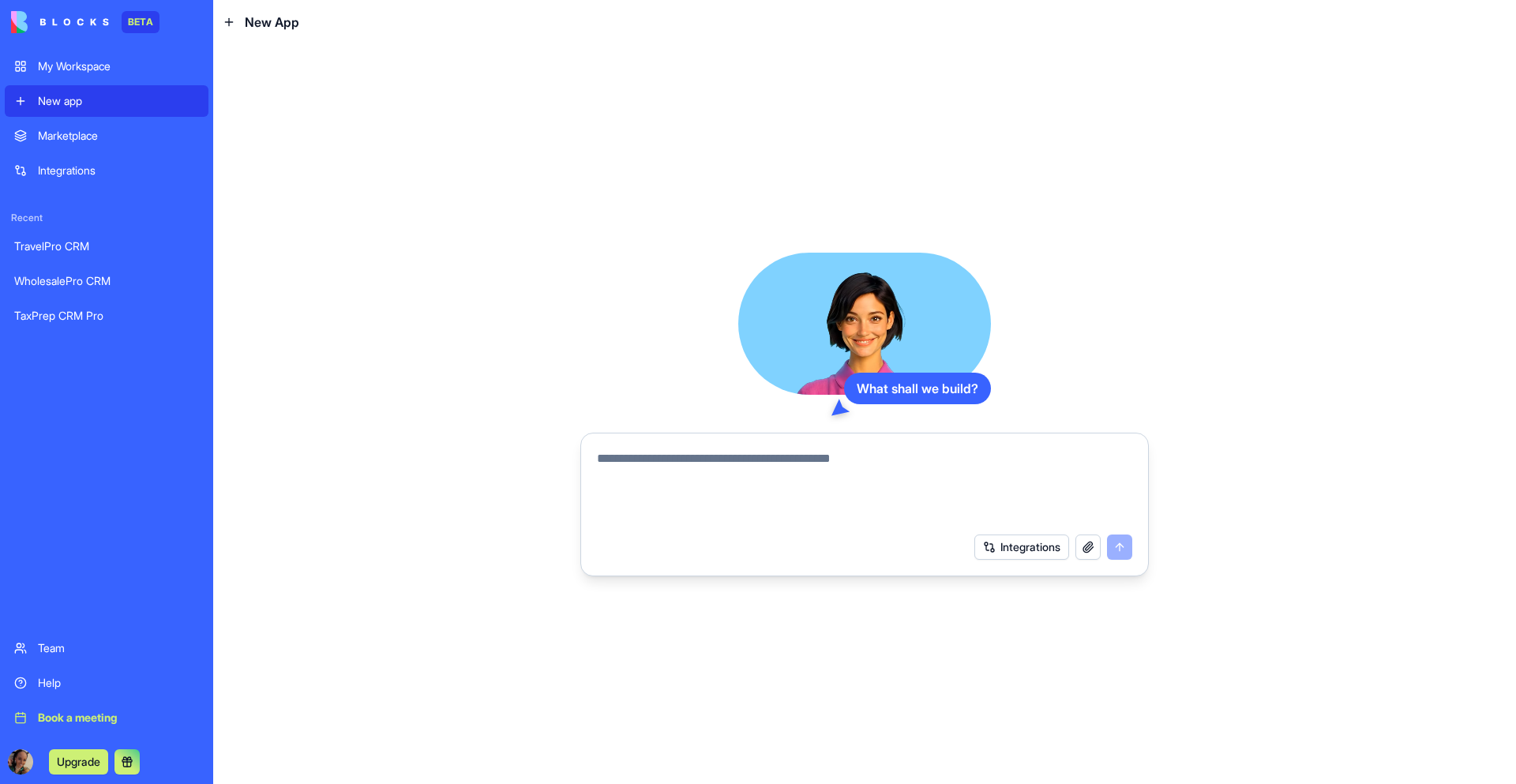
click at [739, 458] on textarea at bounding box center [865, 487] width 536 height 76
paste textarea "**********"
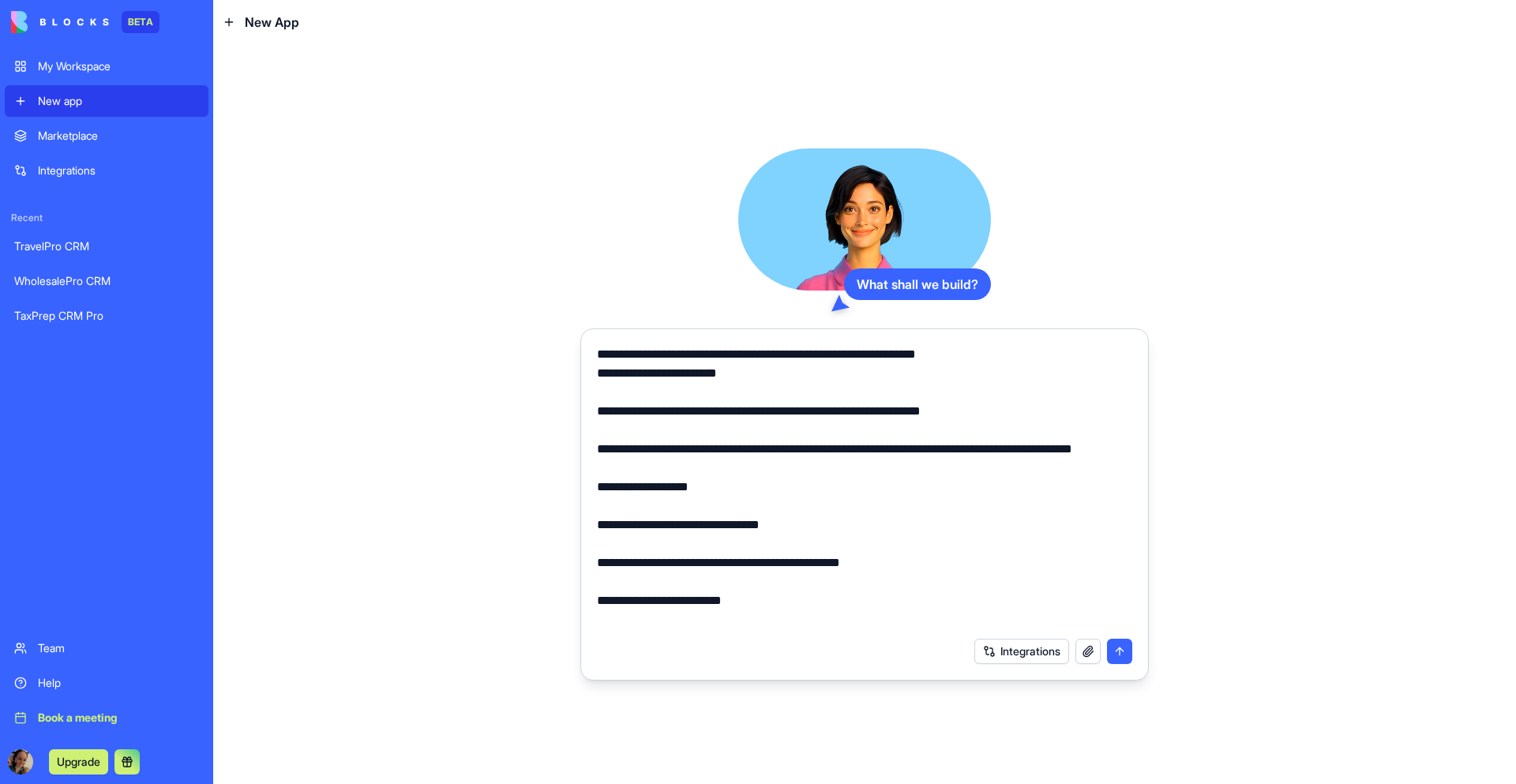
drag, startPoint x: 825, startPoint y: 357, endPoint x: 1009, endPoint y: 358, distance: 184.0
click at [1009, 358] on textarea at bounding box center [865, 487] width 536 height 285
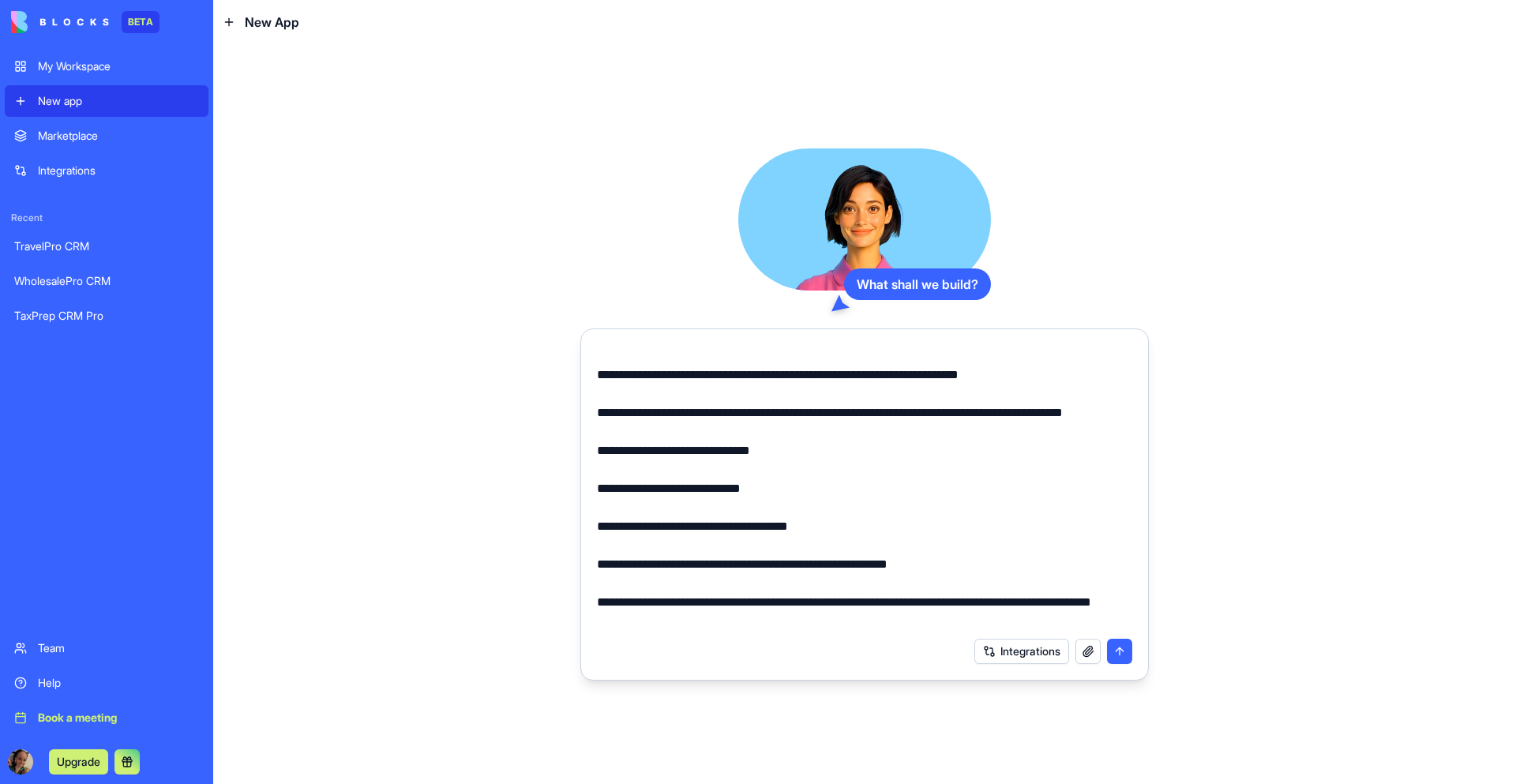
scroll to position [773, 0]
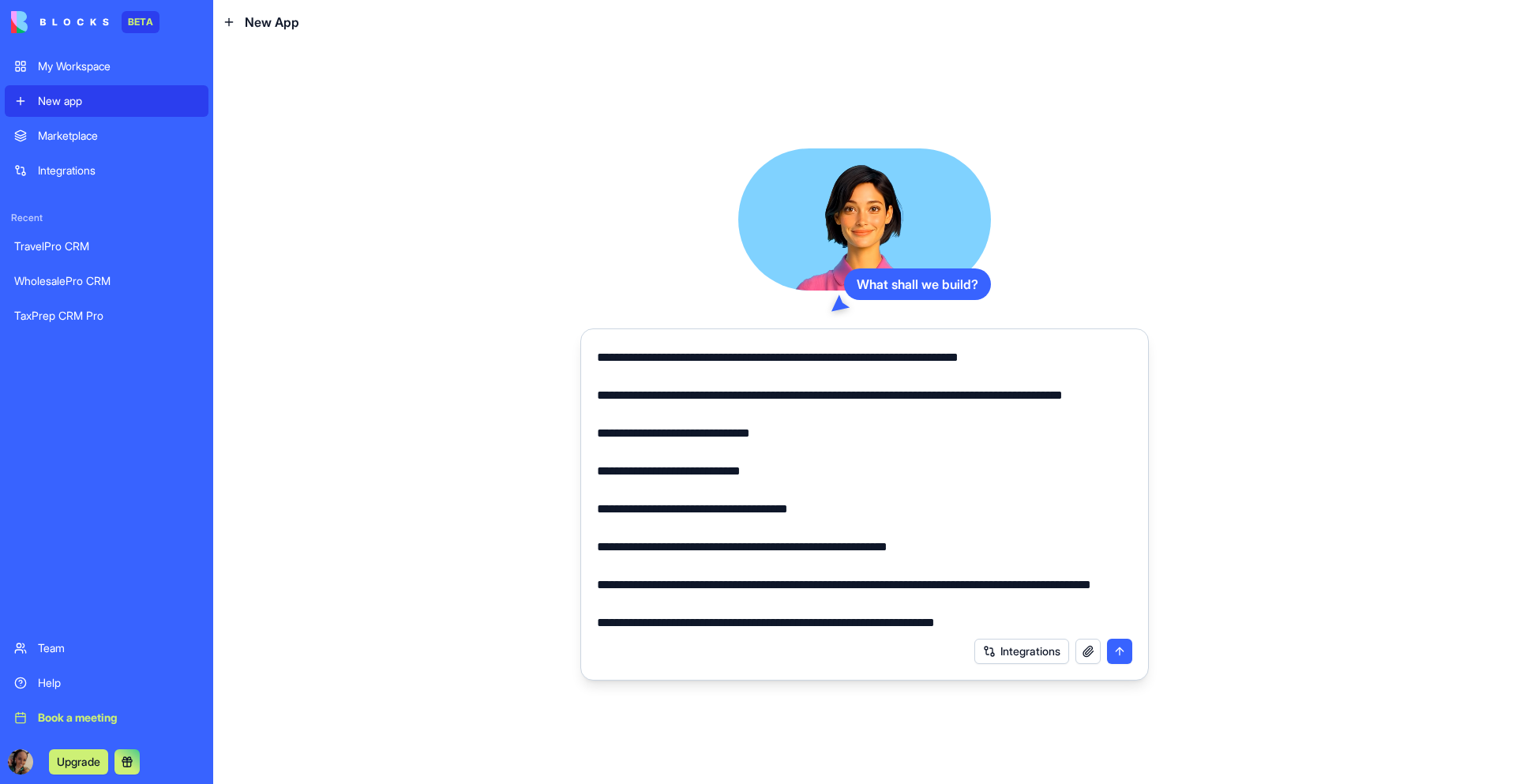
click at [843, 552] on textarea at bounding box center [865, 487] width 536 height 285
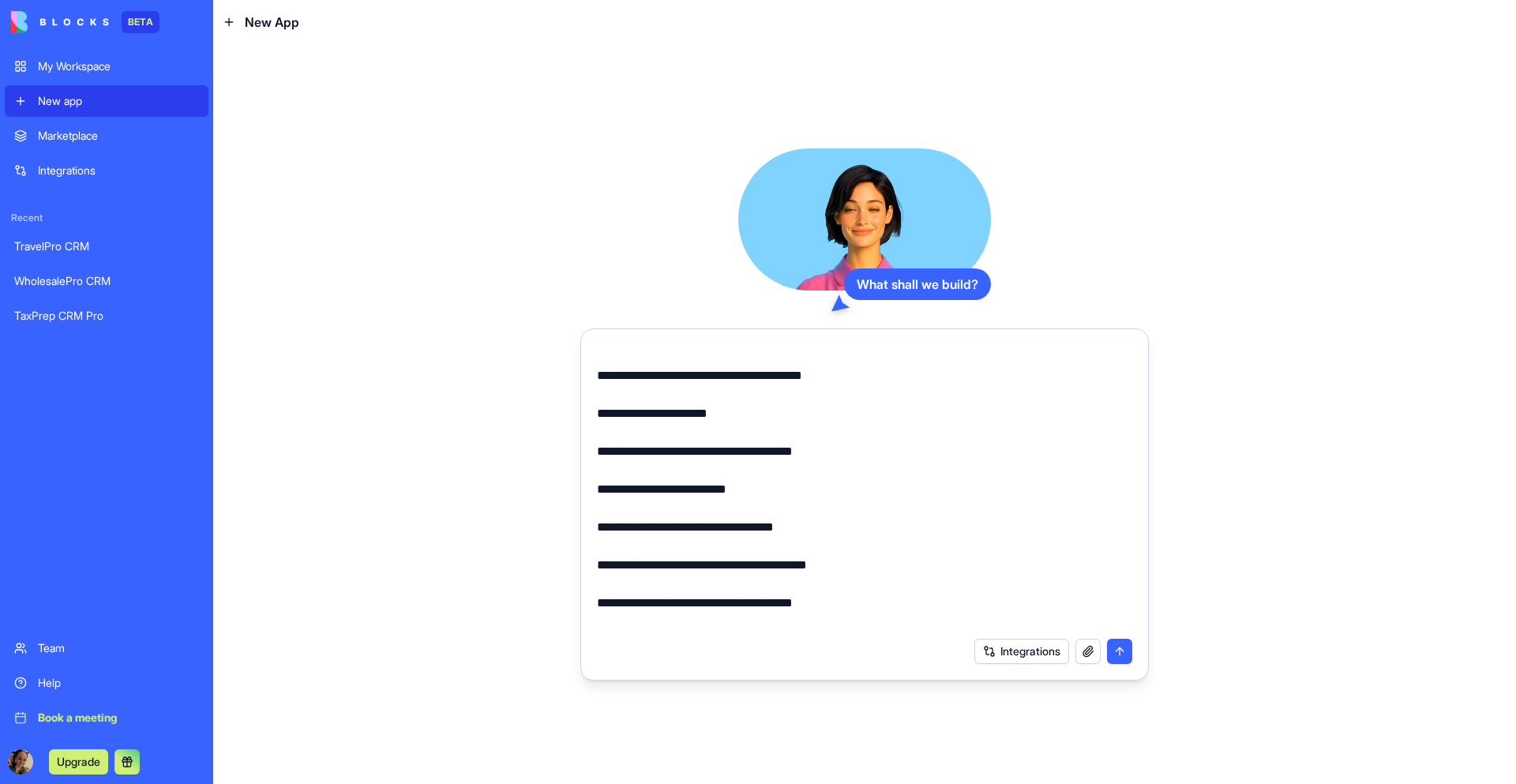
scroll to position [1067, 0]
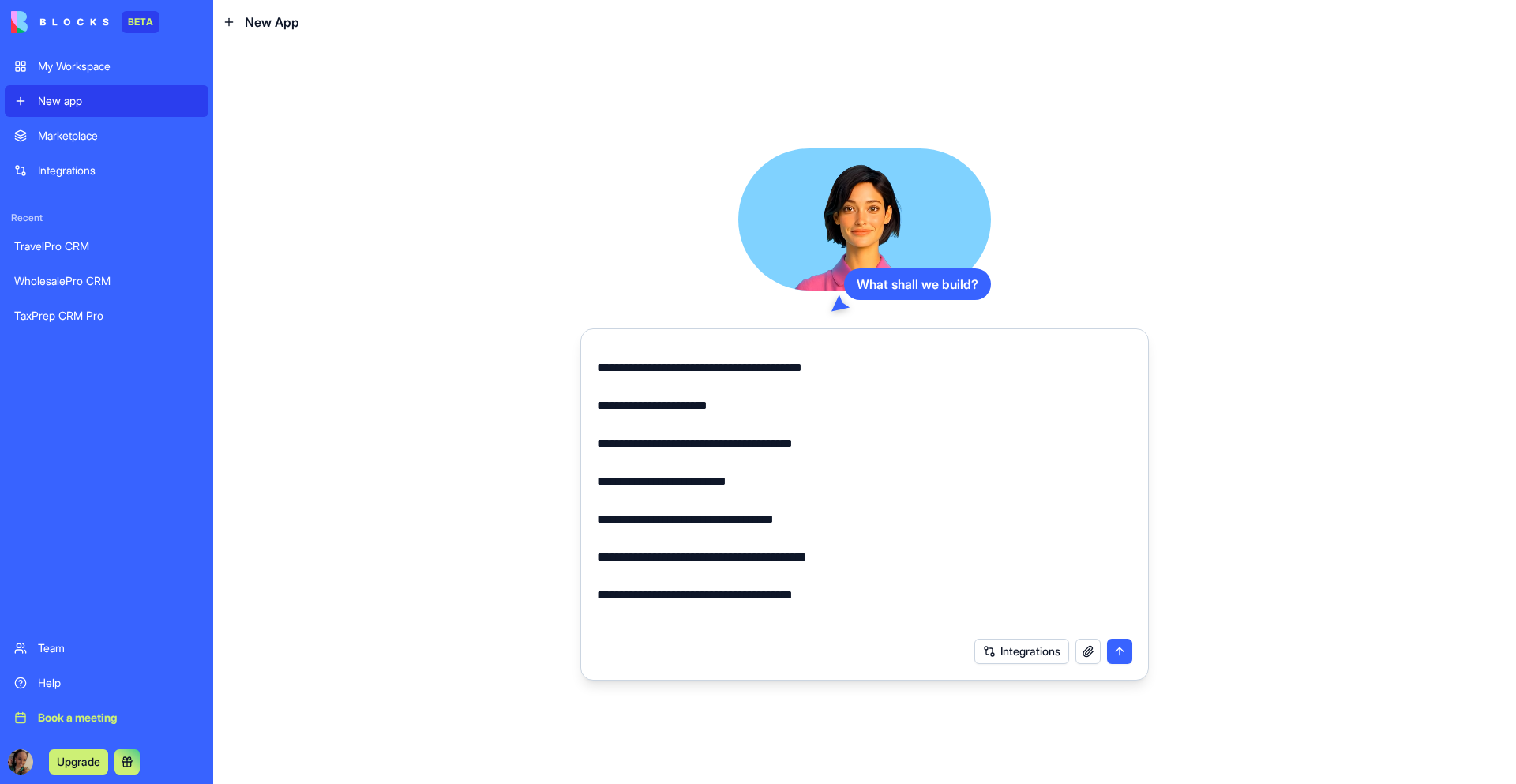
drag, startPoint x: 891, startPoint y: 390, endPoint x: 1019, endPoint y: 388, distance: 128.0
click at [1019, 388] on textarea at bounding box center [865, 487] width 536 height 285
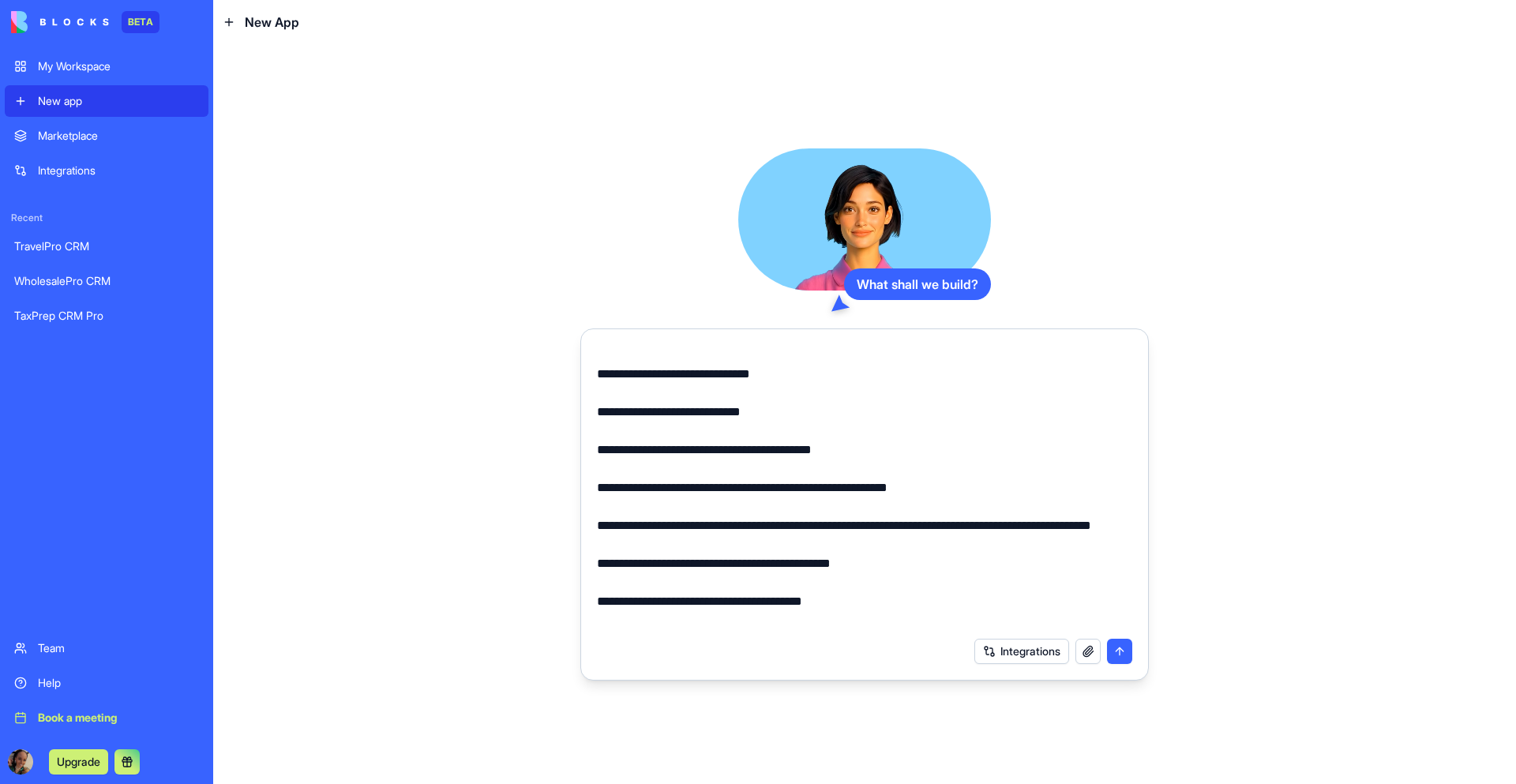
click at [831, 627] on textarea at bounding box center [865, 487] width 536 height 285
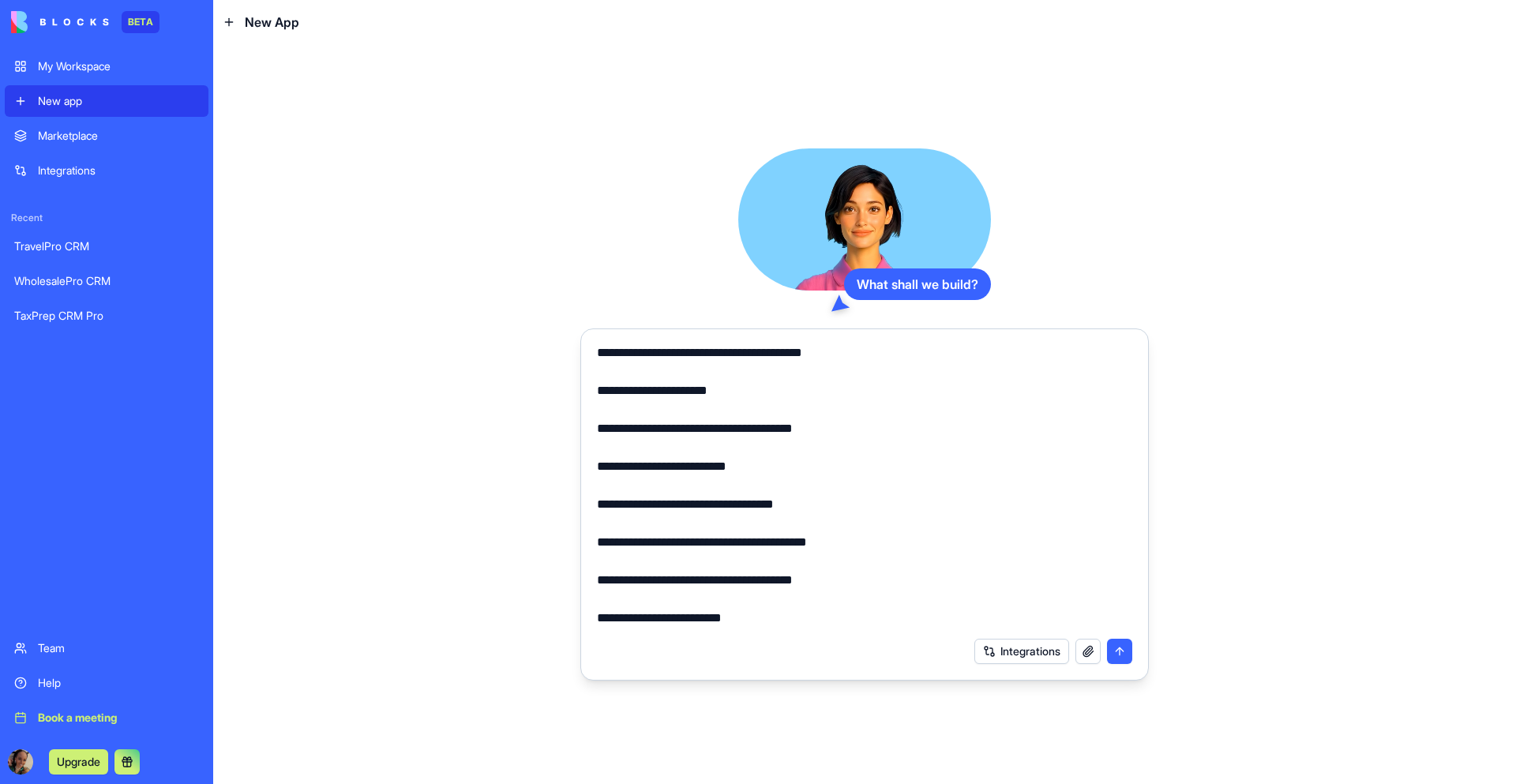
scroll to position [1090, 0]
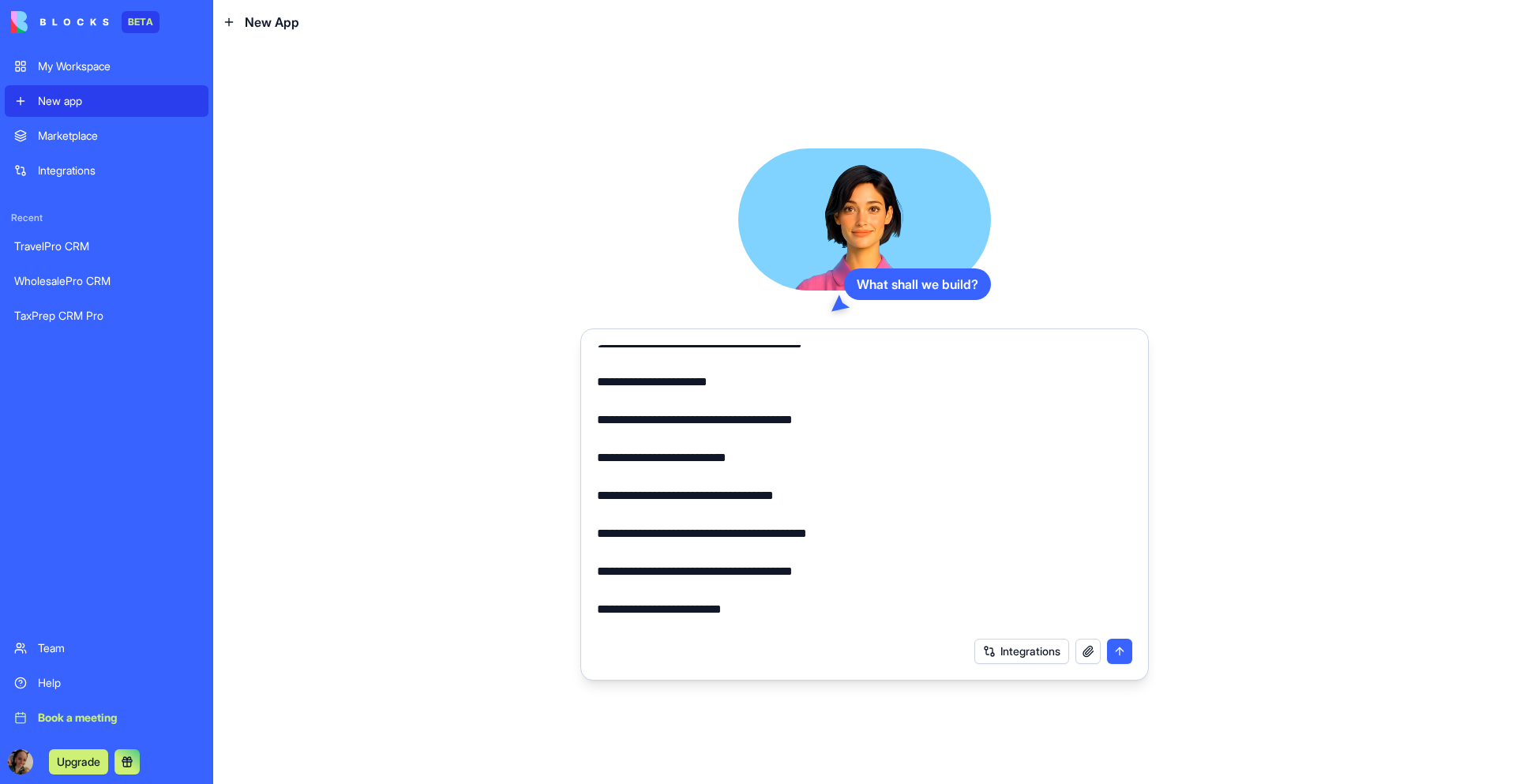
click at [654, 366] on textarea at bounding box center [865, 487] width 536 height 285
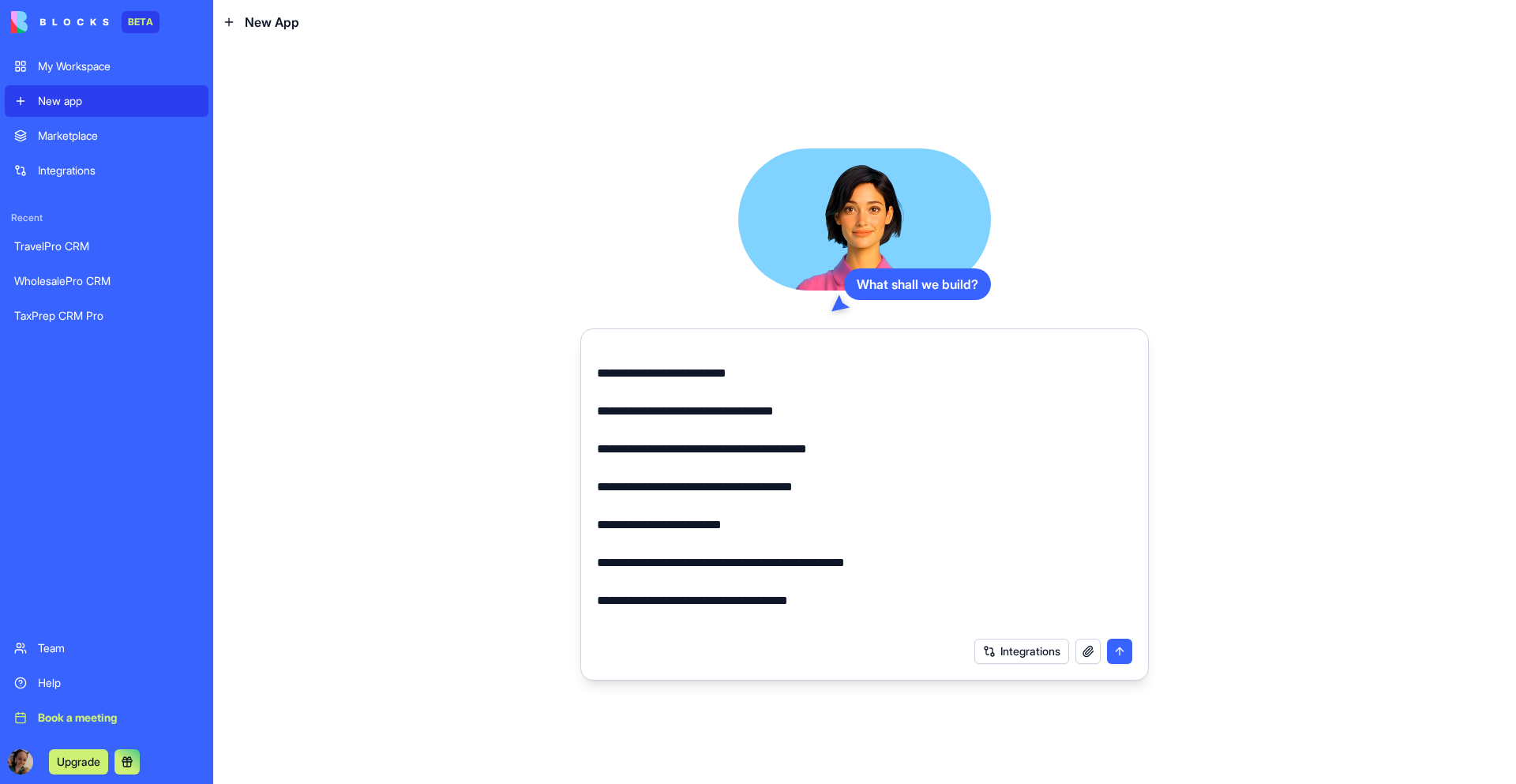
scroll to position [1177, 0]
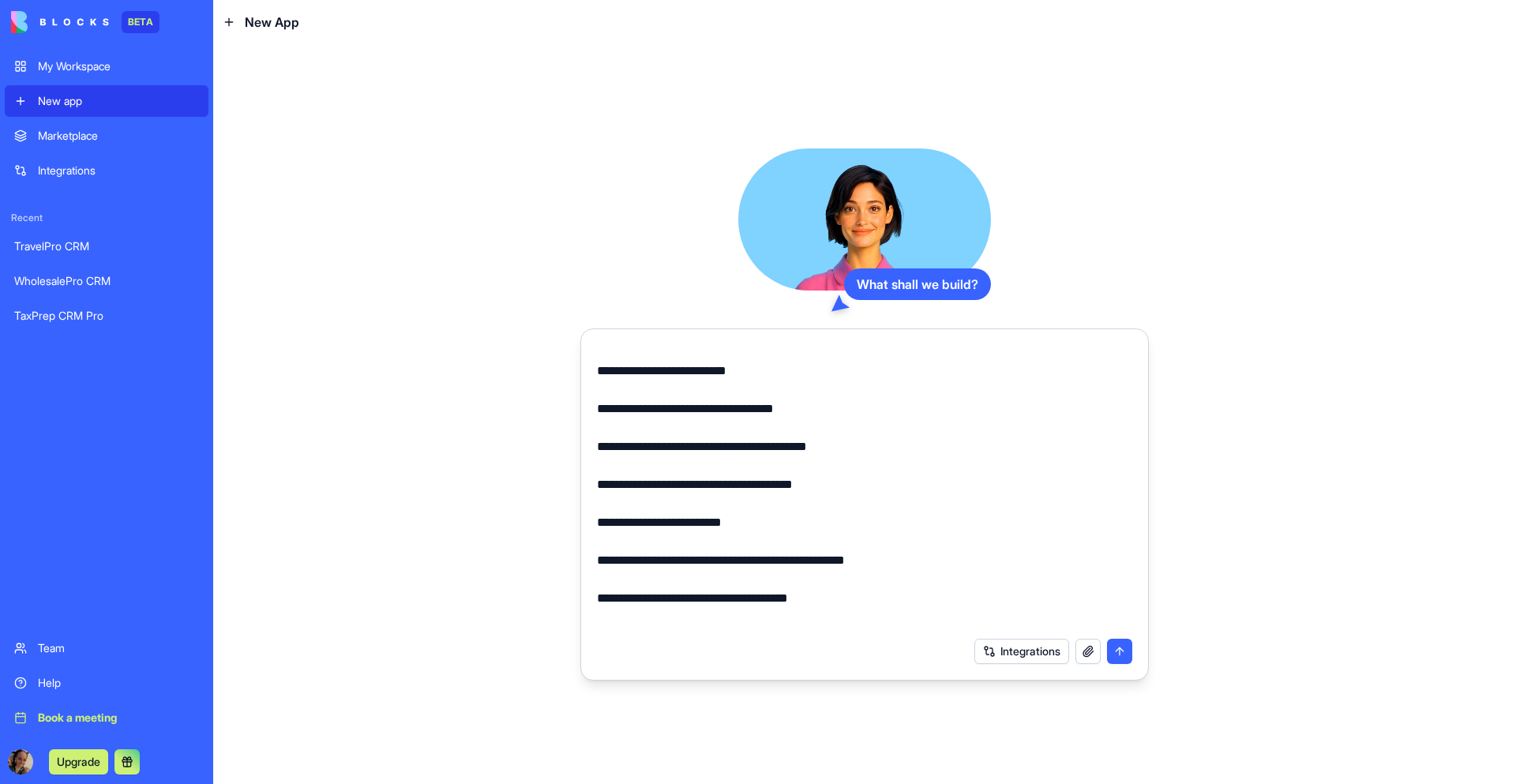
drag, startPoint x: 598, startPoint y: 462, endPoint x: 831, endPoint y: 469, distance: 233.1
click at [831, 469] on textarea at bounding box center [865, 487] width 536 height 285
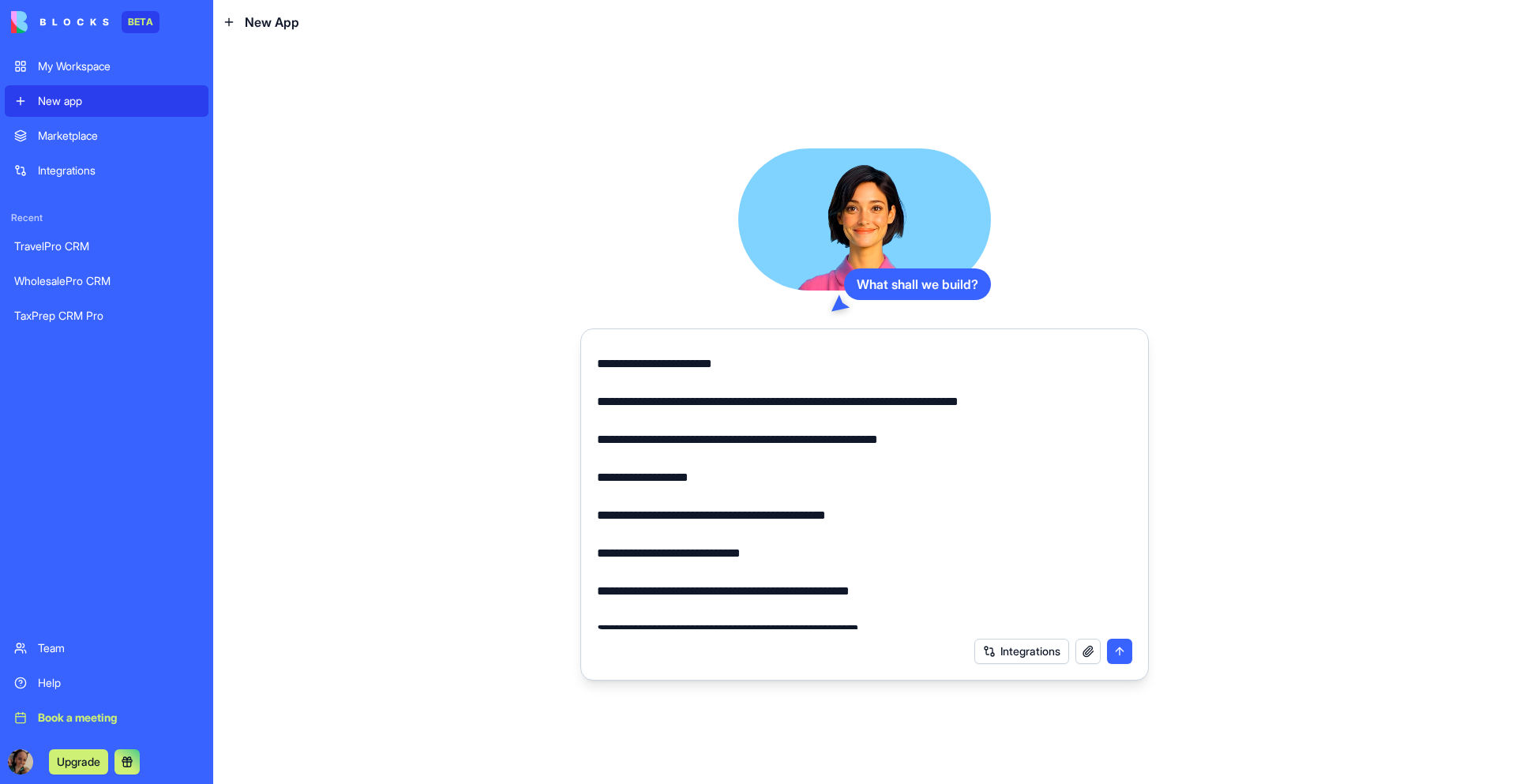
scroll to position [1625, 0]
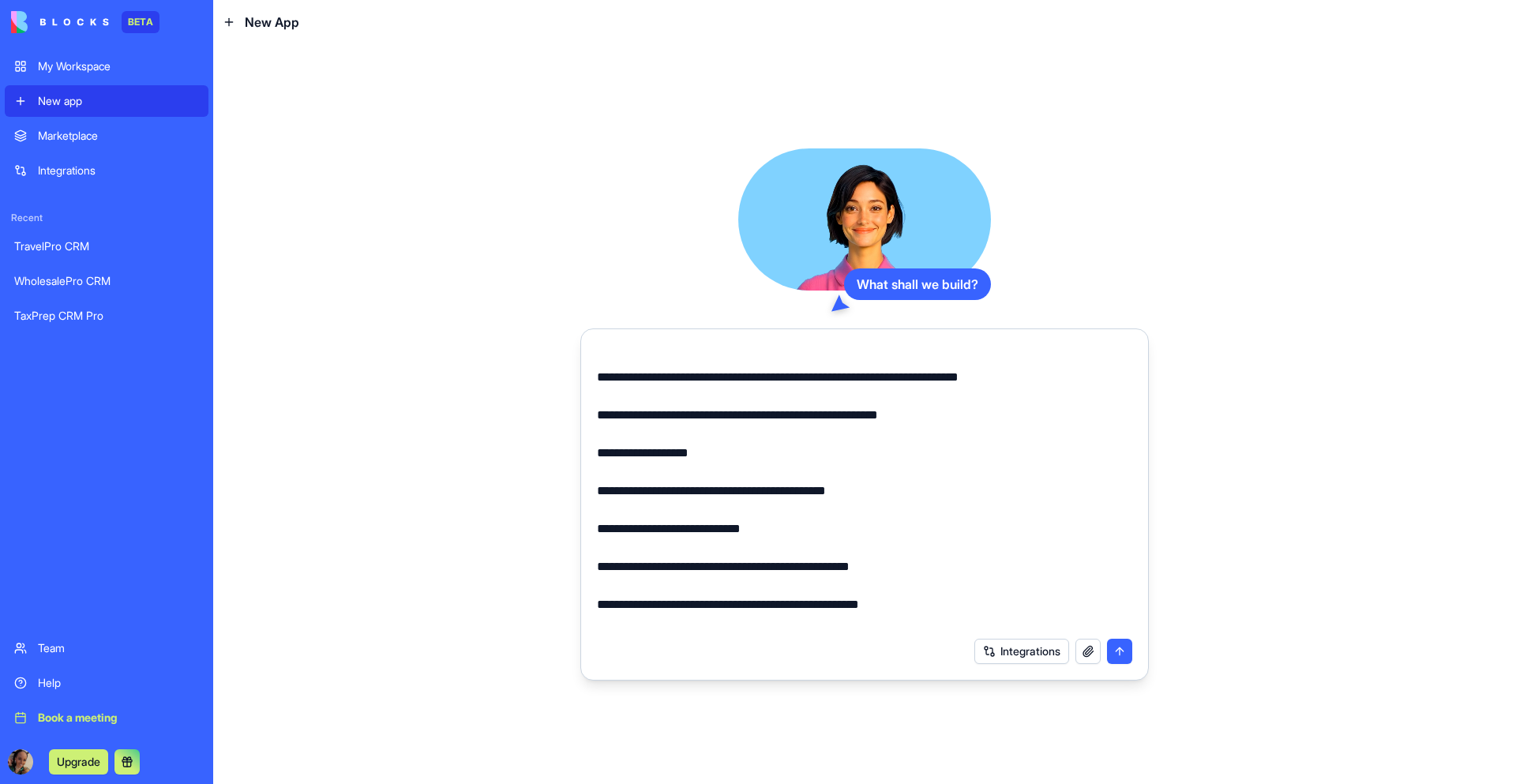
drag, startPoint x: 596, startPoint y: 432, endPoint x: 957, endPoint y: 433, distance: 361.0
click at [957, 433] on textarea at bounding box center [865, 487] width 536 height 285
click at [1047, 430] on textarea at bounding box center [865, 487] width 536 height 285
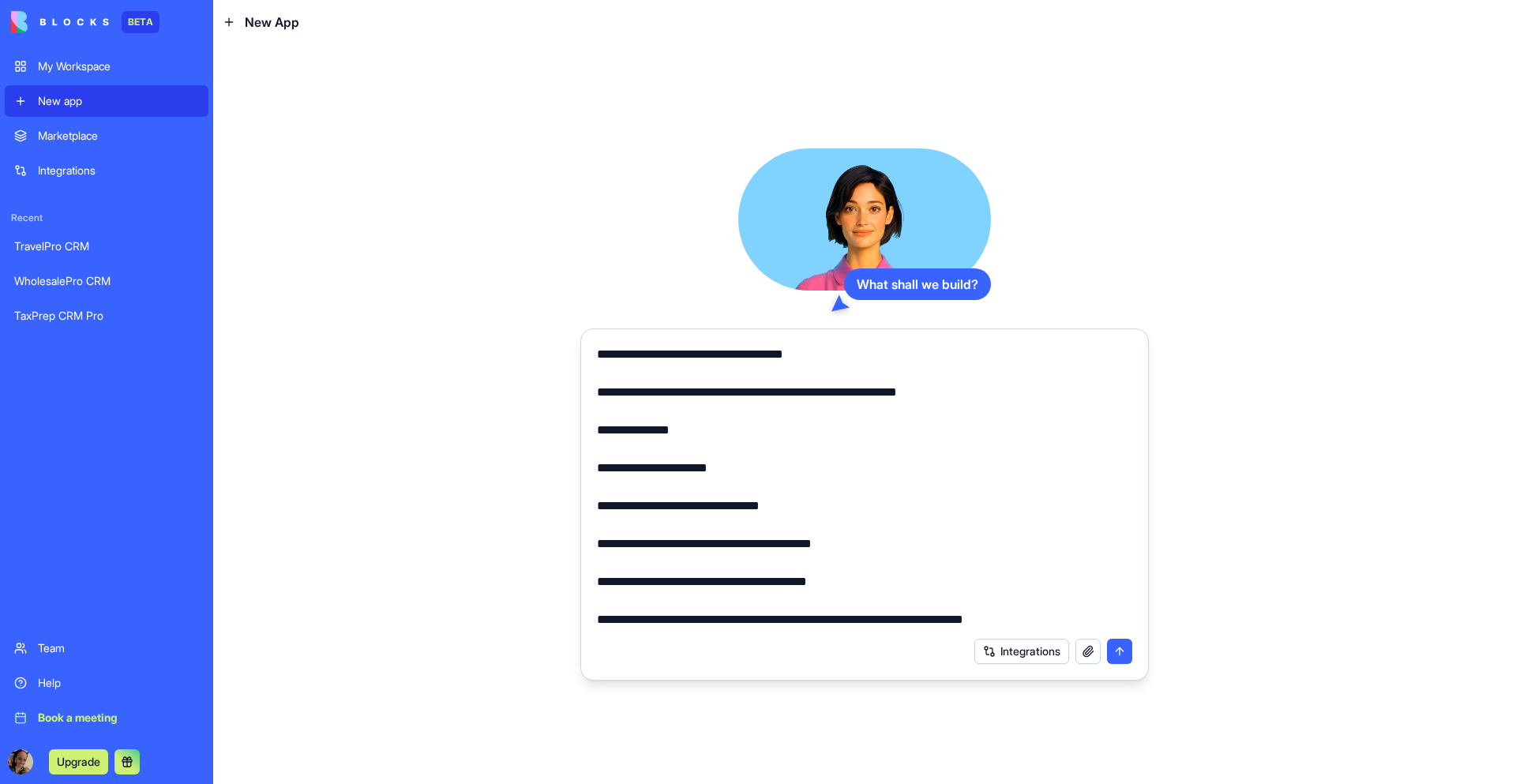
scroll to position [2084, 0]
click at [1049, 624] on textarea at bounding box center [865, 487] width 536 height 285
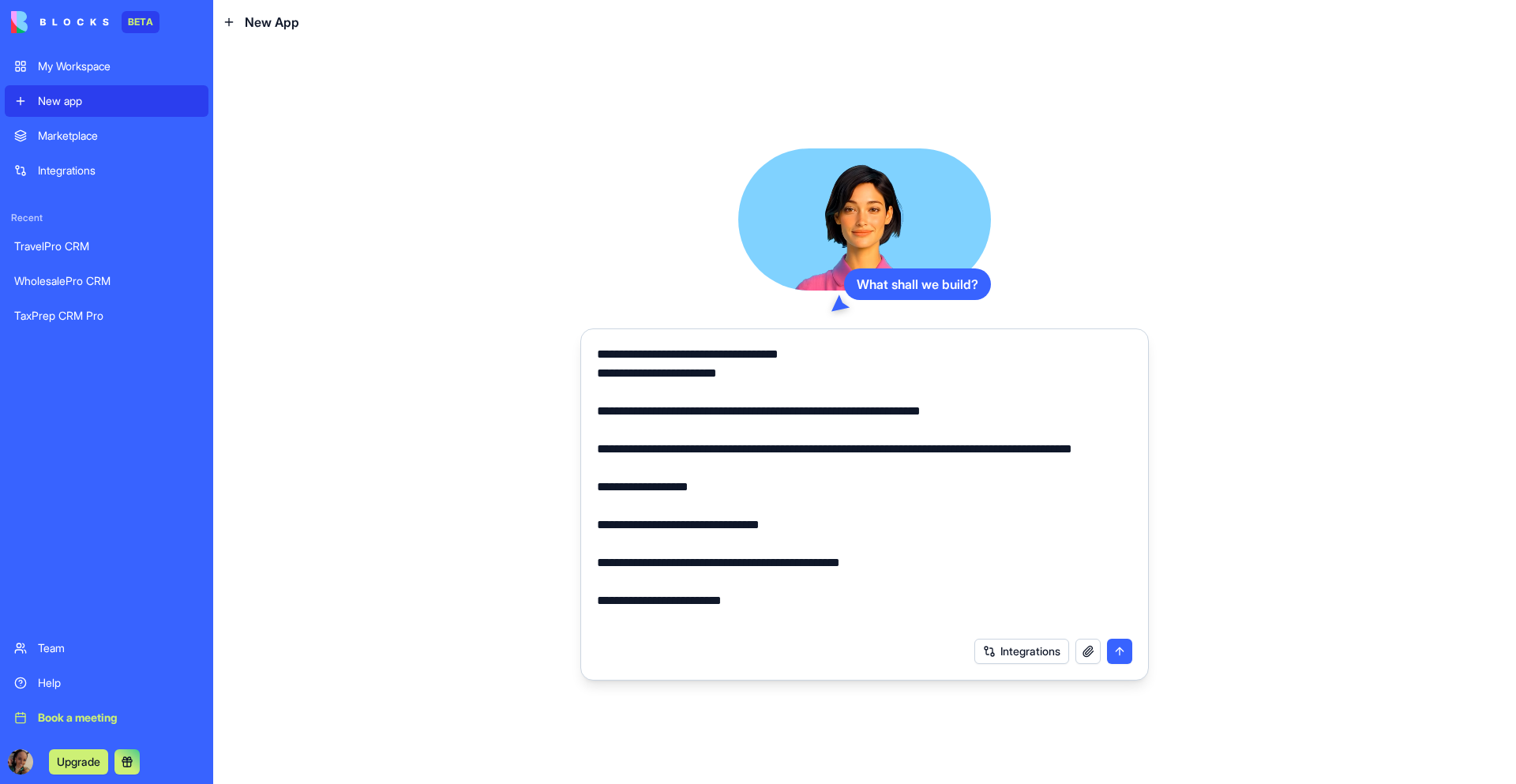
scroll to position [2102, 0]
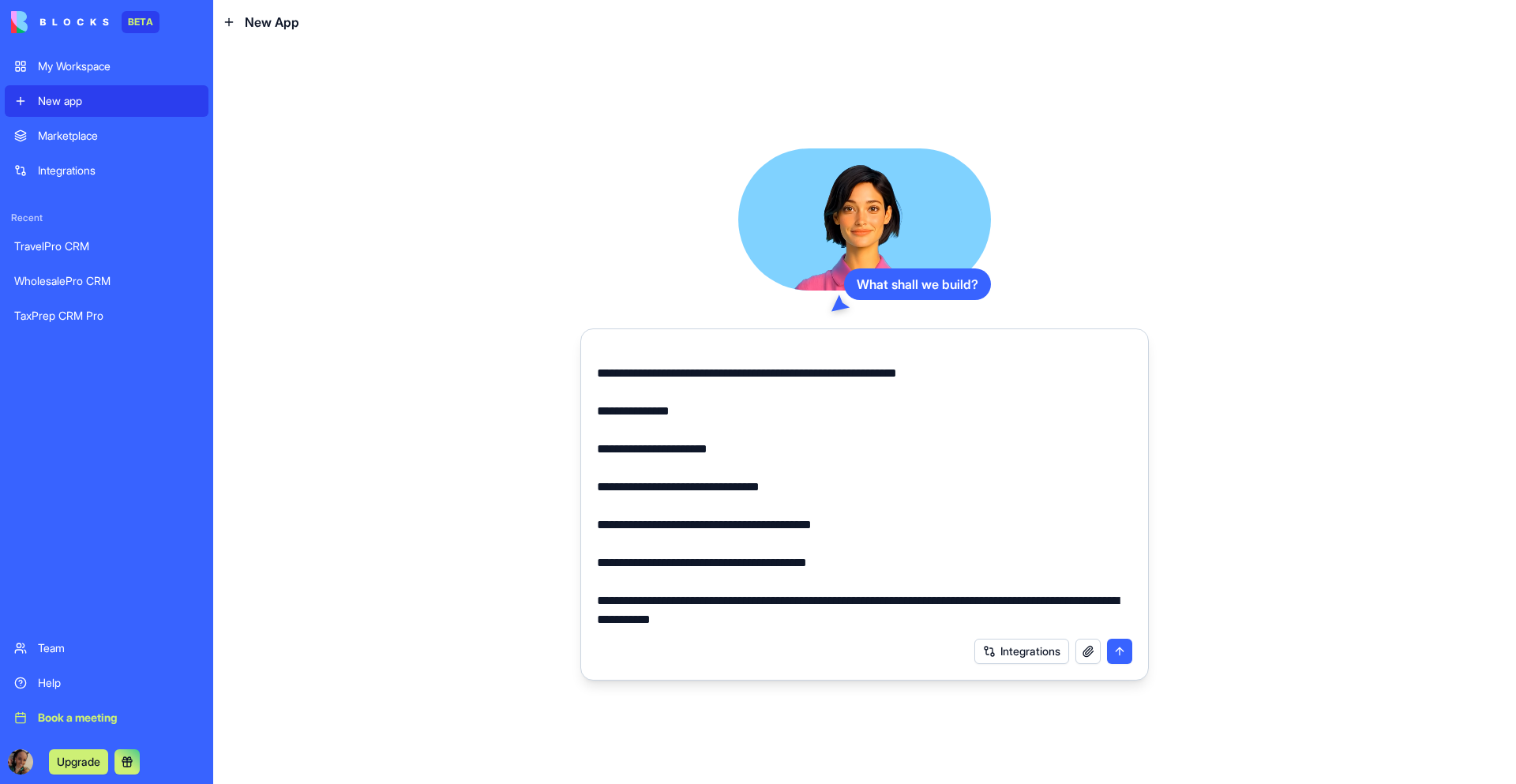
type textarea "**********"
click at [1124, 661] on button "submit" at bounding box center [1119, 651] width 26 height 26
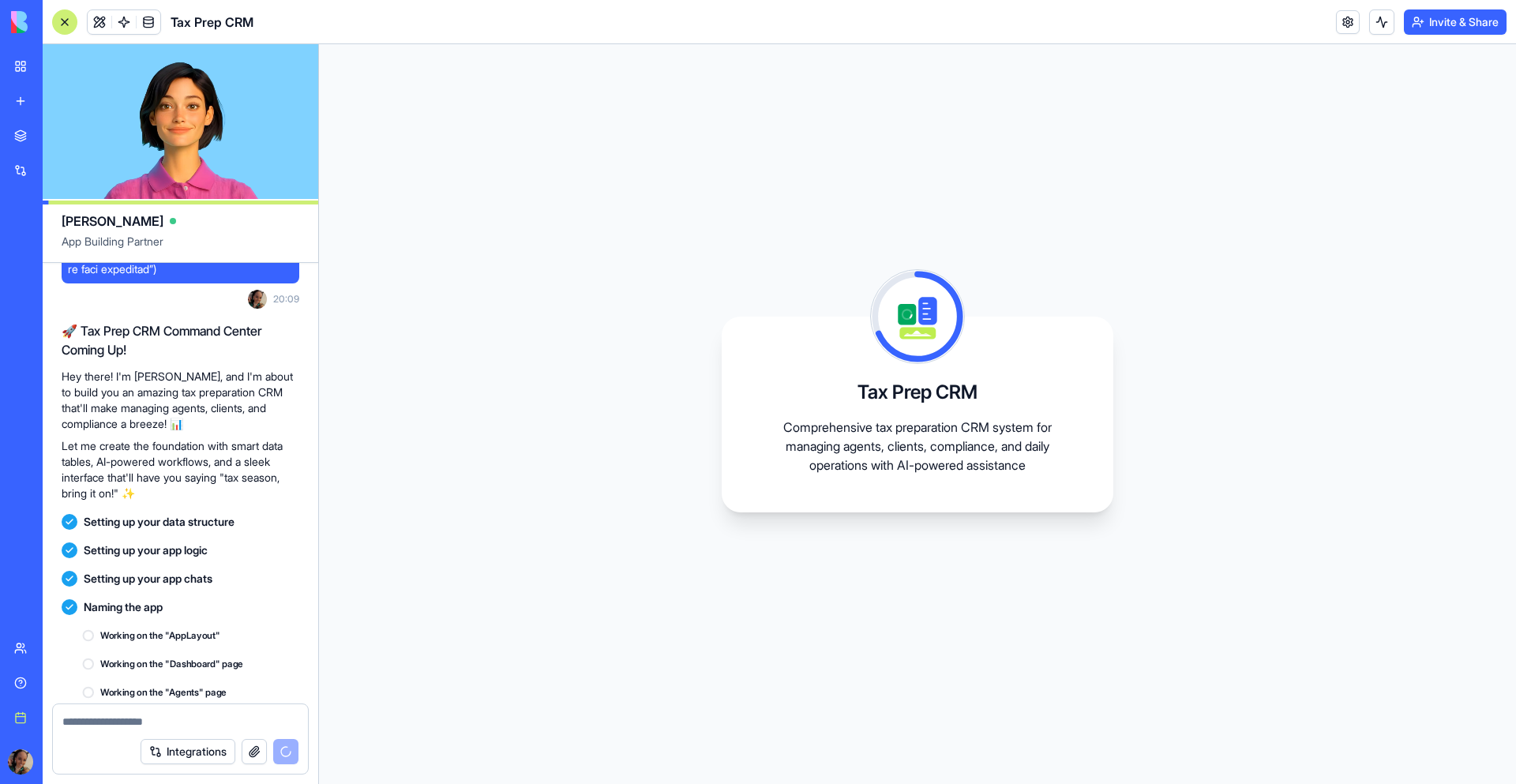
scroll to position [1281, 0]
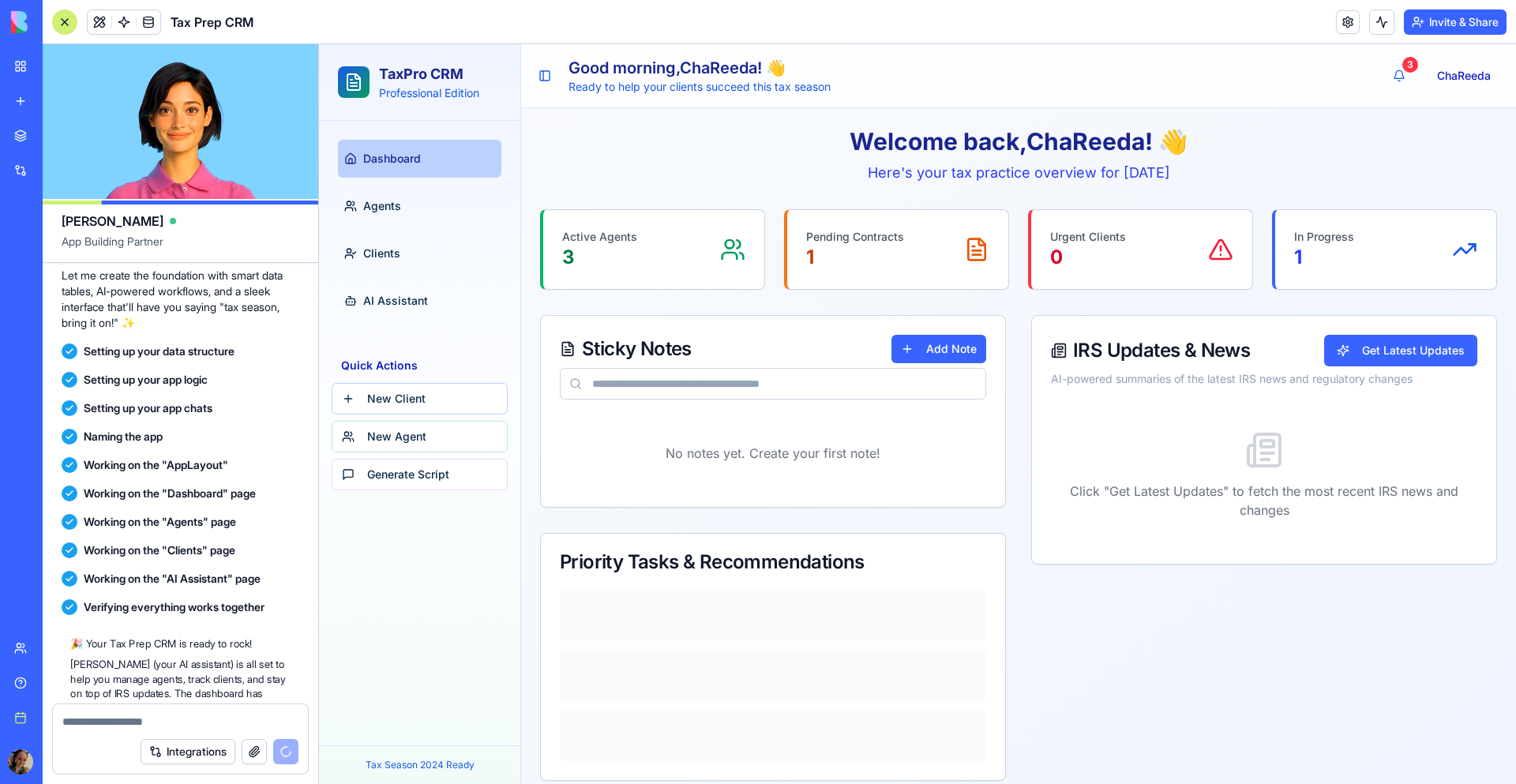
scroll to position [1562, 0]
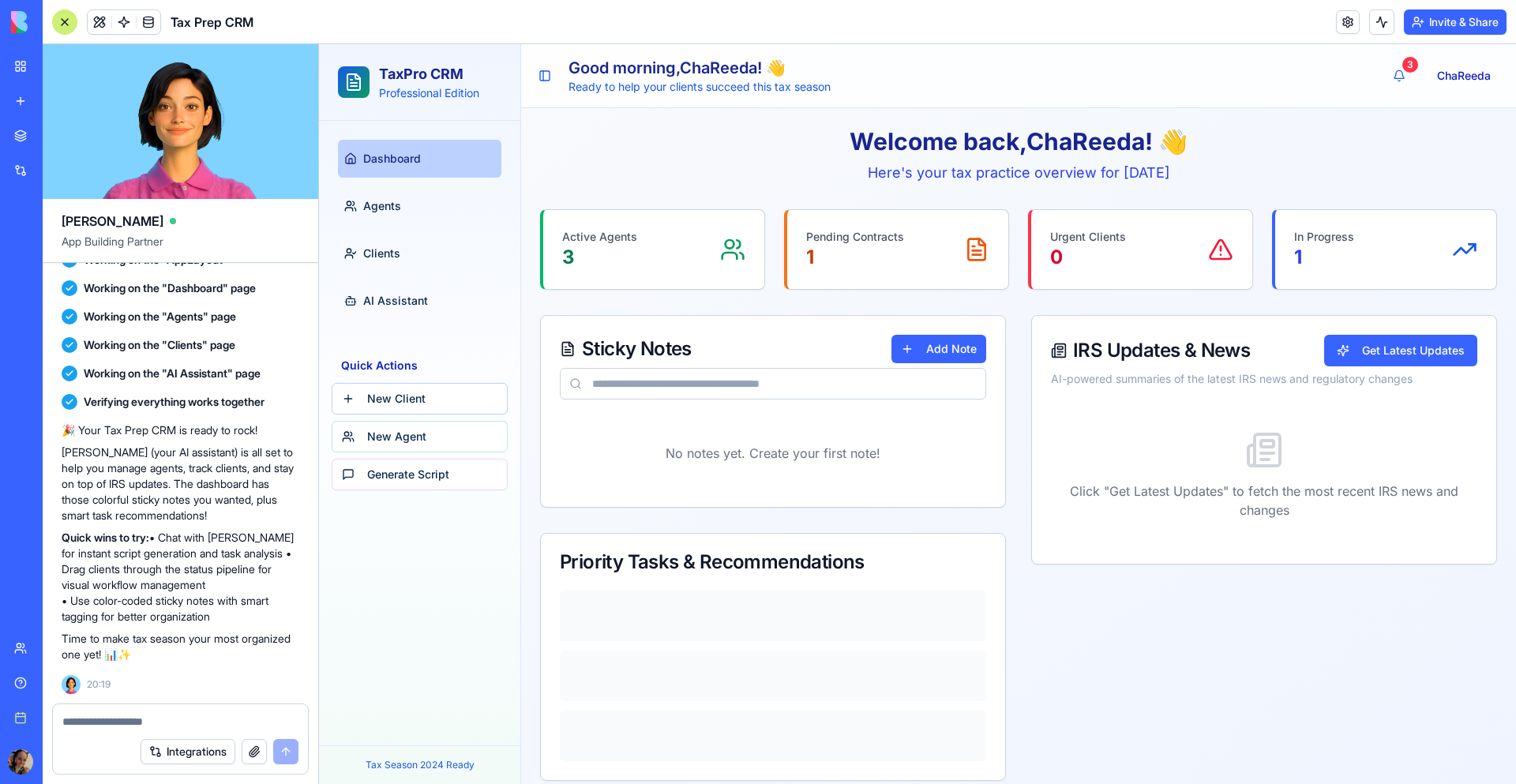
click at [1200, 651] on div "IRS Updates & News Get Latest Updates AI-powered summaries of the latest IRS ne…" at bounding box center [1263, 547] width 466 height 466
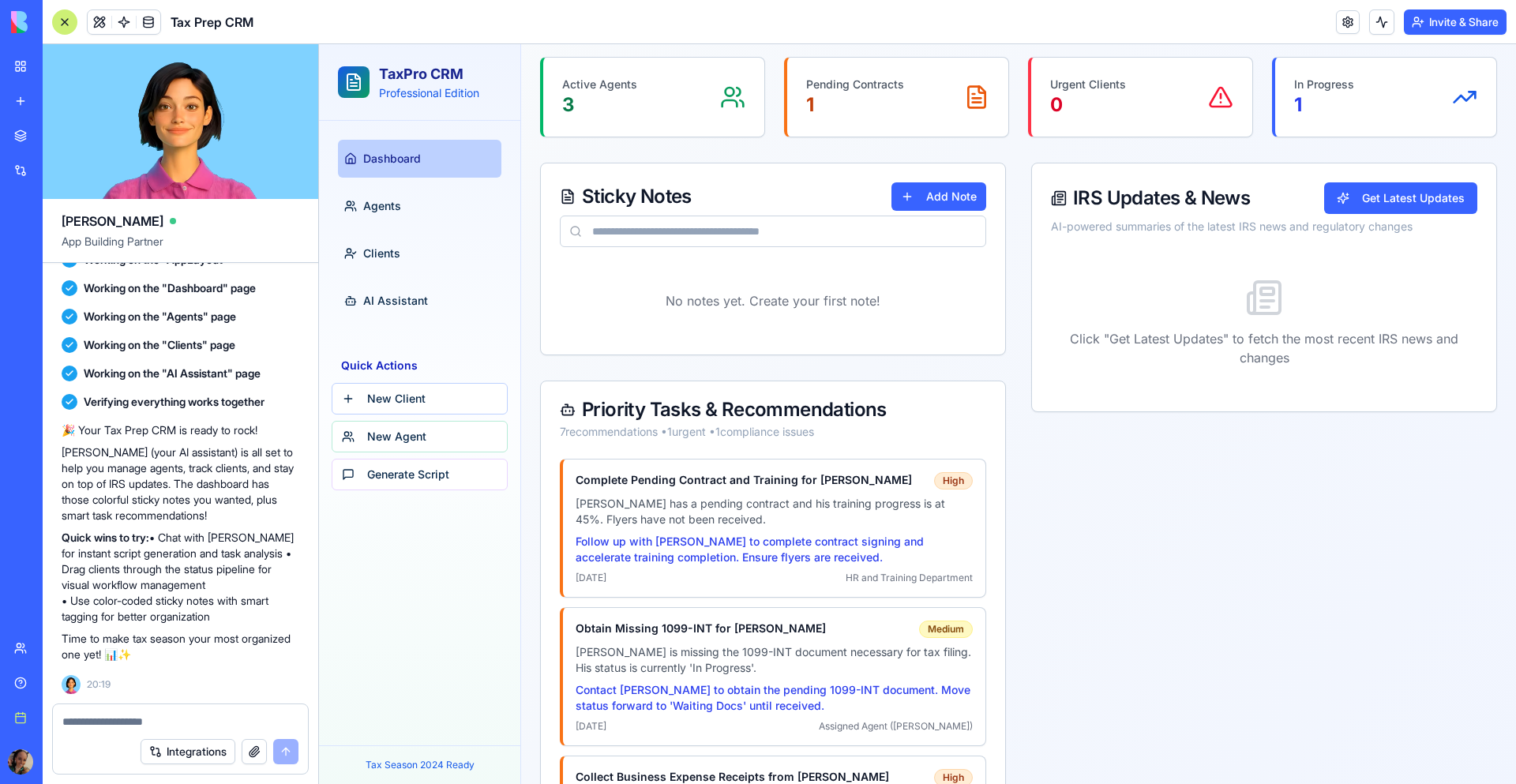
scroll to position [0, 0]
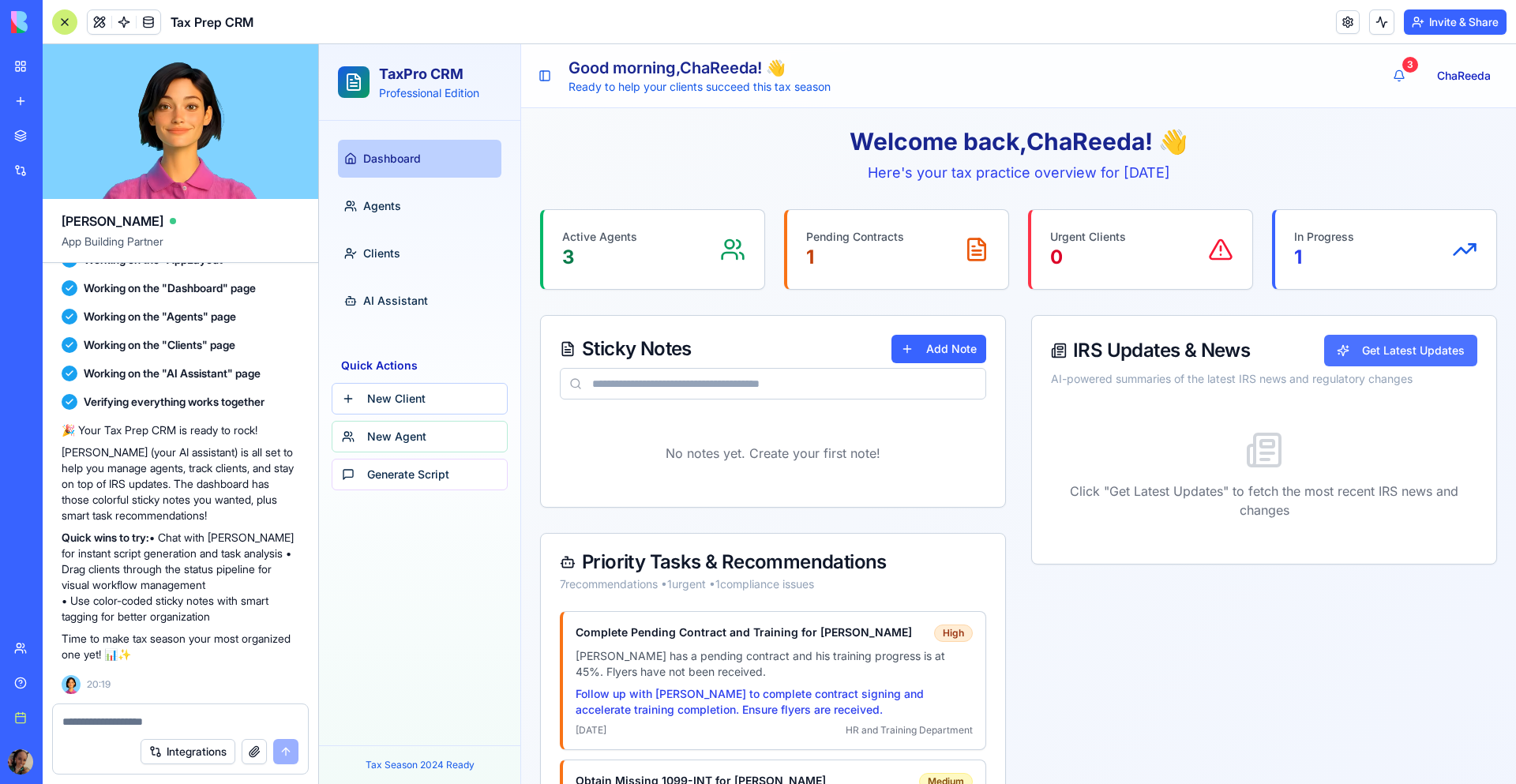
click at [1405, 351] on button "Get Latest Updates" at bounding box center [1400, 351] width 153 height 32
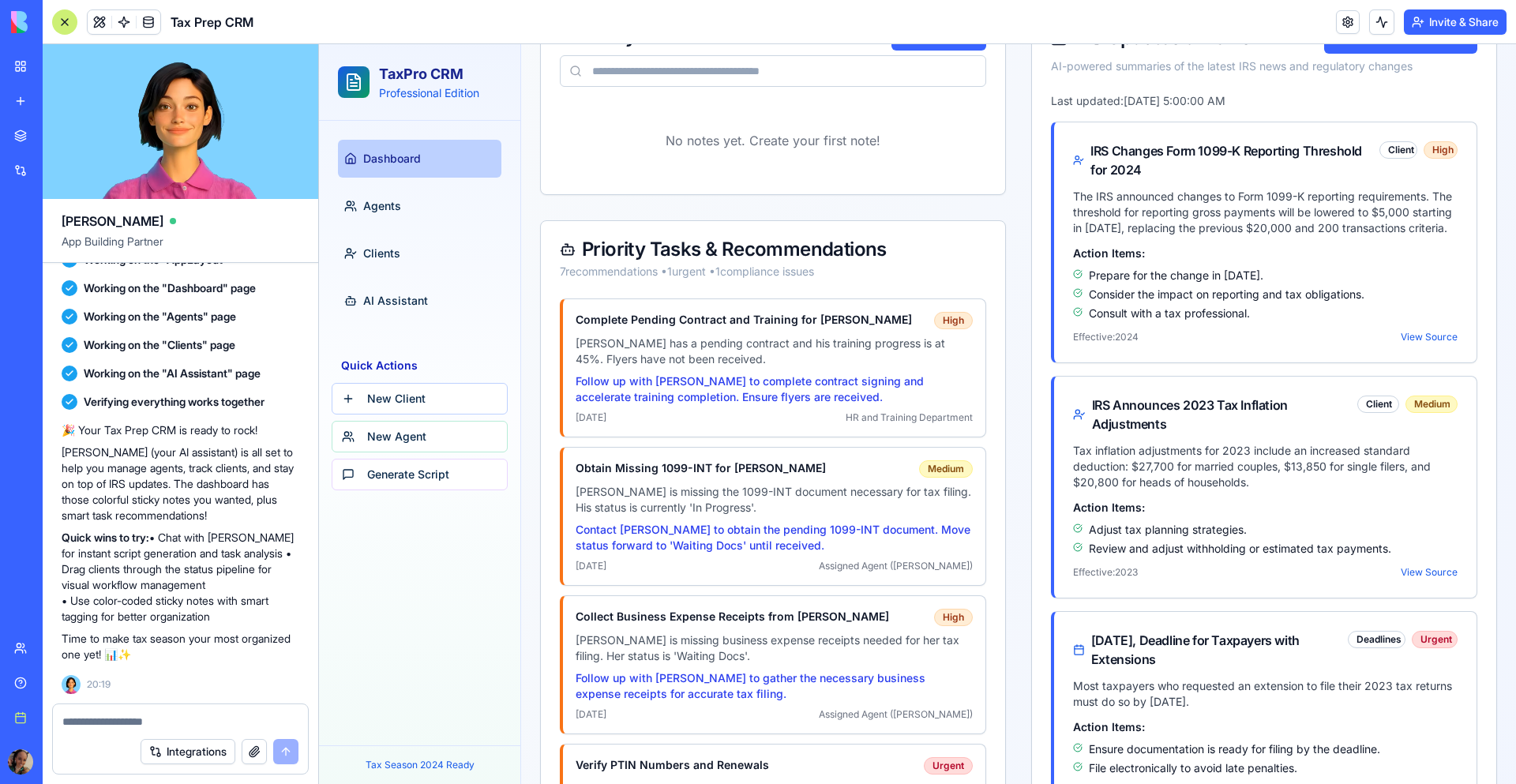
scroll to position [27, 0]
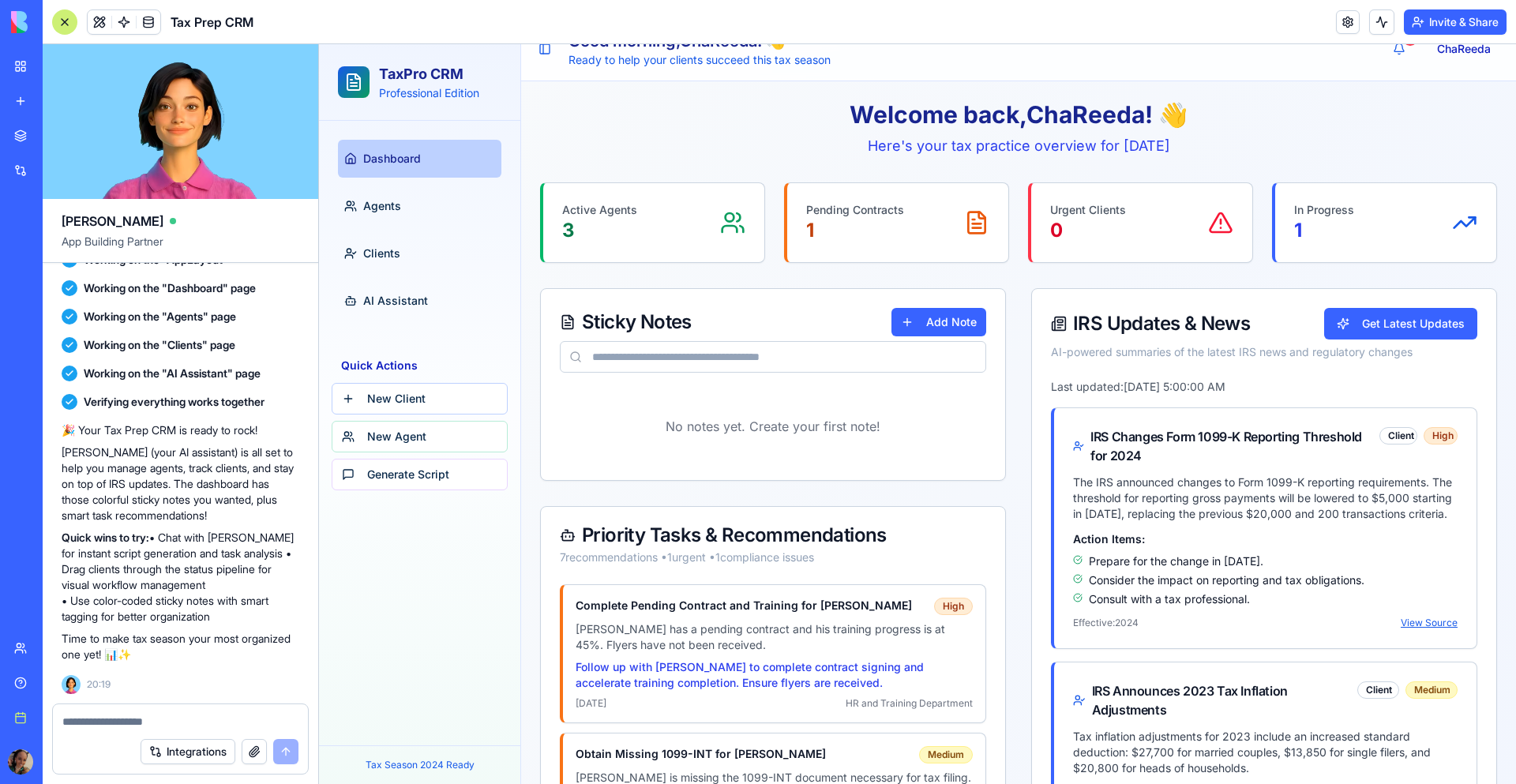
click at [1431, 627] on link "View Source" at bounding box center [1428, 623] width 57 height 12
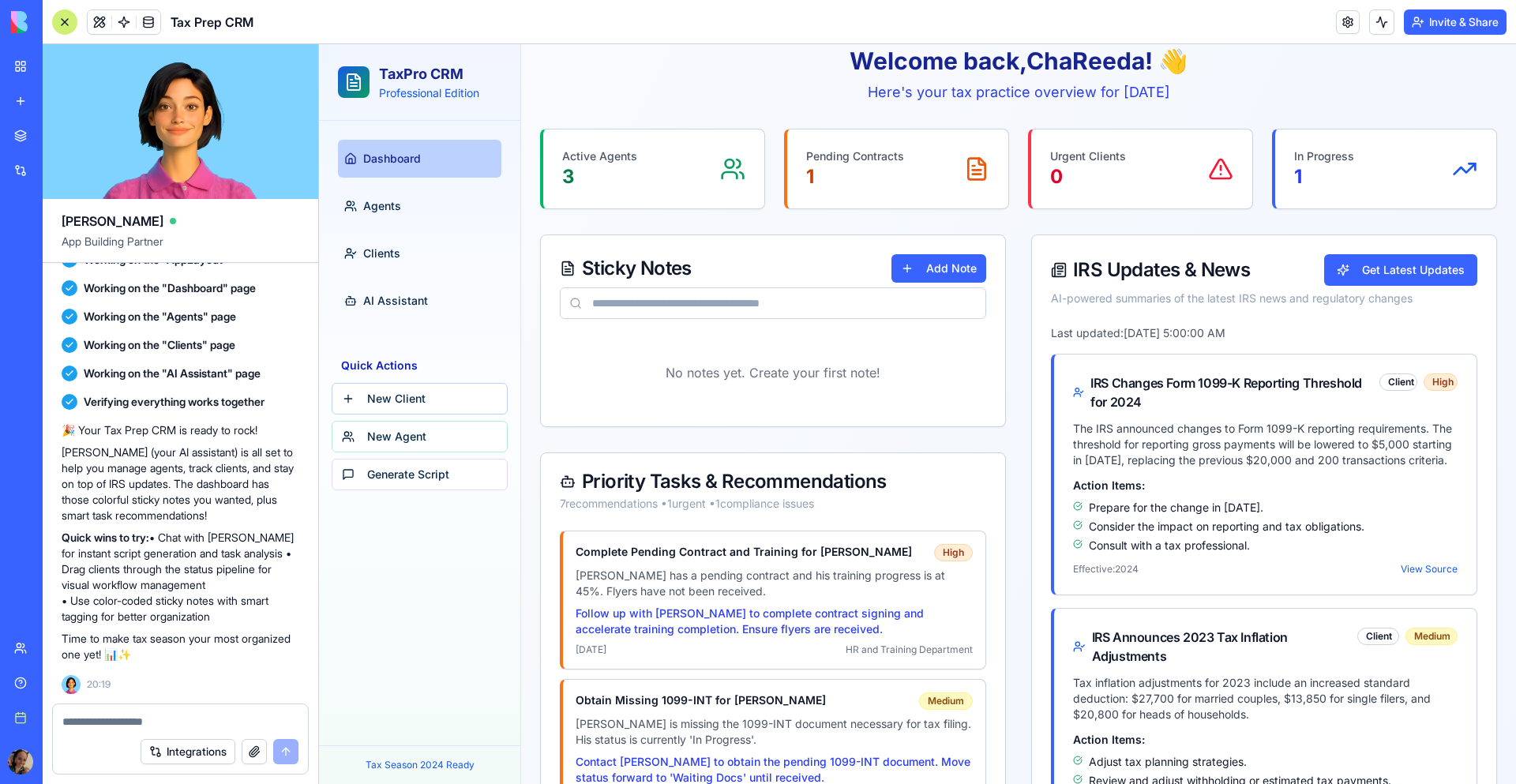
scroll to position [0, 0]
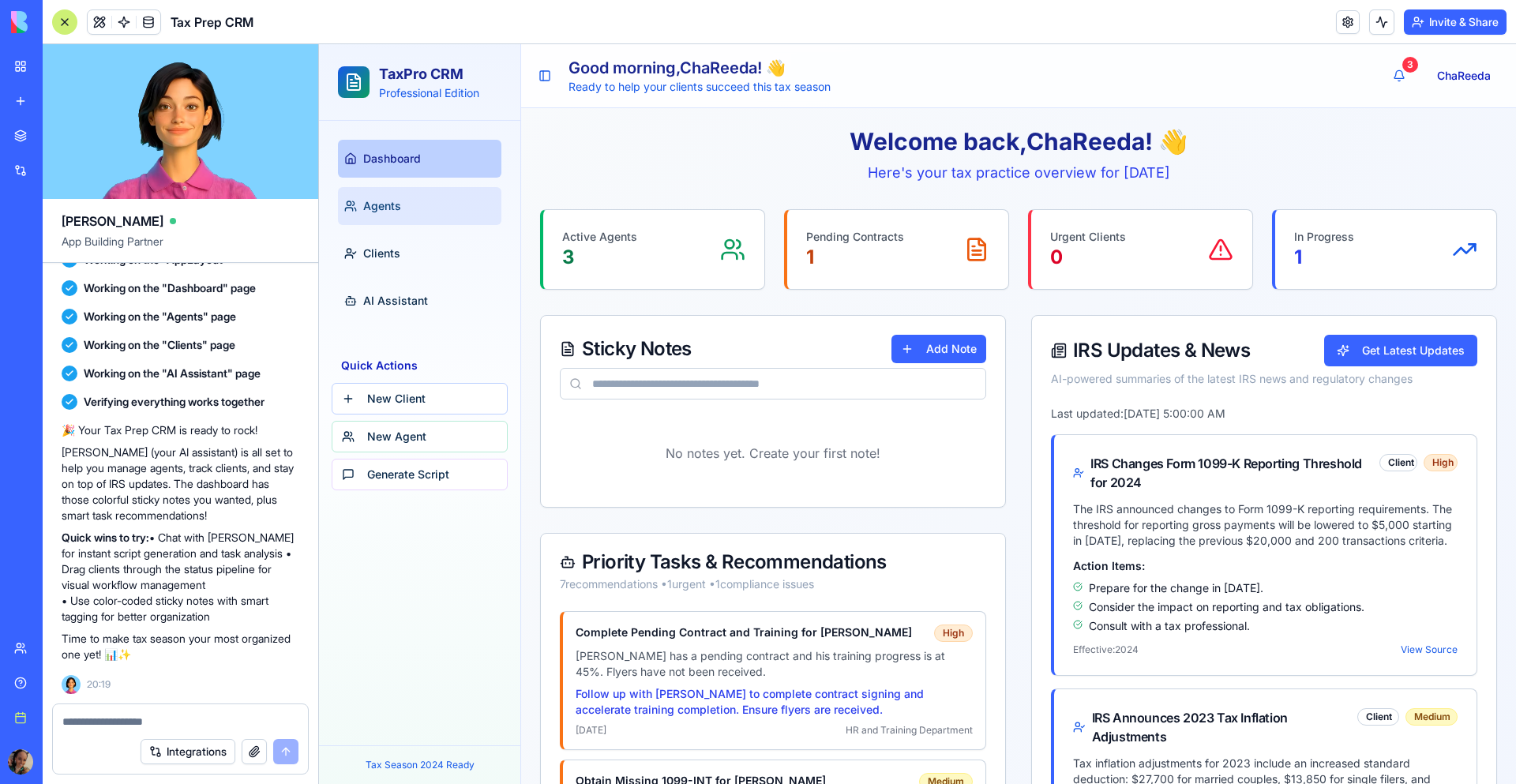
click at [416, 191] on link "Agents" at bounding box center [419, 206] width 164 height 38
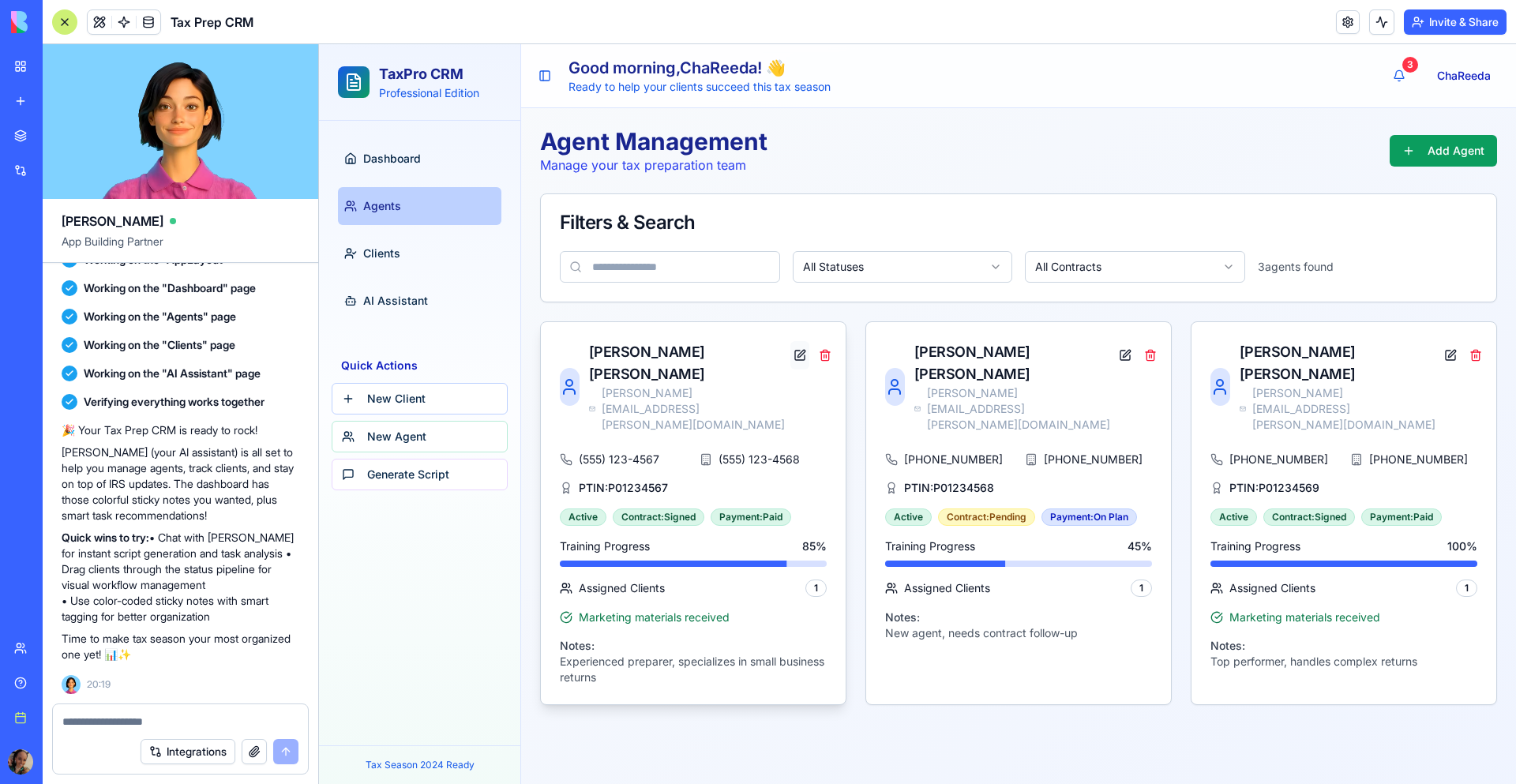
click at [790, 359] on button at bounding box center [799, 355] width 19 height 28
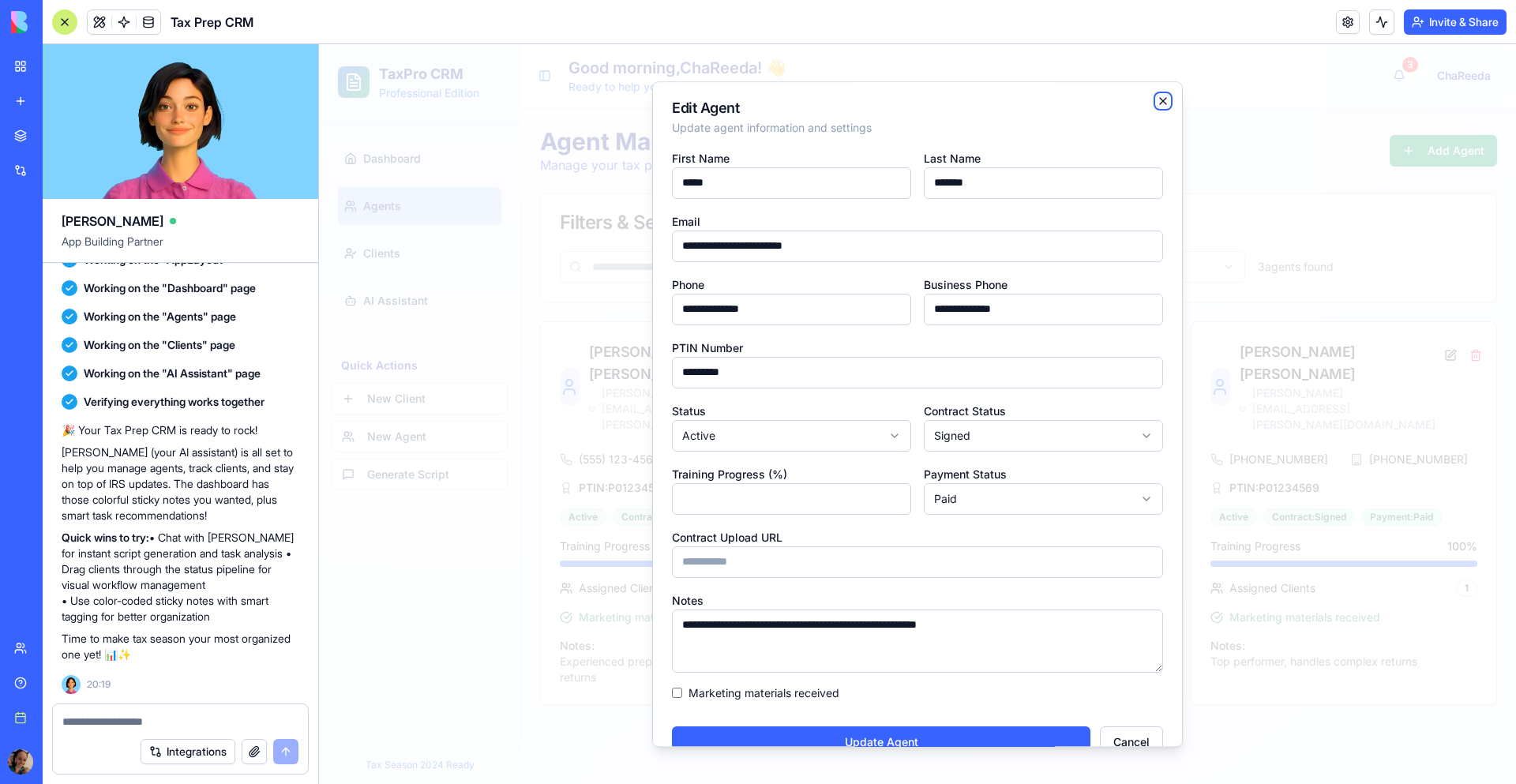
click at [1164, 101] on icon "button" at bounding box center [1162, 101] width 12 height 12
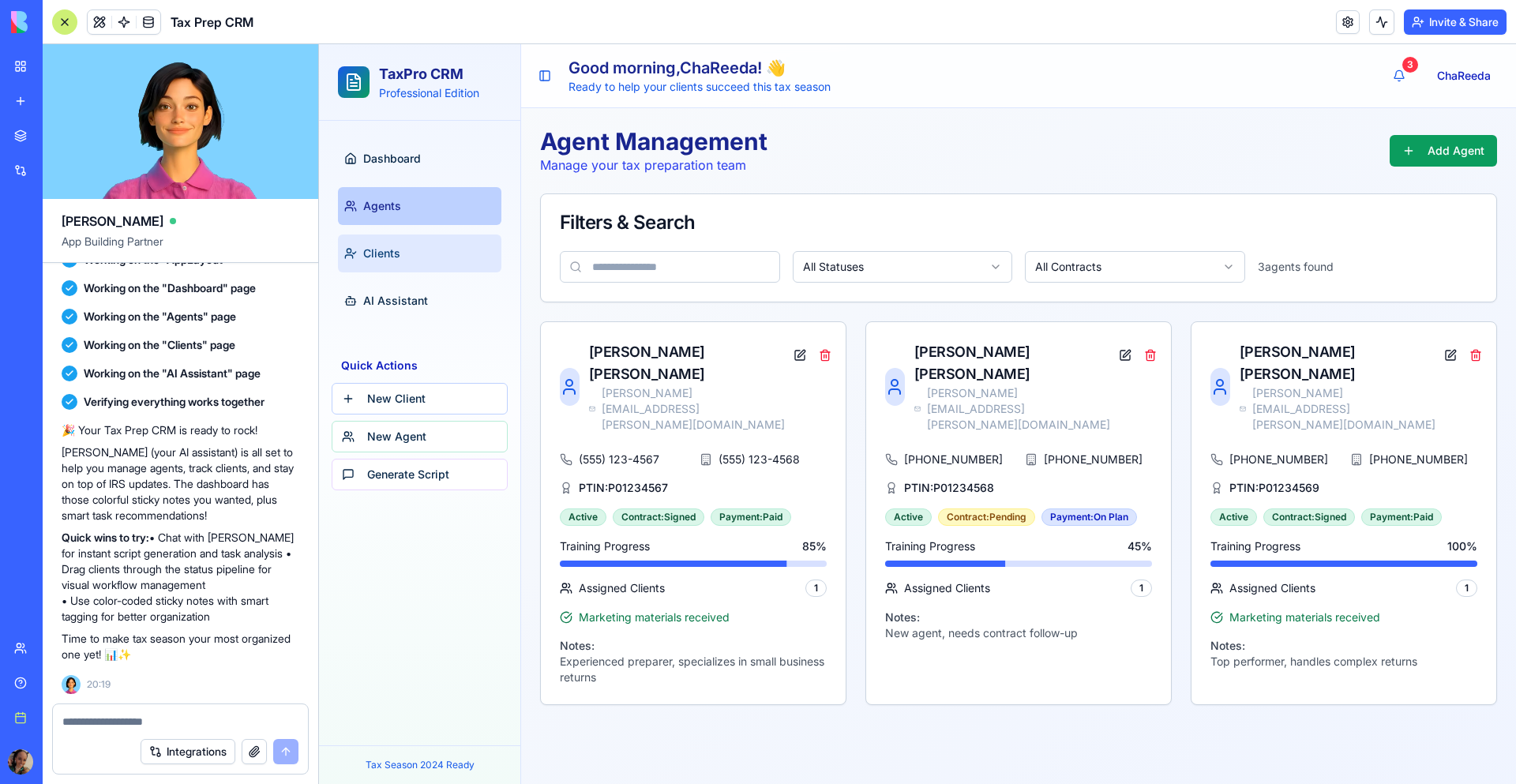
click at [394, 255] on span "Clients" at bounding box center [382, 254] width 37 height 16
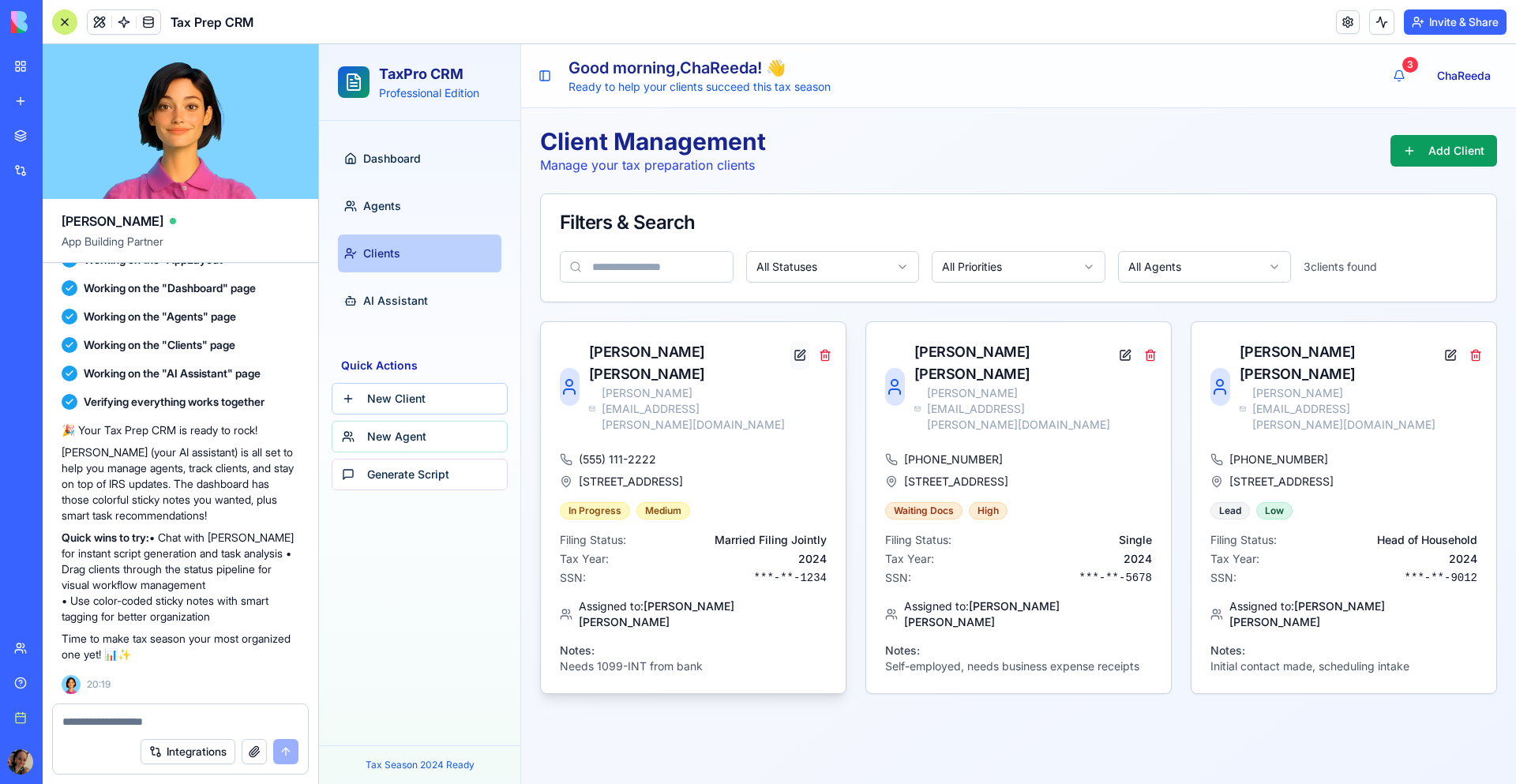
click at [790, 358] on button at bounding box center [799, 355] width 19 height 28
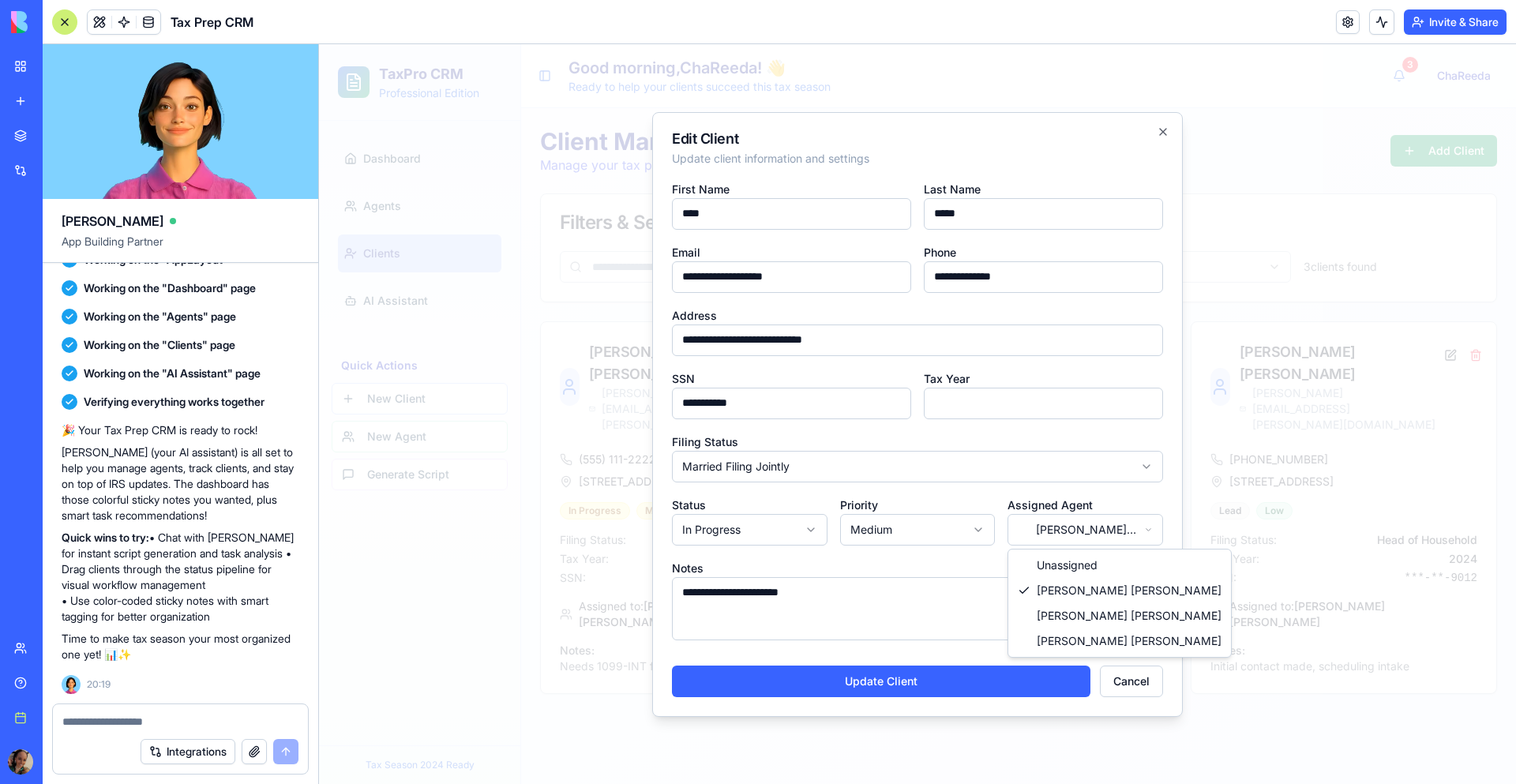
click at [1053, 528] on body "TaxPro CRM Professional Edition Dashboard Agents Clients AI Assistant Quick Act…" at bounding box center [918, 414] width 1197 height 740
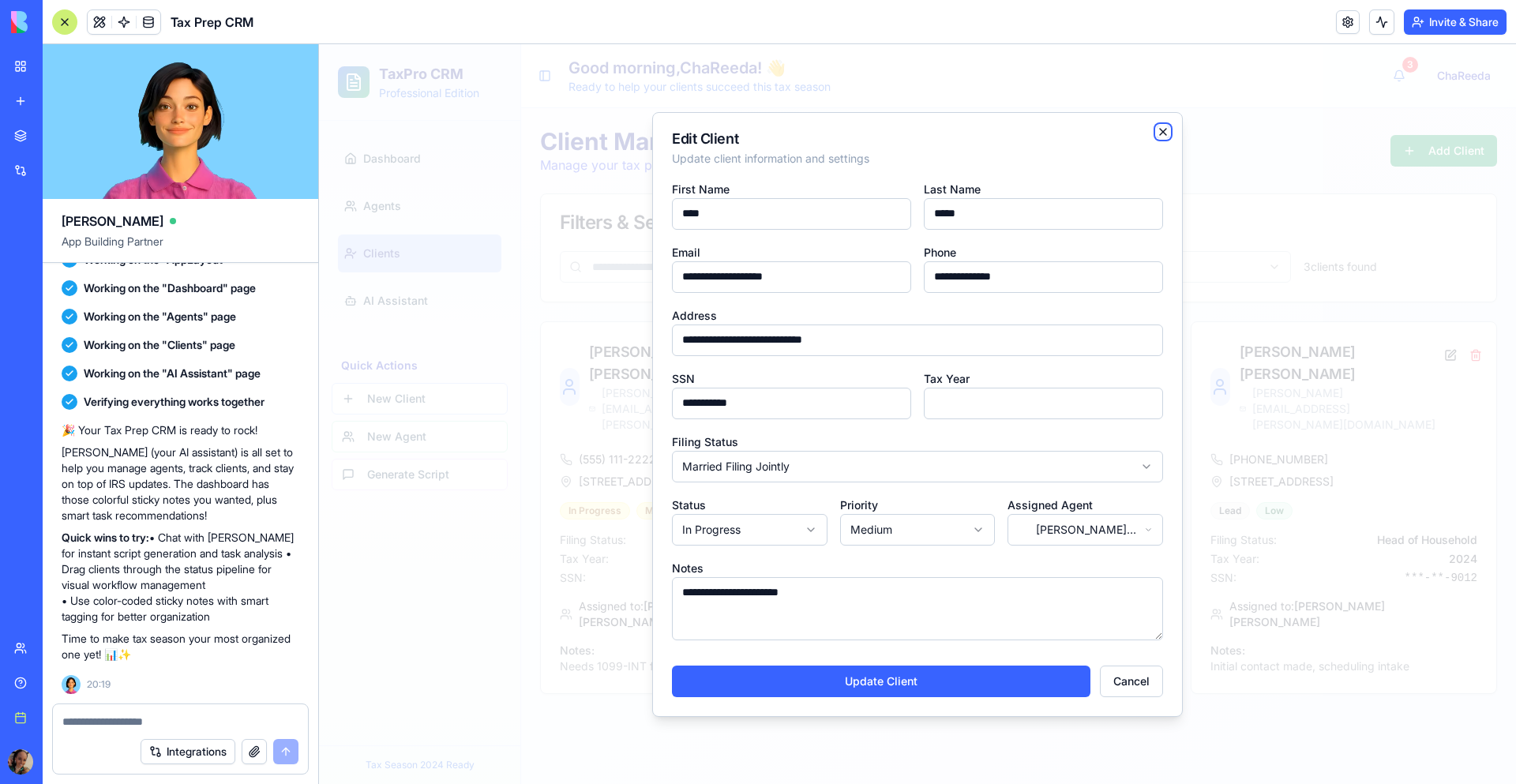
click at [1159, 129] on icon "button" at bounding box center [1162, 132] width 12 height 12
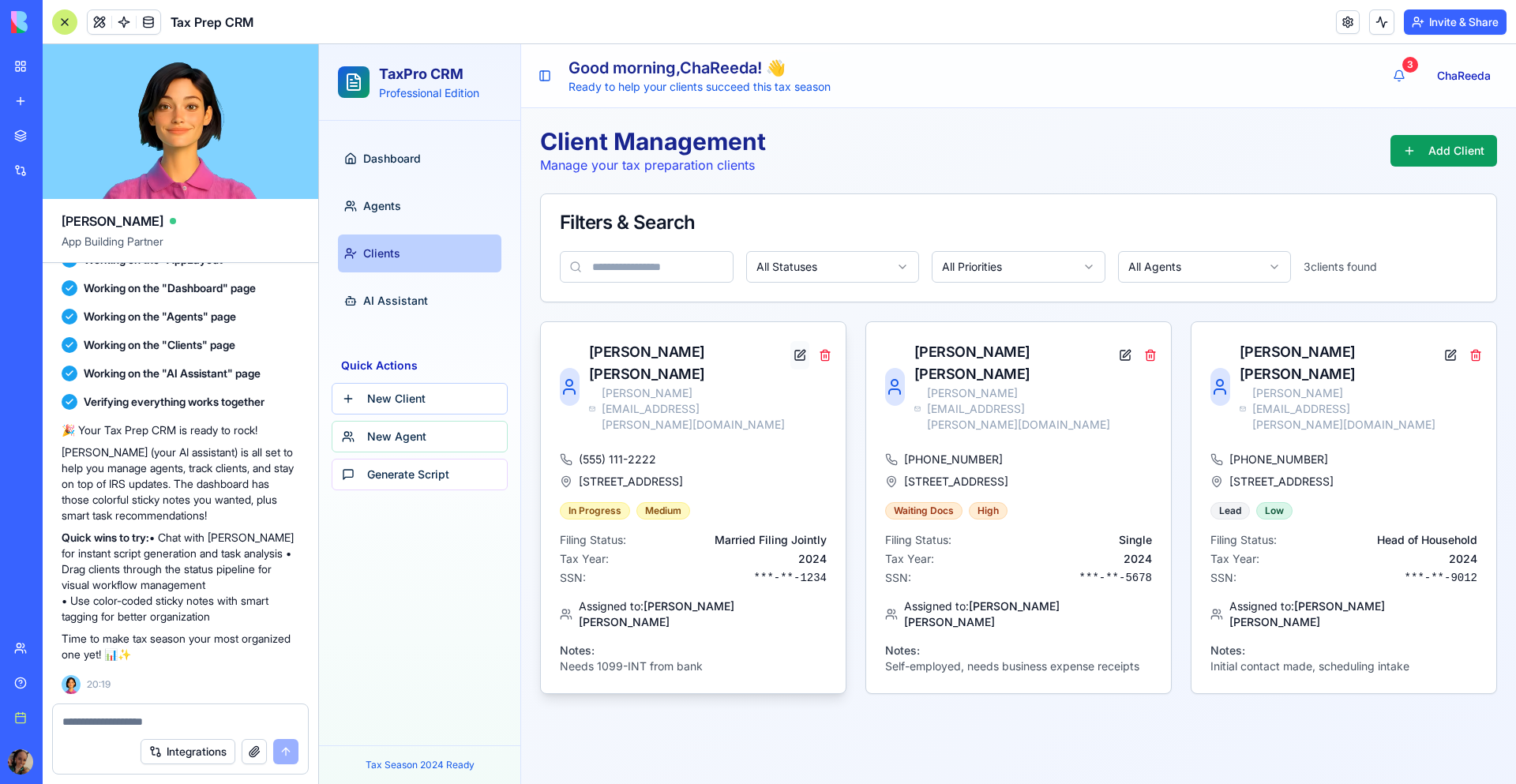
click at [790, 363] on button at bounding box center [799, 355] width 19 height 28
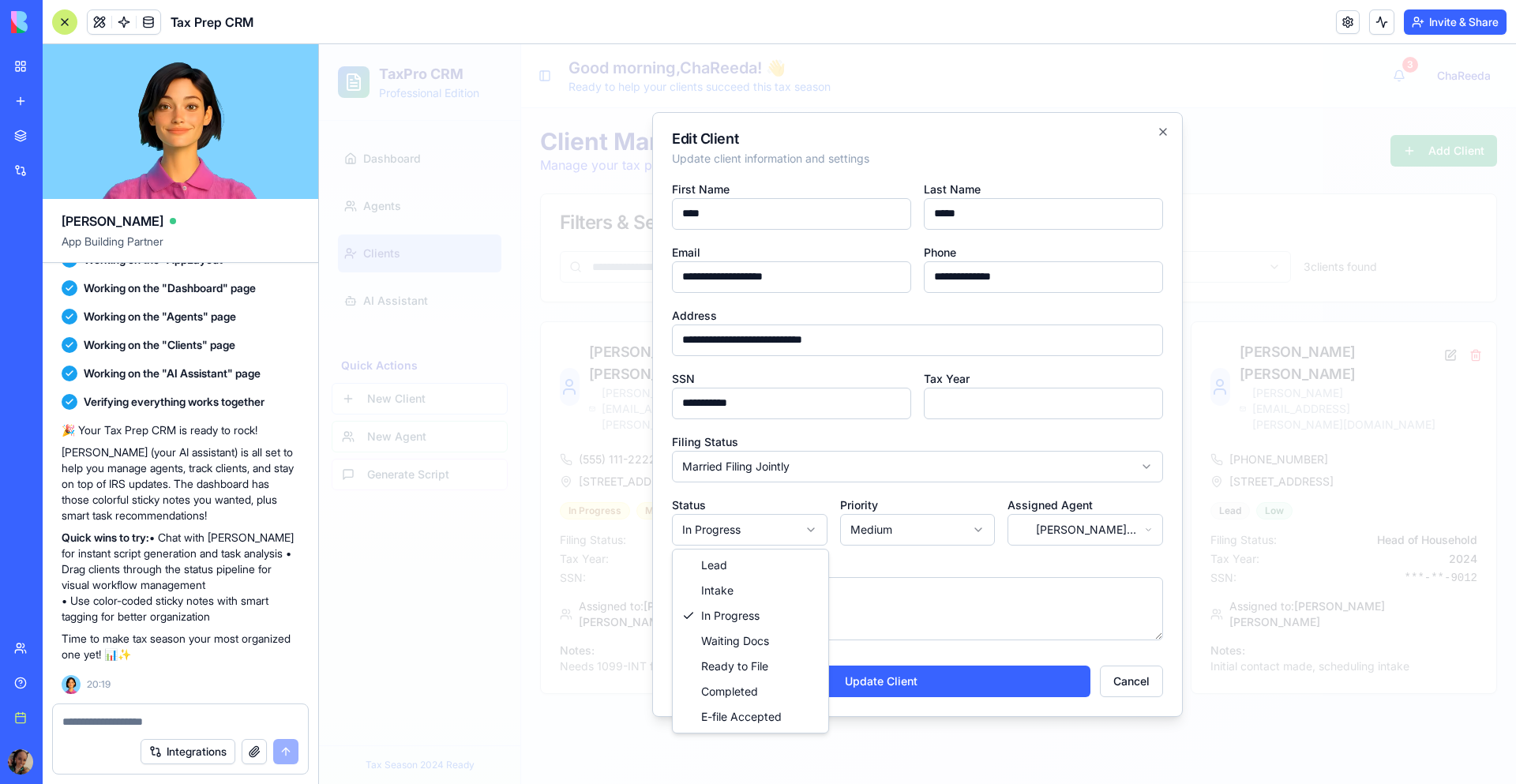
click at [792, 530] on body "TaxPro CRM Professional Edition Dashboard Agents Clients AI Assistant Quick Act…" at bounding box center [918, 414] width 1197 height 740
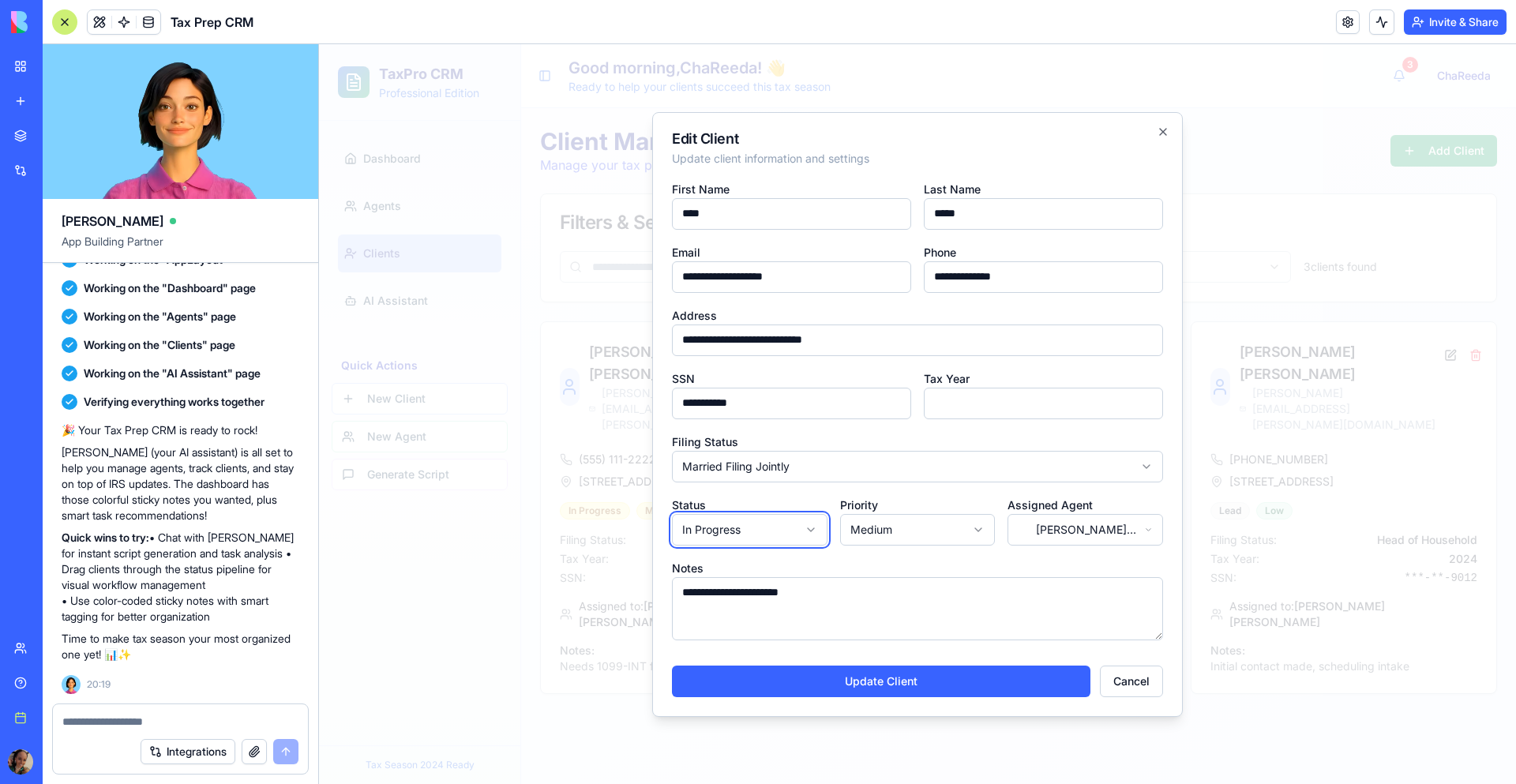
click at [792, 530] on body "TaxPro CRM Professional Edition Dashboard Agents Clients AI Assistant Quick Act…" at bounding box center [918, 414] width 1197 height 740
click at [858, 523] on body "TaxPro CRM Professional Edition Dashboard Agents Clients AI Assistant Quick Act…" at bounding box center [918, 414] width 1197 height 740
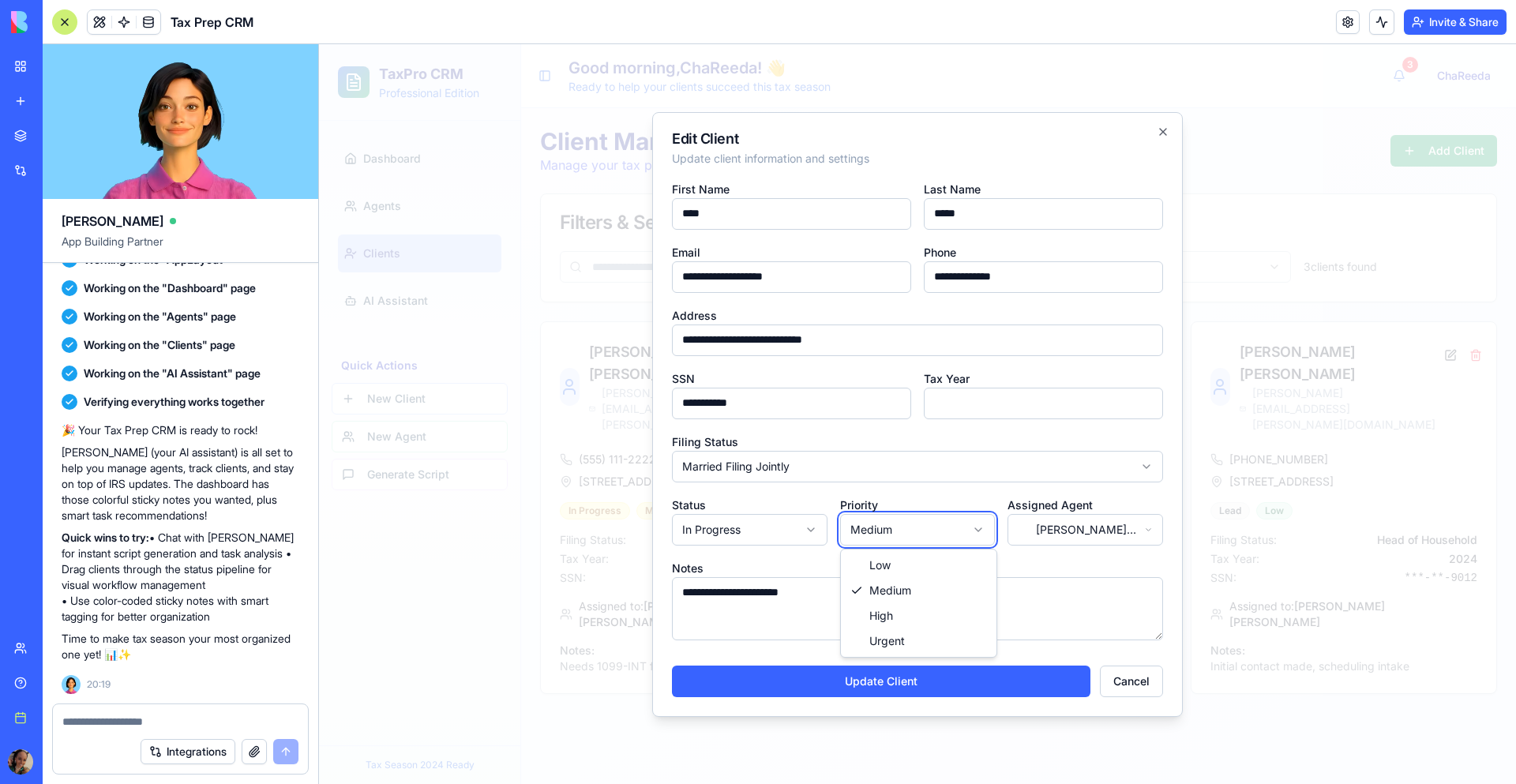
click at [858, 523] on body "TaxPro CRM Professional Edition Dashboard Agents Clients AI Assistant Quick Act…" at bounding box center [918, 414] width 1197 height 740
click at [1162, 133] on icon "button" at bounding box center [1162, 132] width 12 height 12
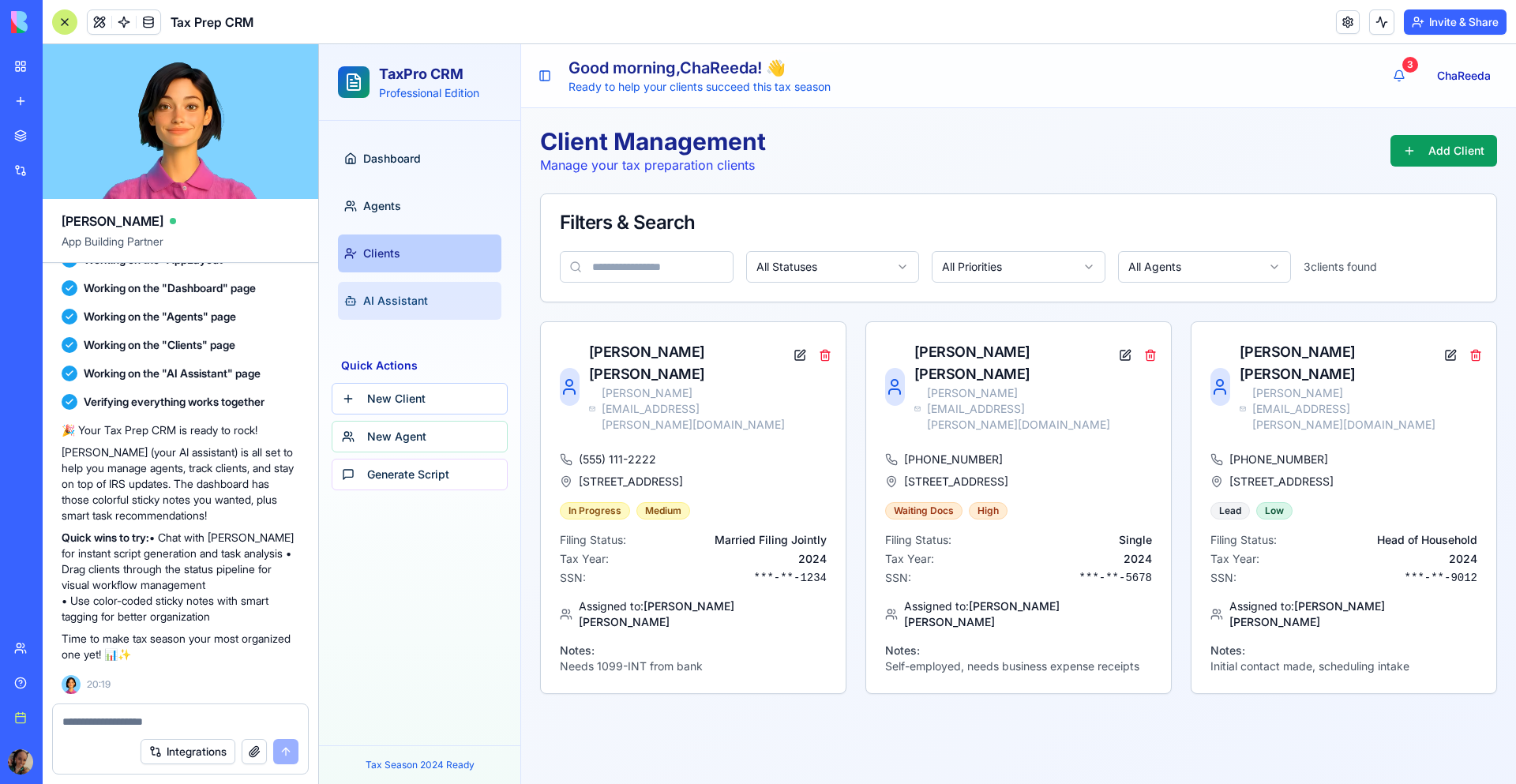
click at [382, 296] on span "AI Assistant" at bounding box center [395, 301] width 65 height 16
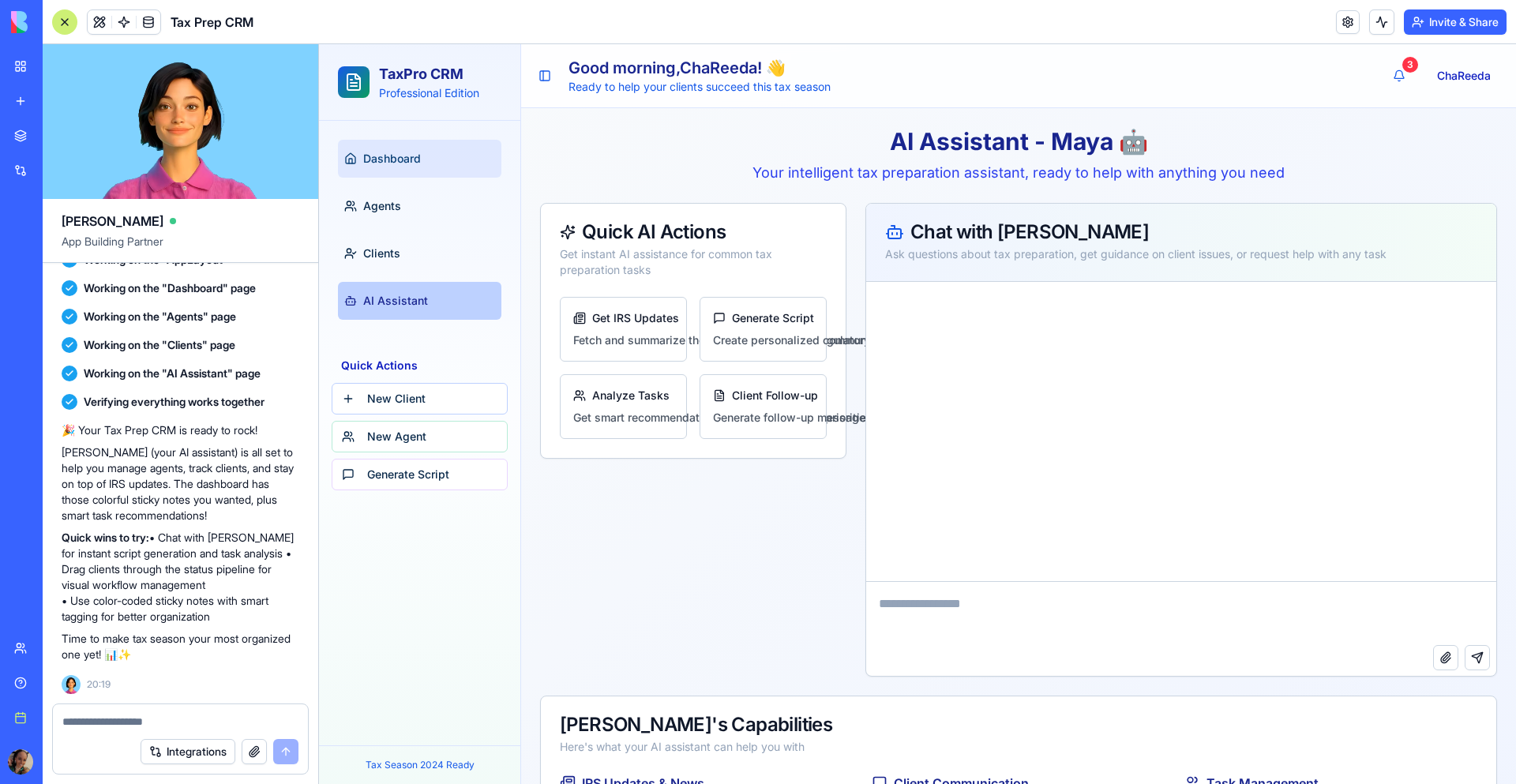
click at [417, 161] on span "Dashboard" at bounding box center [392, 159] width 57 height 16
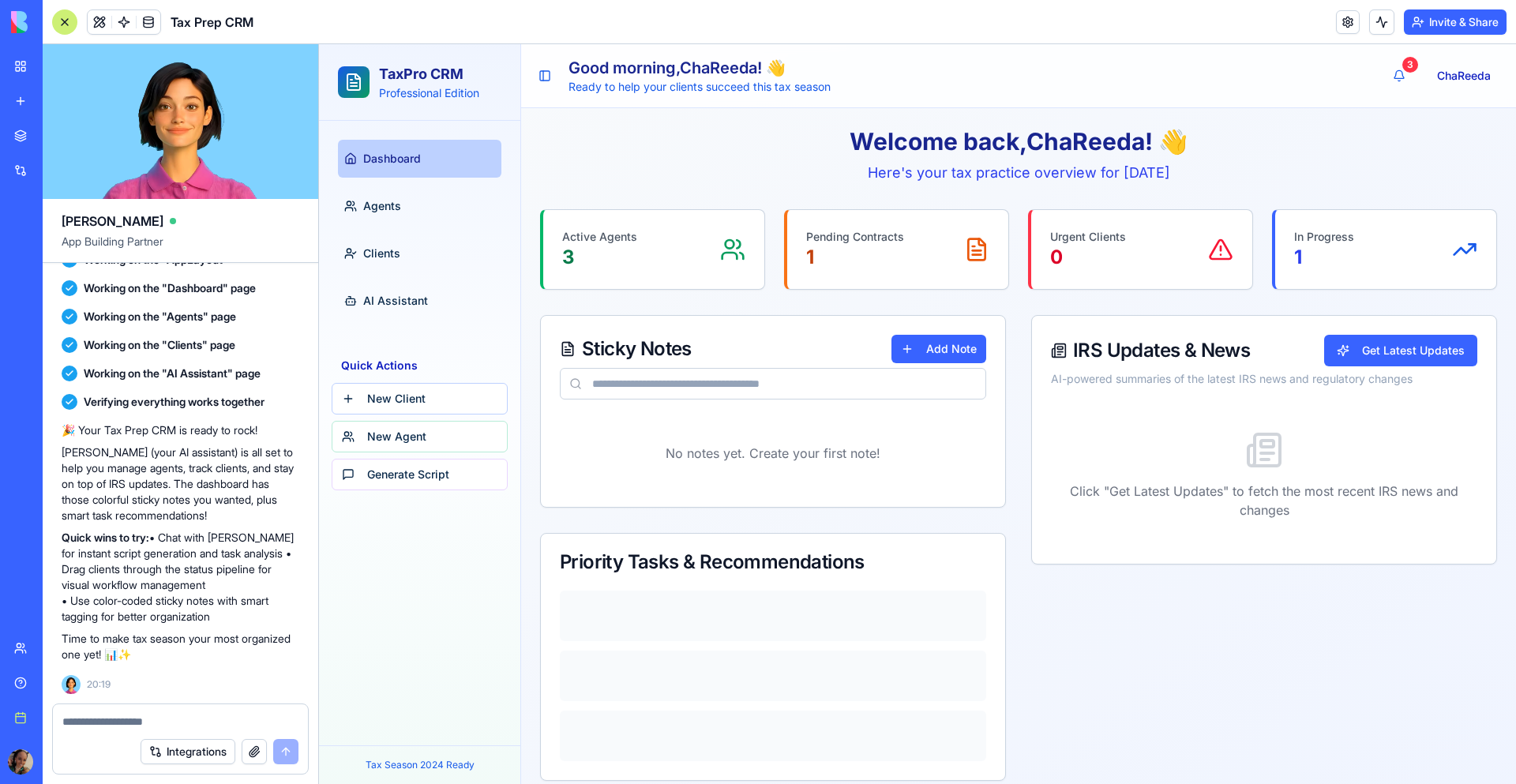
click at [58, 283] on div "WholesalePro CRM" at bounding box center [36, 281] width 44 height 16
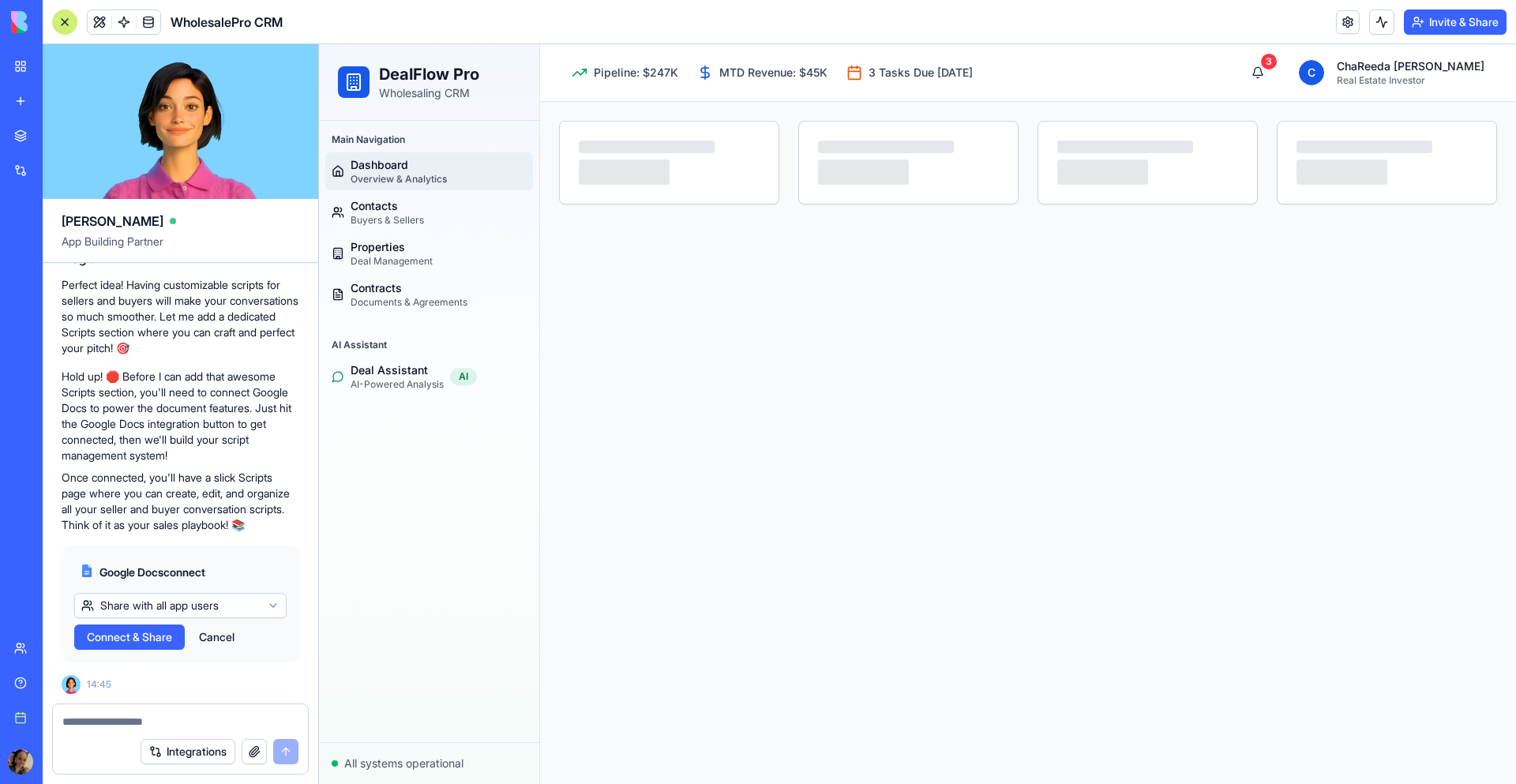
click at [58, 66] on div "My Workspace" at bounding box center [48, 66] width 20 height 16
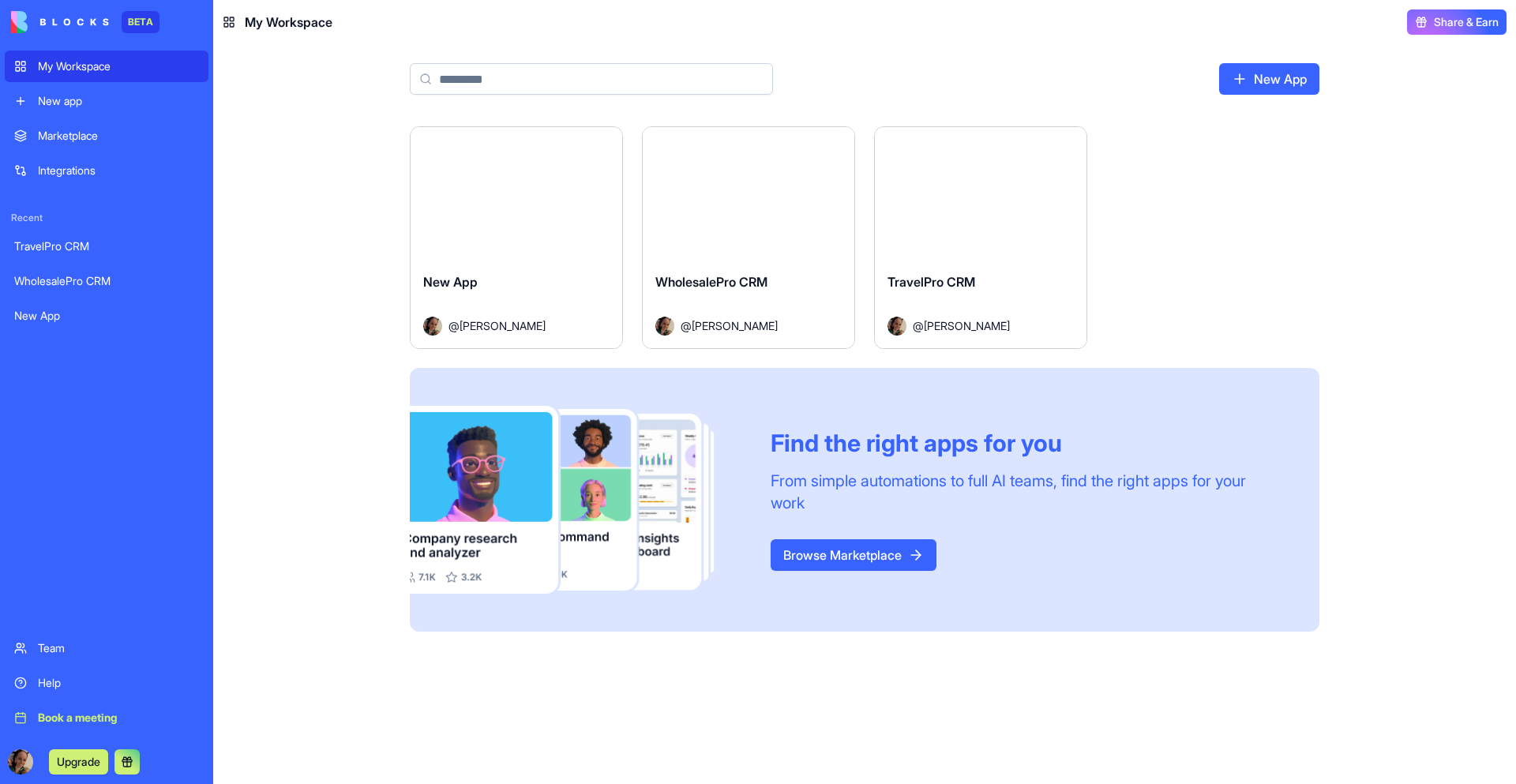
click at [527, 190] on button "Launch" at bounding box center [516, 194] width 118 height 32
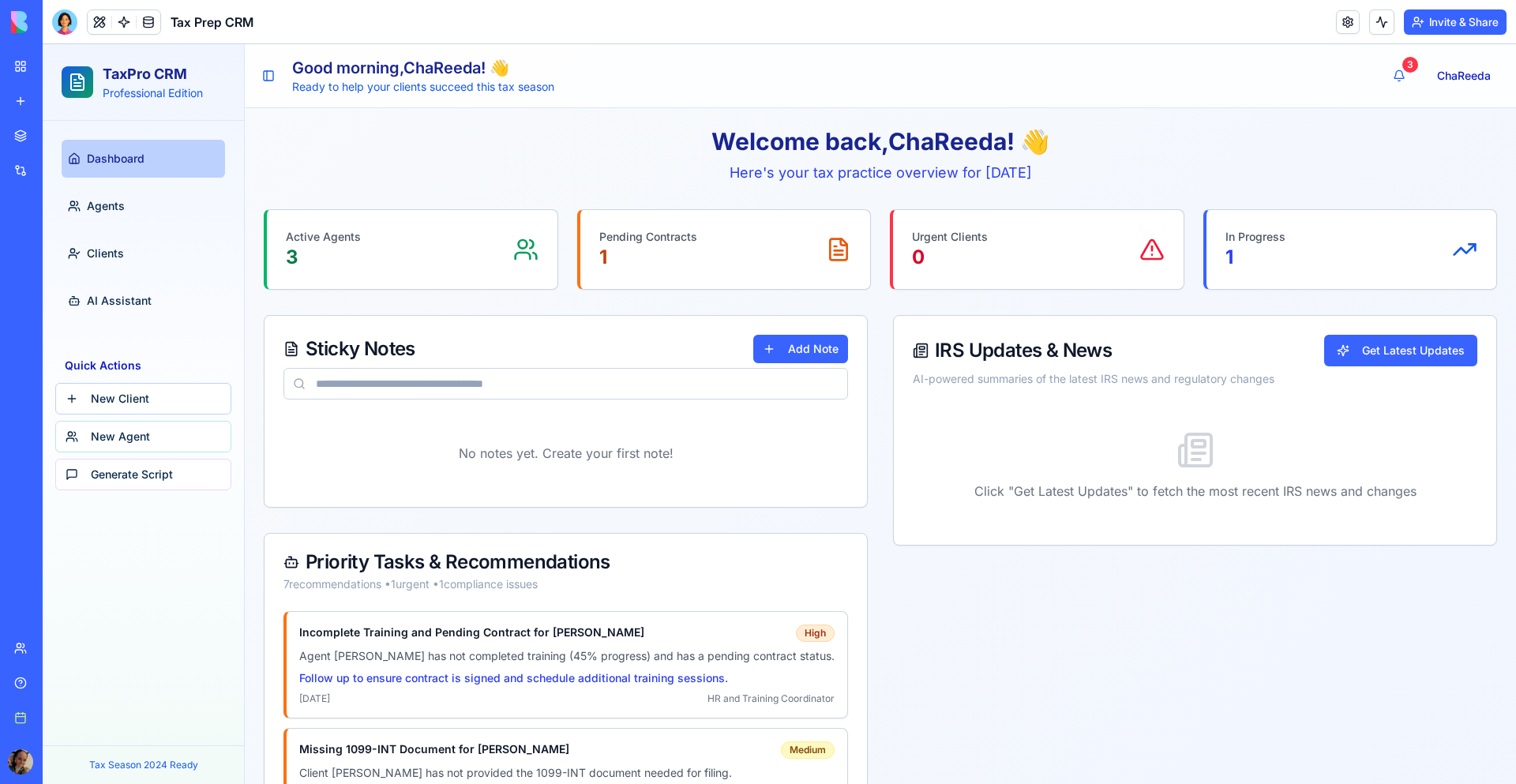
click at [56, 281] on div "WholesalePro CRM" at bounding box center [36, 281] width 44 height 16
